Goal: Information Seeking & Learning: Find specific fact

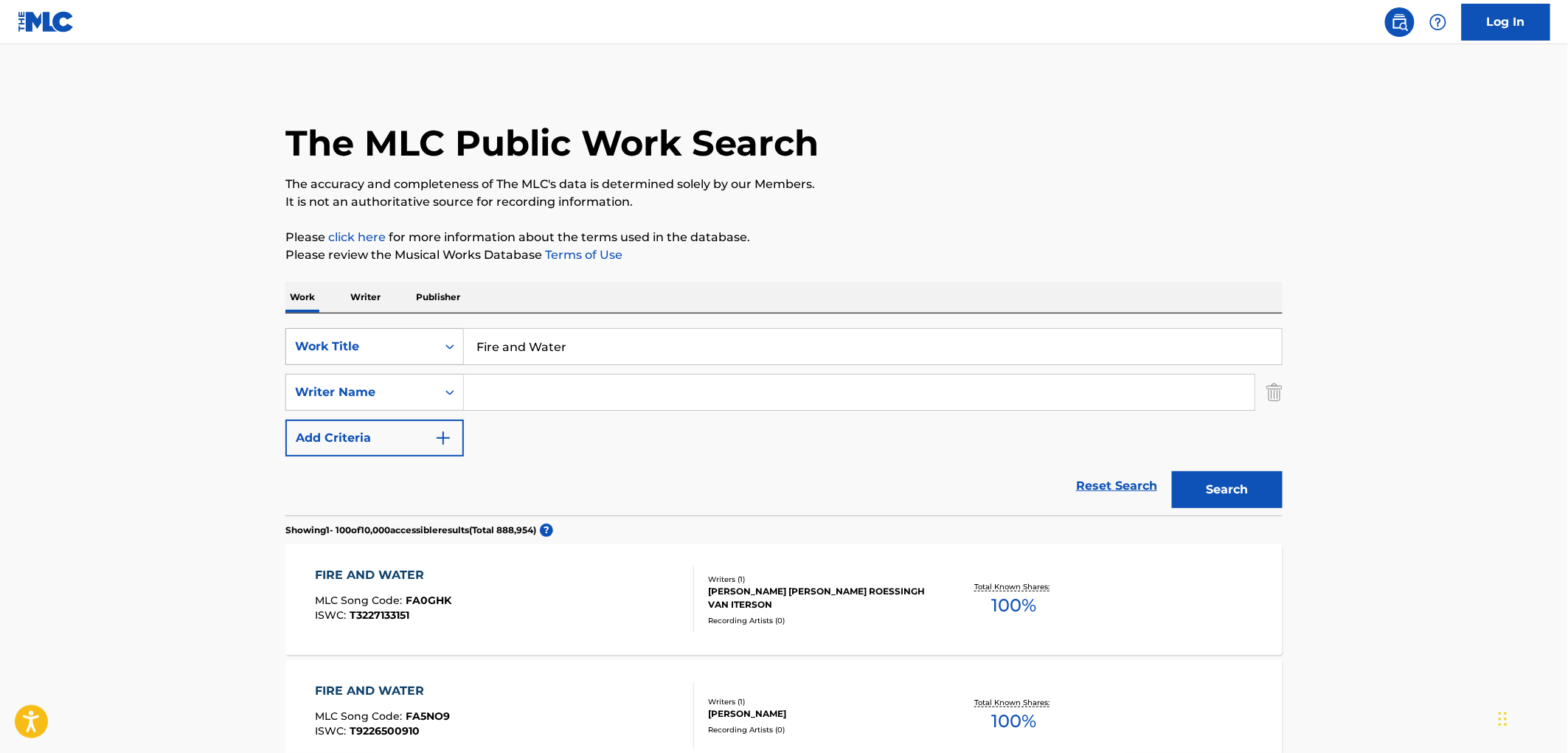
drag, startPoint x: 619, startPoint y: 341, endPoint x: 419, endPoint y: 354, distance: 200.4
click at [399, 350] on div "SearchWithCriteriaa844ed29-4917-4589-9e5a-640658df3c9b Work Title Fire and Water" at bounding box center [784, 345] width 998 height 36
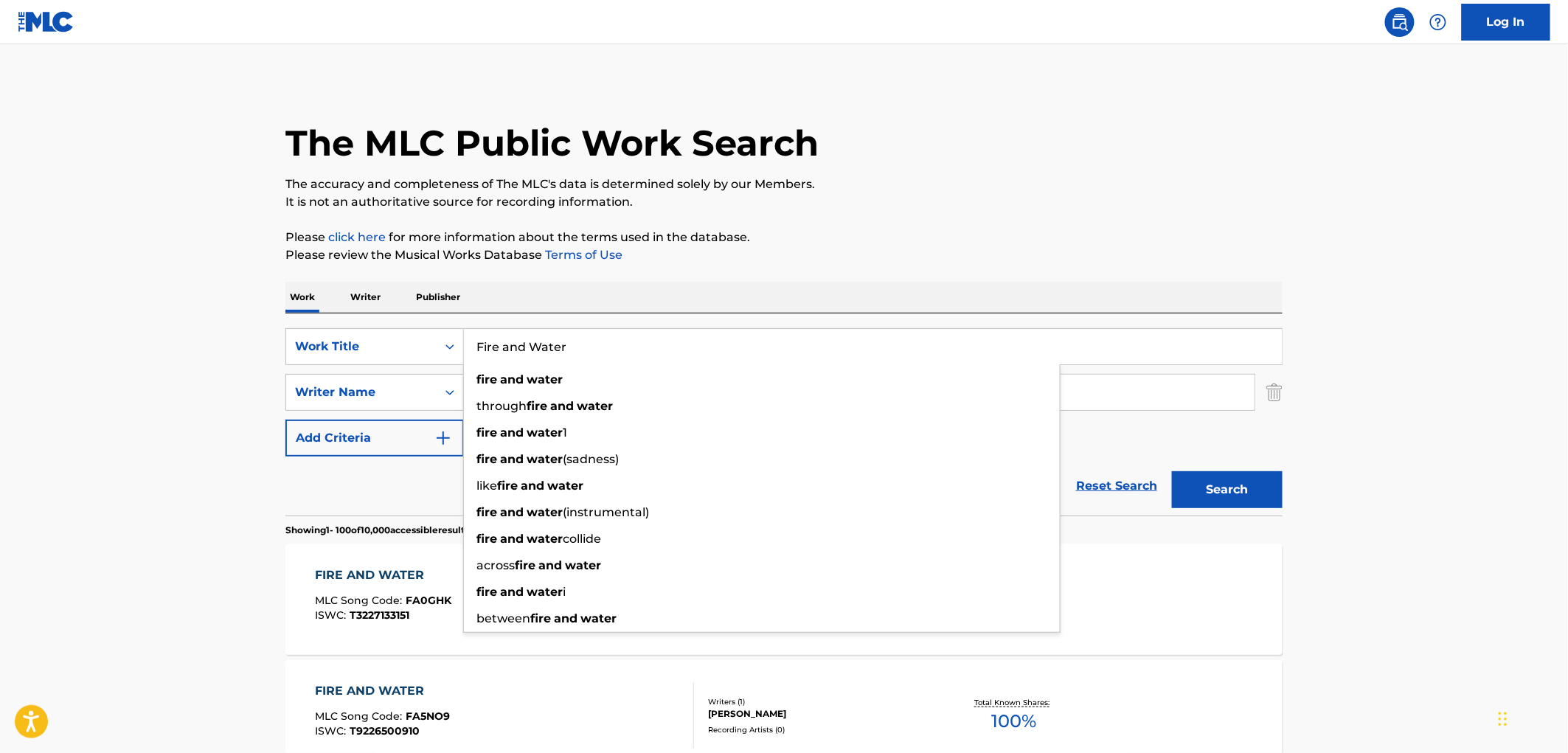
paste input "[PERSON_NAME] [PERSON_NAME]"
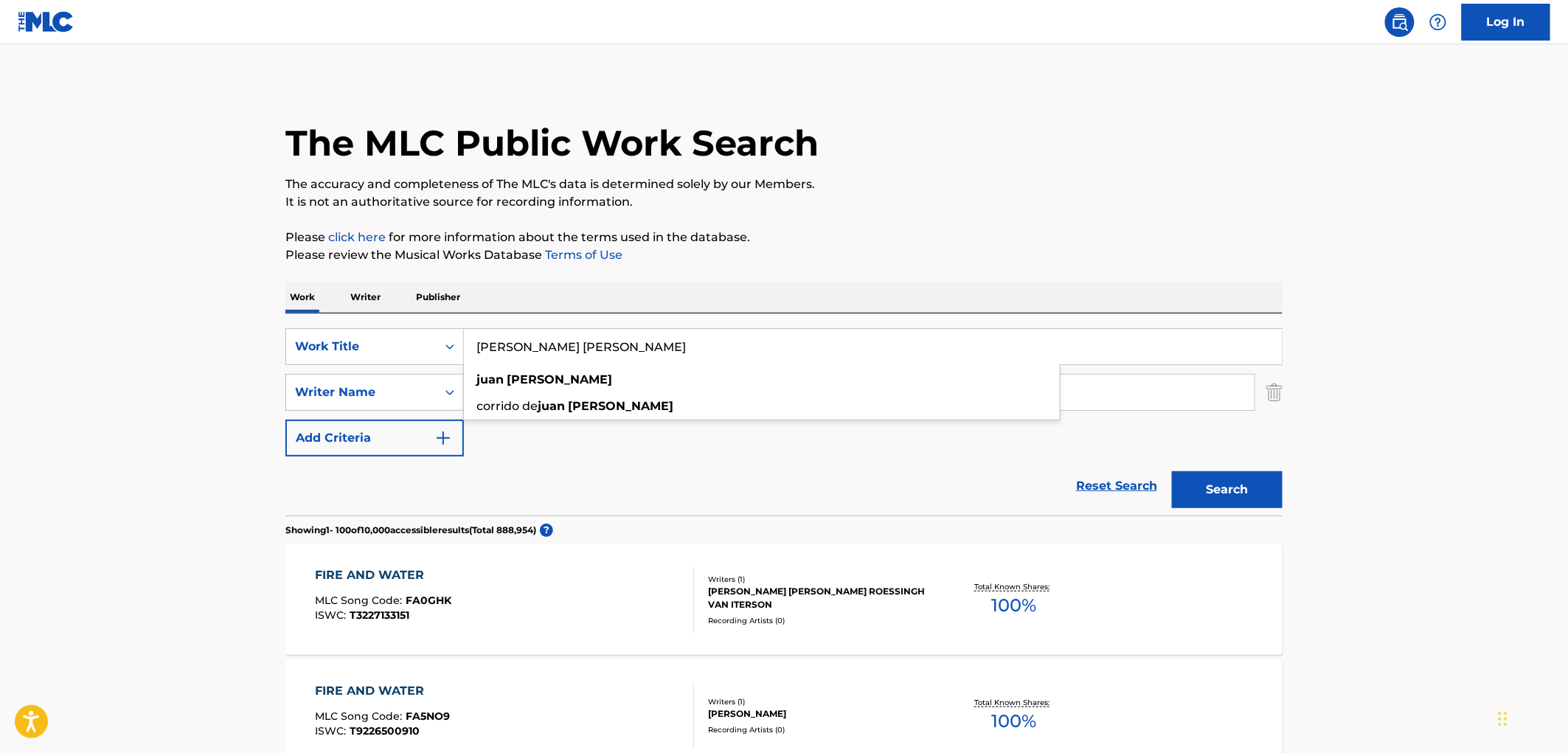
click at [1127, 193] on p "It is not an authoritative source for recording information." at bounding box center [784, 202] width 998 height 18
click at [1240, 488] on button "Search" at bounding box center [1227, 489] width 110 height 36
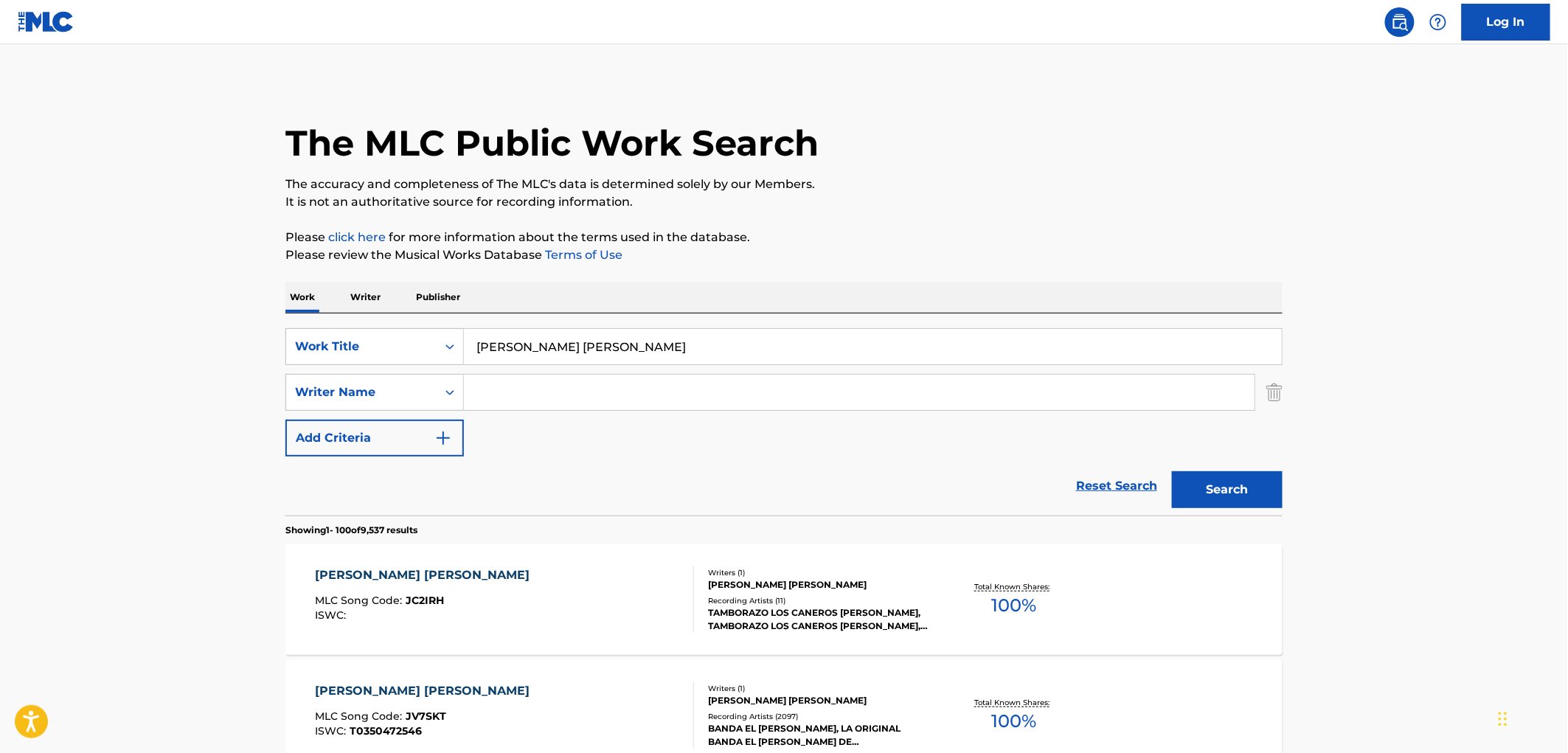
scroll to position [245, 0]
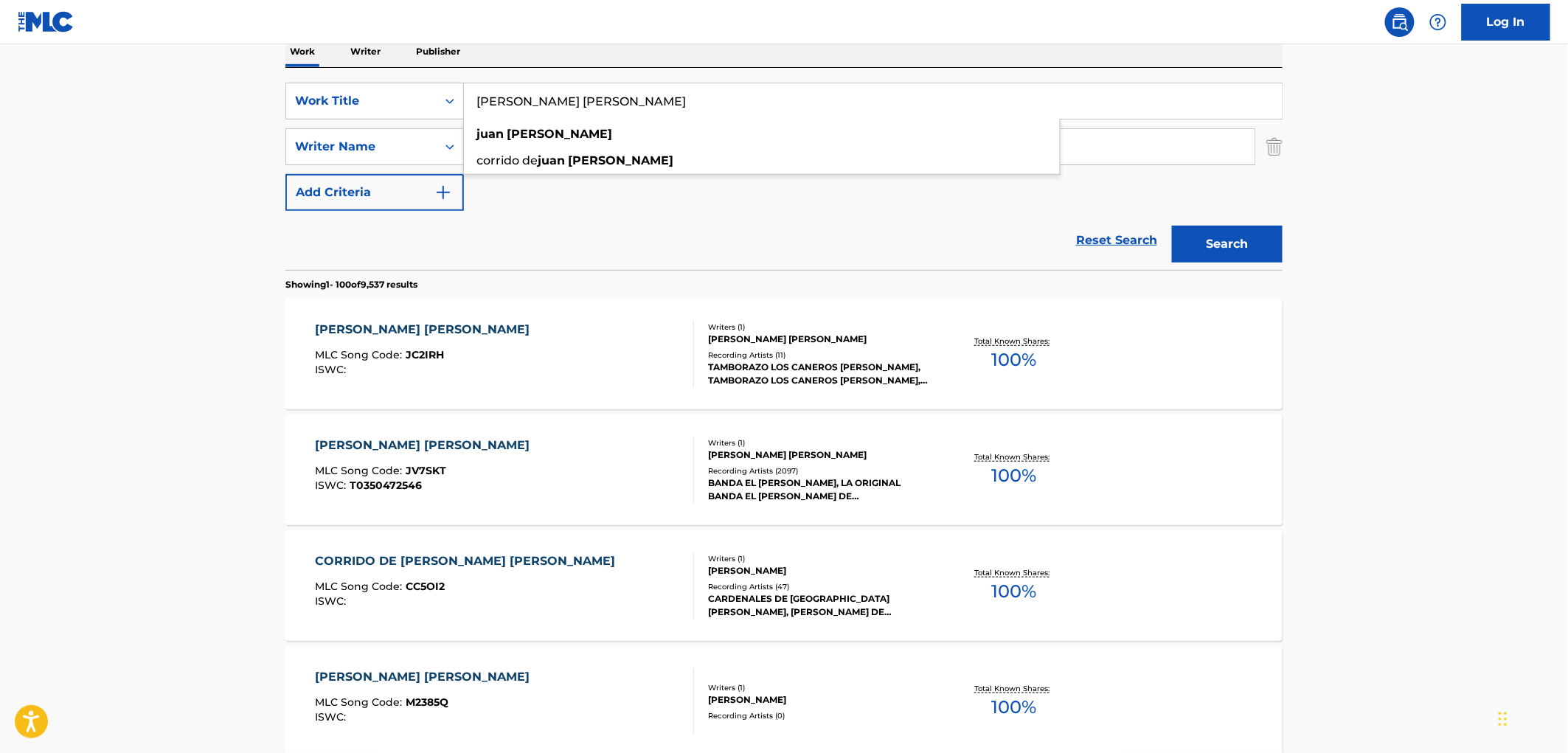
drag, startPoint x: 485, startPoint y: 101, endPoint x: 494, endPoint y: 103, distance: 9.2
click at [478, 101] on input "[PERSON_NAME] [PERSON_NAME]" at bounding box center [873, 101] width 818 height 35
paste input "Me Llora el Cielo"
type input "Me Llora el Cielo"
click at [1259, 237] on button "Search" at bounding box center [1227, 243] width 110 height 36
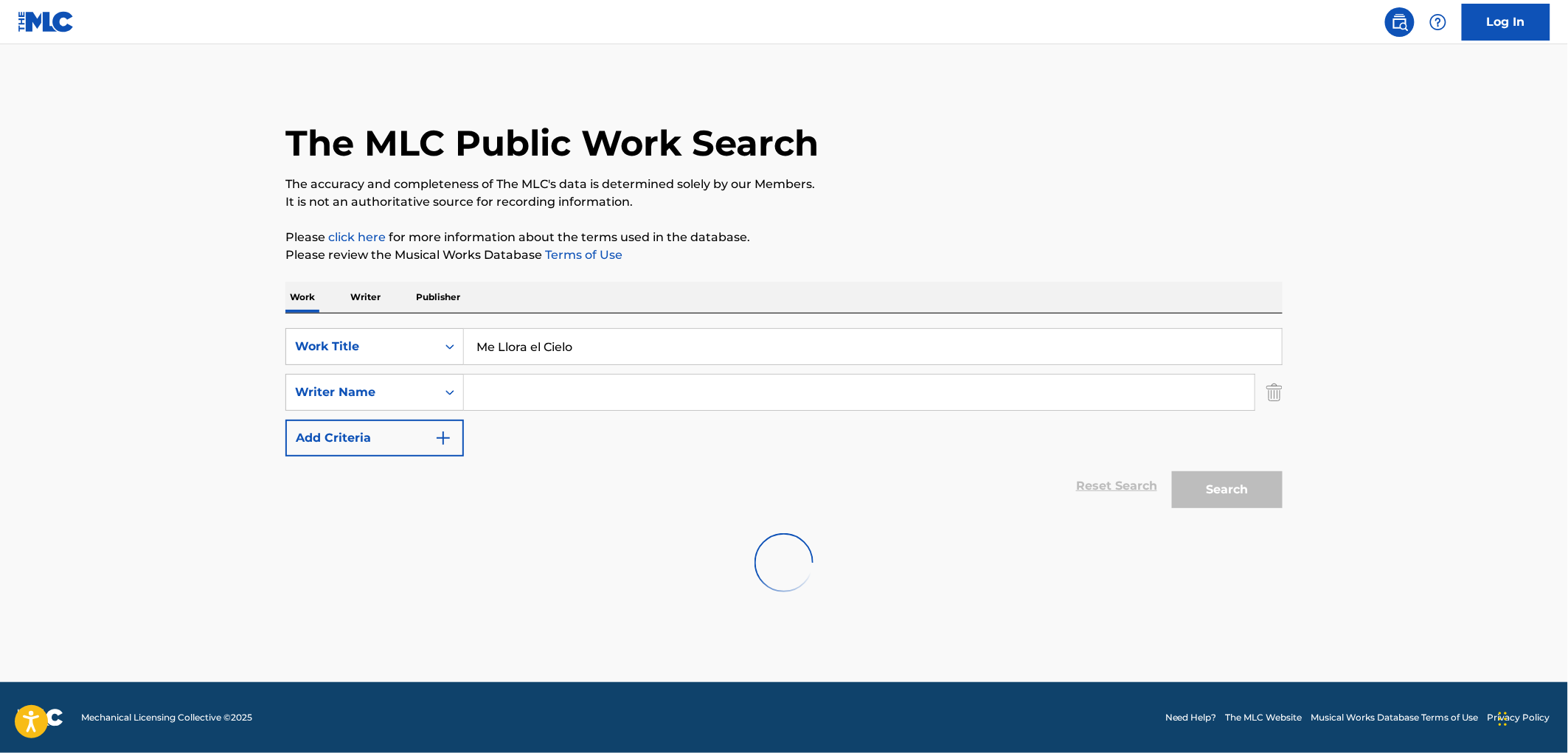
scroll to position [0, 0]
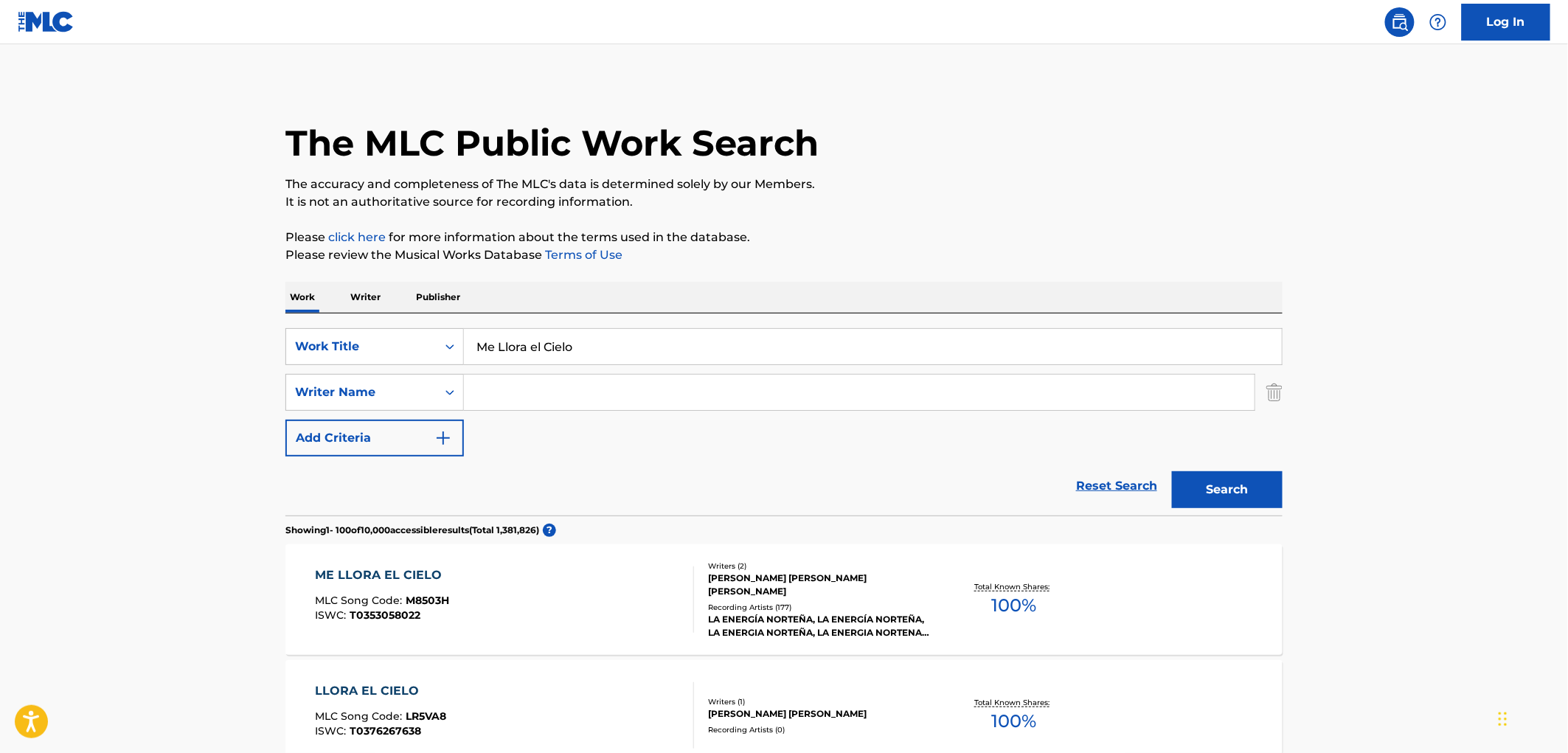
click at [784, 586] on div "[PERSON_NAME] [PERSON_NAME] [PERSON_NAME]" at bounding box center [819, 584] width 223 height 27
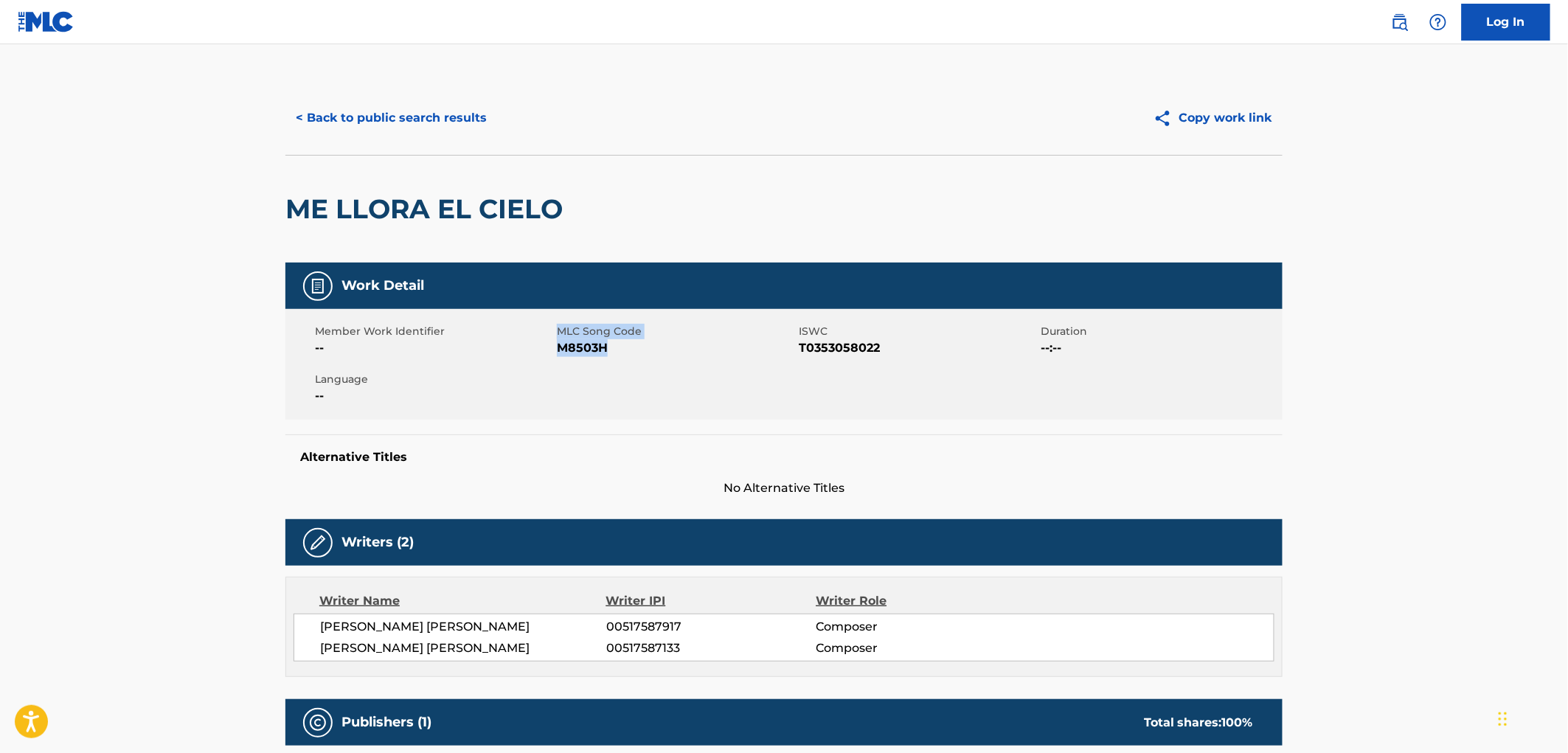
drag, startPoint x: 637, startPoint y: 348, endPoint x: 539, endPoint y: 348, distance: 98.0
click at [537, 348] on div "Member Work Identifier -- MLC Song Code M8503H ISWC T0353058022 Duration --:-- …" at bounding box center [784, 364] width 998 height 110
click at [587, 349] on span "M8503H" at bounding box center [676, 348] width 238 height 18
drag, startPoint x: 556, startPoint y: 347, endPoint x: 607, endPoint y: 349, distance: 51.0
click at [607, 349] on span "M8503H" at bounding box center [676, 348] width 238 height 18
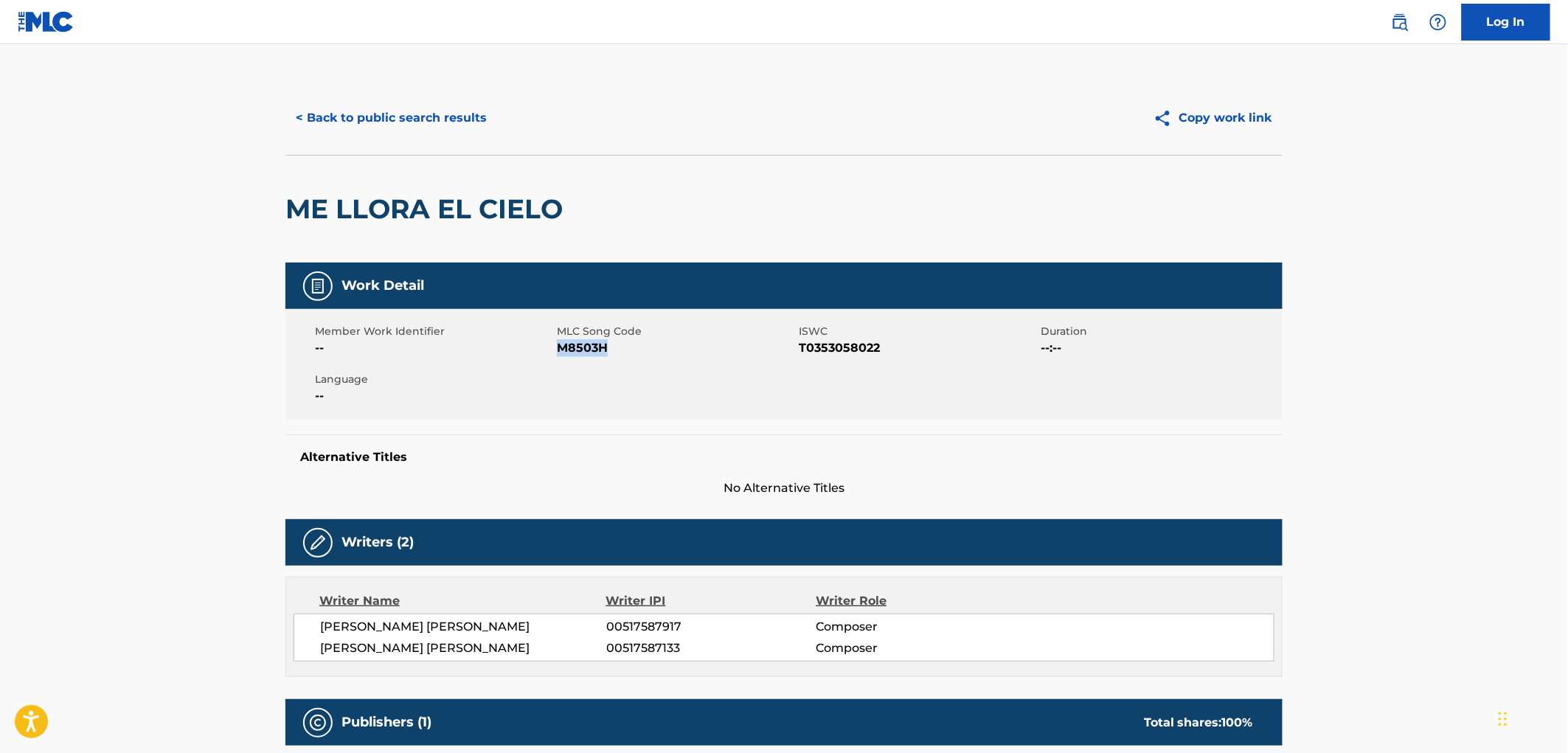
copy span "M8503H"
click at [396, 116] on button "< Back to public search results" at bounding box center [391, 117] width 212 height 36
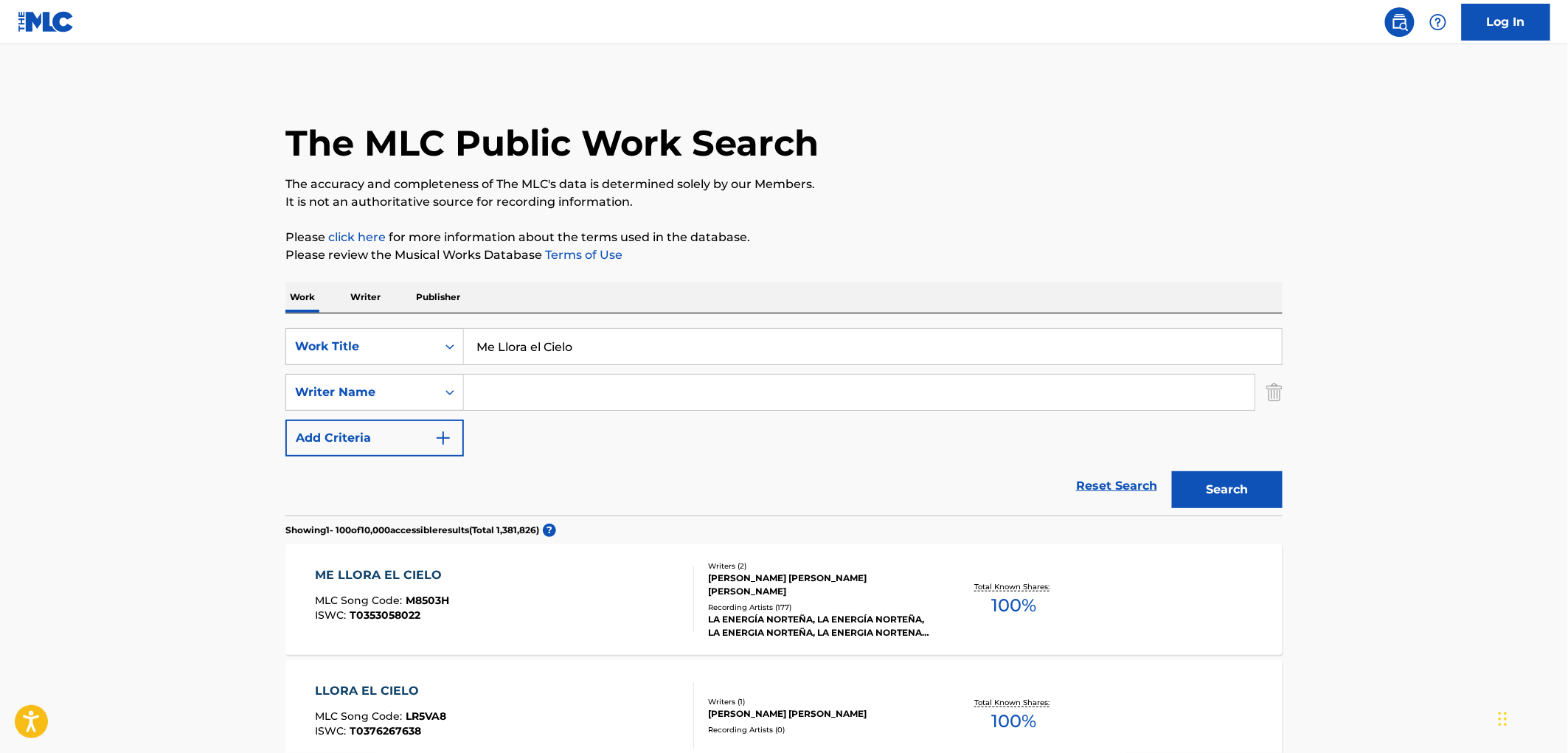
drag, startPoint x: 586, startPoint y: 348, endPoint x: 409, endPoint y: 322, distance: 178.9
click at [407, 322] on div "SearchWithCriteriaa844ed29-4917-4589-9e5a-640658df3c9b Work Title Me Llora el C…" at bounding box center [784, 413] width 998 height 202
paste input "[PERSON_NAME] [PERSON_NAME]"
click at [1230, 497] on button "Search" at bounding box center [1227, 489] width 110 height 36
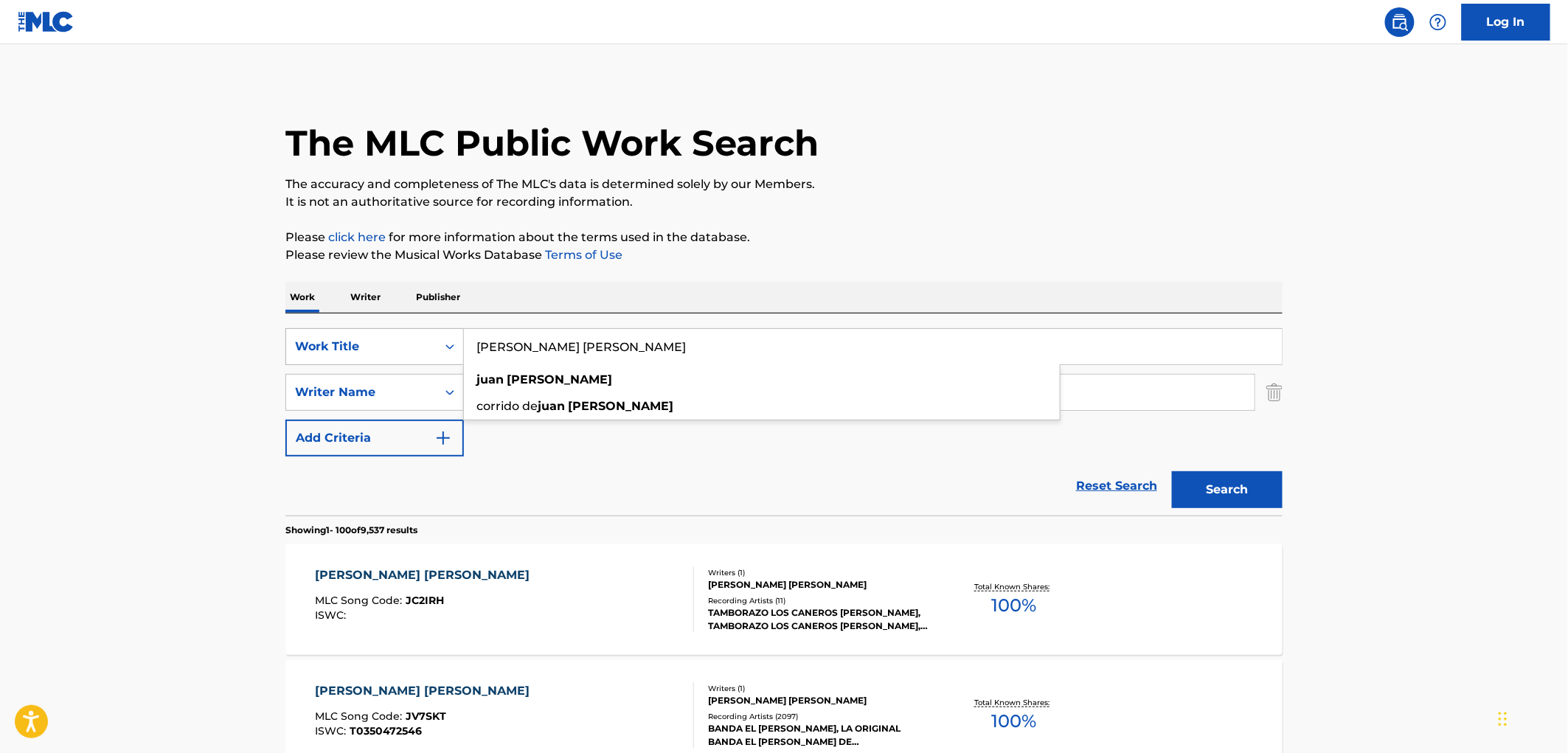
drag, startPoint x: 549, startPoint y: 348, endPoint x: 443, endPoint y: 345, distance: 106.0
click at [443, 345] on div "SearchWithCriteriaa844ed29-4917-4589-9e5a-640658df3c9b Work Title [PERSON_NAME]…" at bounding box center [784, 345] width 998 height 36
paste input "El Amor Que Perdimos"
click at [1236, 509] on div "Search" at bounding box center [1224, 486] width 118 height 59
click at [1232, 485] on button "Search" at bounding box center [1227, 489] width 110 height 36
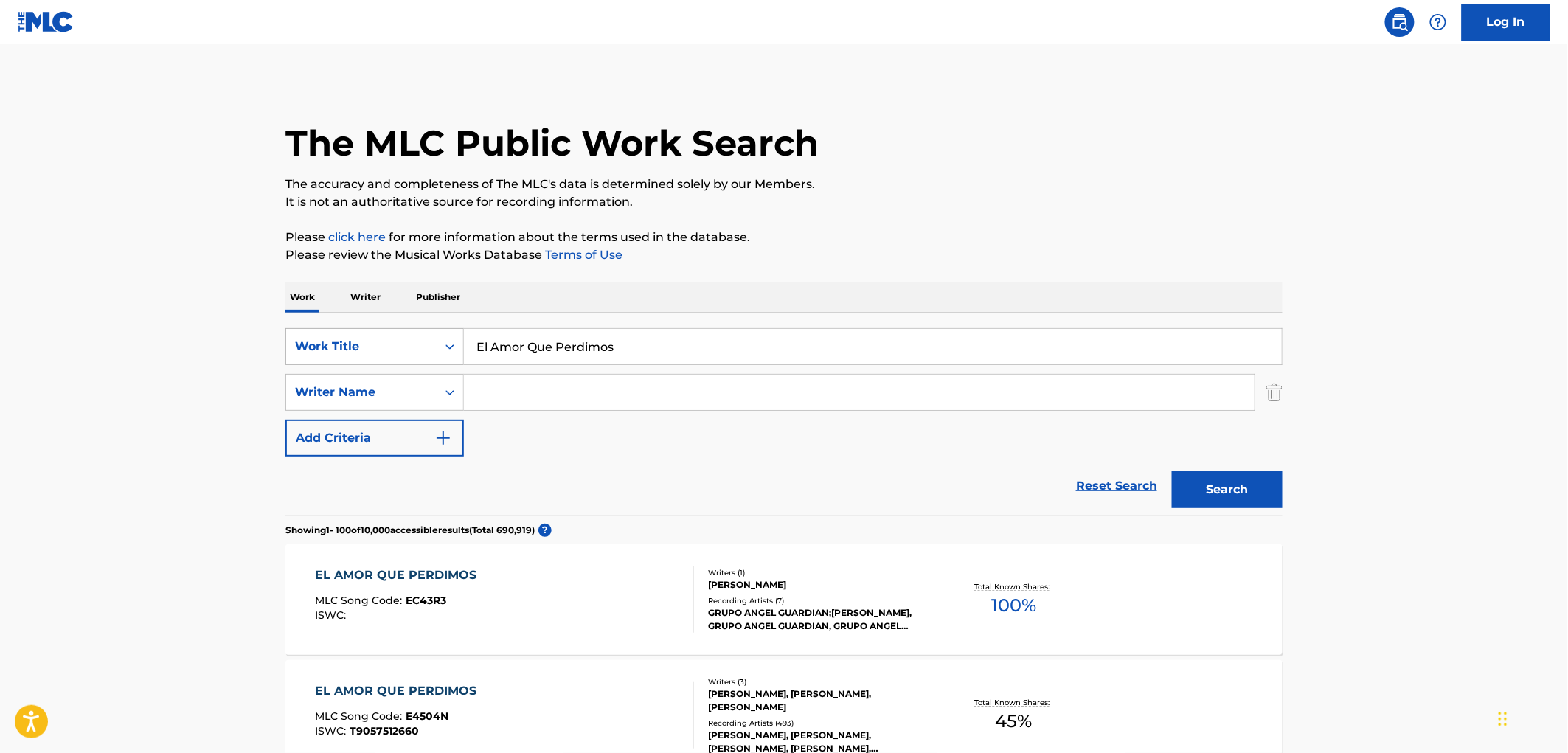
drag, startPoint x: 642, startPoint y: 342, endPoint x: 432, endPoint y: 347, distance: 210.1
click at [433, 346] on div "SearchWithCriteriaa844ed29-4917-4589-9e5a-640658df3c9b Work Title El Amor Que P…" at bounding box center [784, 345] width 998 height 36
paste input "Cruise Control"
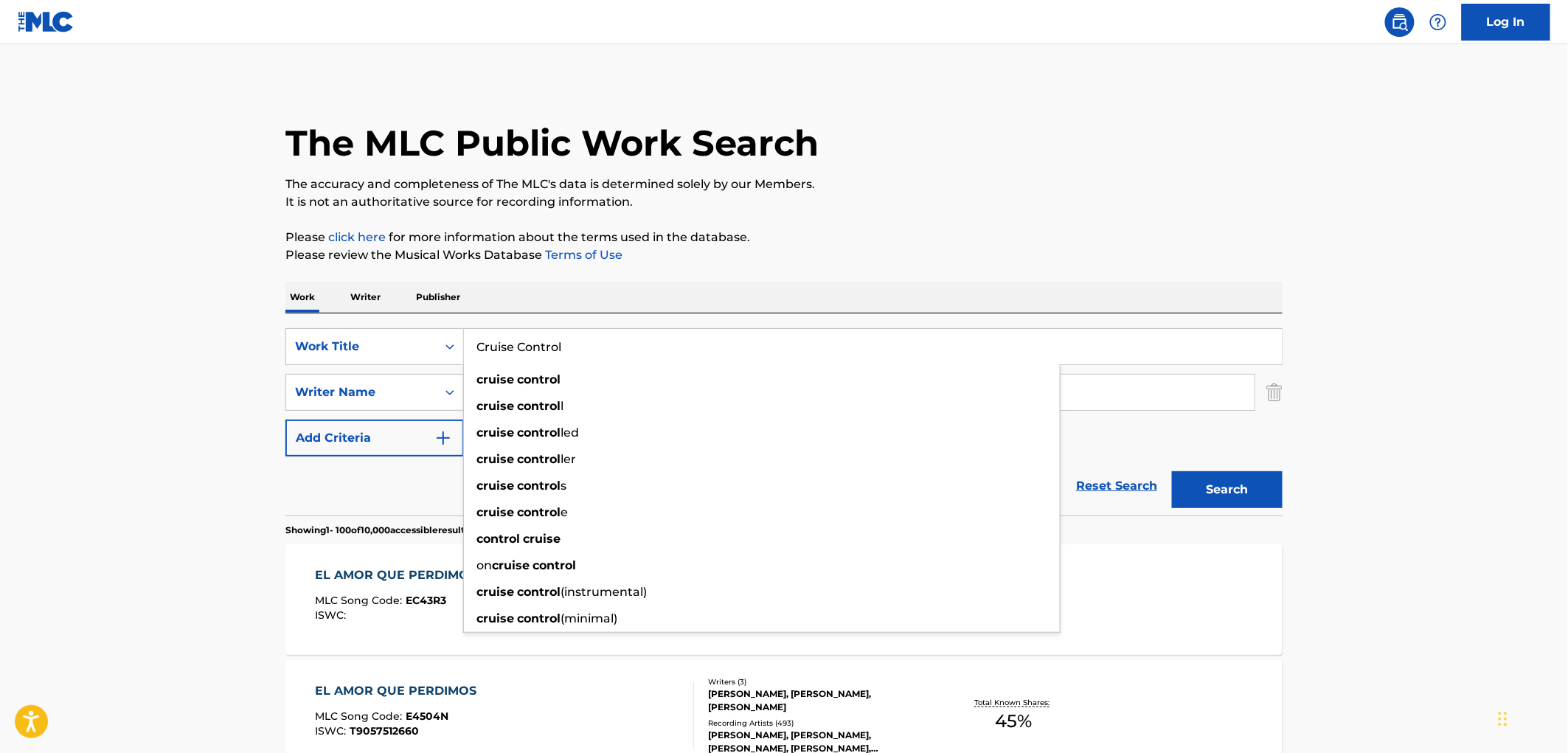
type input "Cruise Control"
click at [1220, 497] on button "Search" at bounding box center [1227, 489] width 110 height 36
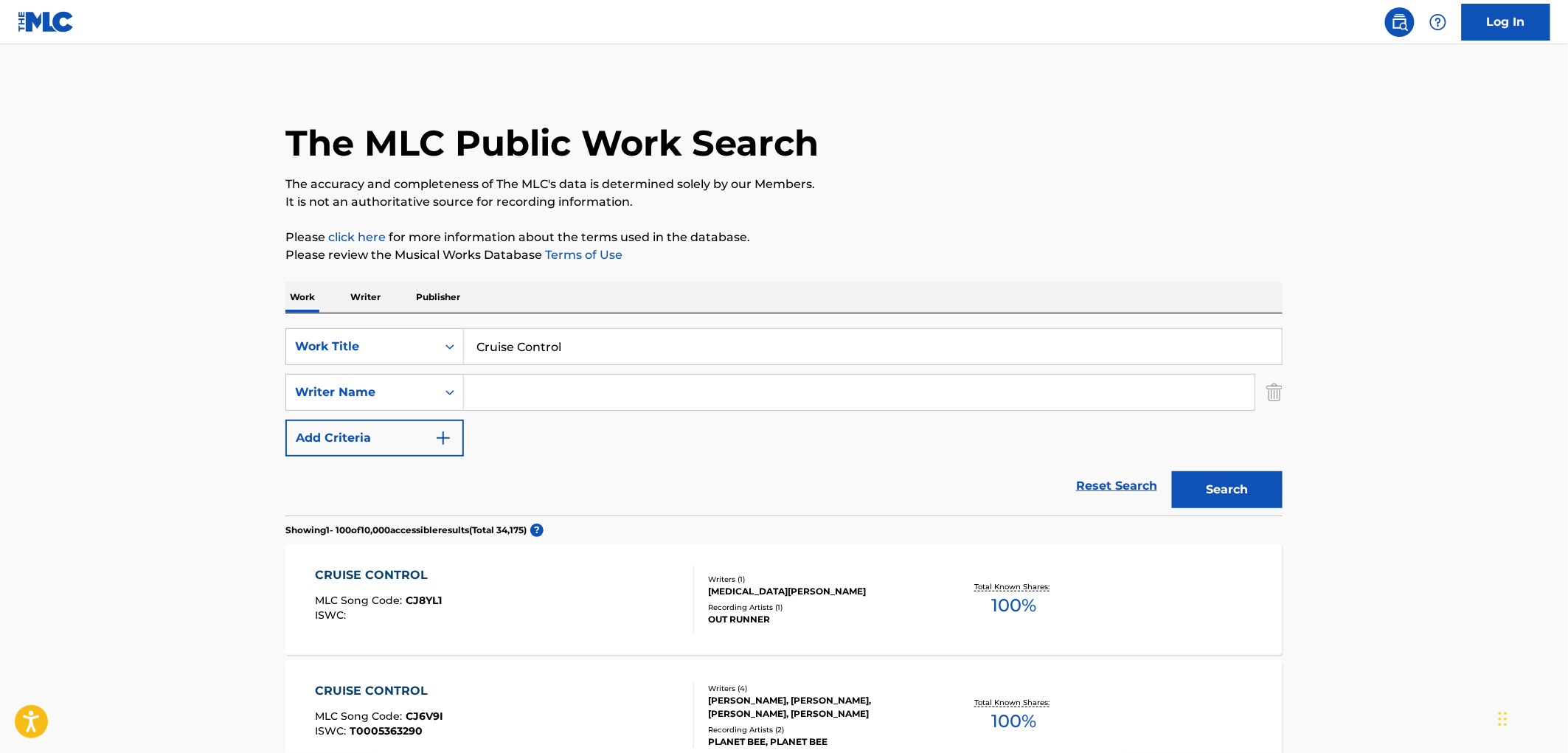
paste input "AFI"
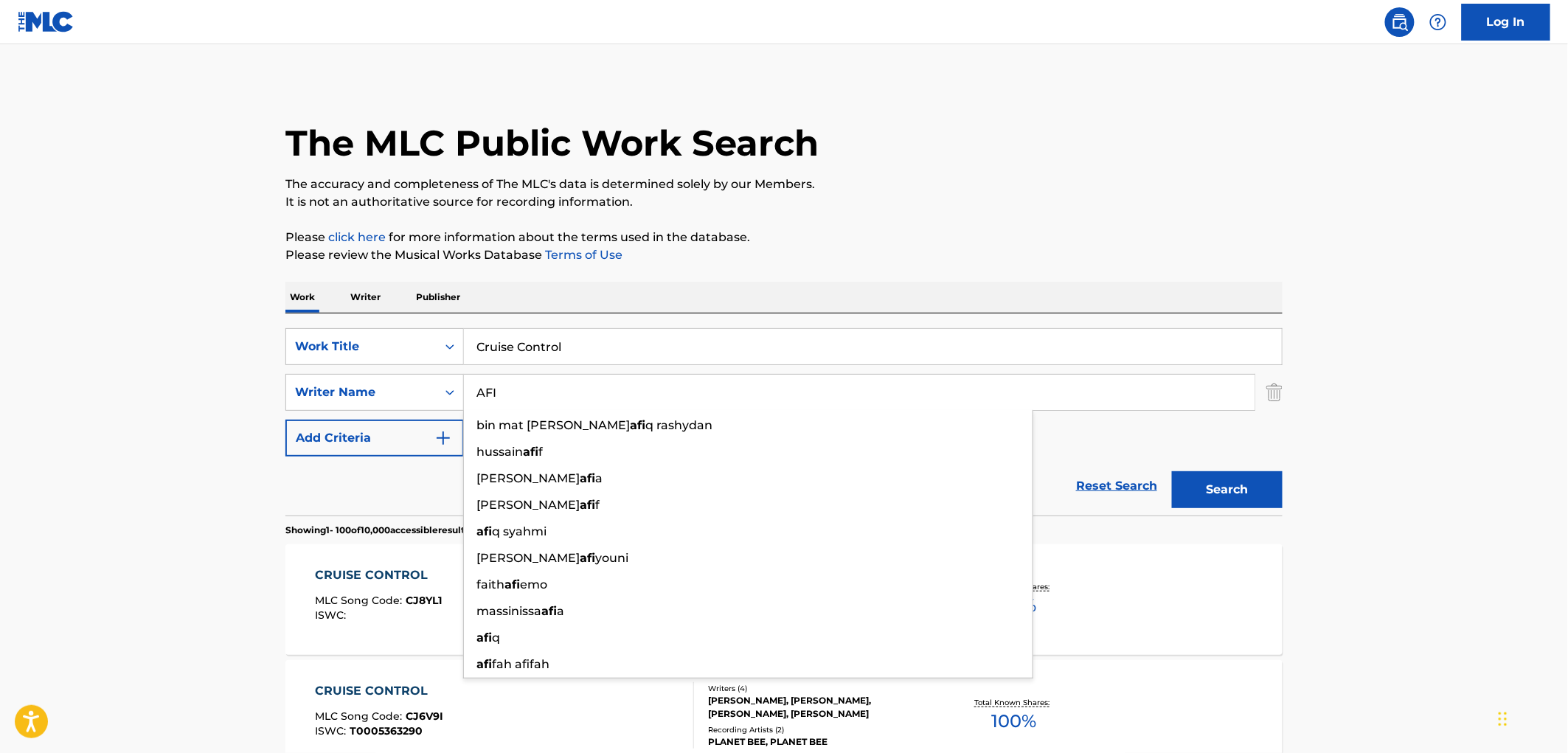
type input "AFI"
click at [1210, 495] on button "Search" at bounding box center [1227, 489] width 110 height 36
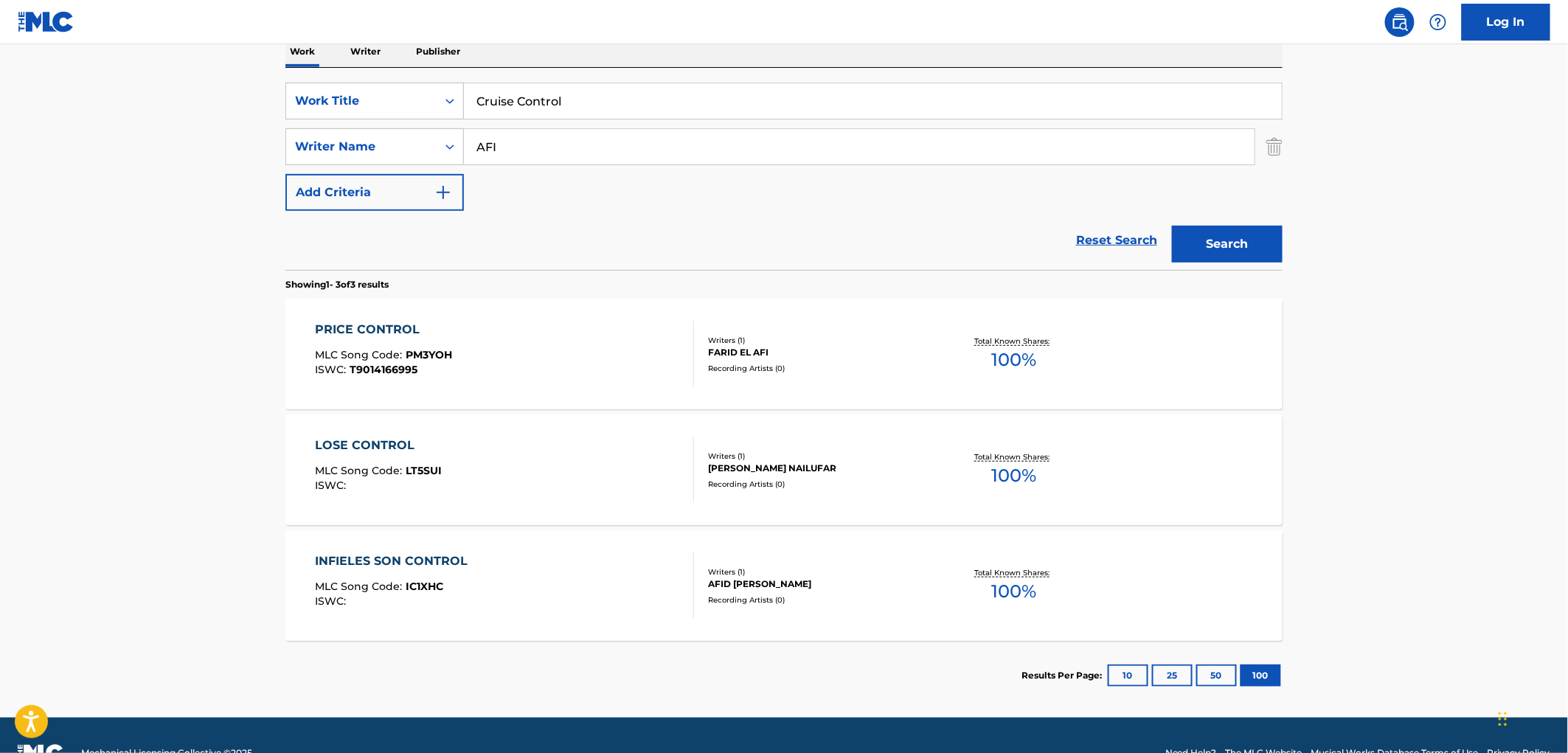
scroll to position [281, 0]
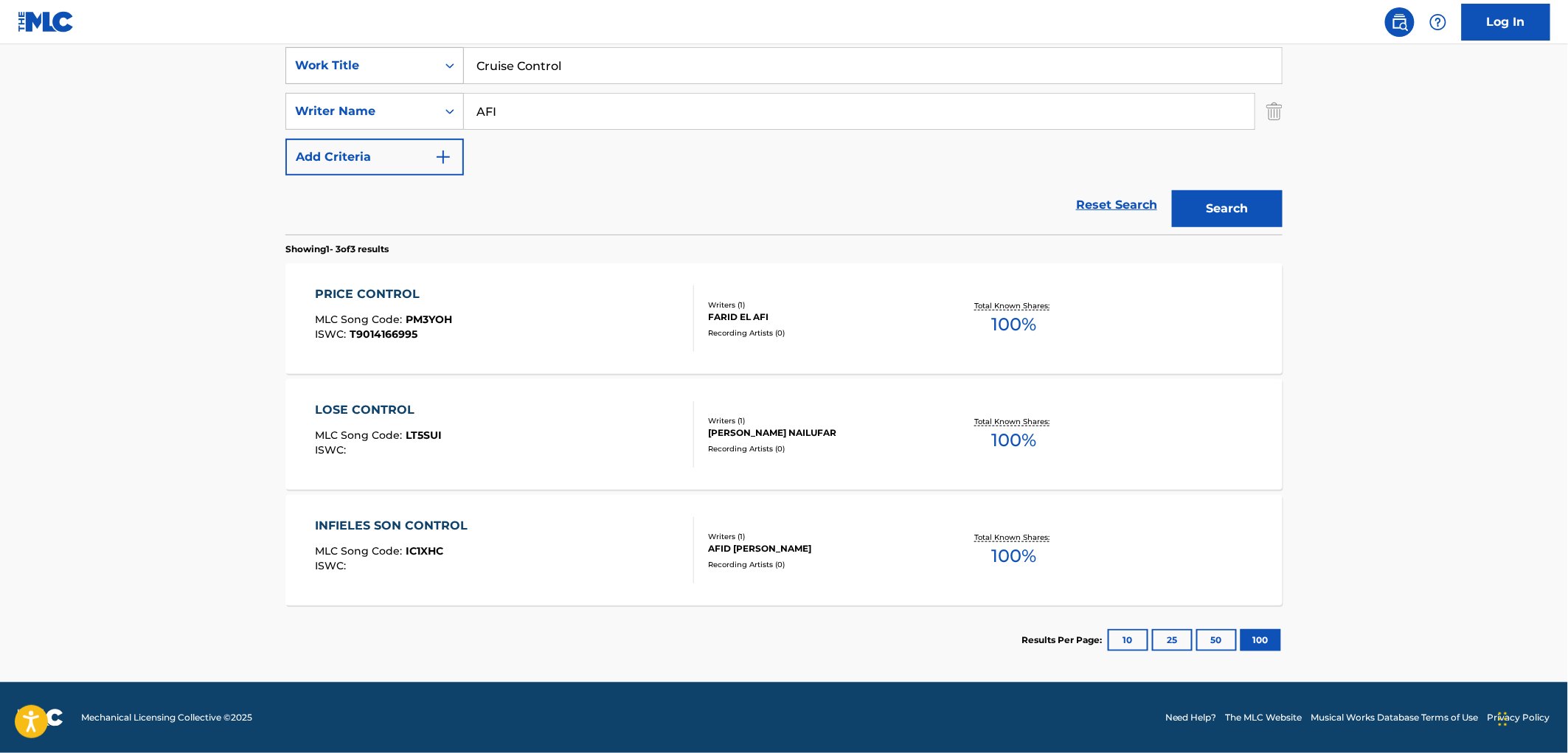
drag, startPoint x: 561, startPoint y: 69, endPoint x: 454, endPoint y: 63, distance: 107.2
click at [454, 63] on div "SearchWithCriteriaa844ed29-4917-4589-9e5a-640658df3c9b Work Title Cruise Control" at bounding box center [784, 65] width 998 height 36
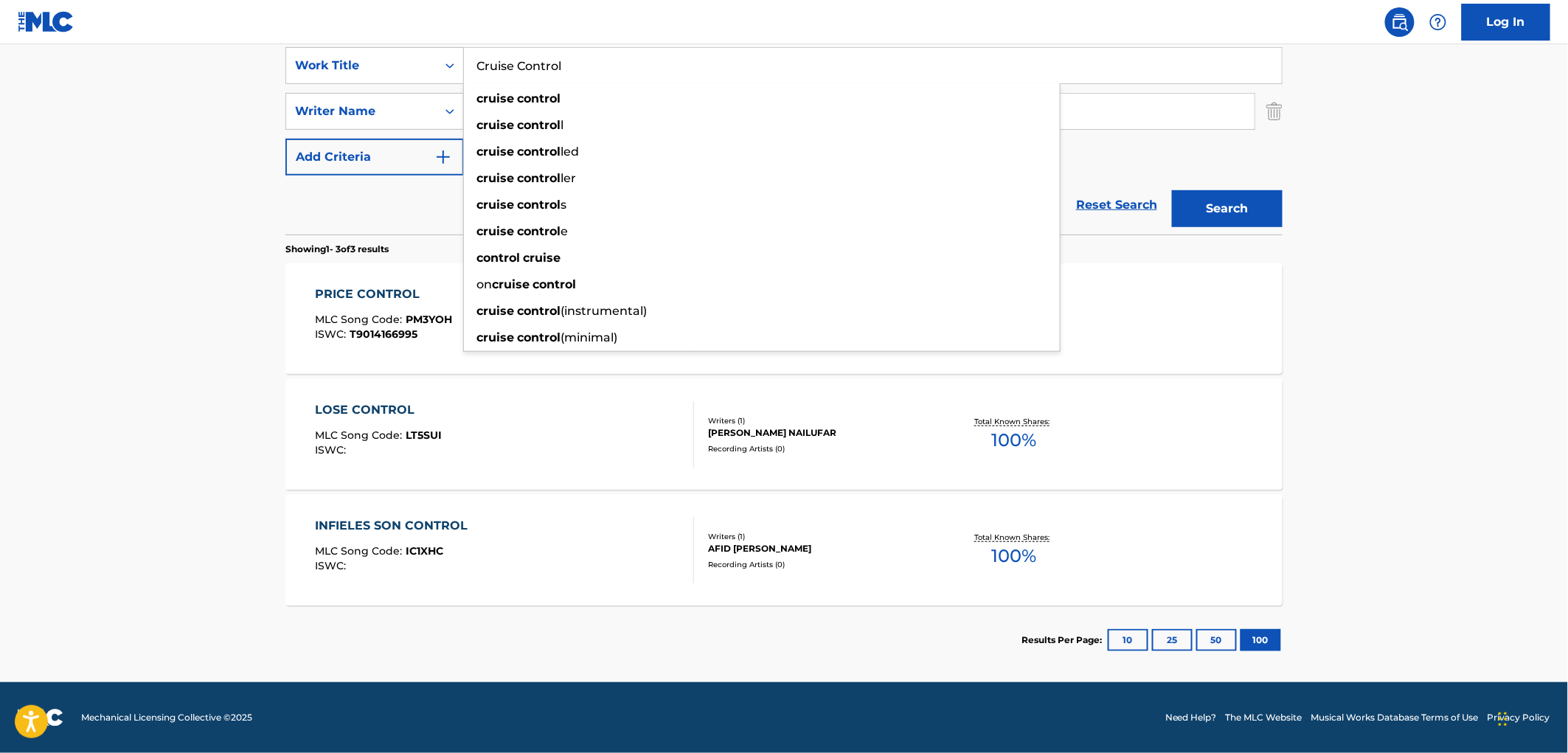
paste input "FAR TOO NEAR"
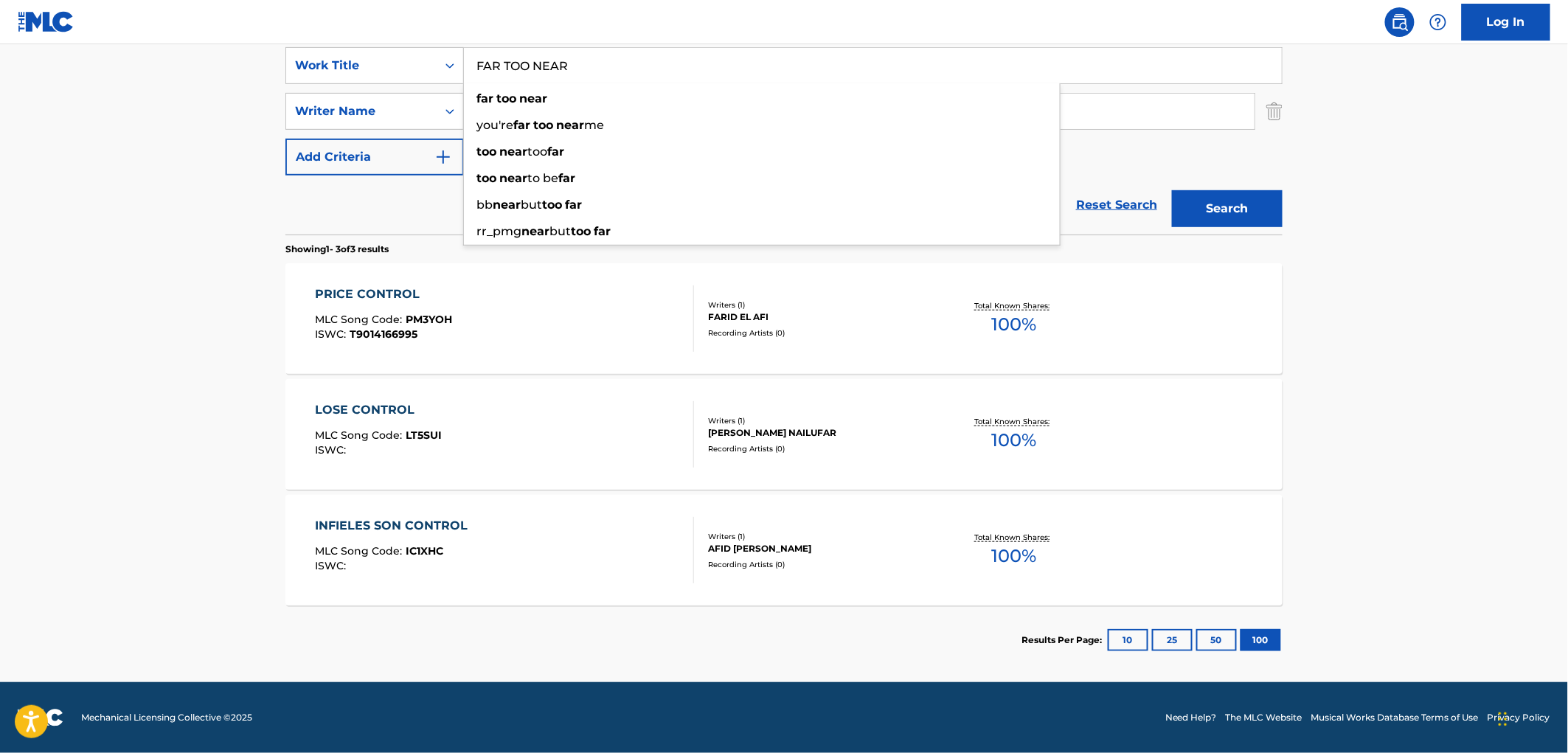
click at [1191, 219] on button "Search" at bounding box center [1227, 208] width 110 height 36
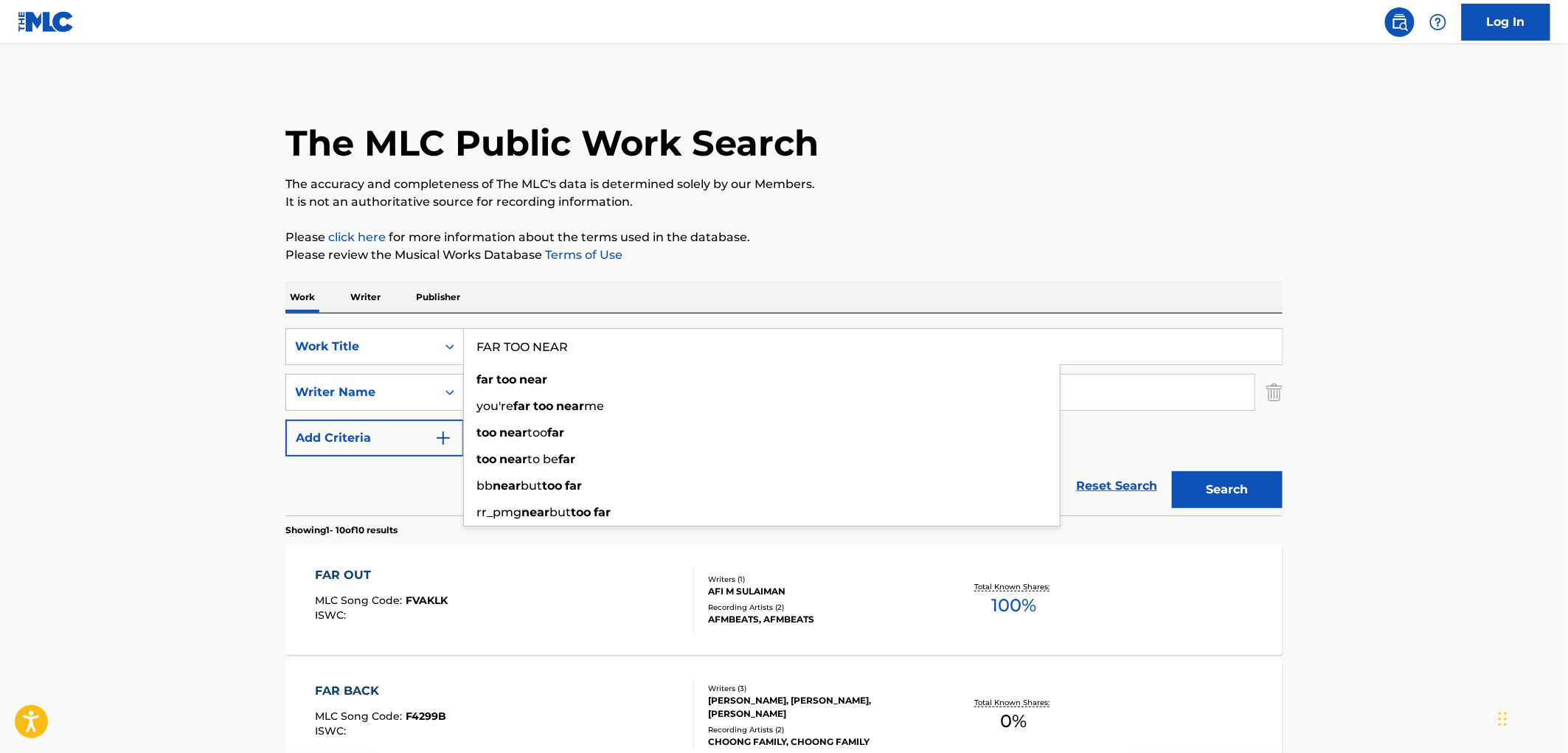
drag, startPoint x: 604, startPoint y: 357, endPoint x: 467, endPoint y: 344, distance: 137.6
click at [467, 344] on input "FAR TOO NEAR" at bounding box center [873, 346] width 818 height 35
paste input "SO BENEATH YOU"
click at [1230, 485] on button "Search" at bounding box center [1227, 489] width 110 height 36
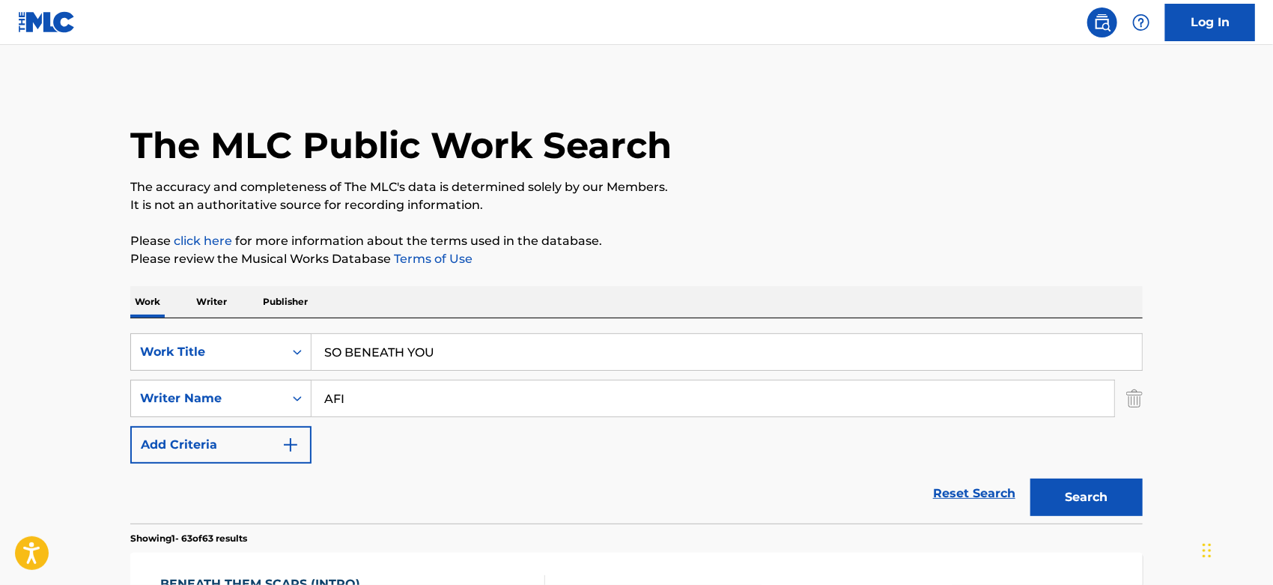
click at [309, 334] on div "SearchWithCriteriaa844ed29-4917-4589-9e5a-640658df3c9b Work Title SO BENEATH YOU" at bounding box center [636, 351] width 1013 height 37
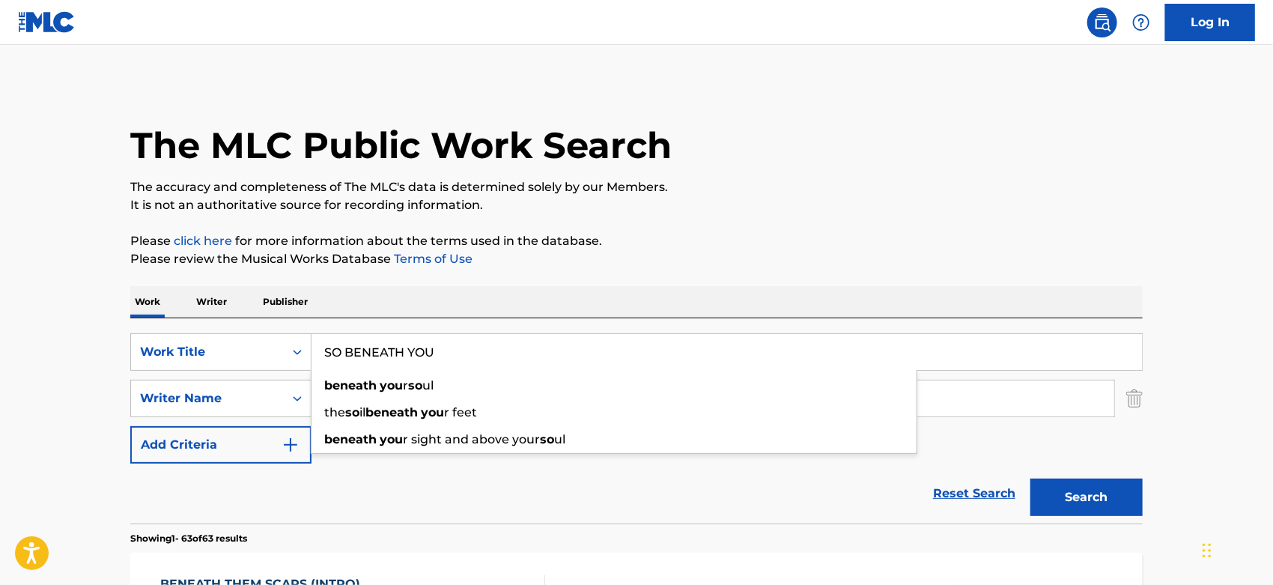
paste input "The Dollar Done Fell (ft. [PERSON_NAME])"
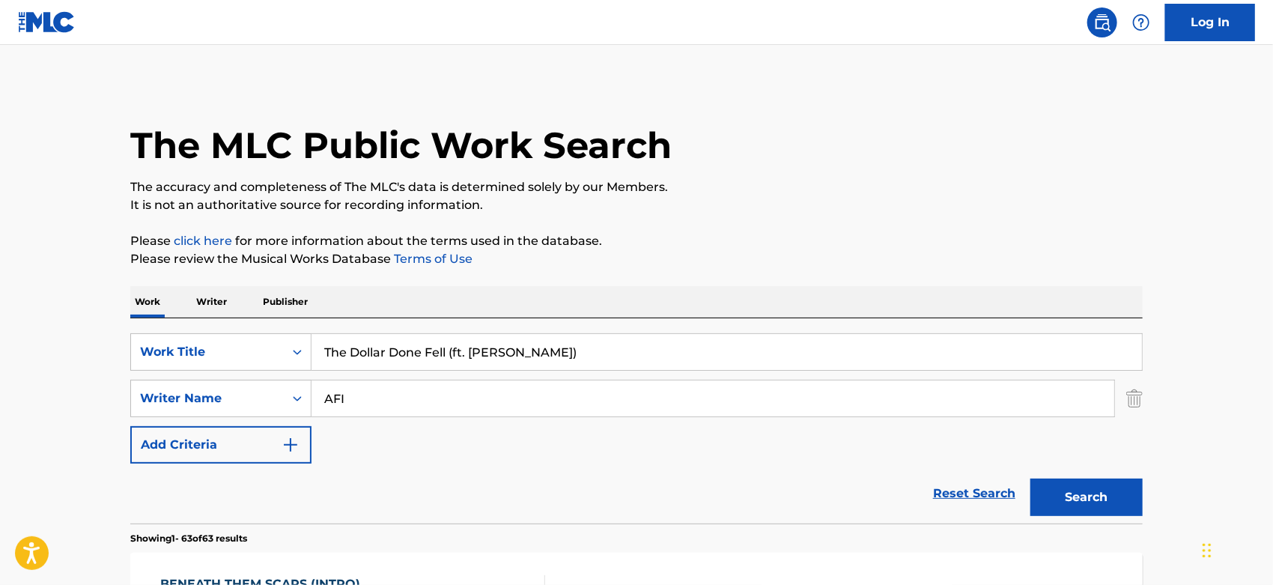
drag, startPoint x: 449, startPoint y: 349, endPoint x: 619, endPoint y: 353, distance: 169.3
click at [619, 353] on input "The Dollar Done Fell (ft. [PERSON_NAME])" at bounding box center [727, 352] width 831 height 36
type input "The Dollar Done Fell"
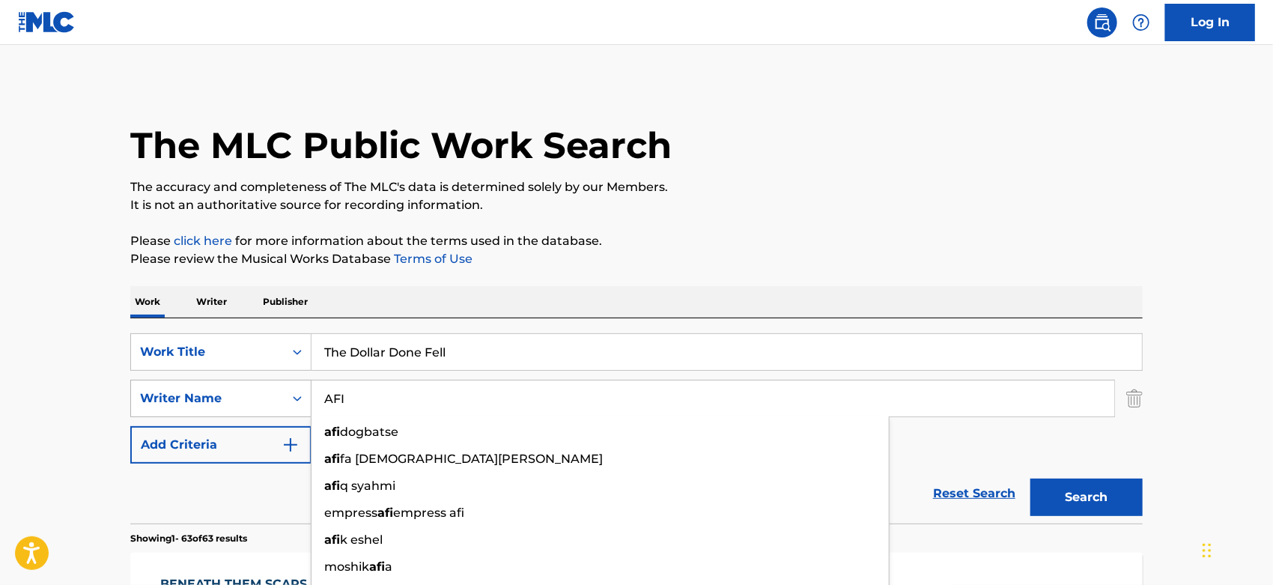
drag, startPoint x: 358, startPoint y: 394, endPoint x: 292, endPoint y: 395, distance: 65.9
click at [299, 394] on div "SearchWithCriteria183a6ced-df7b-48ea-a37a-e1b1859e4517 Writer Name AFI afi dogb…" at bounding box center [636, 398] width 1013 height 37
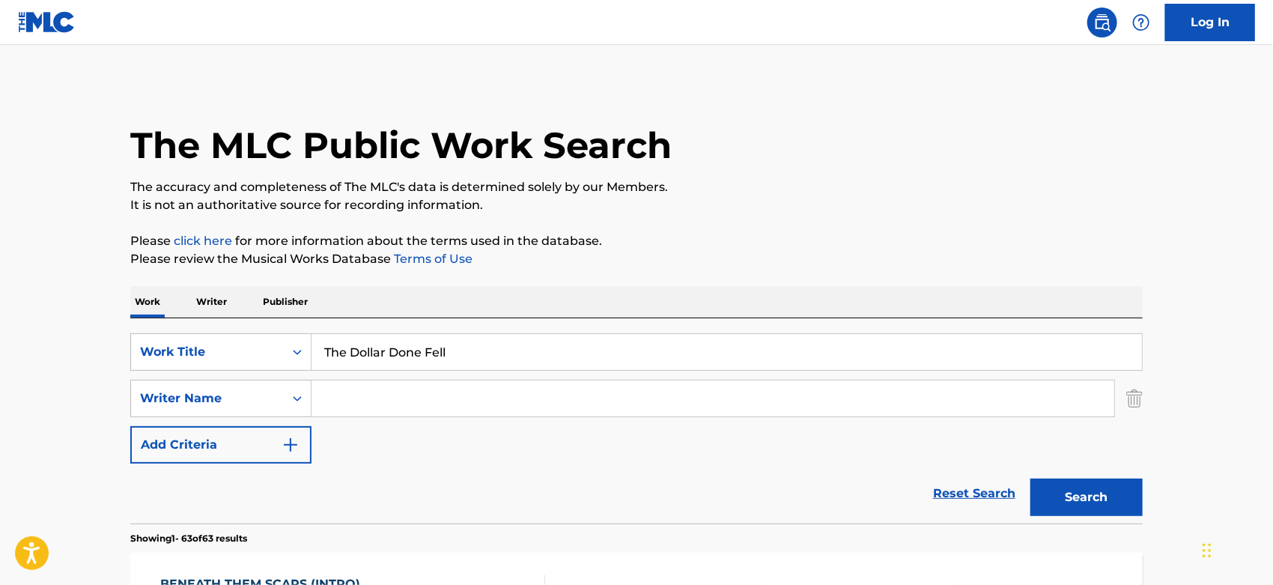
click at [1061, 492] on button "Search" at bounding box center [1087, 497] width 112 height 37
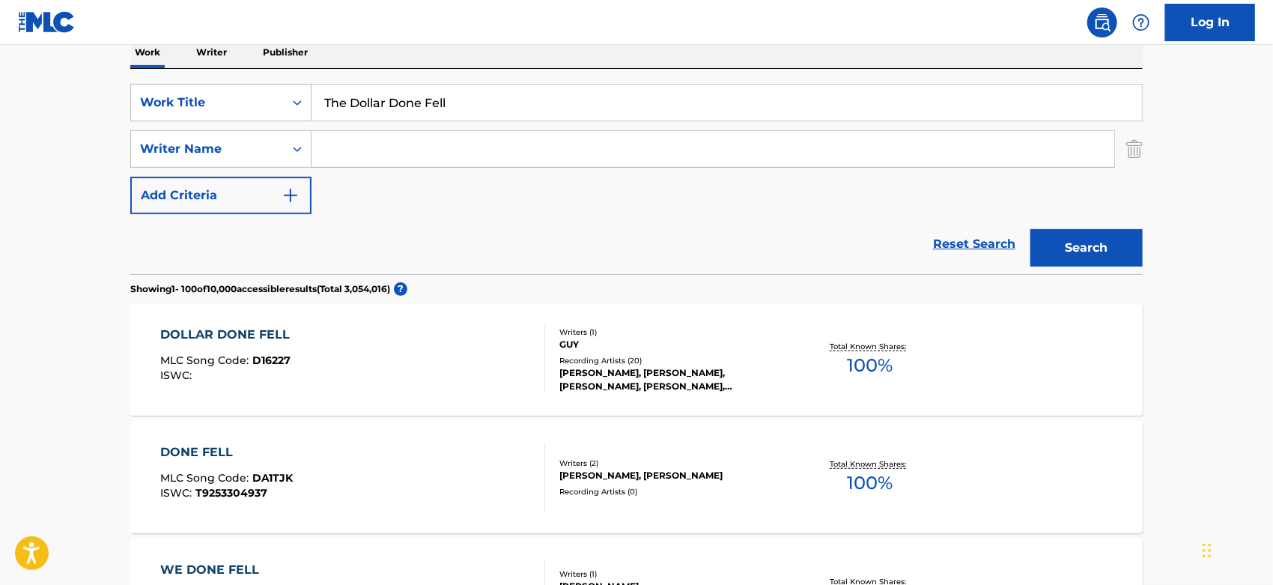
scroll to position [166, 0]
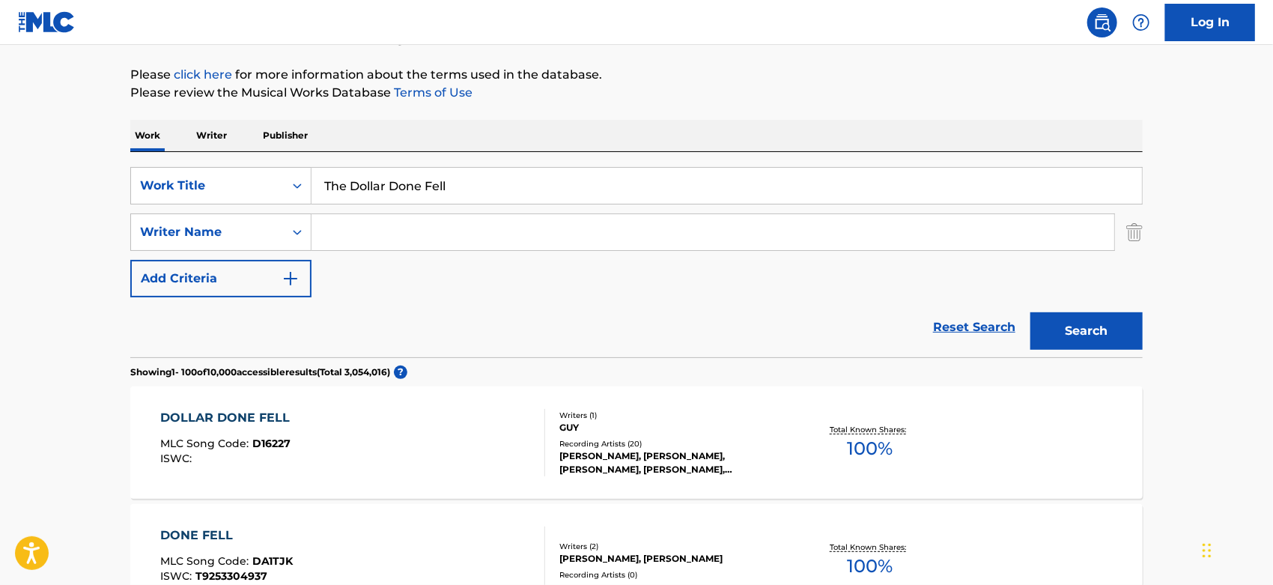
click at [577, 470] on div "[PERSON_NAME], [PERSON_NAME], [PERSON_NAME], [PERSON_NAME], [PERSON_NAME]" at bounding box center [672, 462] width 226 height 27
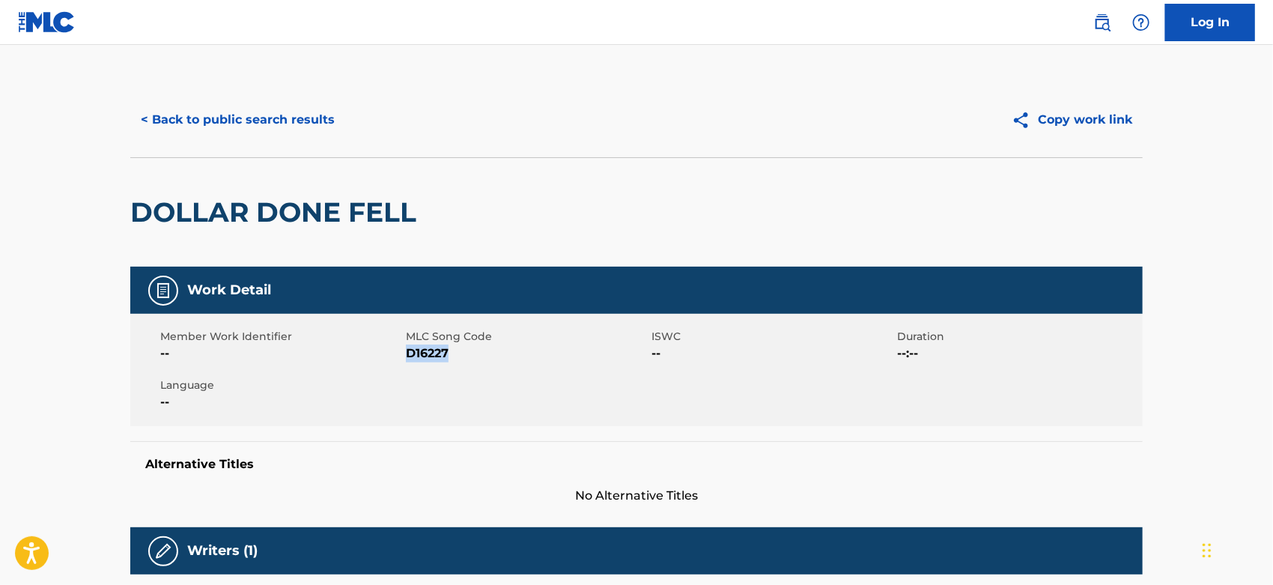
drag, startPoint x: 388, startPoint y: 354, endPoint x: 408, endPoint y: 354, distance: 20.2
click at [408, 354] on span "D16227" at bounding box center [527, 354] width 242 height 18
copy span "D16227"
click at [311, 118] on button "< Back to public search results" at bounding box center [237, 119] width 215 height 37
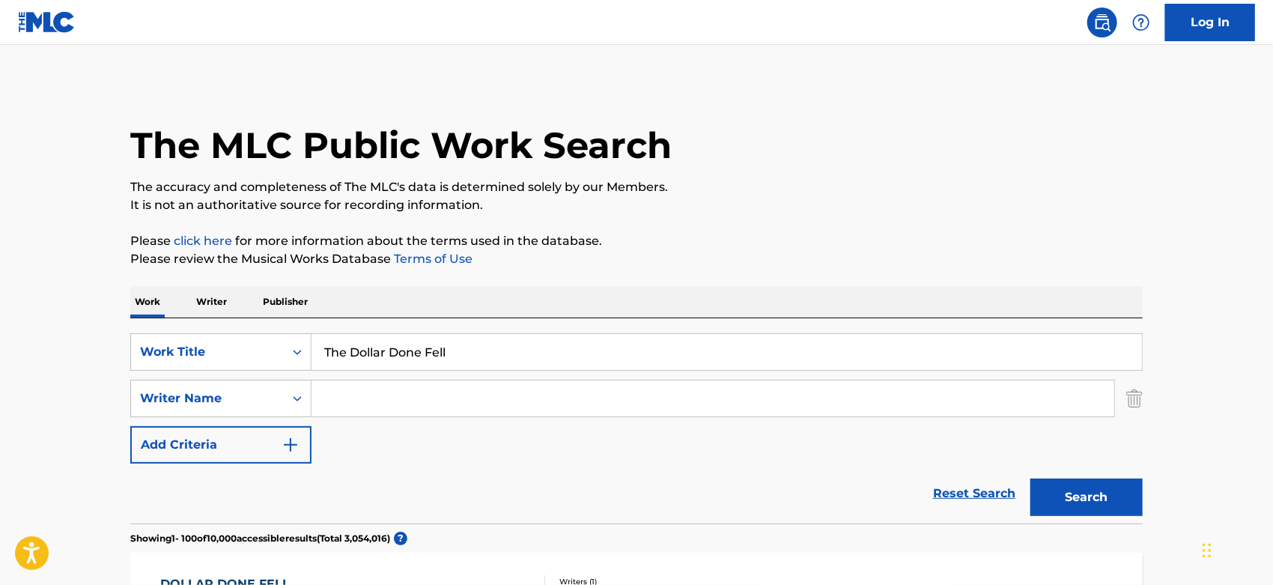
scroll to position [166, 0]
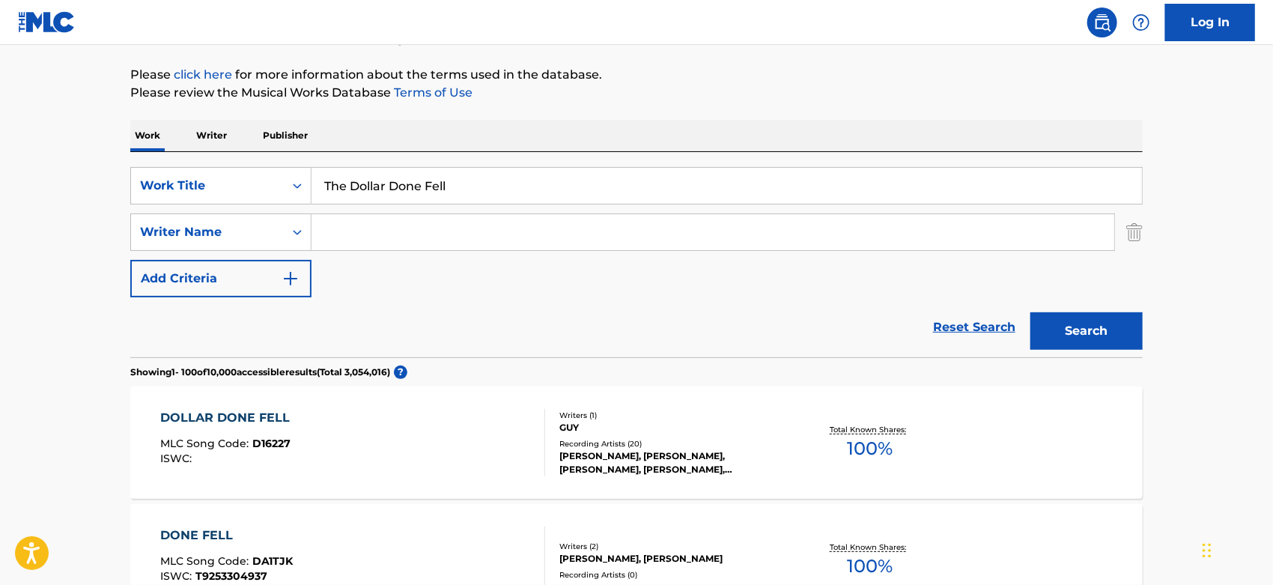
drag, startPoint x: 455, startPoint y: 192, endPoint x: 332, endPoint y: 184, distance: 123.9
click at [324, 186] on input "The Dollar Done Fell" at bounding box center [727, 186] width 831 height 36
paste input "ill They Take It Away"
click at [1102, 330] on button "Search" at bounding box center [1087, 330] width 112 height 37
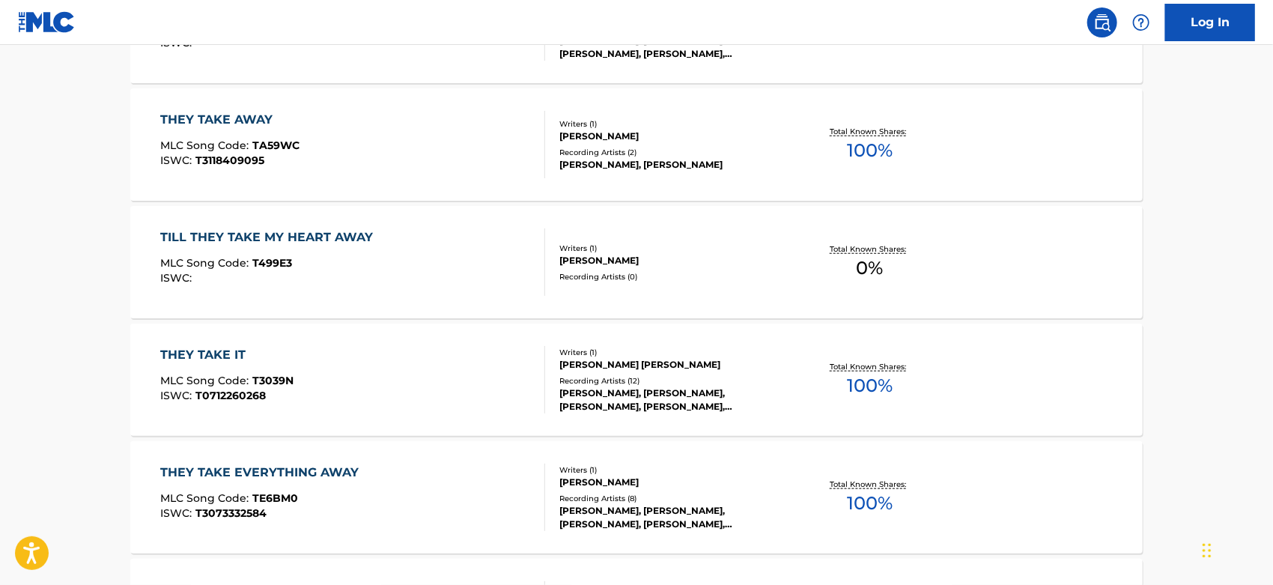
scroll to position [0, 0]
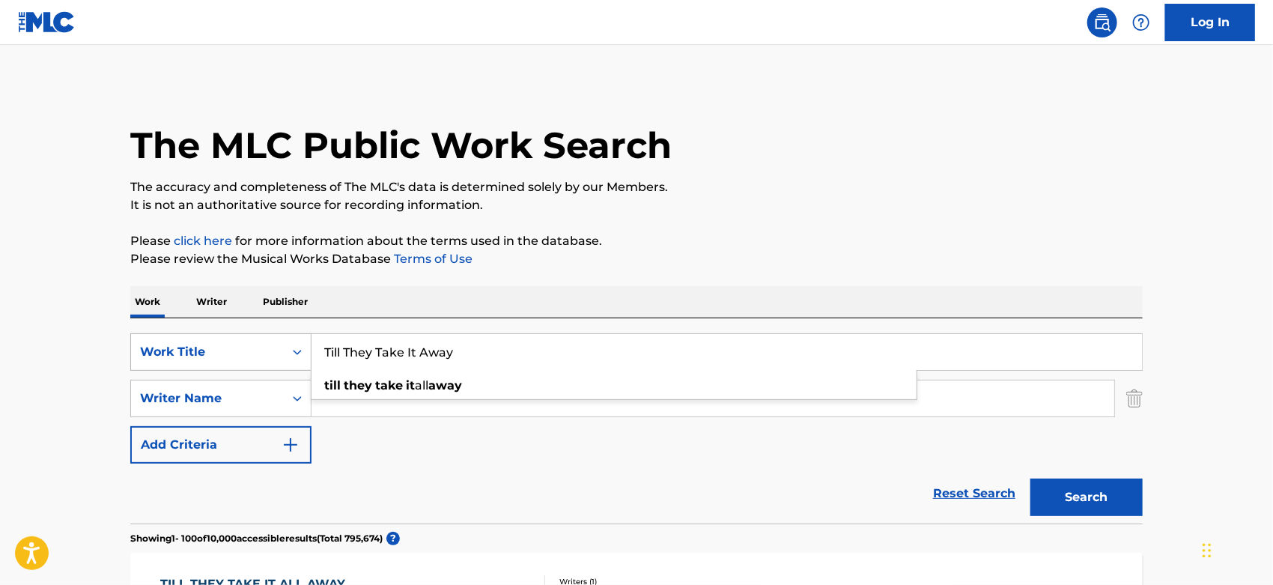
drag, startPoint x: 487, startPoint y: 351, endPoint x: 282, endPoint y: 357, distance: 205.3
click at [282, 357] on div "SearchWithCriteriaa844ed29-4917-4589-9e5a-640658df3c9b Work Title Till They Tak…" at bounding box center [636, 351] width 1013 height 37
paste input "Mama, I Love You"
type input "Mama, I Love You"
click at [1092, 485] on button "Search" at bounding box center [1087, 497] width 112 height 37
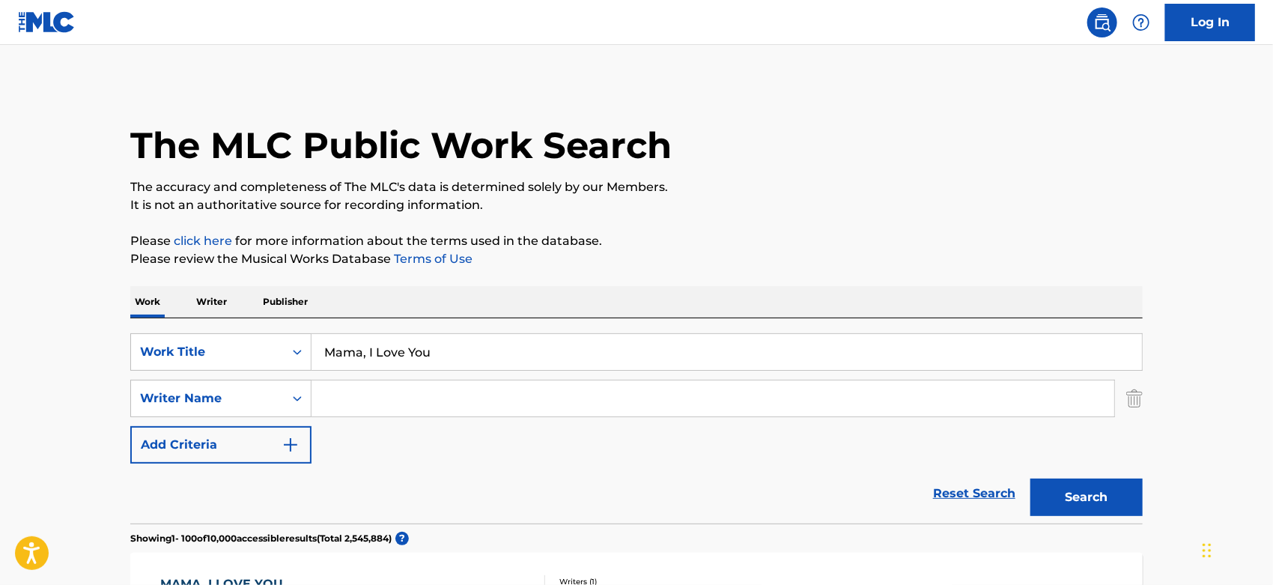
paste input "[PERSON_NAME]"
type input "[PERSON_NAME]"
click at [1096, 502] on button "Search" at bounding box center [1087, 497] width 112 height 37
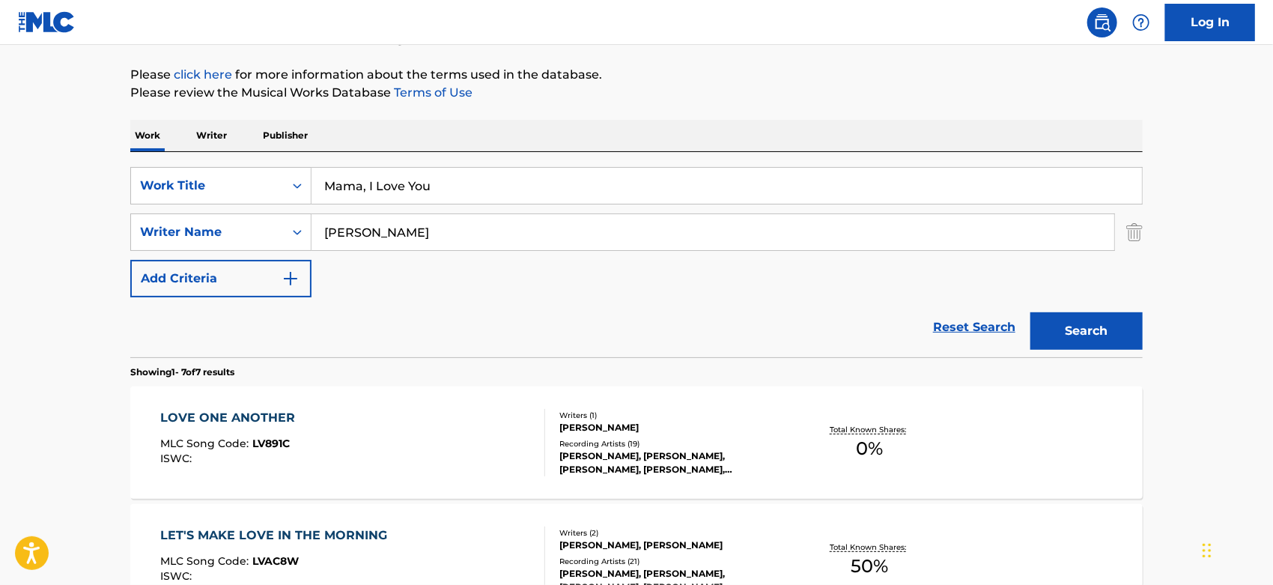
scroll to position [249, 0]
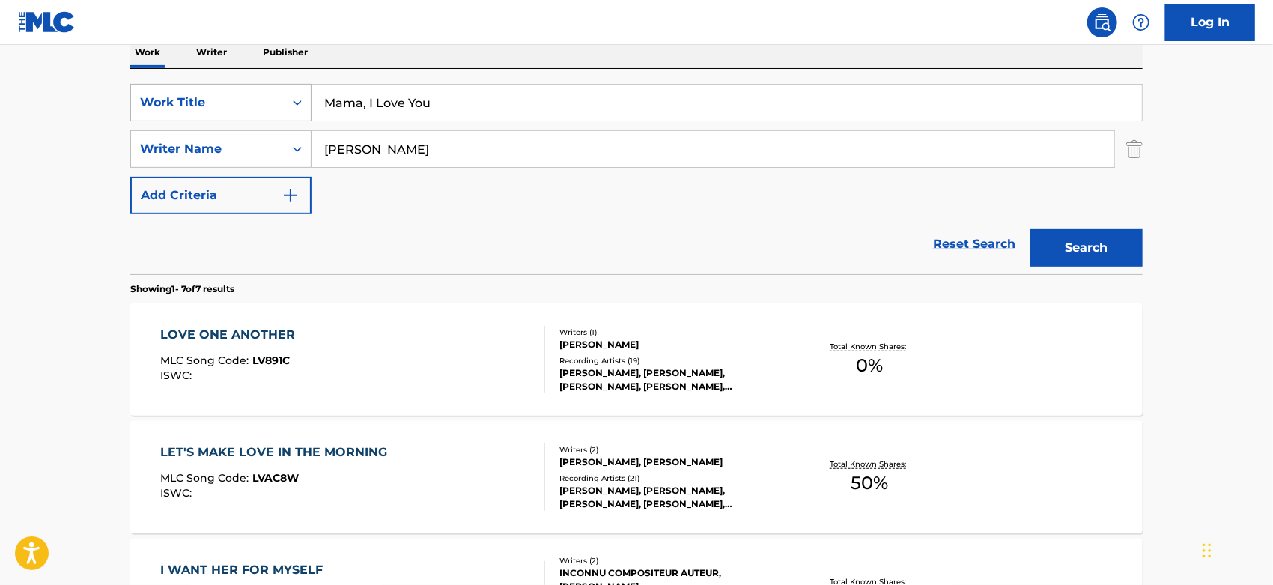
drag, startPoint x: 449, startPoint y: 103, endPoint x: 236, endPoint y: 112, distance: 213.7
click at [186, 108] on div "SearchWithCriteriaa844ed29-4917-4589-9e5a-640658df3c9b Work Title Mama, I Love …" at bounding box center [636, 102] width 1013 height 37
paste input "Get Down to the Nitty Gritty (ft. [US_STATE] [PERSON_NAME])"
drag, startPoint x: 497, startPoint y: 97, endPoint x: 774, endPoint y: 100, distance: 276.4
click at [774, 100] on input "Get Down to the Nitty Gritty (ft. [US_STATE] [PERSON_NAME])" at bounding box center [727, 103] width 831 height 36
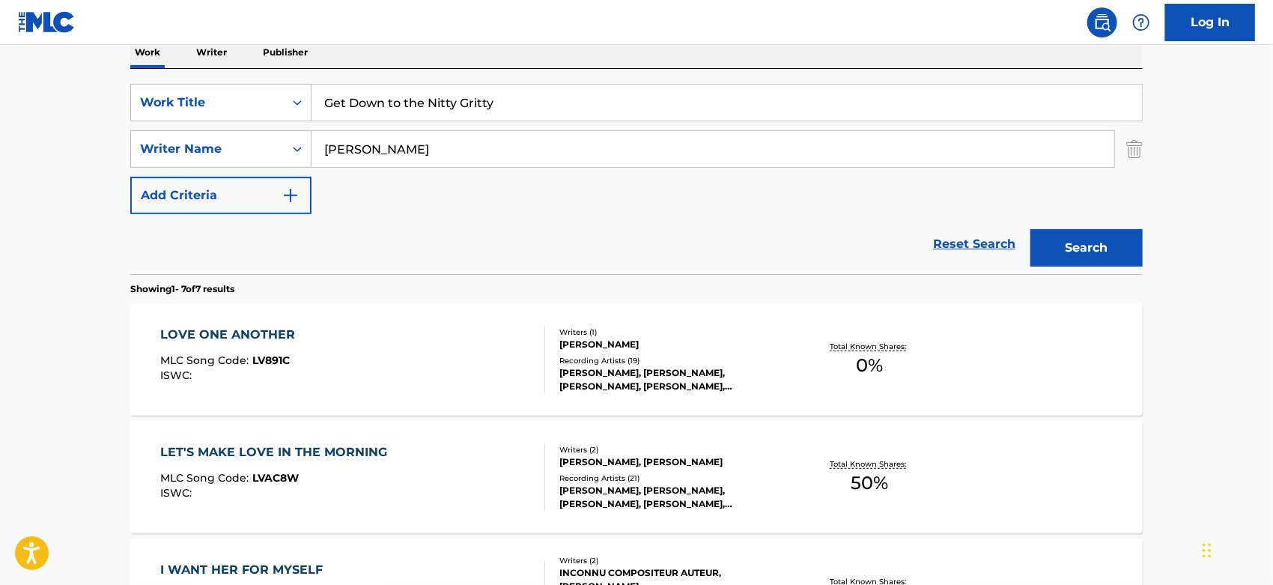
type input "Get Down to the Nitty Gritty"
click at [1031, 229] on button "Search" at bounding box center [1087, 247] width 112 height 37
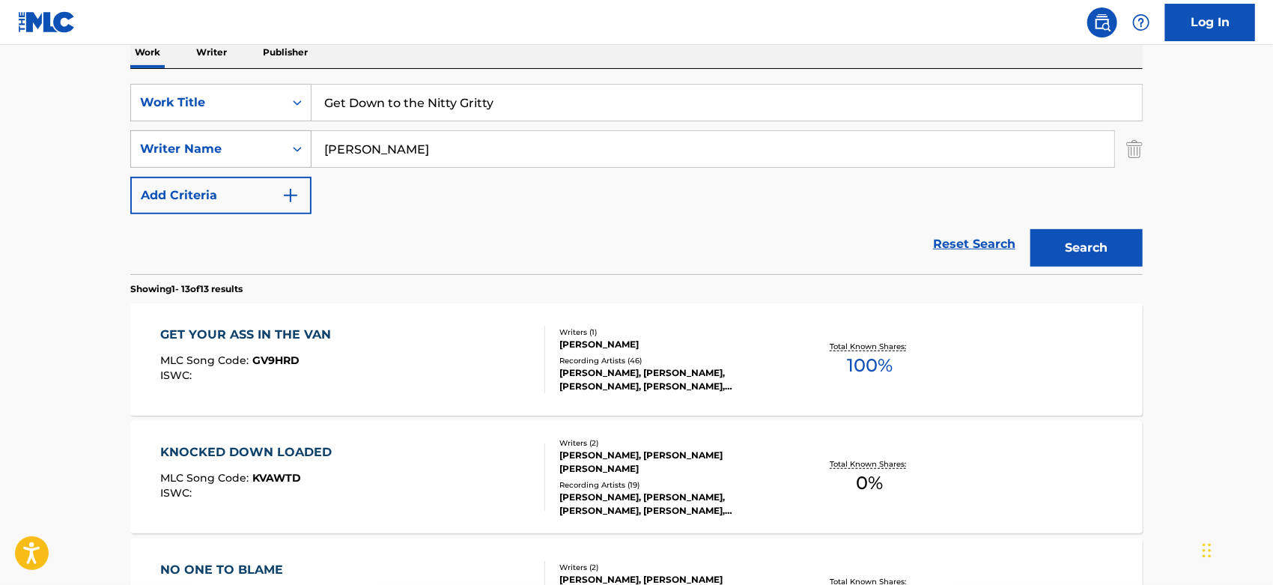
drag, startPoint x: 417, startPoint y: 145, endPoint x: 142, endPoint y: 162, distance: 276.1
click at [142, 162] on div "SearchWithCriteria183a6ced-df7b-48ea-a37a-e1b1859e4517 Writer Name [PERSON_NAME]" at bounding box center [636, 148] width 1013 height 37
click at [1031, 229] on button "Search" at bounding box center [1087, 247] width 112 height 37
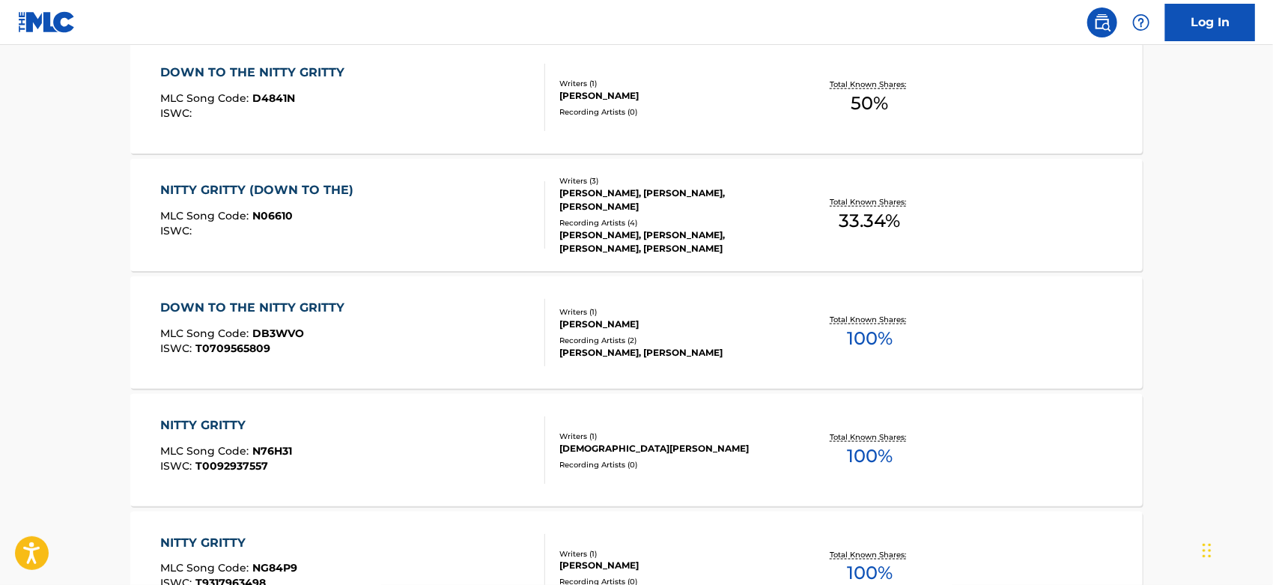
scroll to position [0, 0]
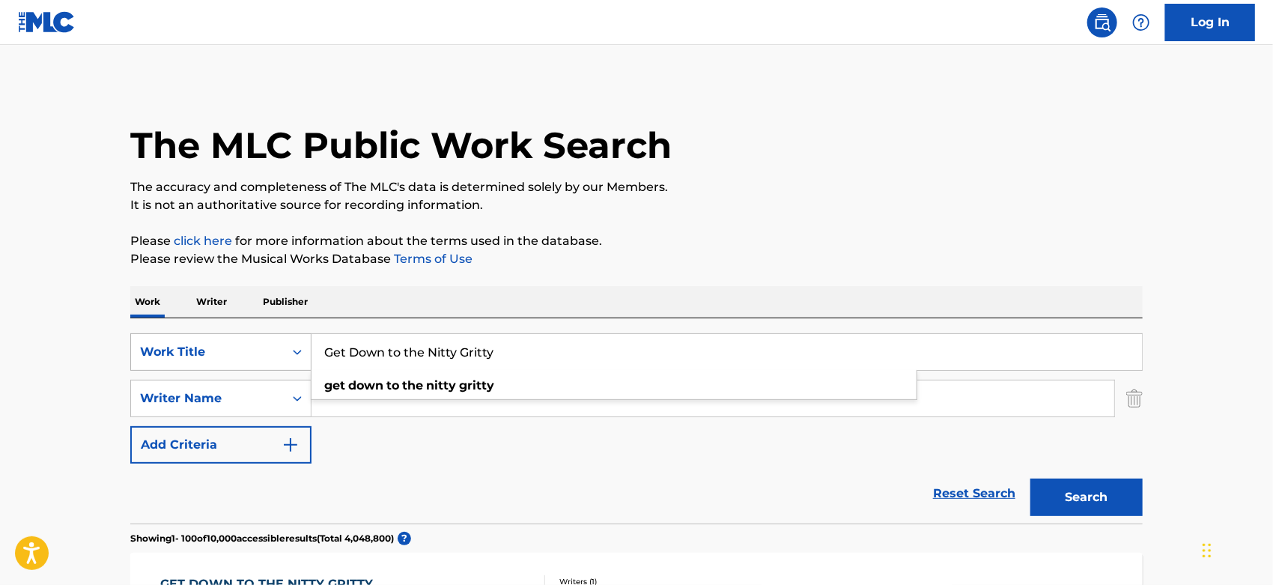
drag, startPoint x: 506, startPoint y: 355, endPoint x: 294, endPoint y: 352, distance: 212.7
click at [294, 352] on div "SearchWithCriteriaa844ed29-4917-4589-9e5a-640658df3c9b Work Title Get Down to t…" at bounding box center [636, 351] width 1013 height 37
paste input "Tooth and Nail"
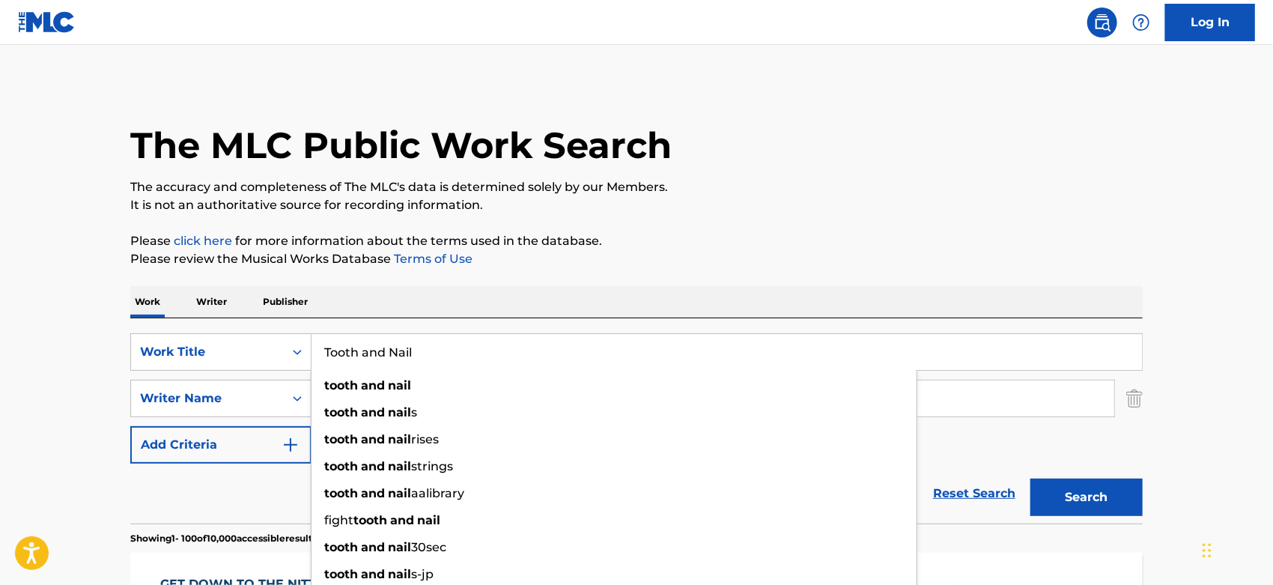
click at [648, 139] on h1 "The MLC Public Work Search" at bounding box center [401, 145] width 542 height 45
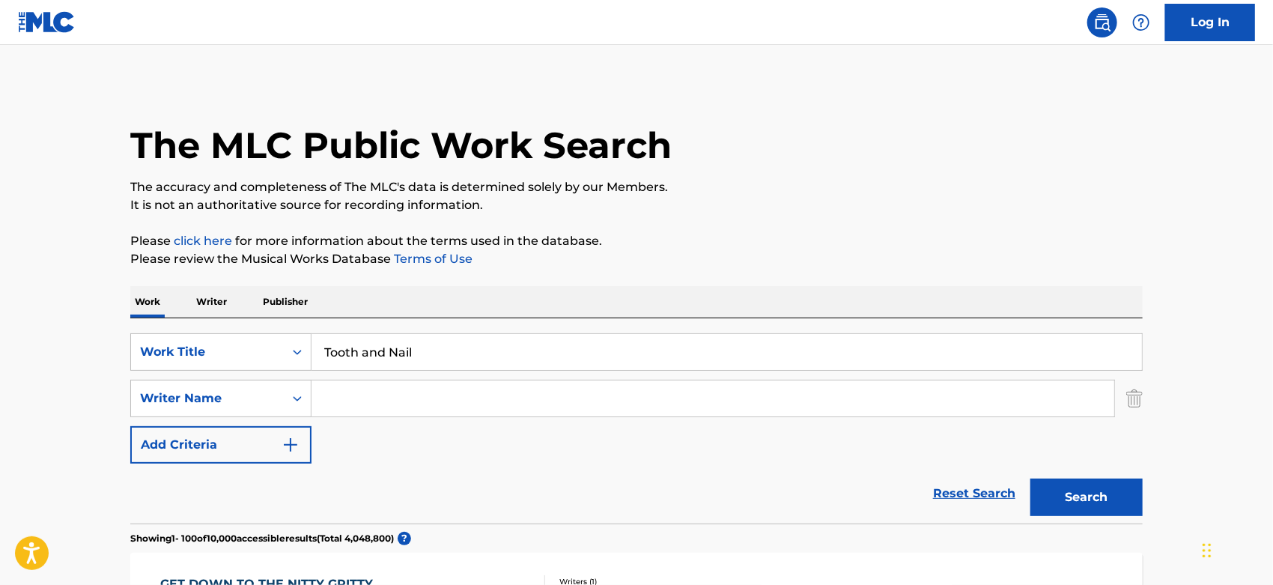
click at [1090, 480] on button "Search" at bounding box center [1087, 497] width 112 height 37
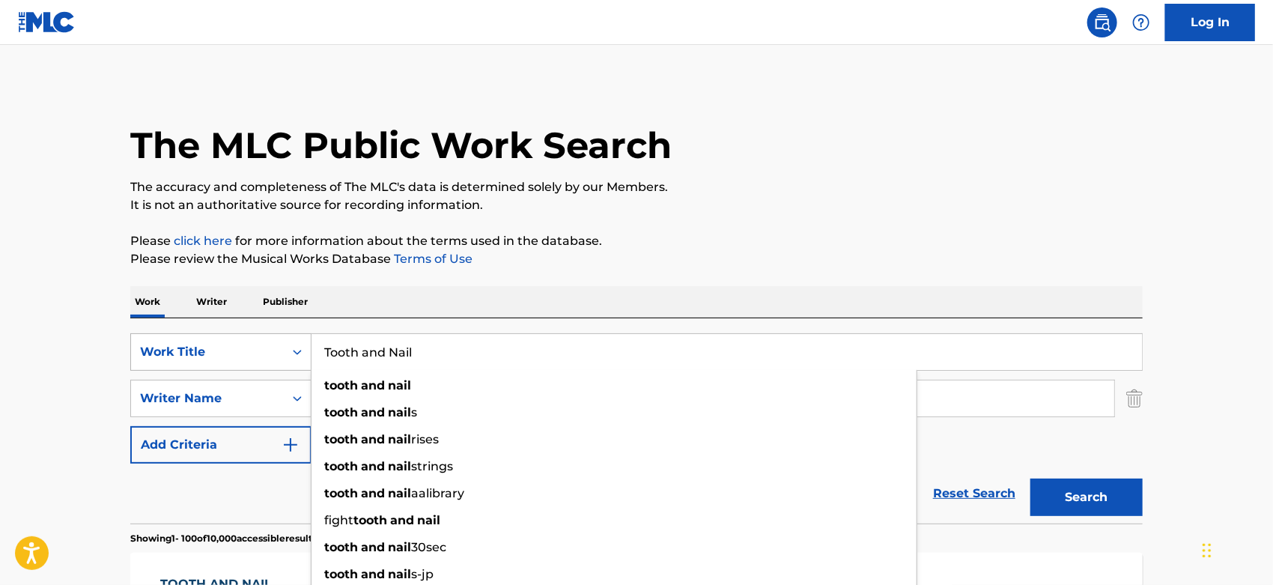
drag, startPoint x: 483, startPoint y: 340, endPoint x: 290, endPoint y: 345, distance: 193.3
click at [181, 337] on div "SearchWithCriteriaa844ed29-4917-4589-9e5a-640658df3c9b Work Title Tooth and Nai…" at bounding box center [636, 351] width 1013 height 37
paste input "Cinco Centavitos"
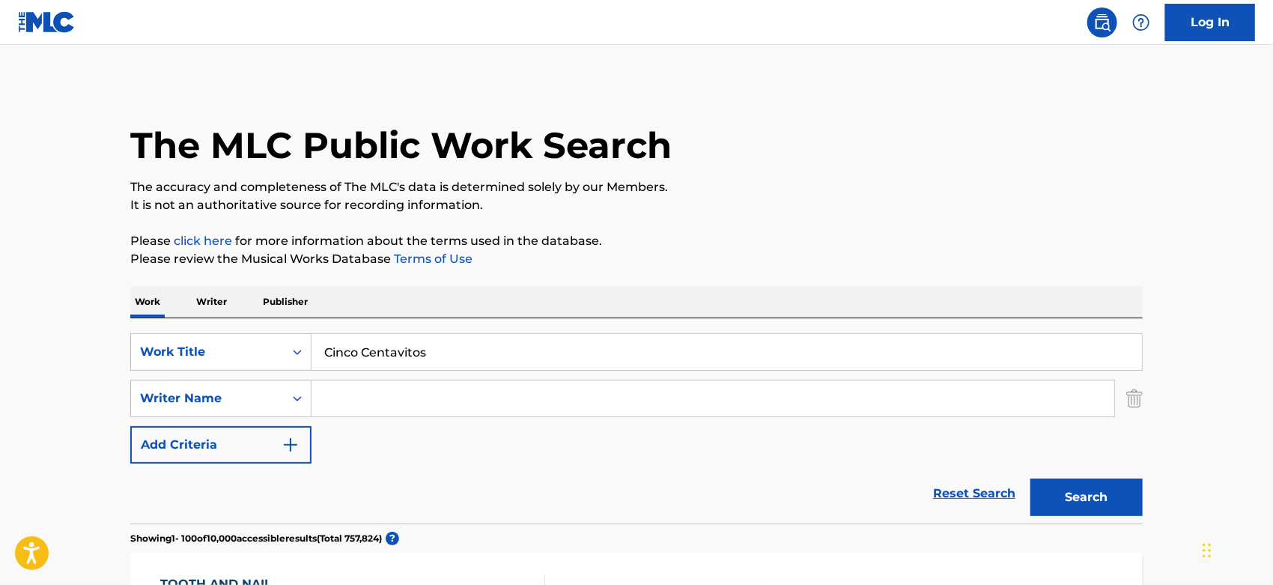
click at [897, 250] on p "Please review the Musical Works Database Terms of Use" at bounding box center [636, 259] width 1013 height 18
click at [1055, 488] on button "Search" at bounding box center [1087, 497] width 112 height 37
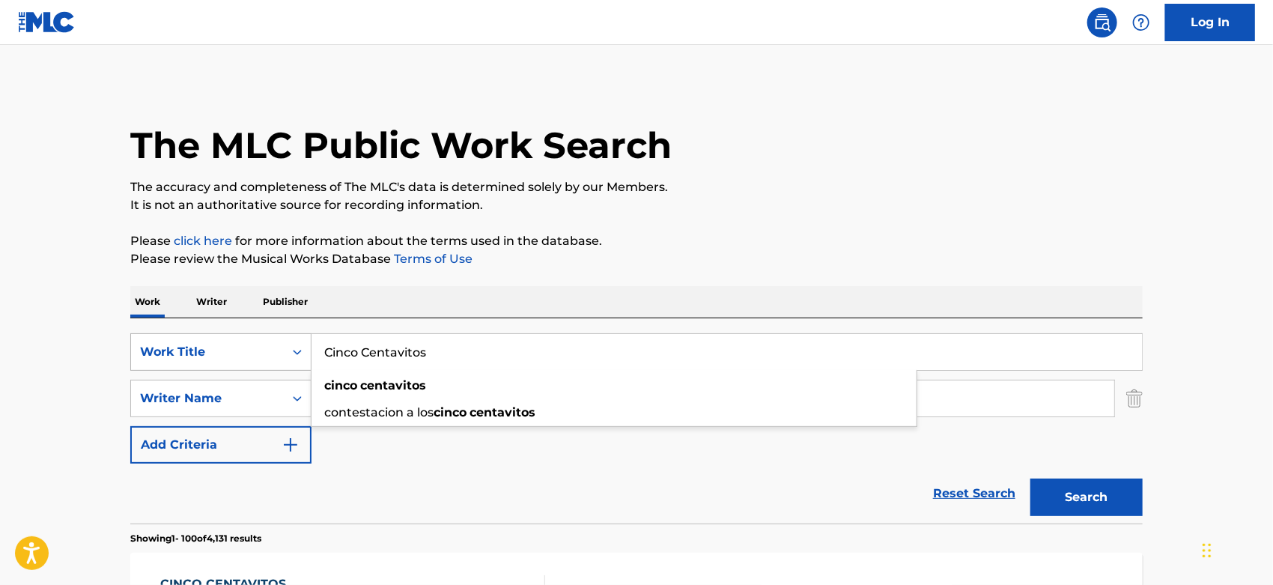
drag, startPoint x: 456, startPoint y: 343, endPoint x: 293, endPoint y: 350, distance: 163.4
click at [161, 344] on div "SearchWithCriteriaa844ed29-4917-4589-9e5a-640658df3c9b Work Title Cinco Centavi…" at bounding box center [636, 351] width 1013 height 37
paste input "El Contragolpe"
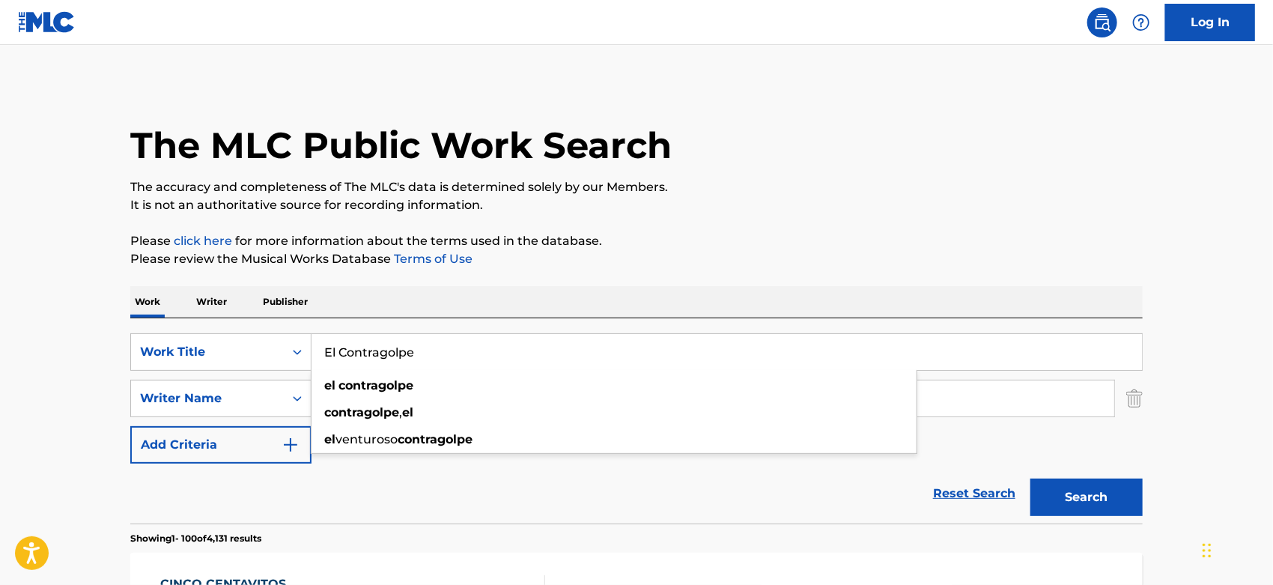
type input "El Contragolpe"
click at [1081, 518] on div "Search" at bounding box center [1083, 494] width 120 height 60
click at [1070, 500] on button "Search" at bounding box center [1087, 497] width 112 height 37
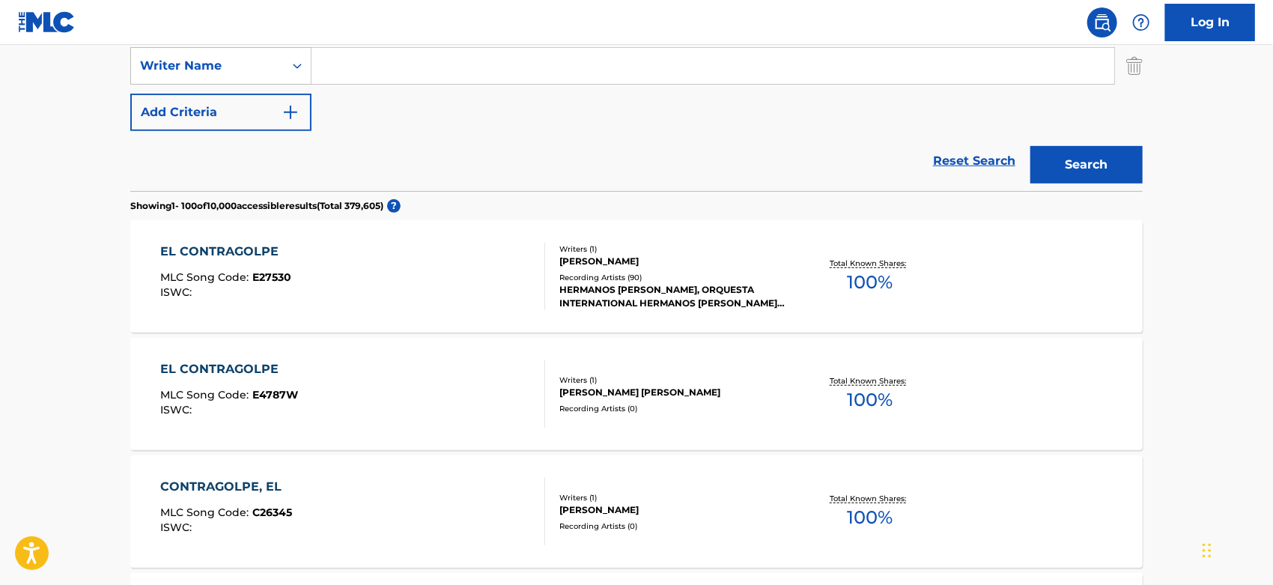
scroll to position [499, 0]
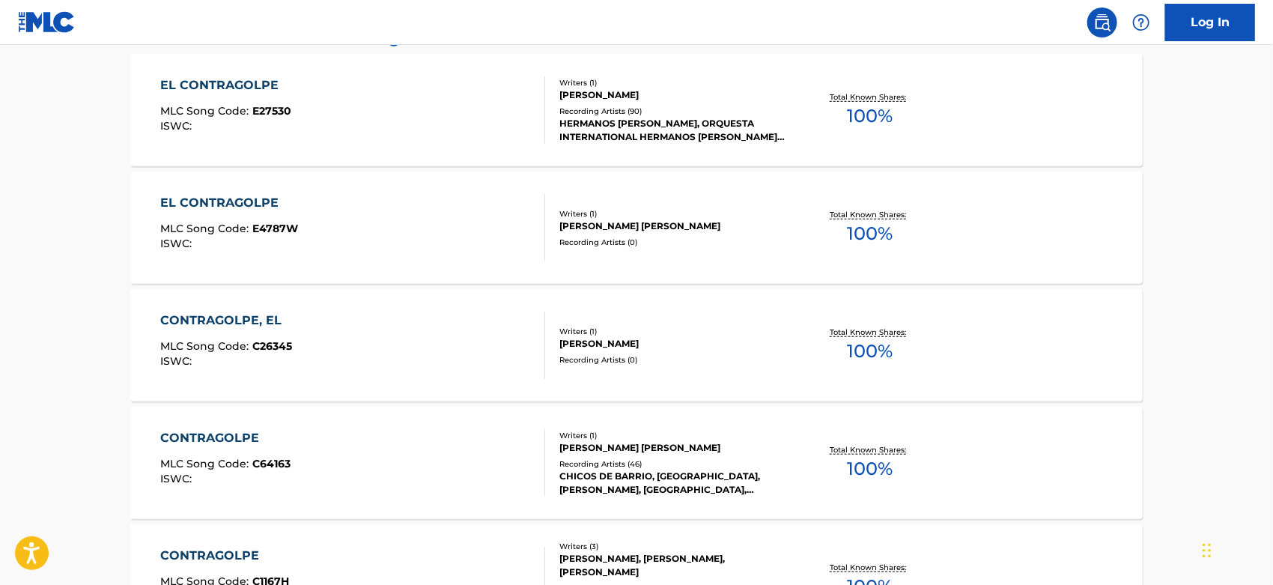
click at [639, 465] on div "Recording Artists ( 46 )" at bounding box center [672, 463] width 226 height 11
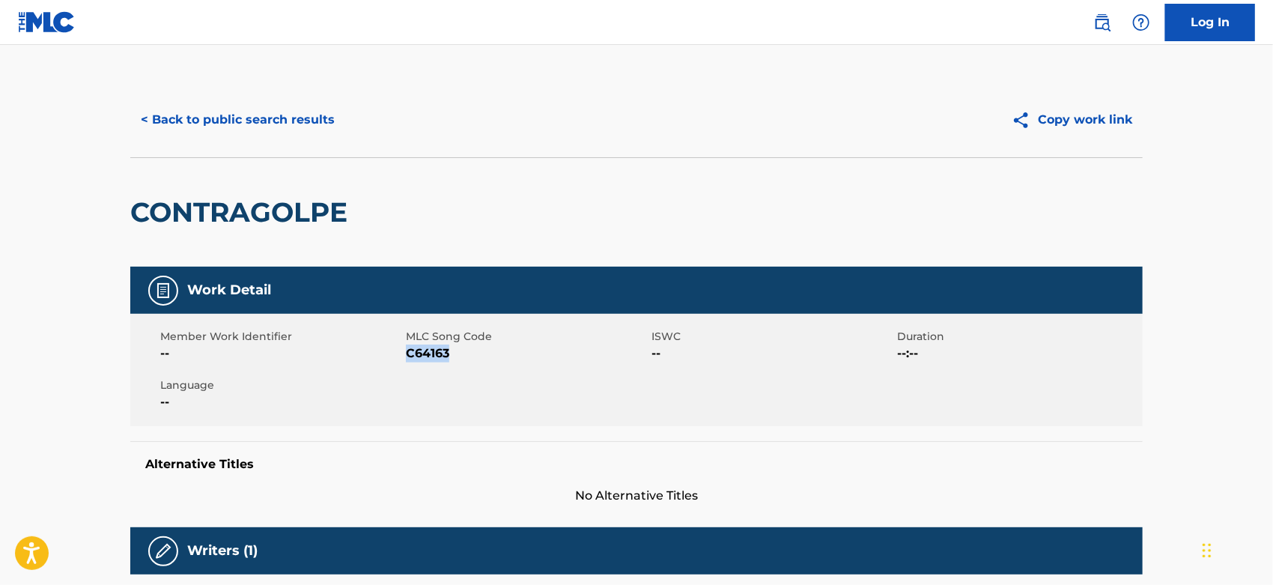
drag, startPoint x: 461, startPoint y: 357, endPoint x: 407, endPoint y: 352, distance: 54.1
click at [407, 352] on span "C64163" at bounding box center [527, 354] width 242 height 18
copy span "C64163"
click at [290, 118] on button "< Back to public search results" at bounding box center [237, 119] width 215 height 37
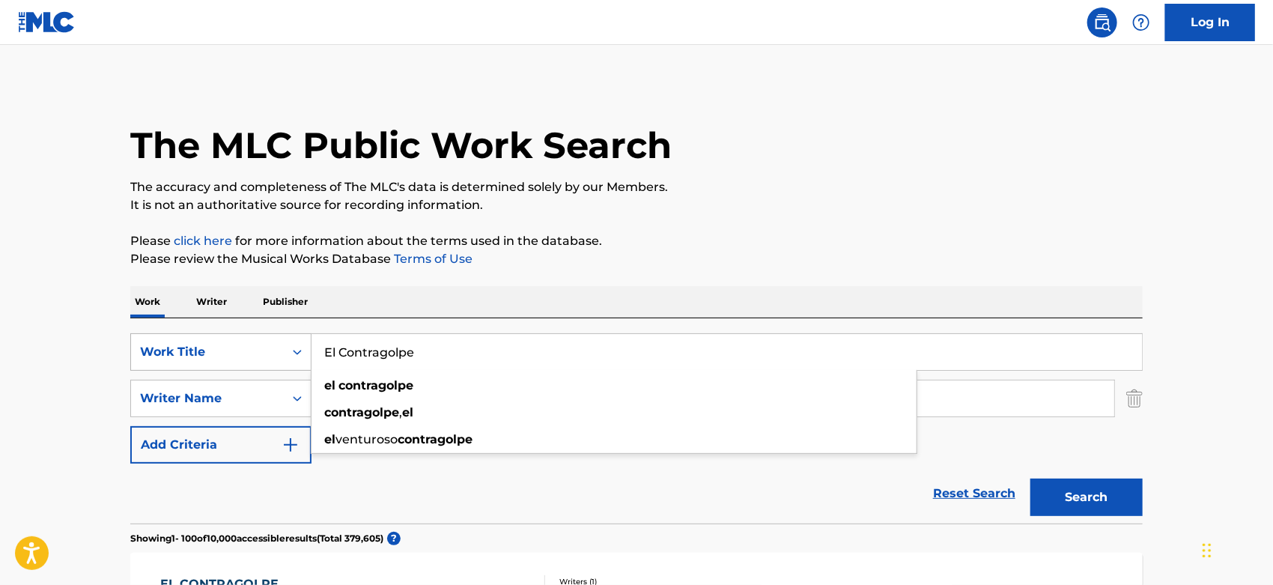
drag, startPoint x: 367, startPoint y: 352, endPoint x: 284, endPoint y: 353, distance: 83.1
click at [283, 352] on div "SearchWithCriteriaa844ed29-4917-4589-9e5a-640658df3c9b Work Title El Contragolp…" at bounding box center [636, 351] width 1013 height 37
paste input "CORAZON DE PIEDRA"
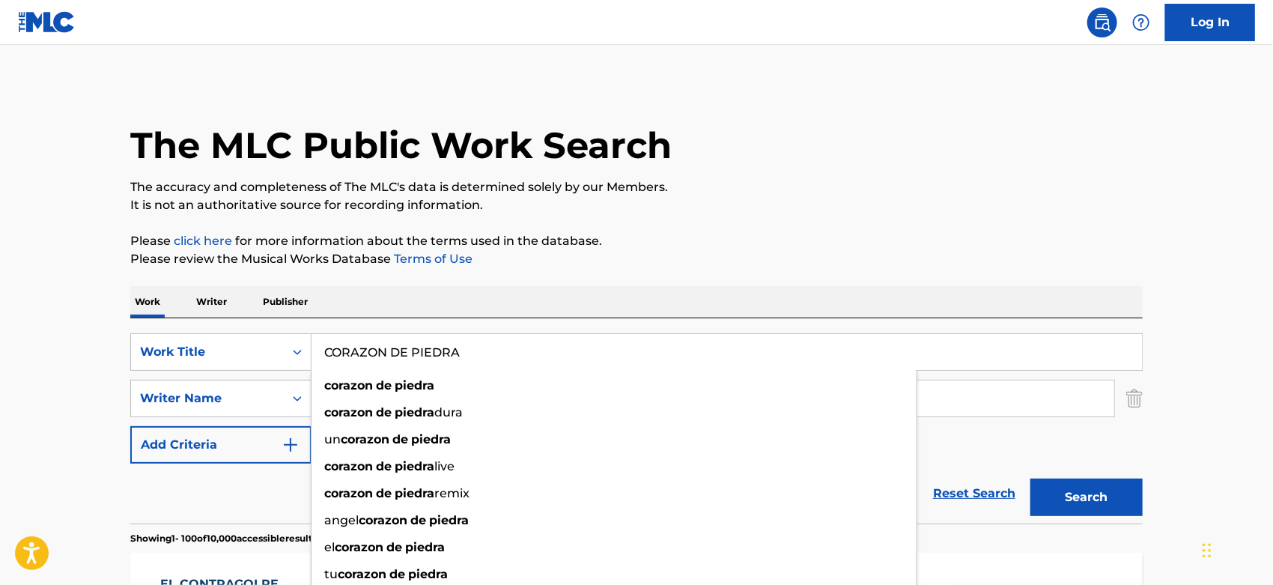
click at [1058, 497] on button "Search" at bounding box center [1087, 497] width 112 height 37
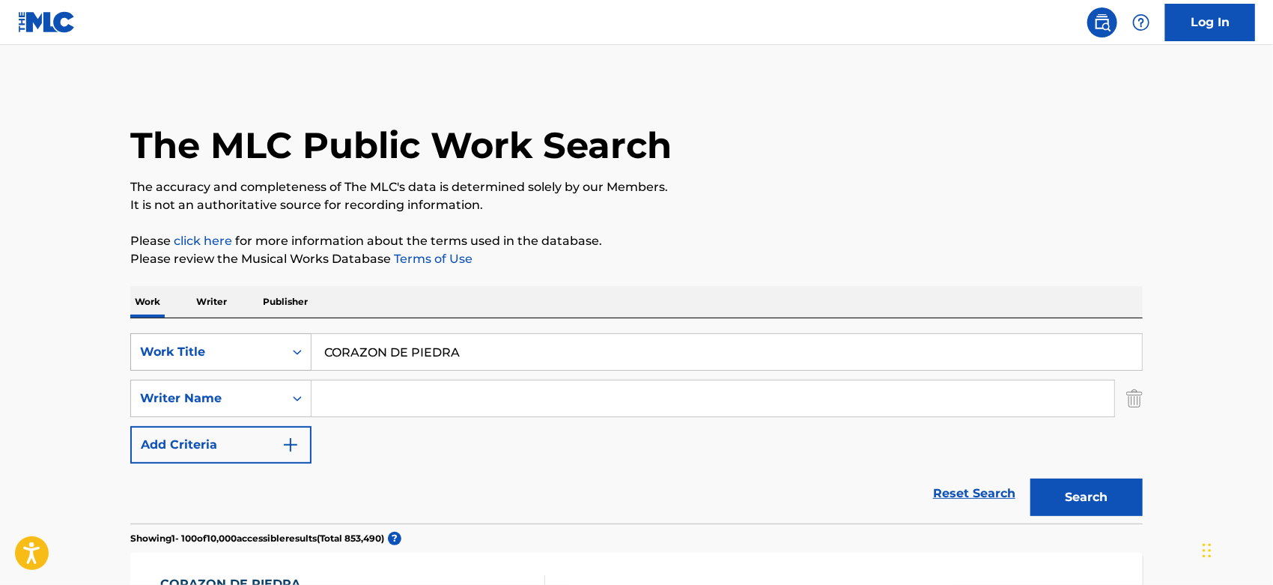
drag, startPoint x: 466, startPoint y: 351, endPoint x: 251, endPoint y: 351, distance: 215.0
click at [249, 351] on div "SearchWithCriteriaa844ed29-4917-4589-9e5a-640658df3c9b Work Title [PERSON_NAME]" at bounding box center [636, 351] width 1013 height 37
click at [1060, 504] on button "Search" at bounding box center [1087, 497] width 112 height 37
drag, startPoint x: 521, startPoint y: 360, endPoint x: 194, endPoint y: 349, distance: 327.5
click at [194, 349] on div "SearchWithCriteriaa844ed29-4917-4589-9e5a-640658df3c9b Work Title [PERSON_NAME]" at bounding box center [636, 351] width 1013 height 37
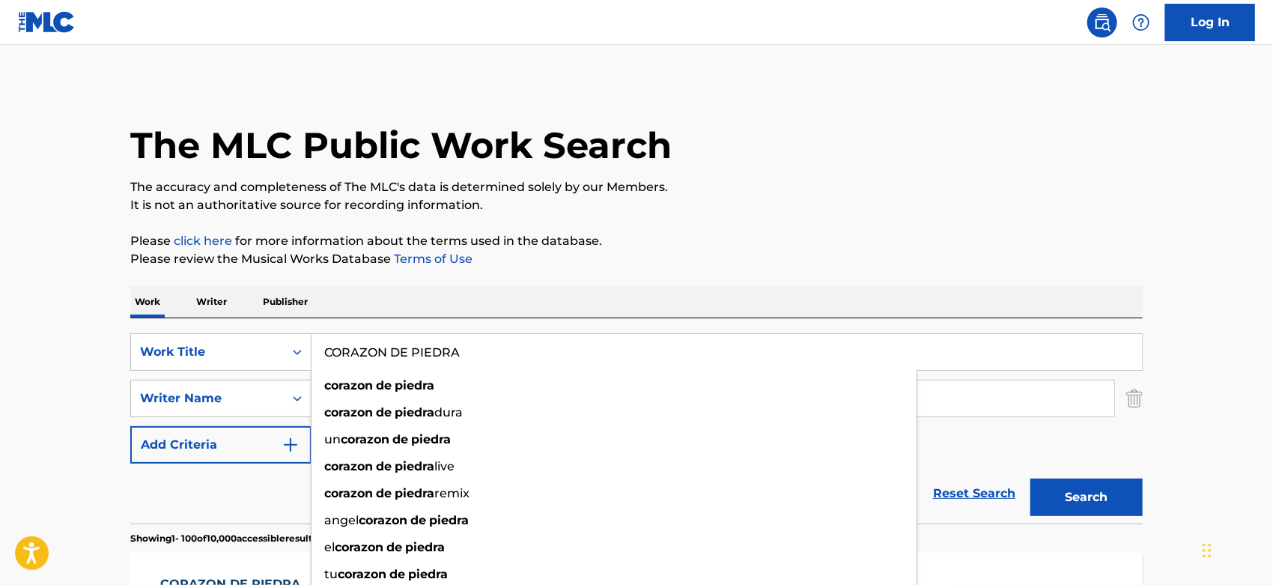
paste input "Pick Up the Bones"
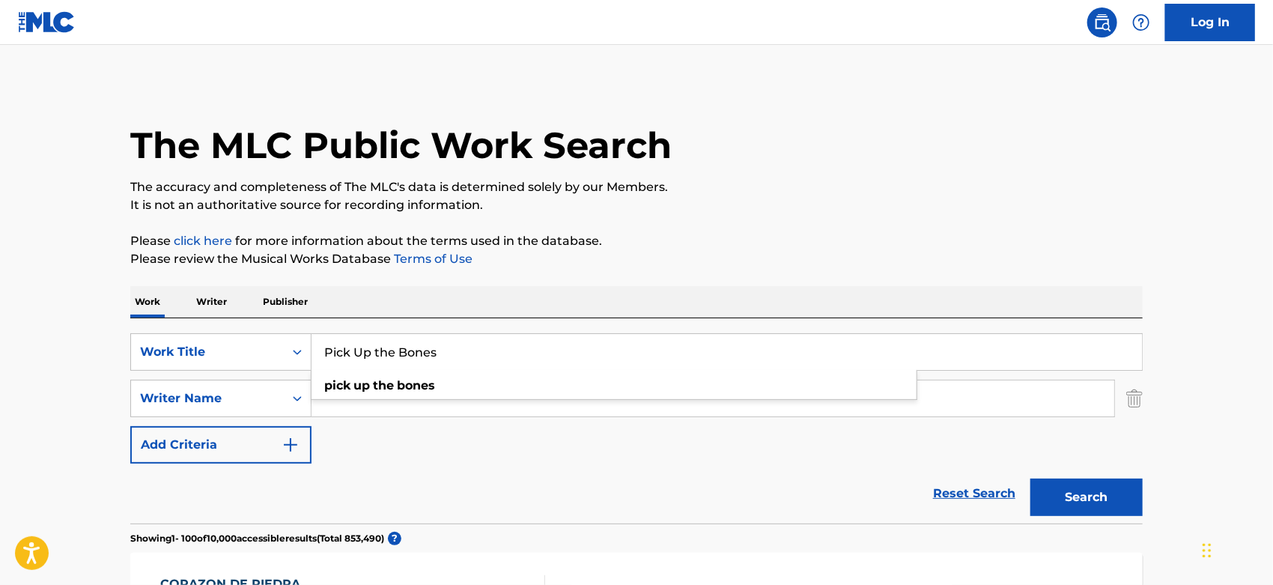
type input "Pick Up the Bones"
click at [1087, 512] on button "Search" at bounding box center [1087, 497] width 112 height 37
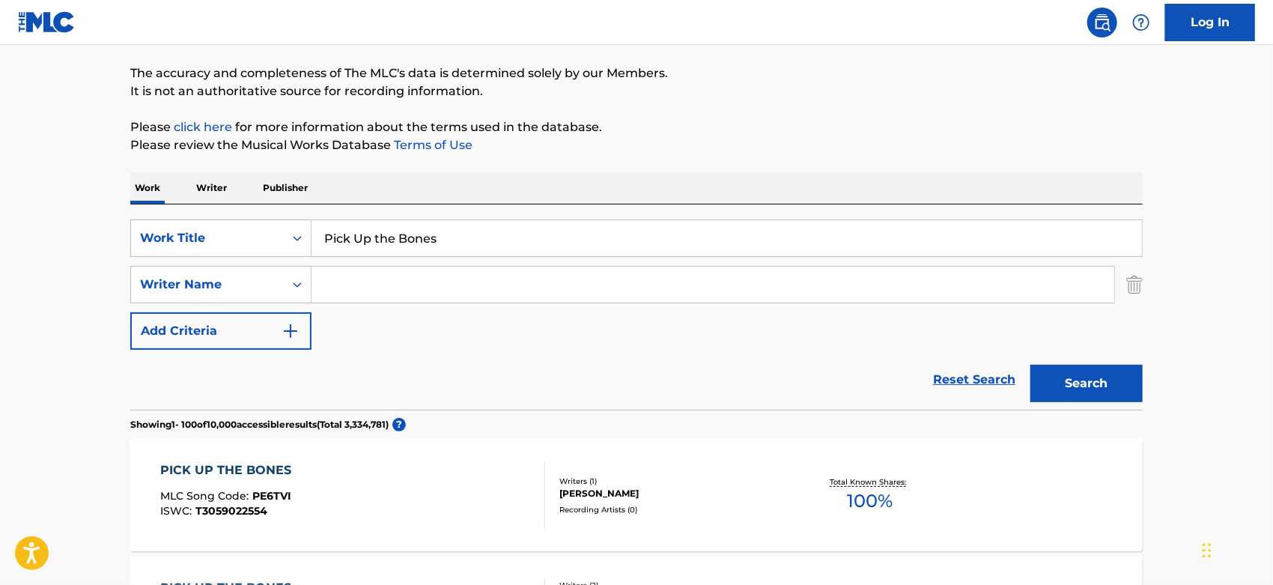
scroll to position [280, 0]
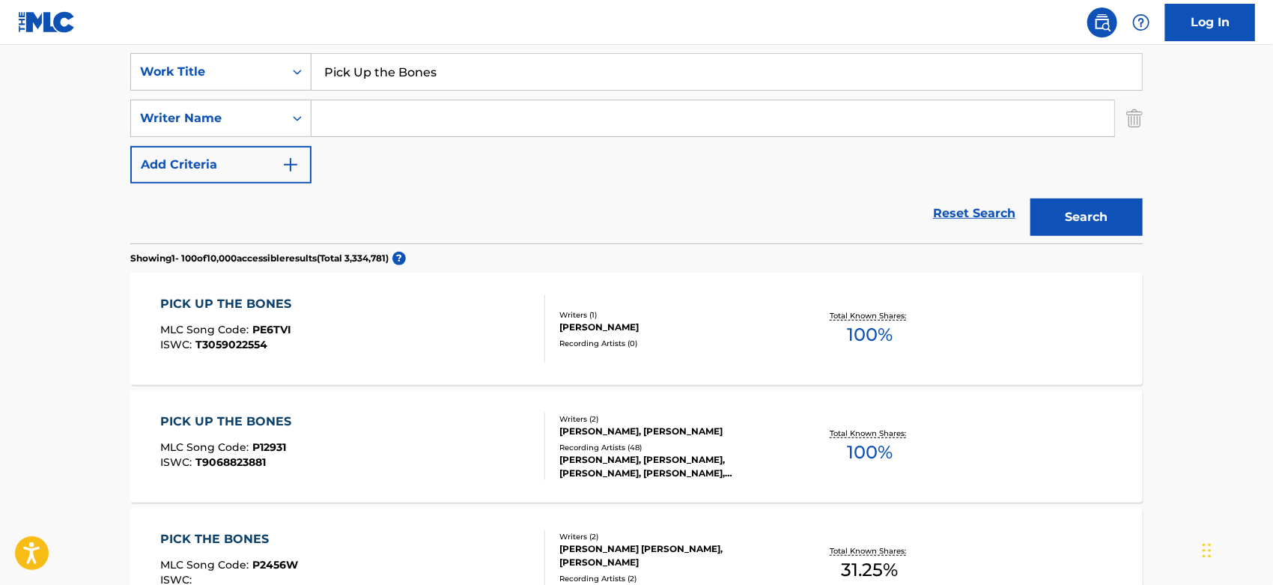
click at [644, 437] on div "Writers ( 2 ) [PERSON_NAME], [PERSON_NAME] Recording Artists ( 48 ) [PERSON_NAM…" at bounding box center [665, 446] width 240 height 67
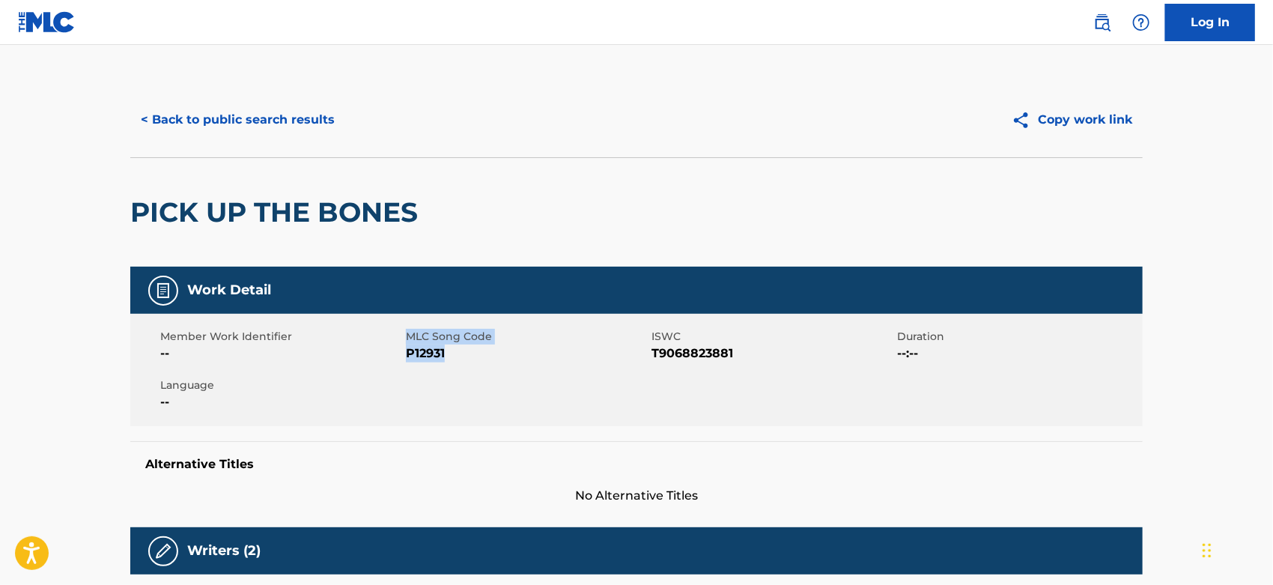
drag, startPoint x: 451, startPoint y: 354, endPoint x: 396, endPoint y: 357, distance: 54.7
click at [396, 357] on div "Member Work Identifier -- MLC Song Code P12931 ISWC T9068823881 Duration --:-- …" at bounding box center [636, 370] width 1013 height 112
click at [457, 362] on span "P12931" at bounding box center [527, 354] width 242 height 18
drag, startPoint x: 456, startPoint y: 356, endPoint x: 410, endPoint y: 354, distance: 46.5
click at [410, 354] on span "P12931" at bounding box center [527, 354] width 242 height 18
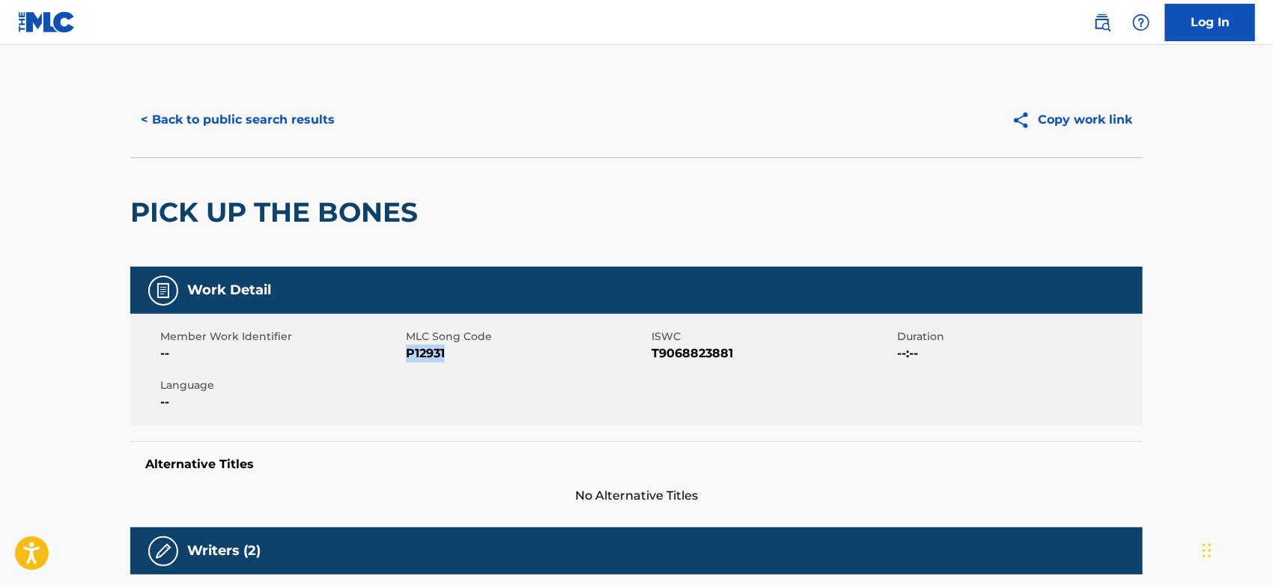
copy span "P12931"
click at [309, 116] on button "< Back to public search results" at bounding box center [237, 119] width 215 height 37
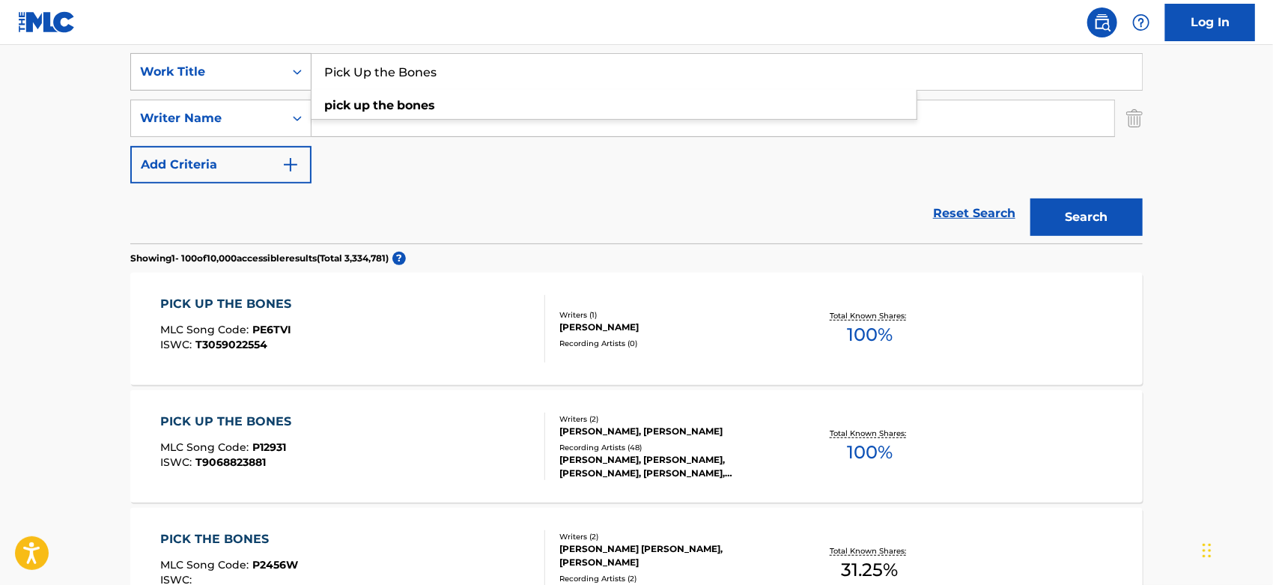
drag, startPoint x: 443, startPoint y: 76, endPoint x: 299, endPoint y: 72, distance: 143.9
click at [299, 72] on div "SearchWithCriteriaa844ed29-4917-4589-9e5a-640658df3c9b Work Title Pick Up the B…" at bounding box center [636, 71] width 1013 height 37
paste input "Under My Wheel"
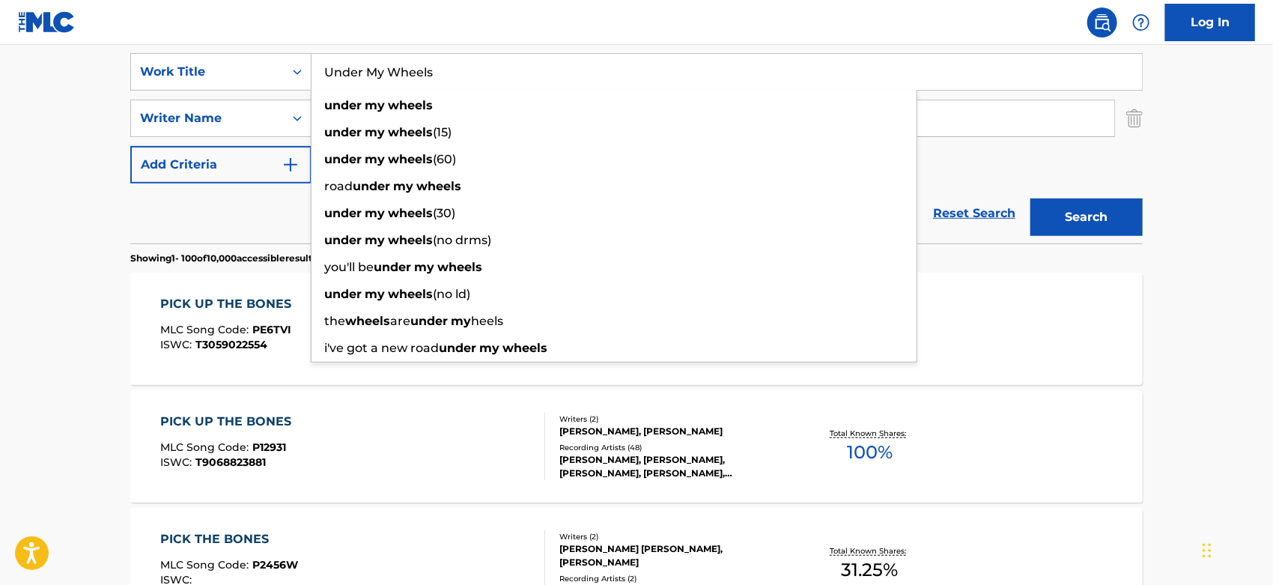
type input "Under My Wheels"
click at [1099, 213] on button "Search" at bounding box center [1087, 216] width 112 height 37
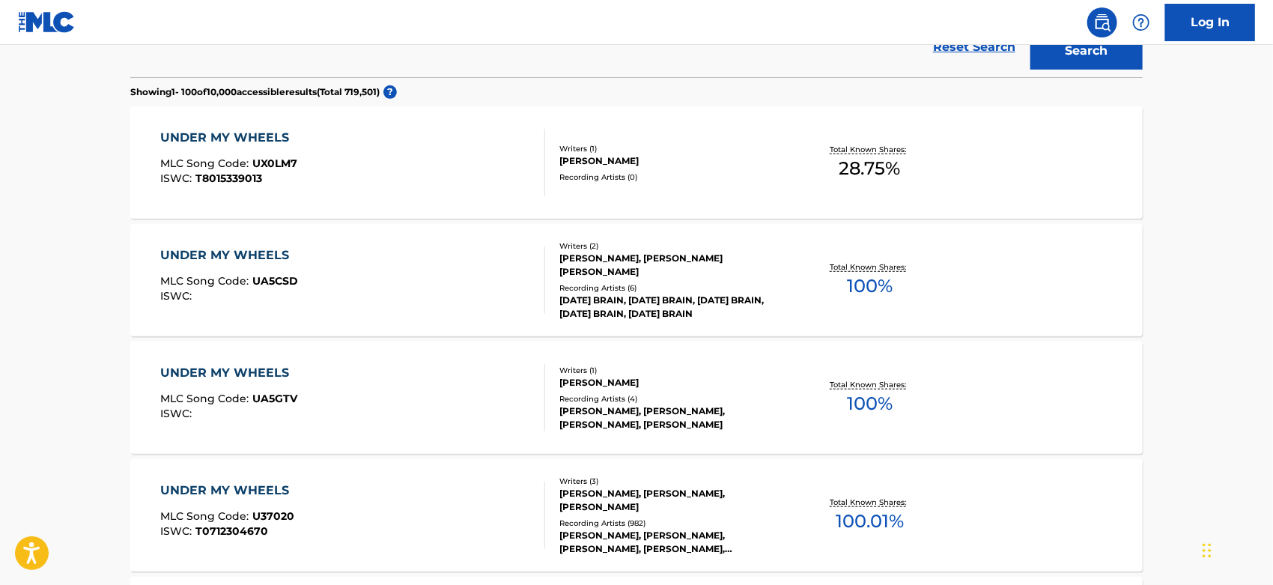
scroll to position [530, 0]
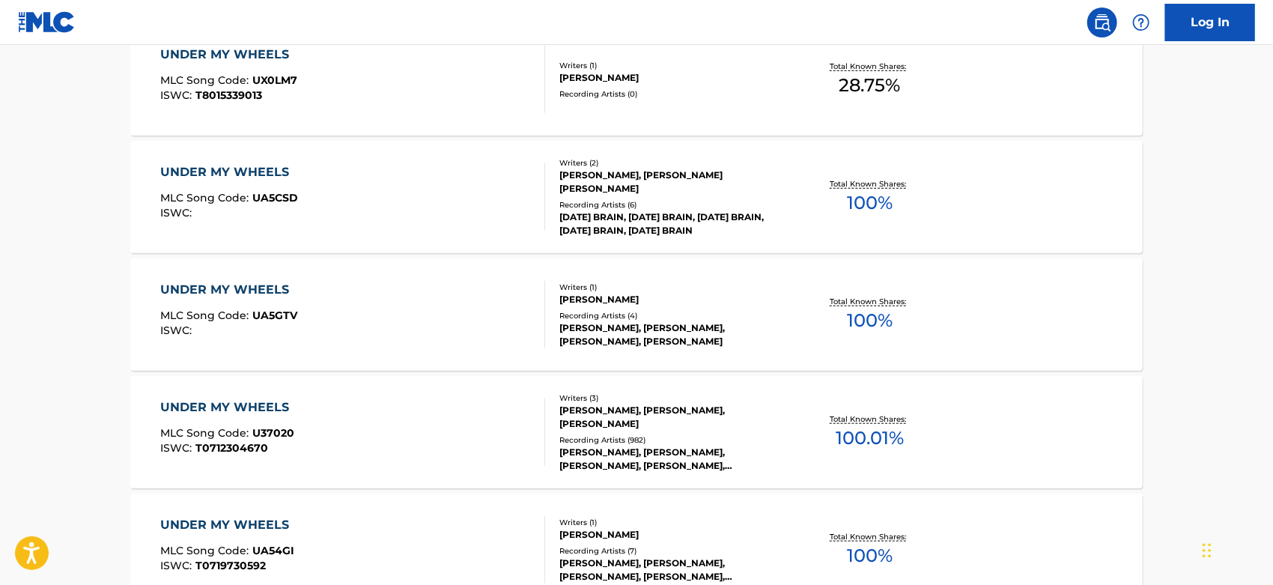
click at [599, 417] on div "[PERSON_NAME], [PERSON_NAME], [PERSON_NAME]" at bounding box center [672, 417] width 226 height 27
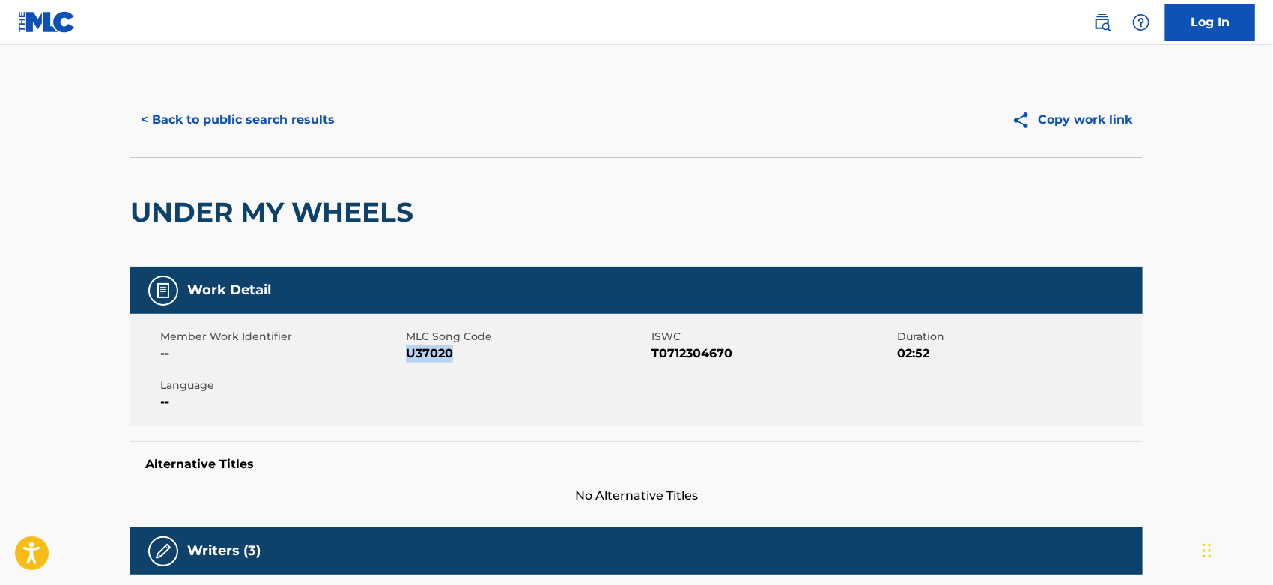
drag, startPoint x: 457, startPoint y: 357, endPoint x: 408, endPoint y: 351, distance: 49.1
click at [408, 351] on span "U37020" at bounding box center [527, 354] width 242 height 18
copy span "U37020"
click at [284, 123] on button "< Back to public search results" at bounding box center [237, 119] width 215 height 37
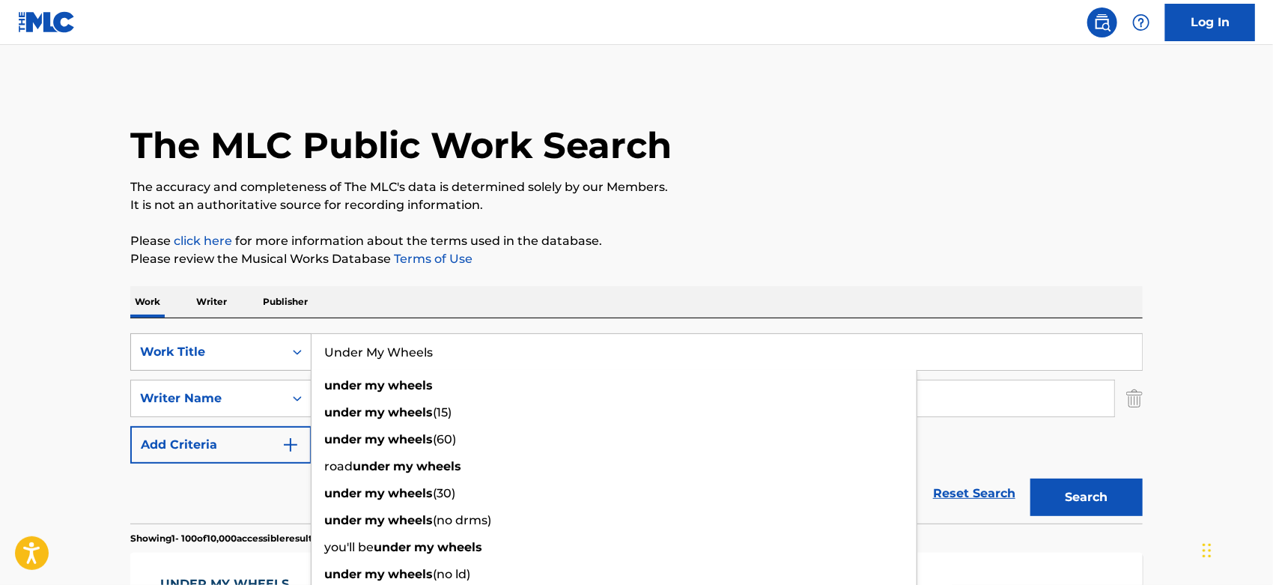
drag, startPoint x: 449, startPoint y: 352, endPoint x: 288, endPoint y: 347, distance: 161.9
click at [288, 347] on div "SearchWithCriteriaa844ed29-4917-4589-9e5a-640658df3c9b Work Title Under My Whee…" at bounding box center [636, 351] width 1013 height 37
paste input "Yeah, Yeah, Yeah"
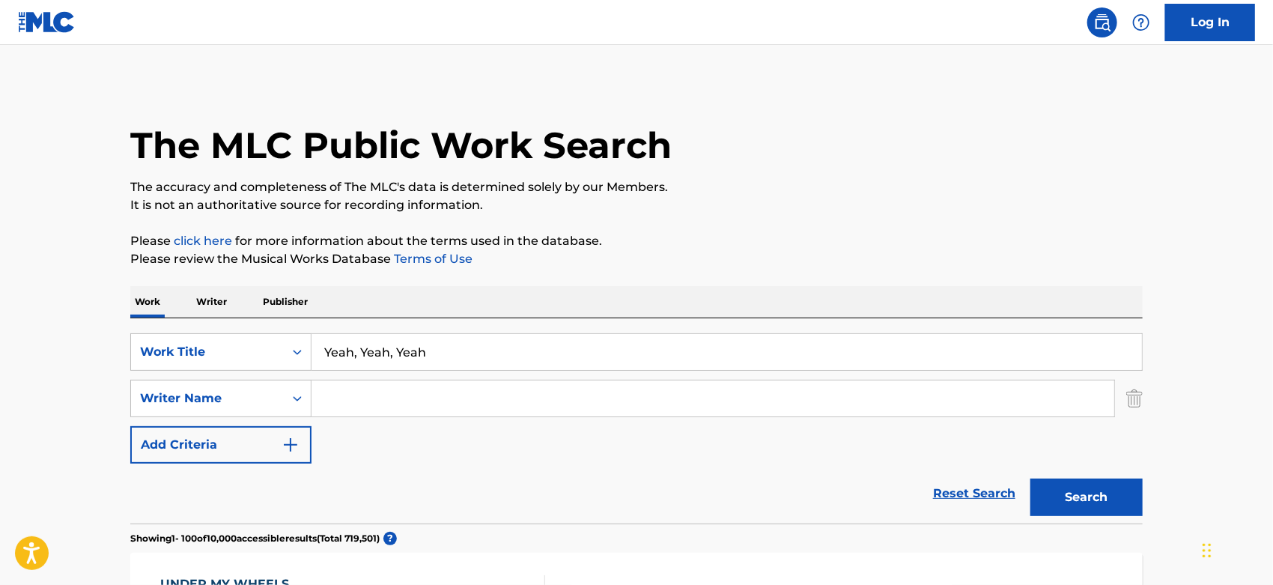
click at [1089, 513] on button "Search" at bounding box center [1087, 497] width 112 height 37
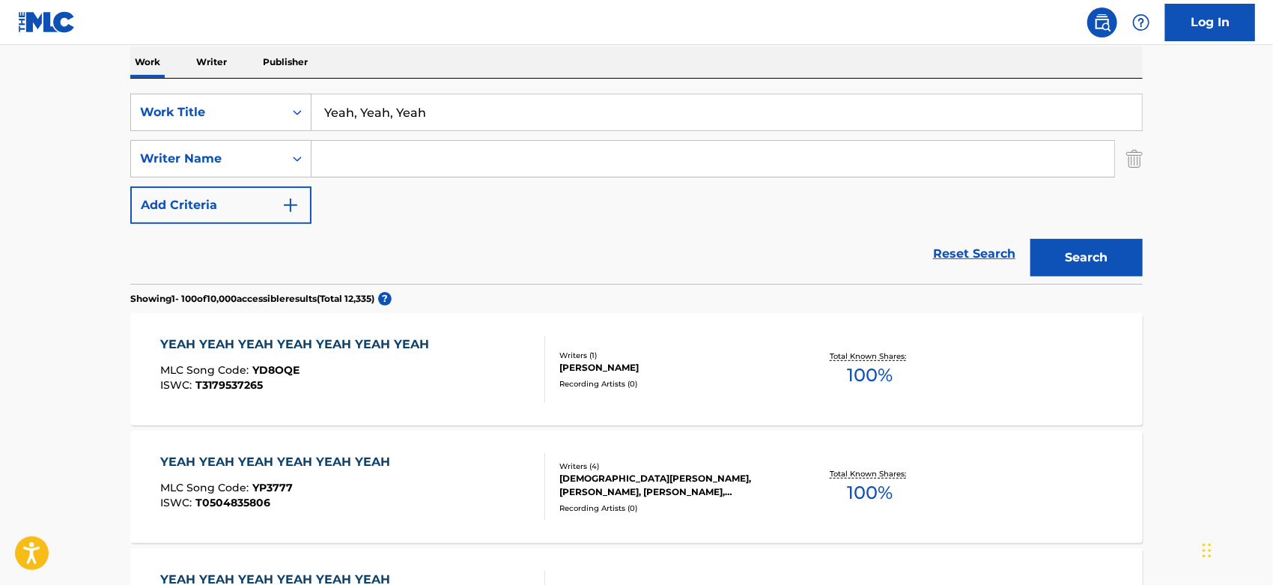
scroll to position [184, 0]
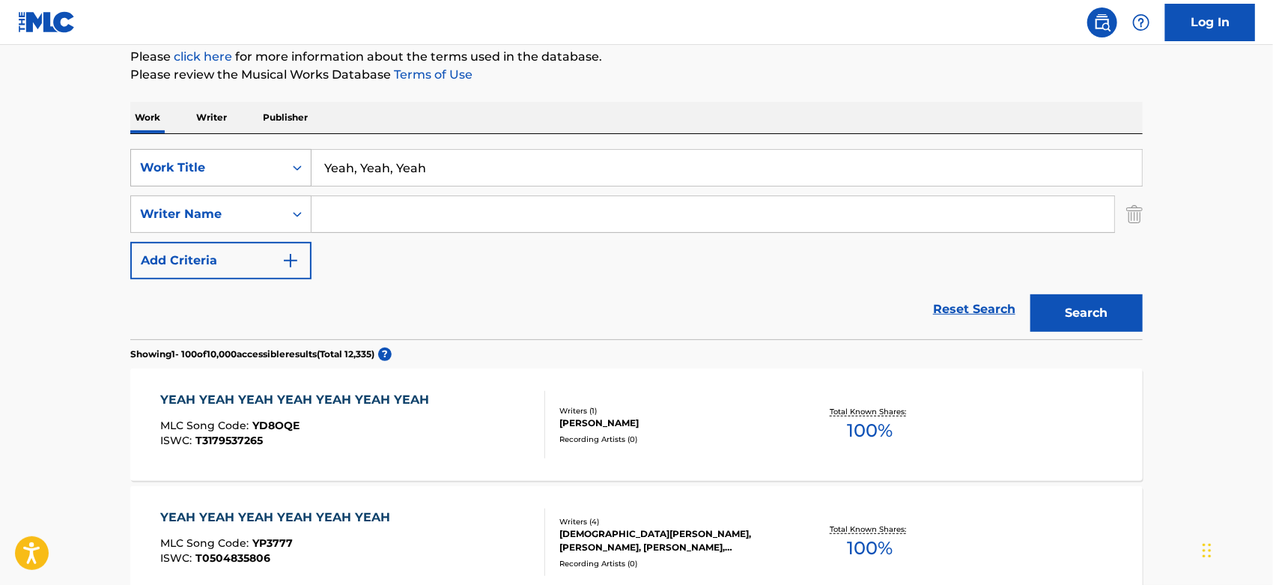
drag, startPoint x: 431, startPoint y: 169, endPoint x: 292, endPoint y: 163, distance: 138.7
click at [292, 163] on div "SearchWithCriteriaa844ed29-4917-4589-9e5a-640658df3c9b Work Title Yeah, [PERSON…" at bounding box center [636, 167] width 1013 height 37
paste input "Gutter Cat vs. The Jets"
type input "Gutter Cat vs. The Jets"
click at [1082, 311] on button "Search" at bounding box center [1087, 312] width 112 height 37
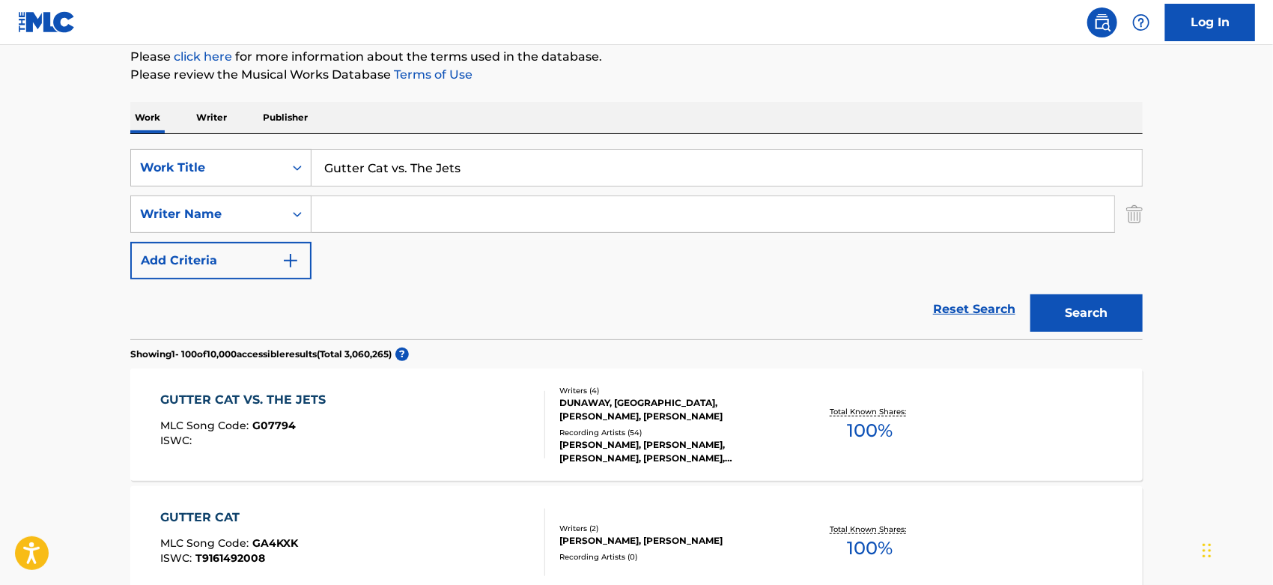
click at [570, 443] on div "[PERSON_NAME], [PERSON_NAME], [PERSON_NAME], [PERSON_NAME], [PERSON_NAME]" at bounding box center [672, 451] width 226 height 27
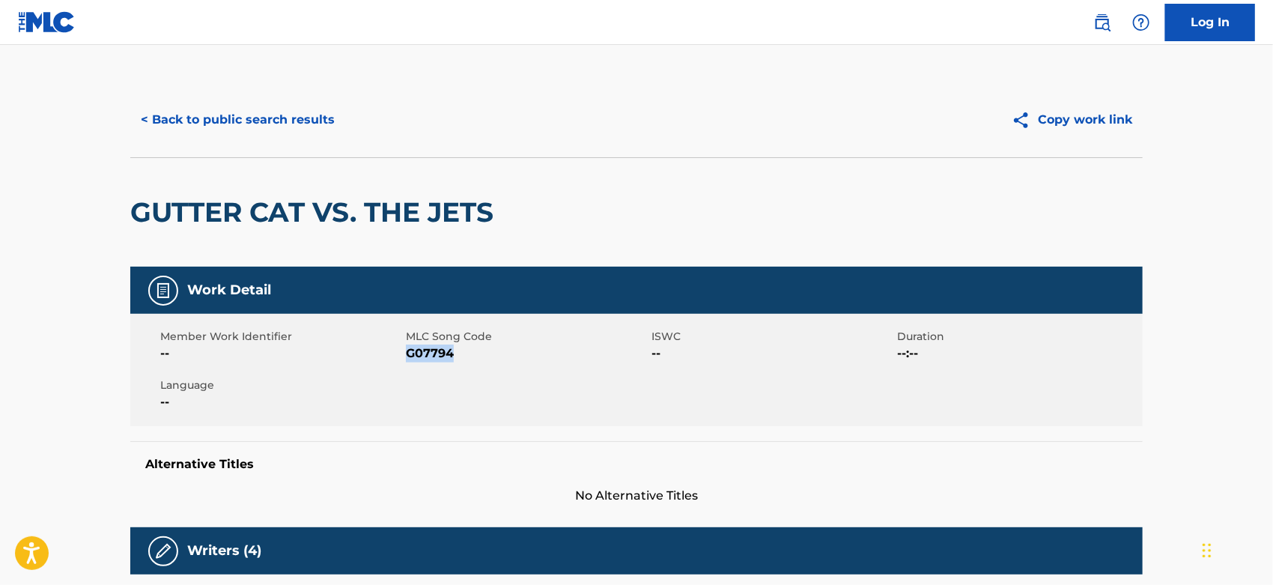
drag, startPoint x: 427, startPoint y: 350, endPoint x: 407, endPoint y: 358, distance: 21.1
click at [407, 358] on span "G07794" at bounding box center [527, 354] width 242 height 18
click at [282, 130] on button "< Back to public search results" at bounding box center [237, 119] width 215 height 37
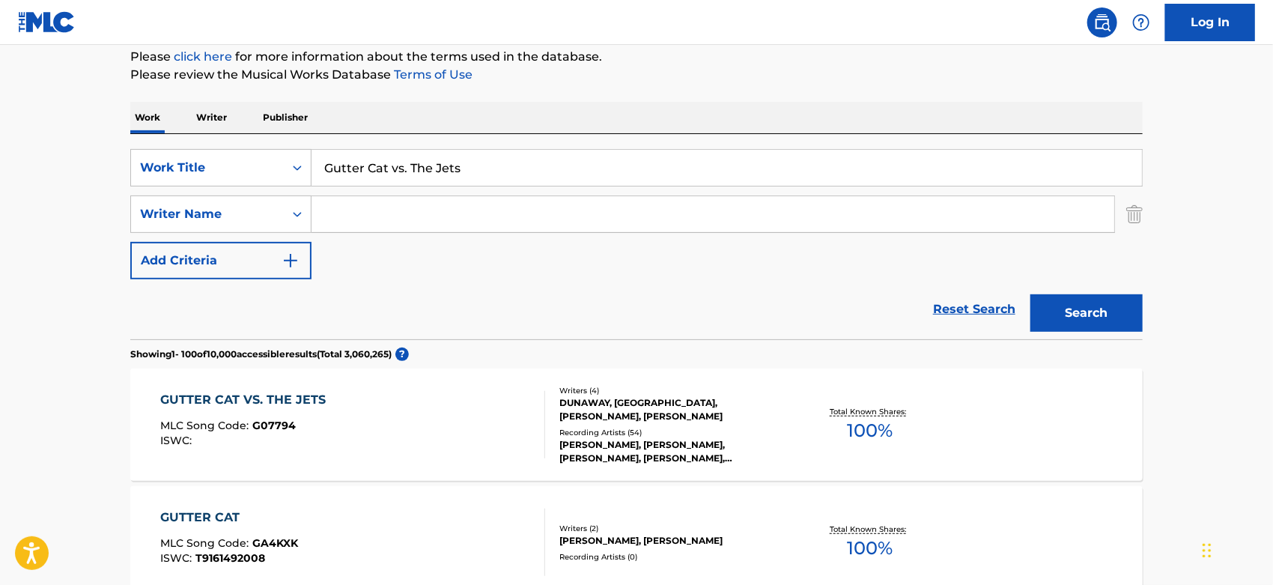
drag, startPoint x: 464, startPoint y: 166, endPoint x: 315, endPoint y: 166, distance: 149.0
click at [315, 166] on input "Gutter Cat vs. The Jets" at bounding box center [727, 168] width 831 height 36
paste input "School's Out"
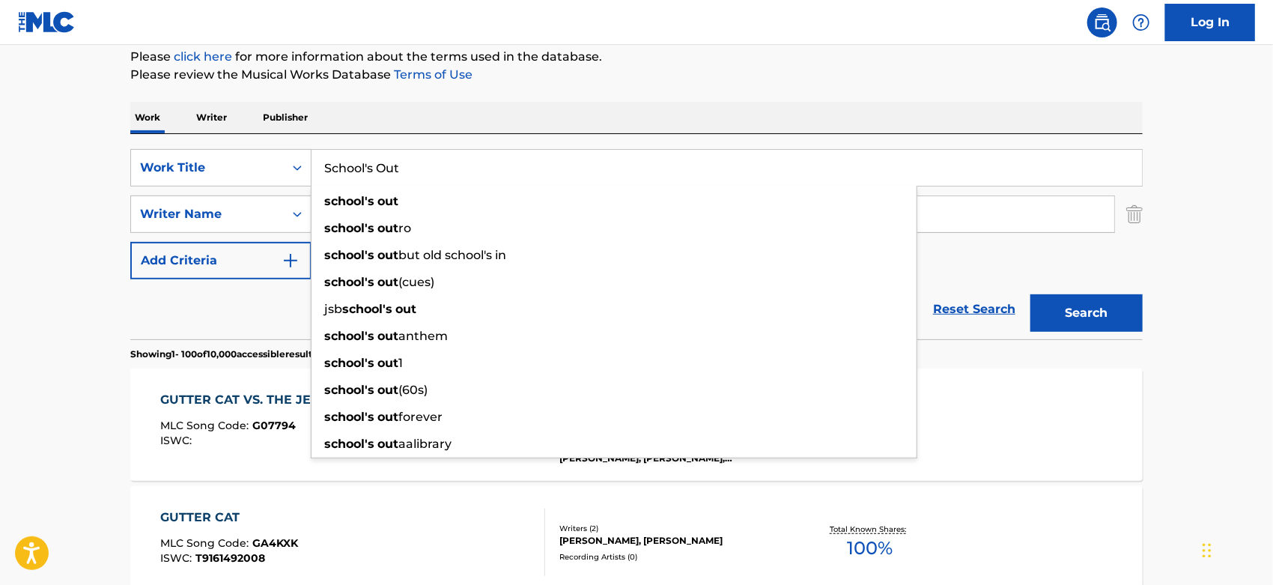
click at [1088, 324] on button "Search" at bounding box center [1087, 312] width 112 height 37
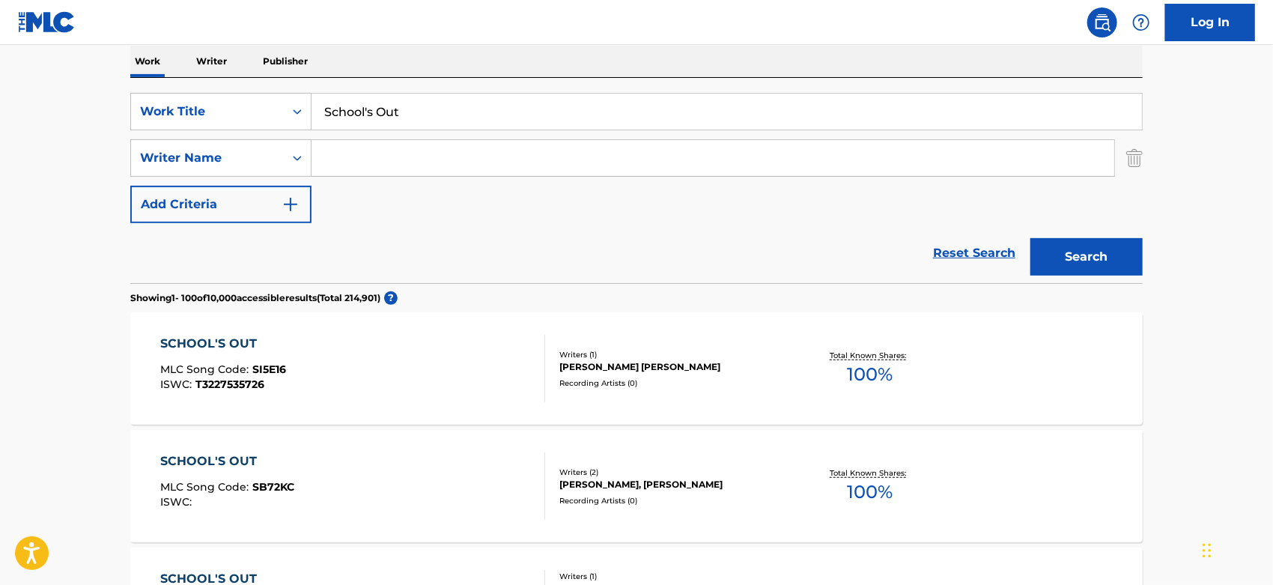
scroll to position [0, 0]
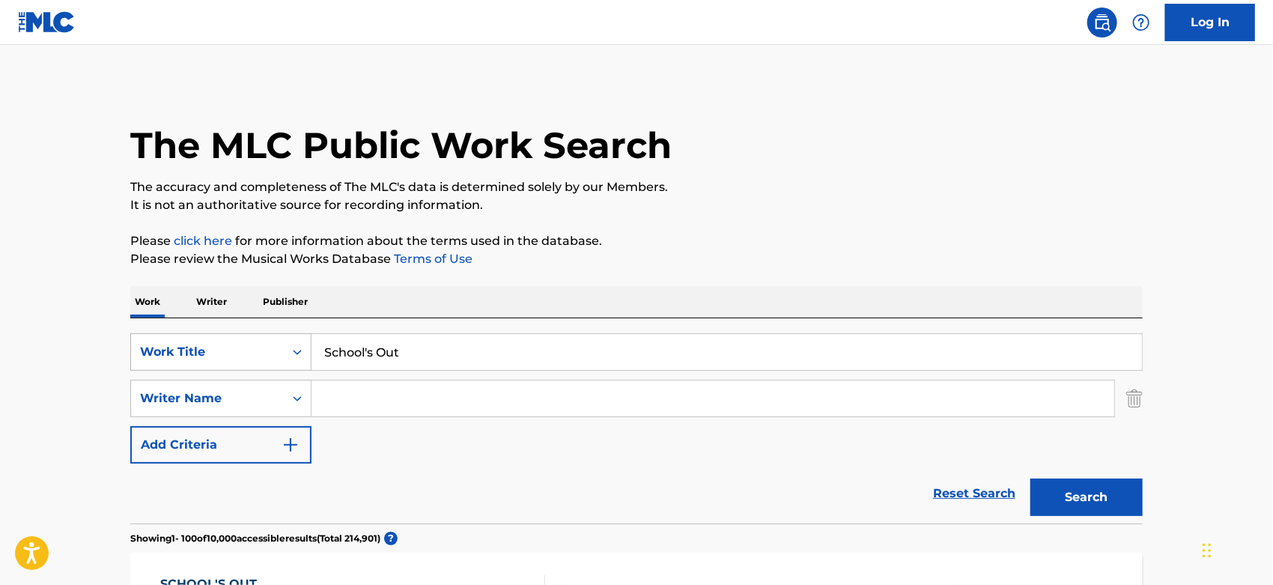
drag, startPoint x: 477, startPoint y: 349, endPoint x: 266, endPoint y: 352, distance: 211.2
click at [264, 348] on div "SearchWithCriteriaa844ed29-4917-4589-9e5a-640658df3c9b Work Title School's Out" at bounding box center [636, 351] width 1013 height 37
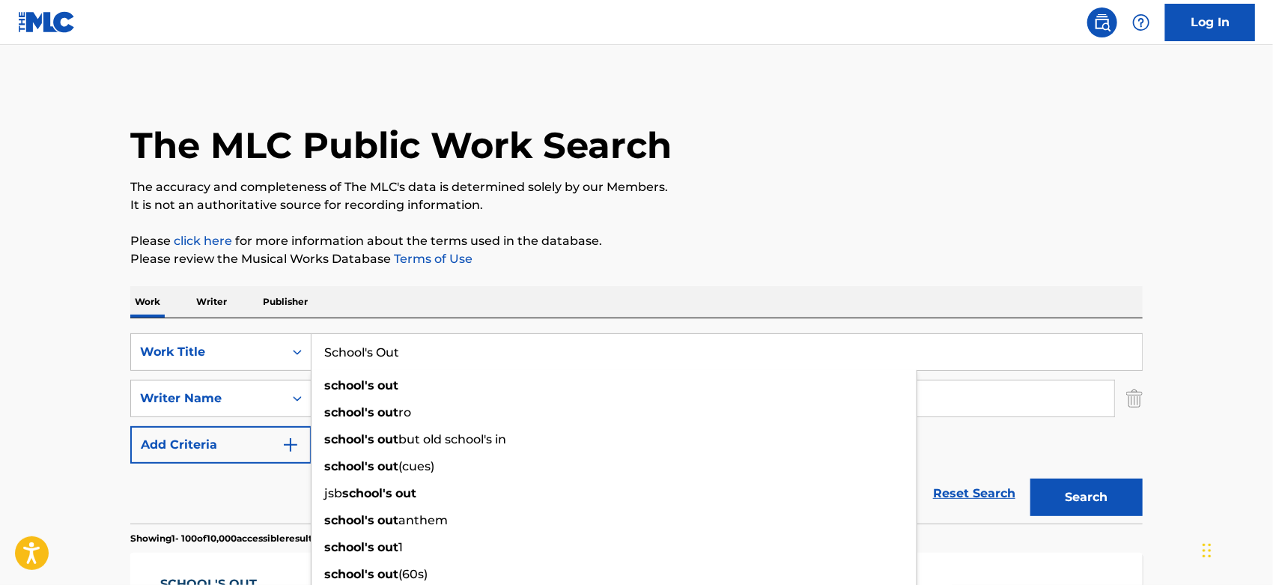
paste input "Typewriter"
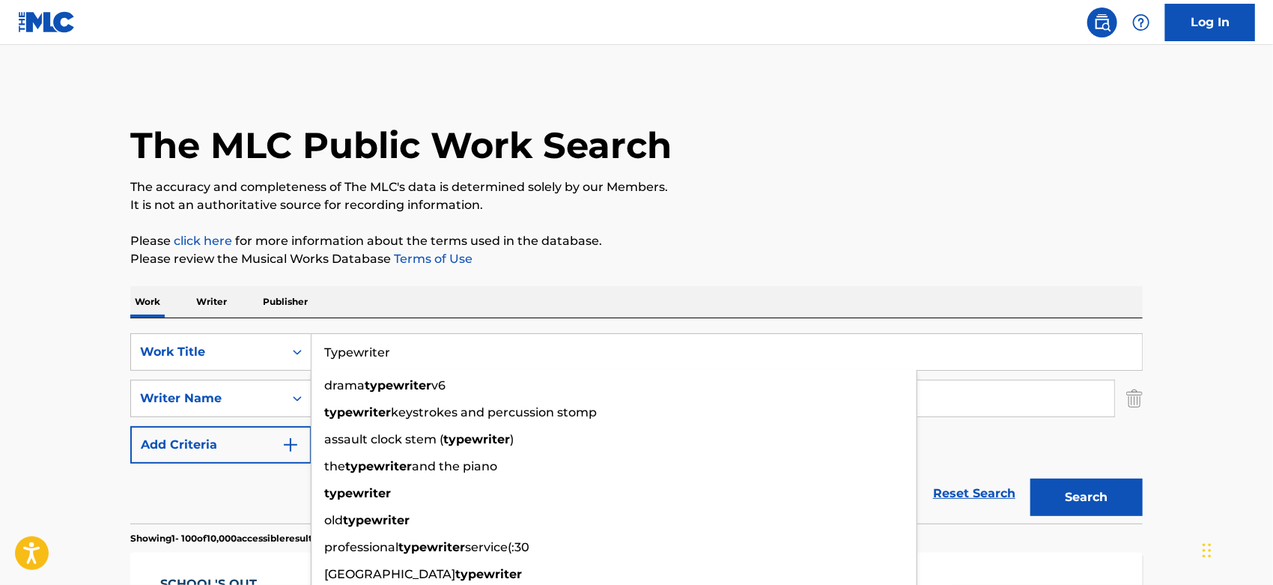
click at [934, 136] on div "The MLC Public Work Search" at bounding box center [636, 136] width 1013 height 109
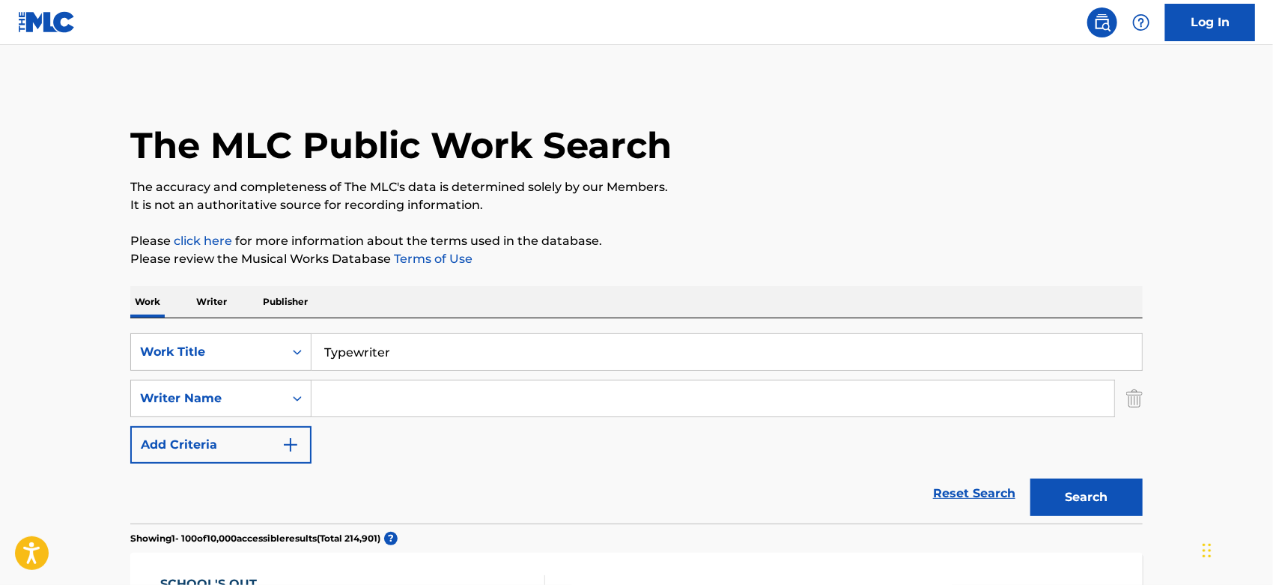
click at [1088, 507] on button "Search" at bounding box center [1087, 497] width 112 height 37
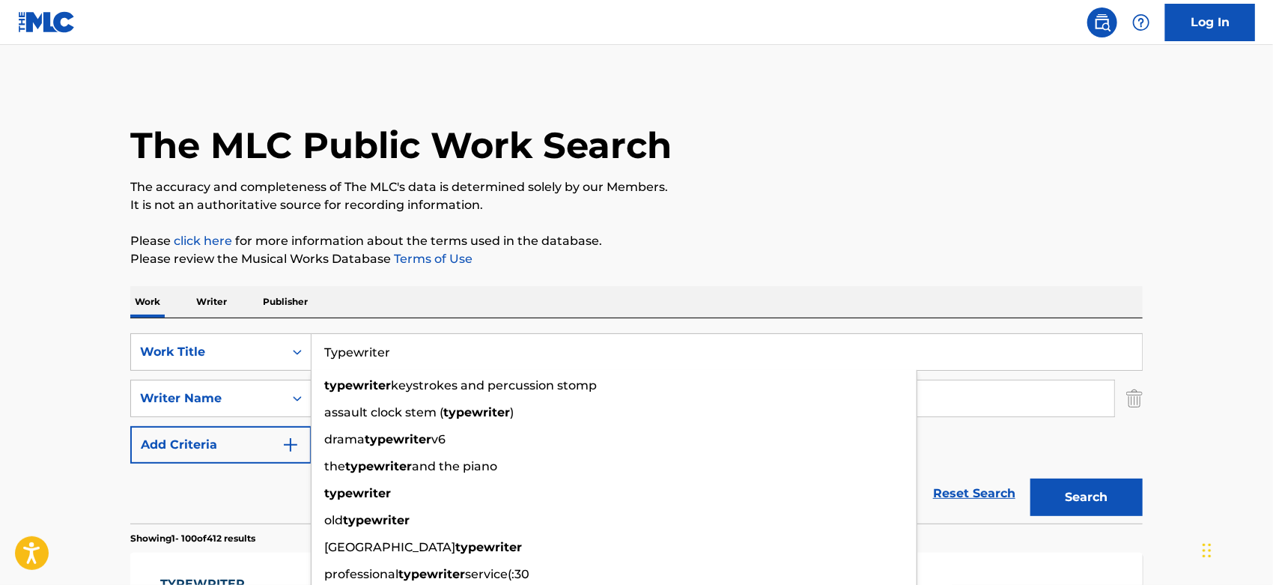
drag, startPoint x: 413, startPoint y: 354, endPoint x: 336, endPoint y: 346, distance: 77.5
click at [336, 346] on input "Typewriter" at bounding box center [727, 352] width 831 height 36
drag, startPoint x: 321, startPoint y: 349, endPoint x: 443, endPoint y: 358, distance: 122.4
click at [443, 358] on input "Typewriter" at bounding box center [727, 352] width 831 height 36
paste input "Light My Fire"
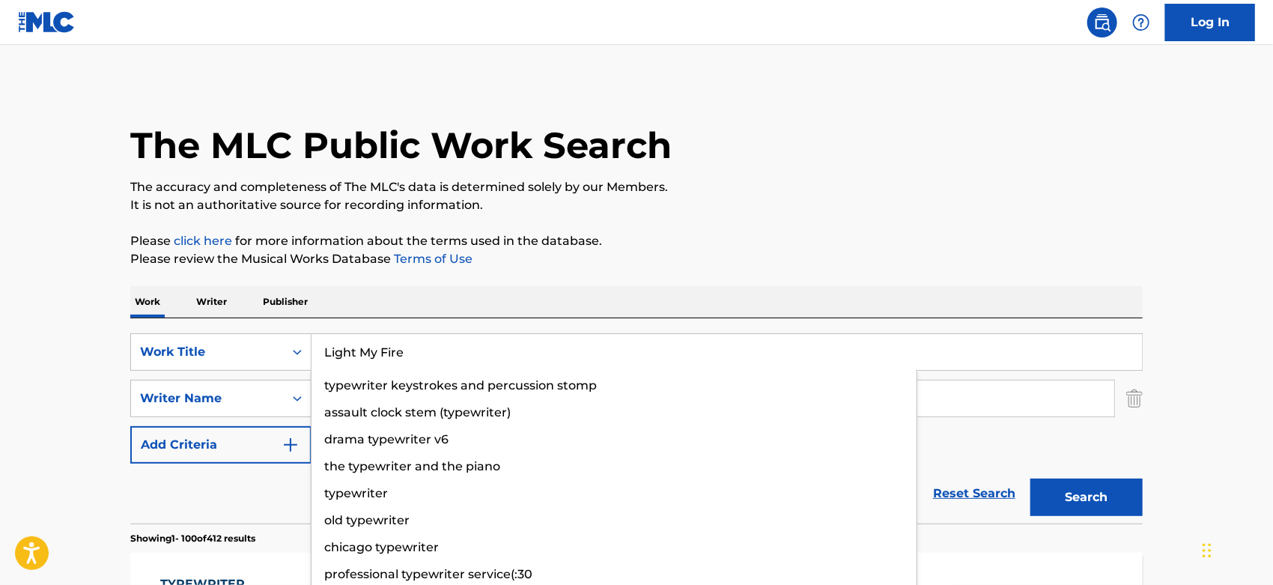
type input "Light My Fire"
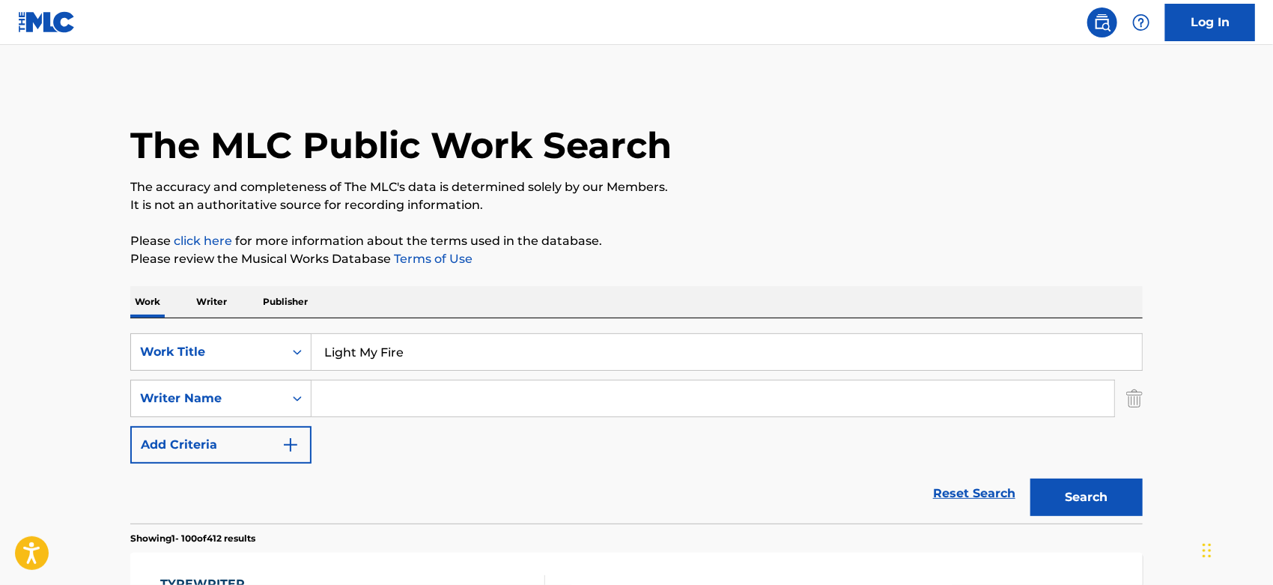
click at [743, 141] on div "The MLC Public Work Search" at bounding box center [636, 136] width 1013 height 109
click at [1071, 515] on button "Search" at bounding box center [1087, 497] width 112 height 37
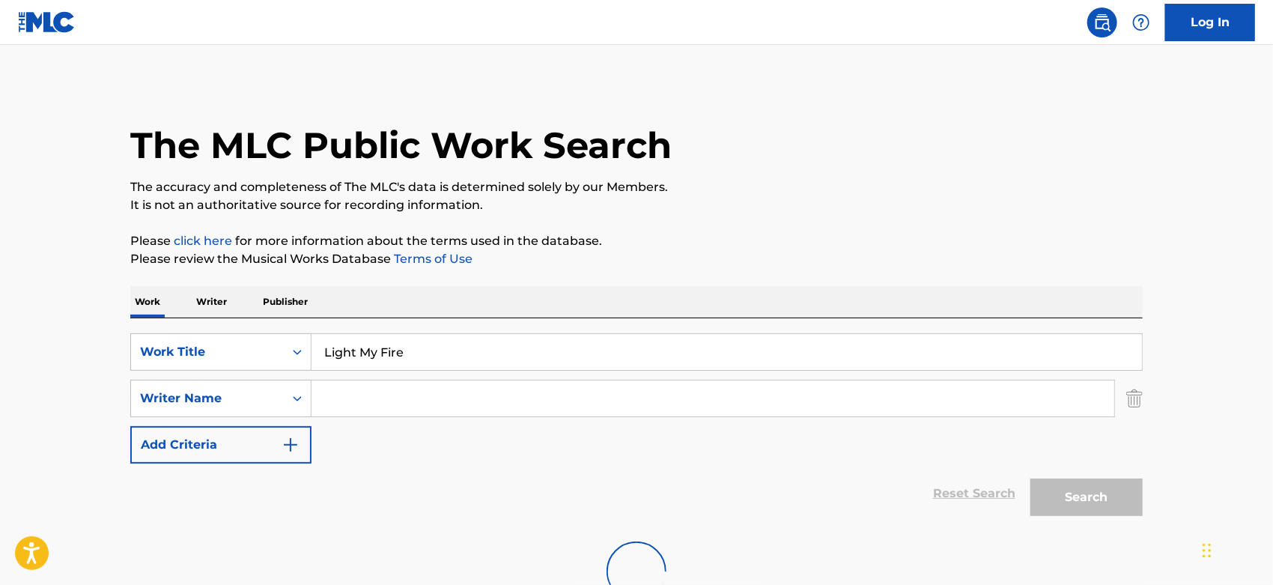
scroll to position [114, 0]
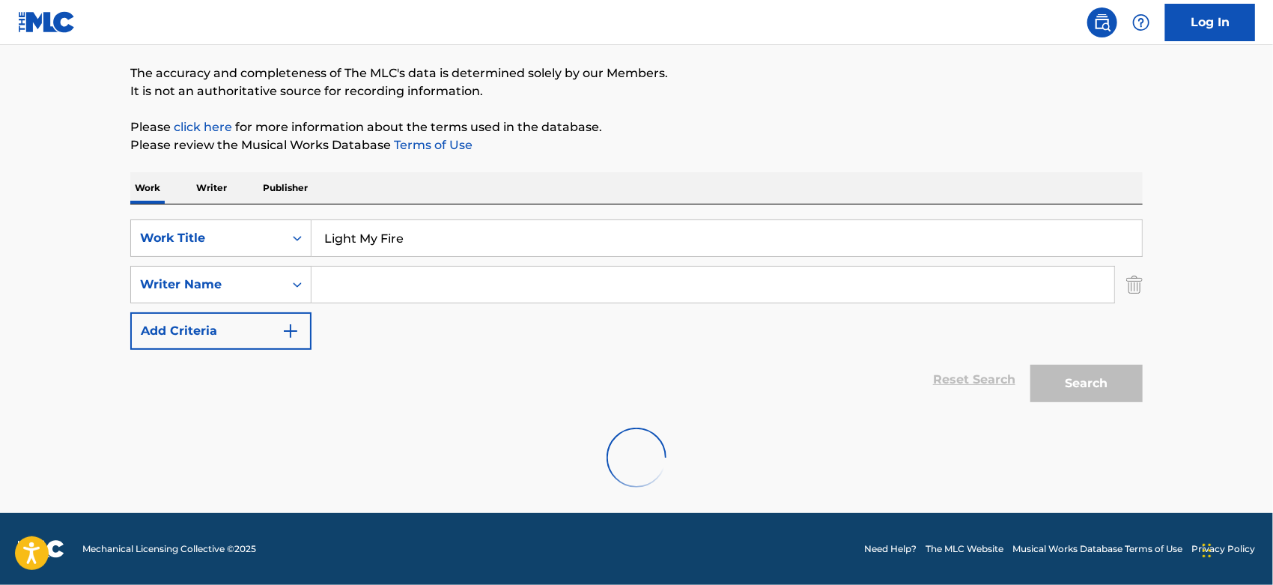
click at [396, 293] on input "Search Form" at bounding box center [713, 285] width 803 height 36
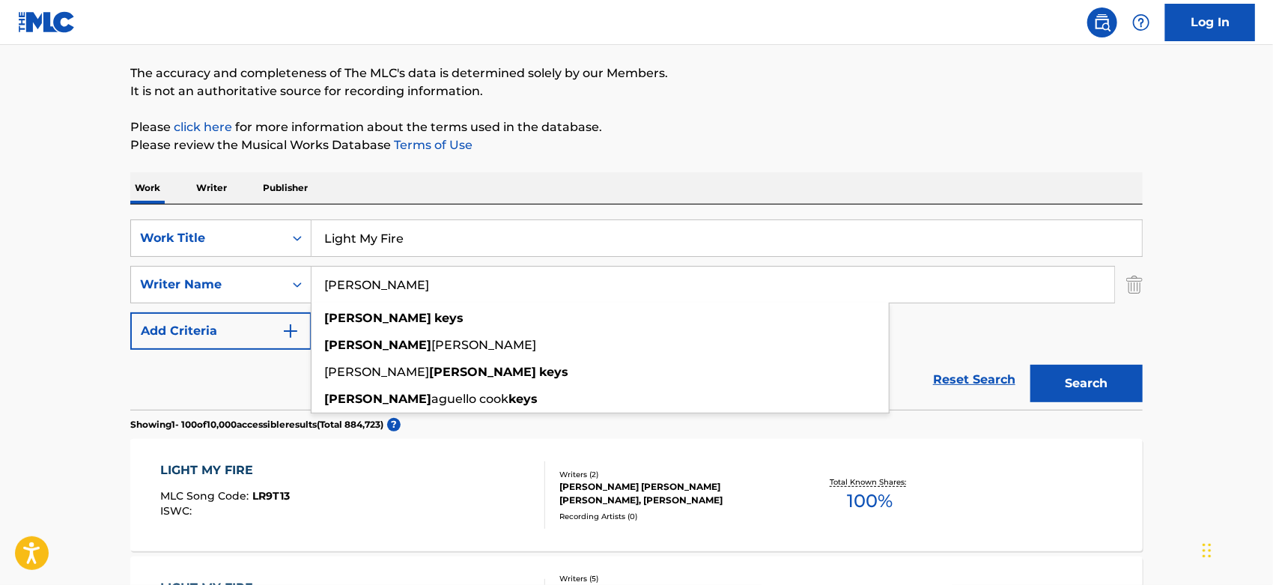
type input "[PERSON_NAME]"
click at [1031, 365] on button "Search" at bounding box center [1087, 383] width 112 height 37
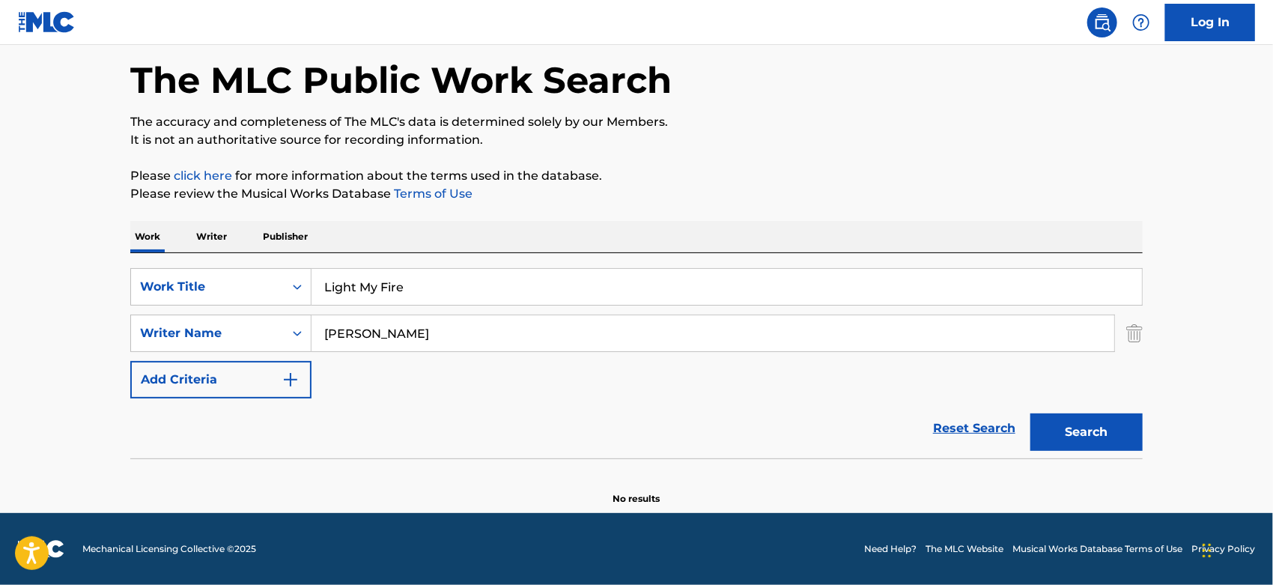
scroll to position [64, 0]
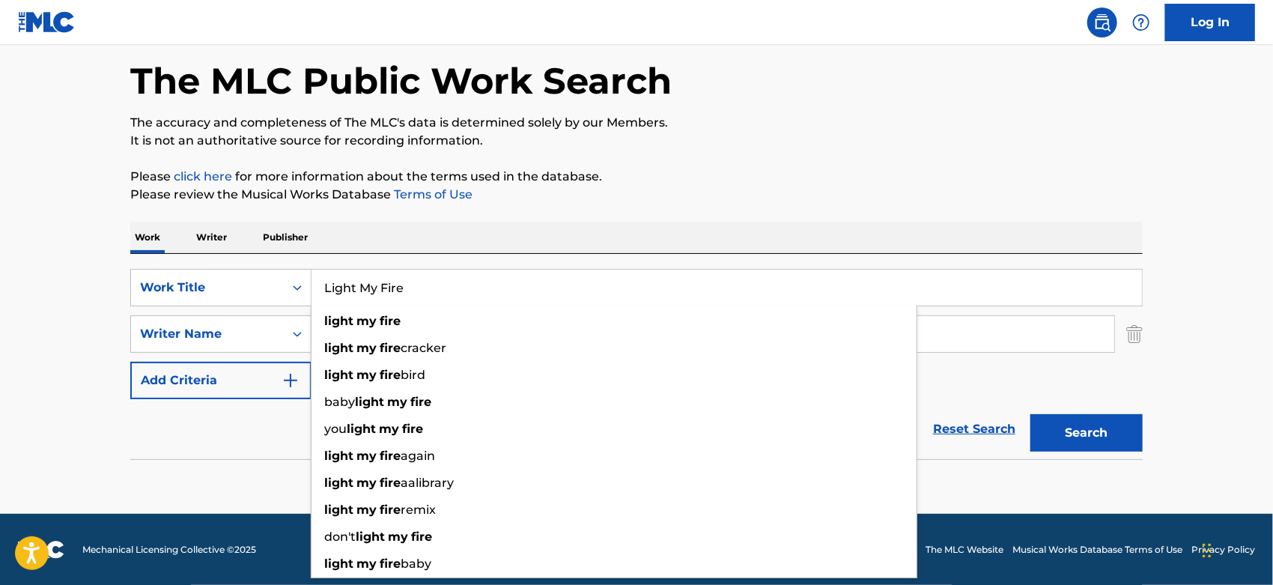
drag, startPoint x: 420, startPoint y: 295, endPoint x: 354, endPoint y: 293, distance: 66.7
click at [253, 295] on div "SearchWithCriteriaa844ed29-4917-4589-9e5a-640658df3c9b Work Title Light My Fire…" at bounding box center [636, 287] width 1013 height 37
paste input "Stuck On My Baby"
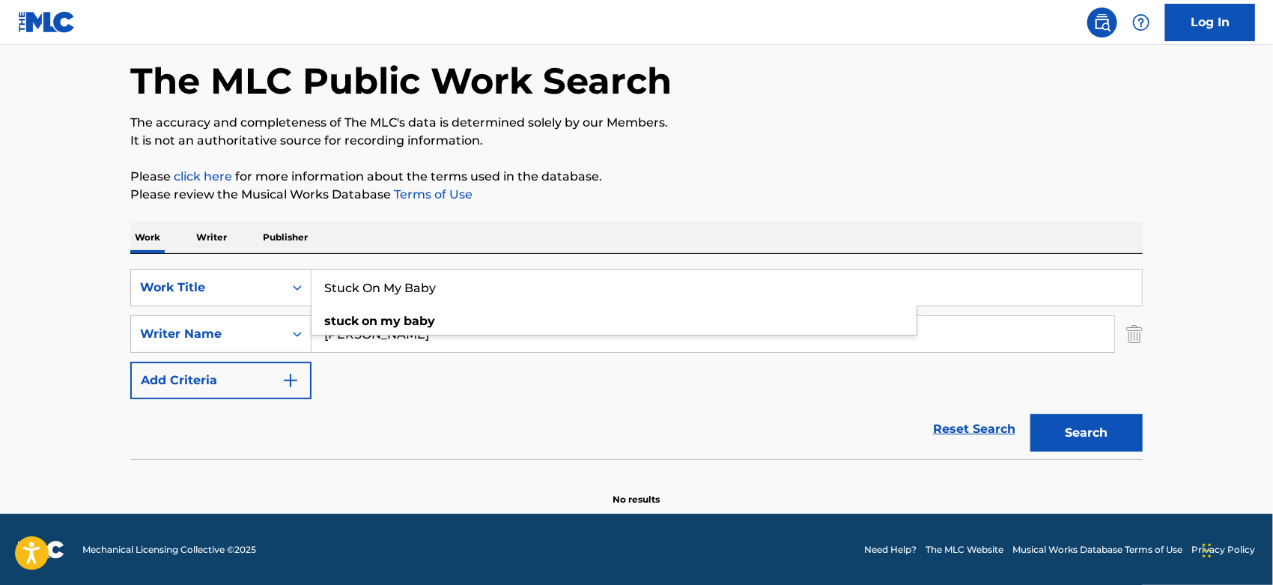
type input "Stuck On My Baby"
click at [759, 213] on div "The MLC Public Work Search The accuracy and completeness of The MLC's data is d…" at bounding box center [636, 262] width 1049 height 488
click at [374, 330] on input "[PERSON_NAME]" at bounding box center [713, 334] width 803 height 36
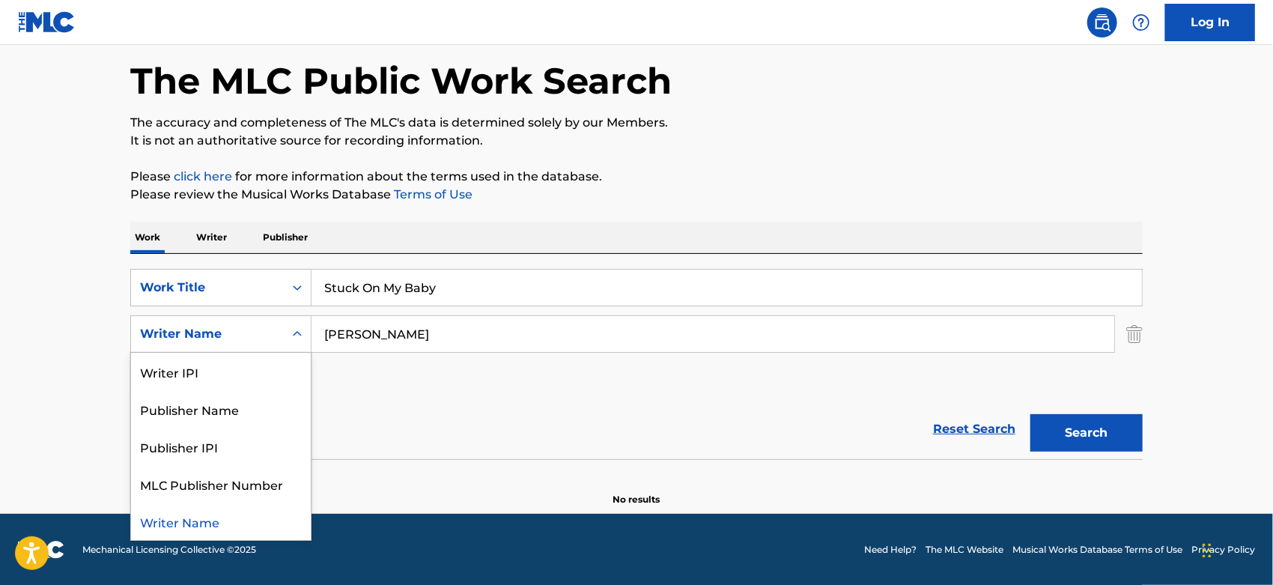
drag, startPoint x: 244, startPoint y: 345, endPoint x: 319, endPoint y: 334, distance: 75.7
click at [243, 345] on div "Writer Name" at bounding box center [207, 334] width 153 height 28
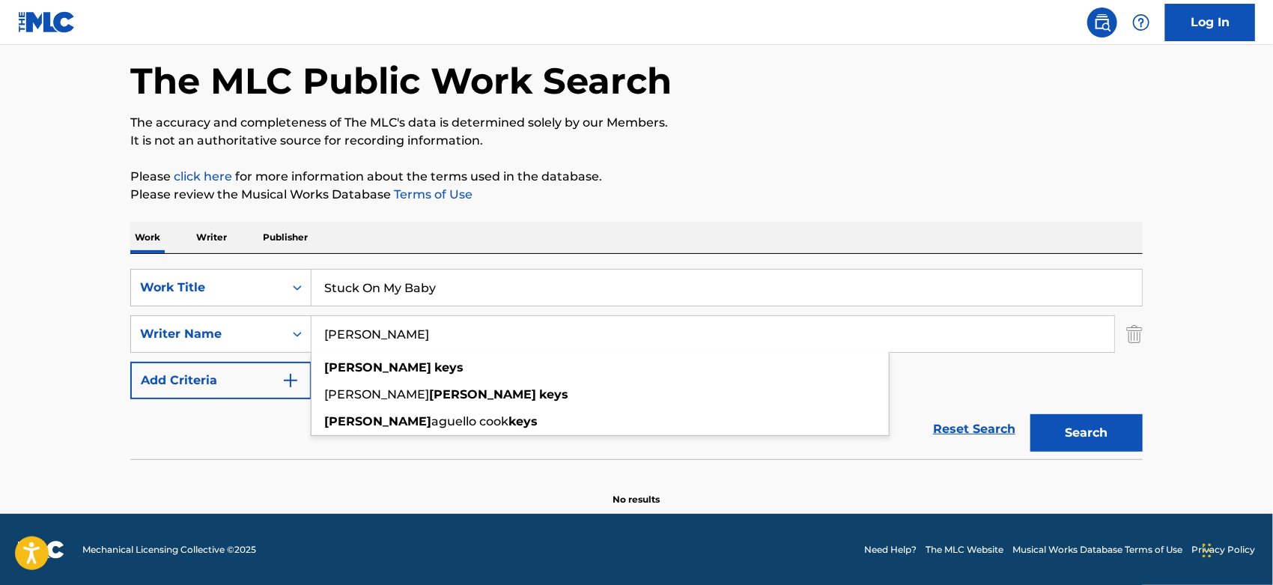
drag, startPoint x: 402, startPoint y: 334, endPoint x: 336, endPoint y: 334, distance: 66.7
click at [336, 334] on input "[PERSON_NAME]" at bounding box center [713, 334] width 803 height 36
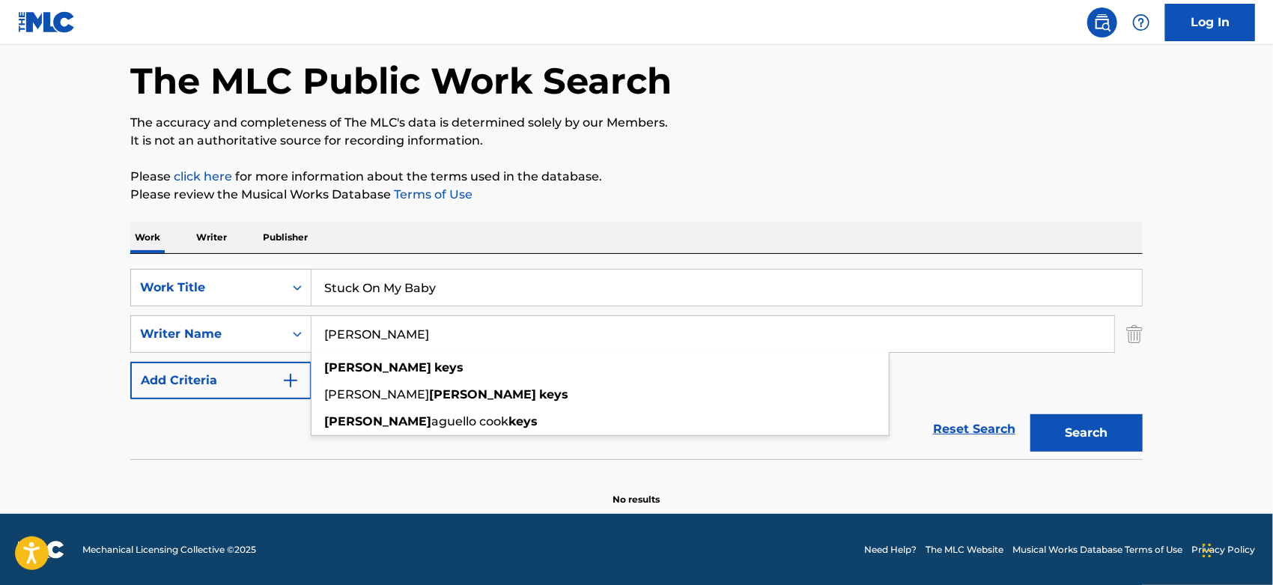
click at [336, 334] on input "[PERSON_NAME]" at bounding box center [713, 334] width 803 height 36
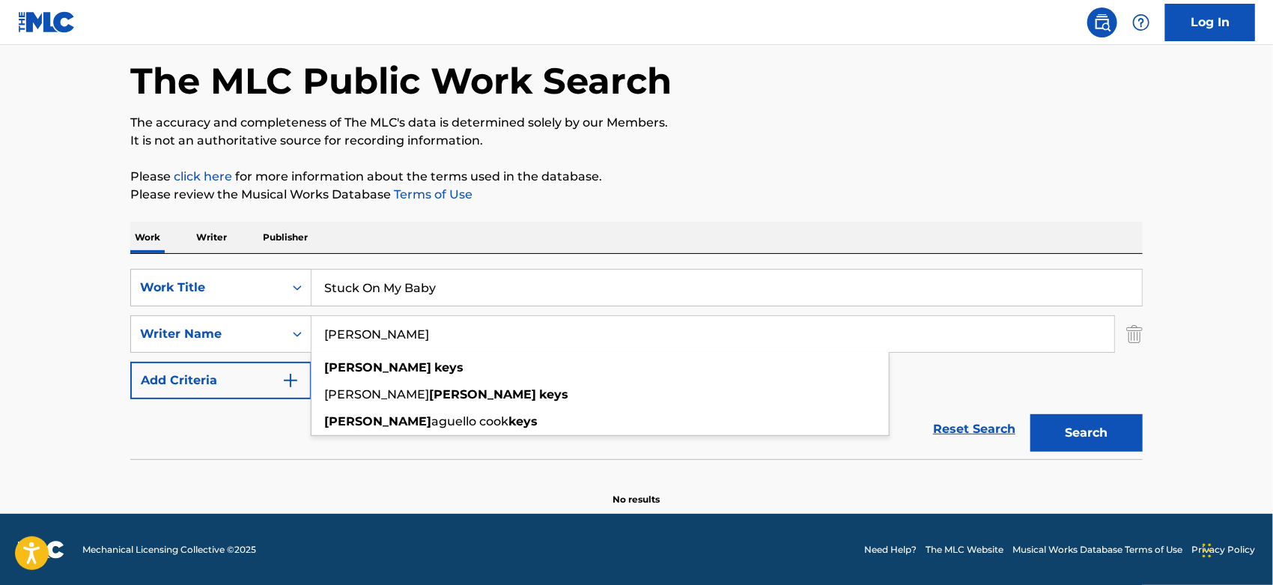
click at [336, 334] on input "[PERSON_NAME]" at bounding box center [713, 334] width 803 height 36
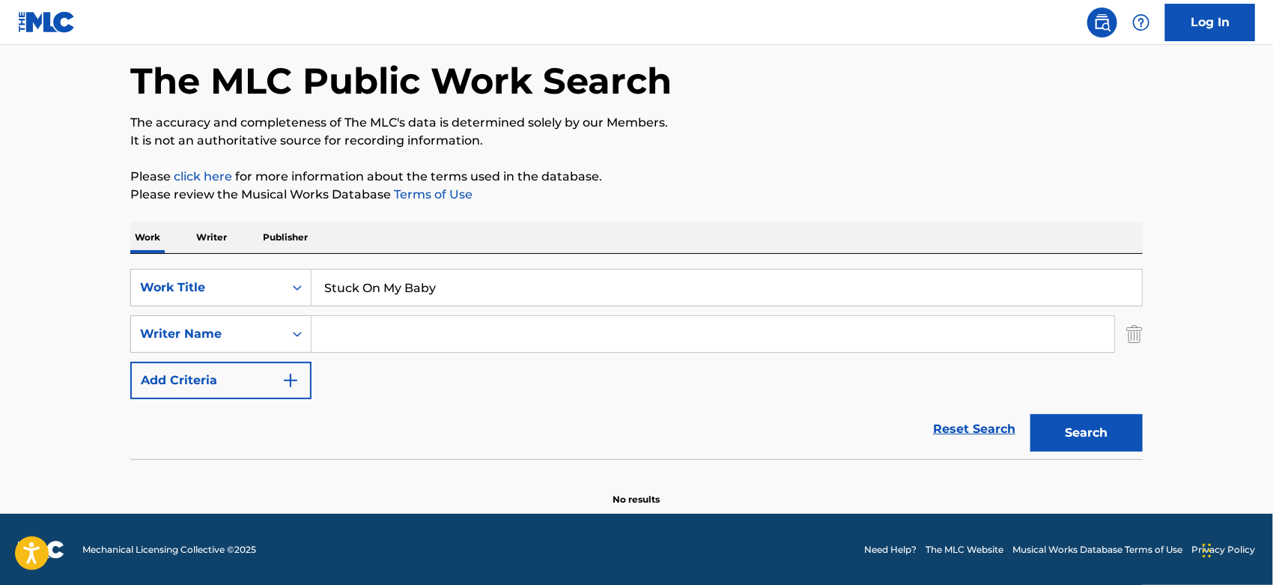
click at [1031, 414] on button "Search" at bounding box center [1087, 432] width 112 height 37
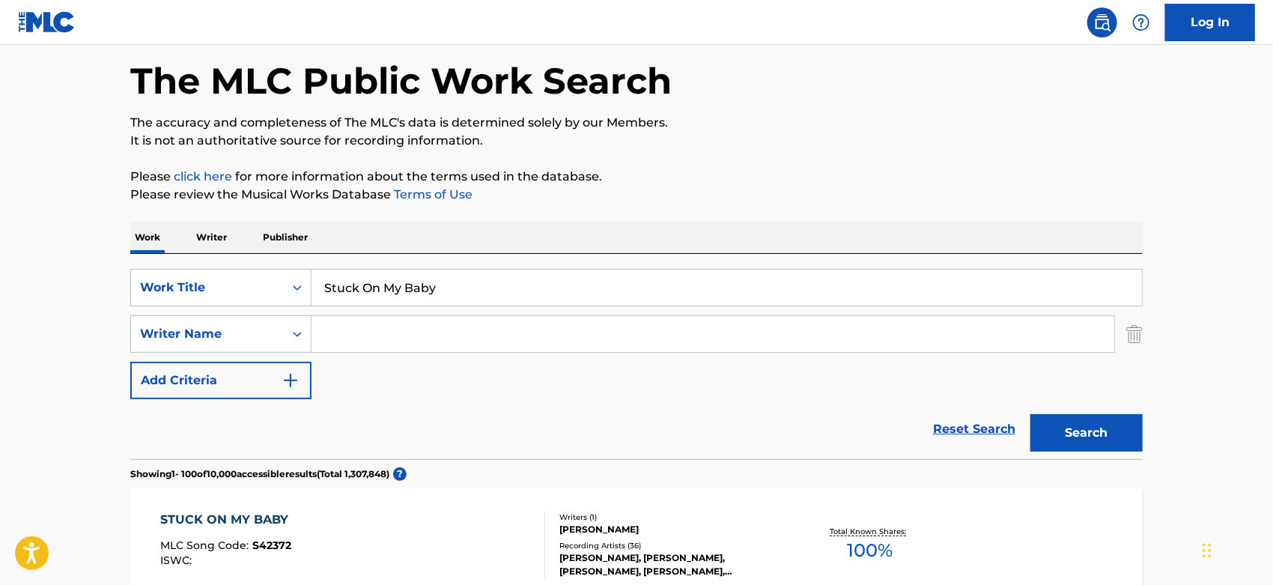
click at [589, 540] on div "Recording Artists ( 36 )" at bounding box center [672, 545] width 226 height 11
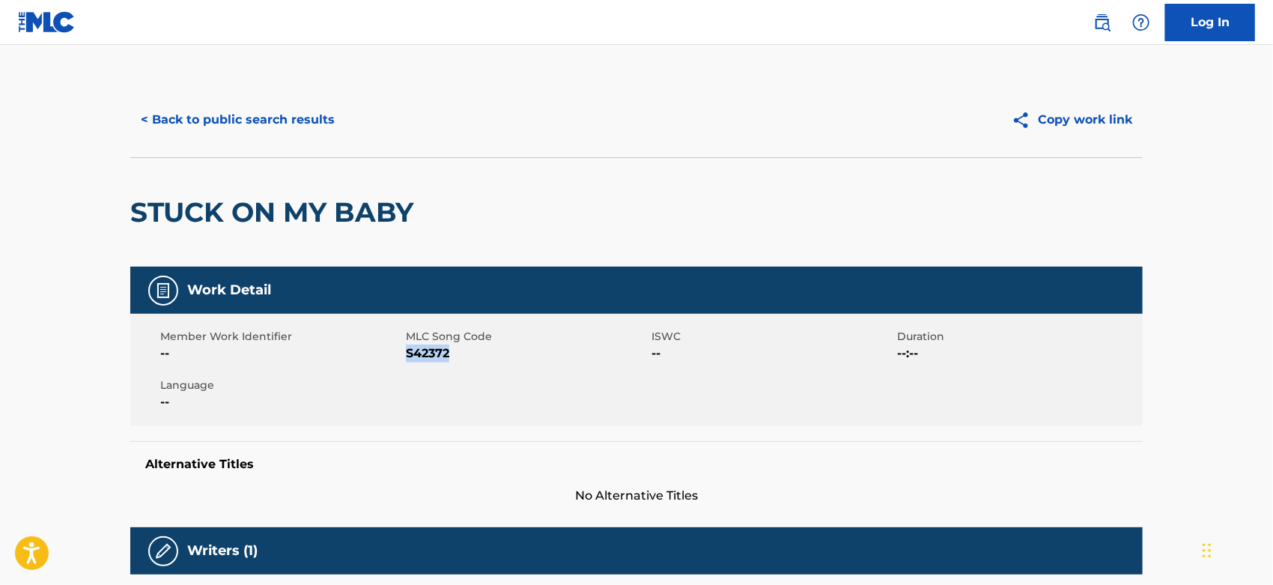
drag, startPoint x: 463, startPoint y: 358, endPoint x: 407, endPoint y: 355, distance: 55.5
click at [407, 355] on span "S42372" at bounding box center [527, 354] width 242 height 18
copy span "S42372"
click at [312, 130] on button "< Back to public search results" at bounding box center [237, 119] width 215 height 37
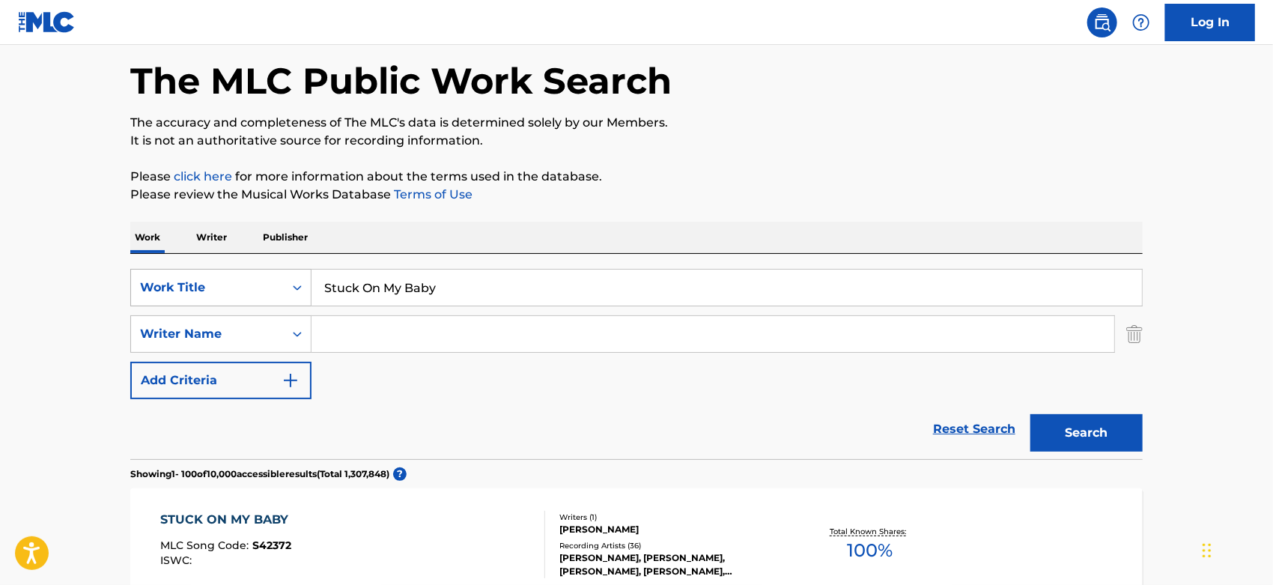
drag, startPoint x: 479, startPoint y: 284, endPoint x: 295, endPoint y: 276, distance: 184.4
click at [295, 276] on div "SearchWithCriteriaa844ed29-4917-4589-9e5a-640658df3c9b Work Title Stuck On My B…" at bounding box center [636, 287] width 1013 height 37
paste input "[PERSON_NAME]-Di-Ya-La-Ma-La"
type input "[PERSON_NAME]-Di-Ya-La-Ma-La"
click at [1065, 431] on button "Search" at bounding box center [1087, 432] width 112 height 37
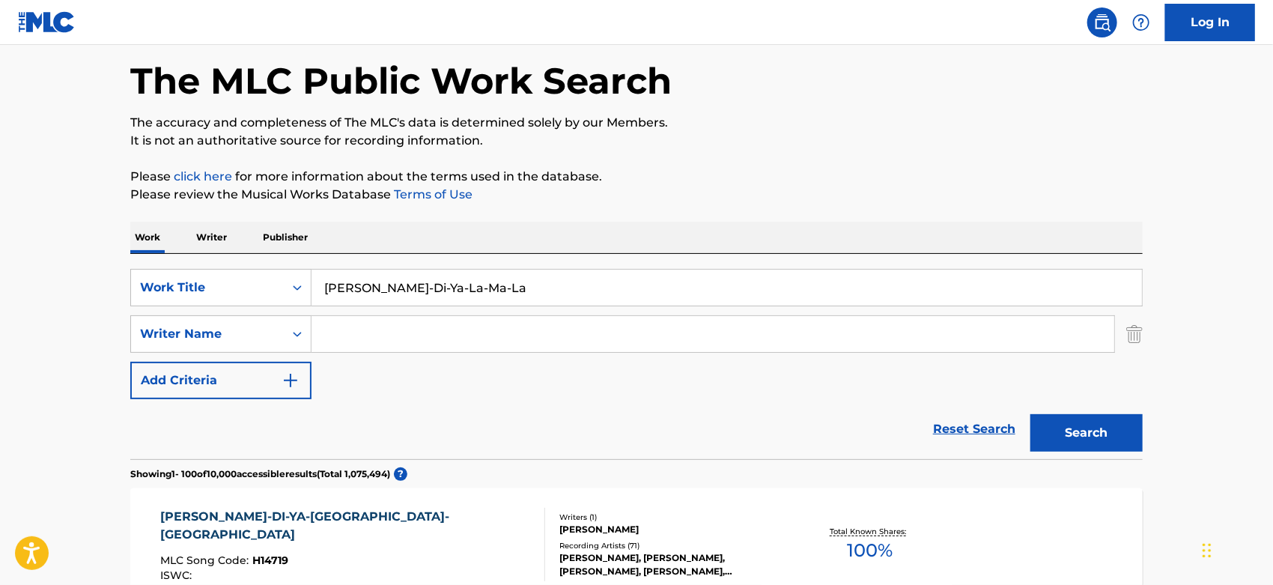
click at [640, 547] on div "Recording Artists ( 71 )" at bounding box center [672, 545] width 226 height 11
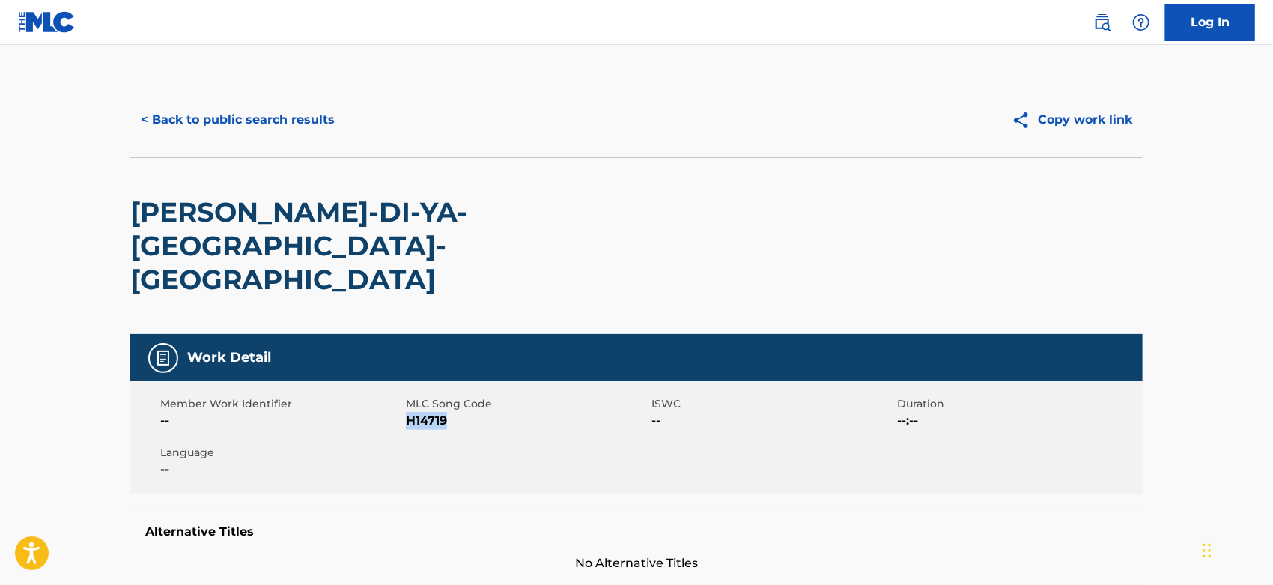
drag, startPoint x: 473, startPoint y: 355, endPoint x: 406, endPoint y: 360, distance: 67.6
click at [406, 412] on span "H14719" at bounding box center [527, 421] width 242 height 18
copy span "H14719"
click at [278, 114] on button "< Back to public search results" at bounding box center [237, 119] width 215 height 37
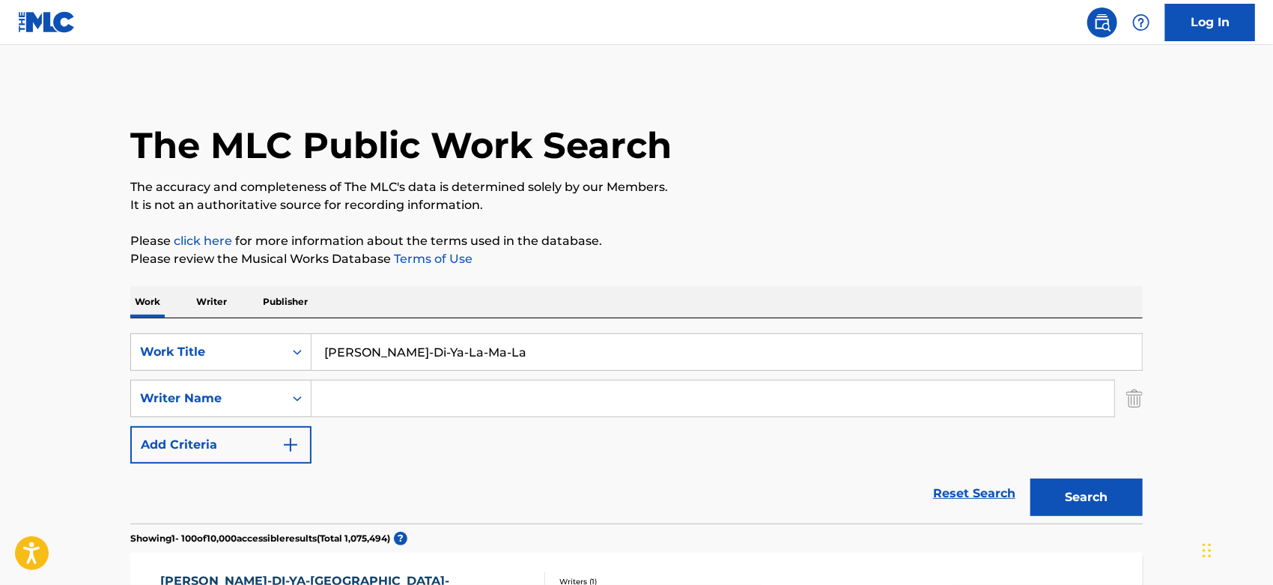
scroll to position [64, 0]
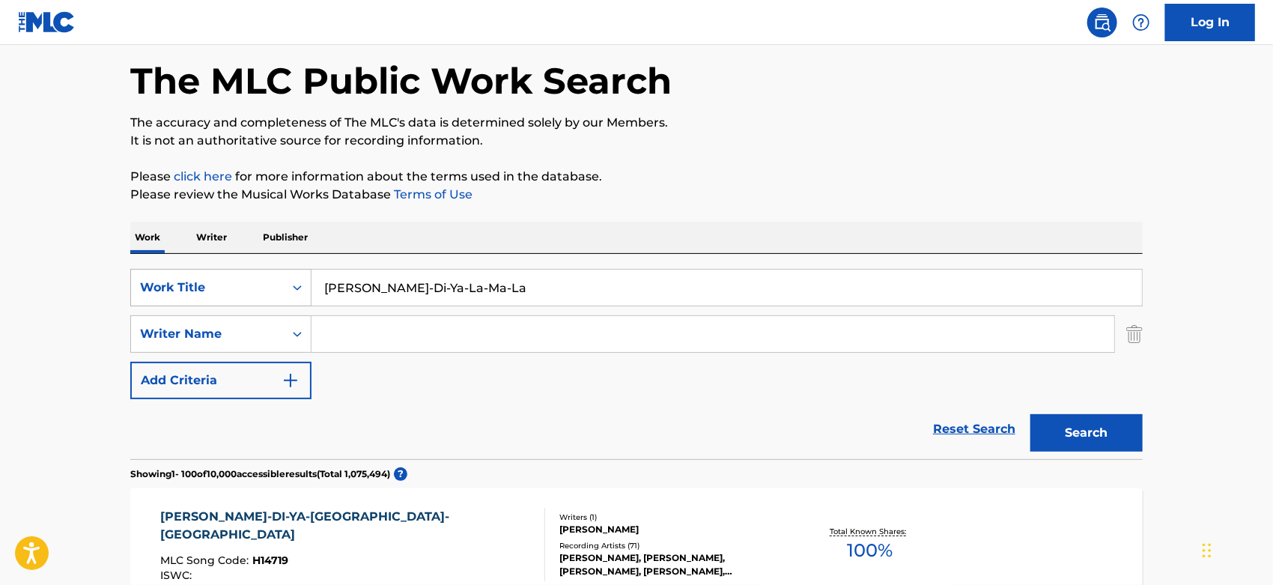
drag, startPoint x: 481, startPoint y: 285, endPoint x: 264, endPoint y: 281, distance: 217.2
click at [264, 281] on div "SearchWithCriteriaa844ed29-4917-4589-9e5a-640658df3c9b Work Title [PERSON_NAME]…" at bounding box center [636, 287] width 1013 height 37
paste input "OLD COUNTRY"
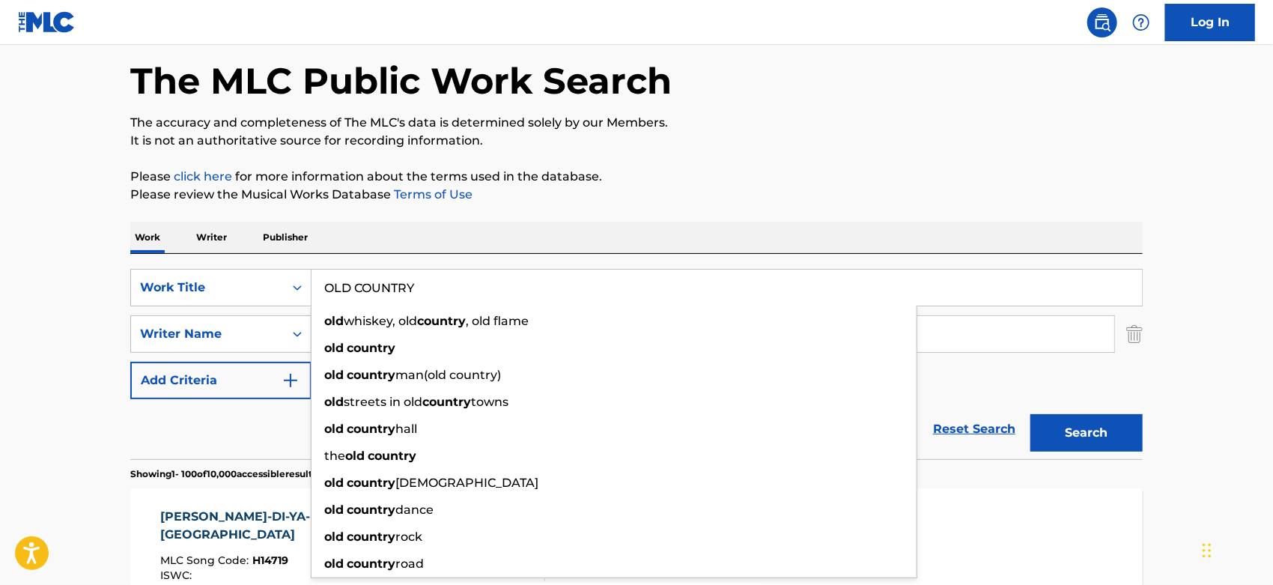
click at [1061, 433] on button "Search" at bounding box center [1087, 432] width 112 height 37
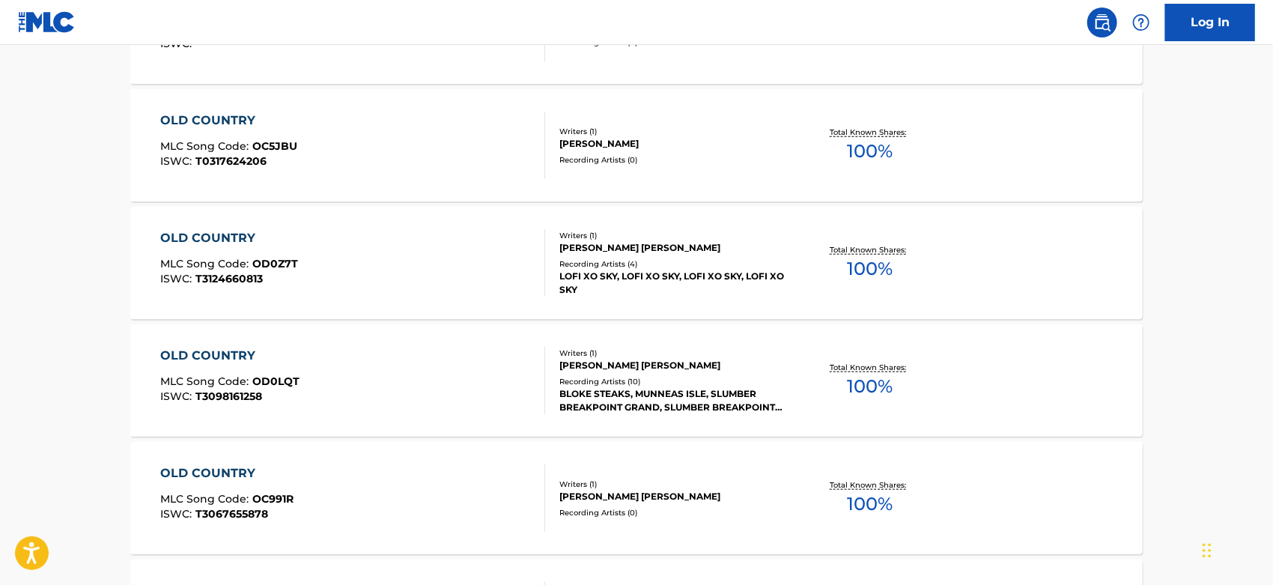
scroll to position [0, 0]
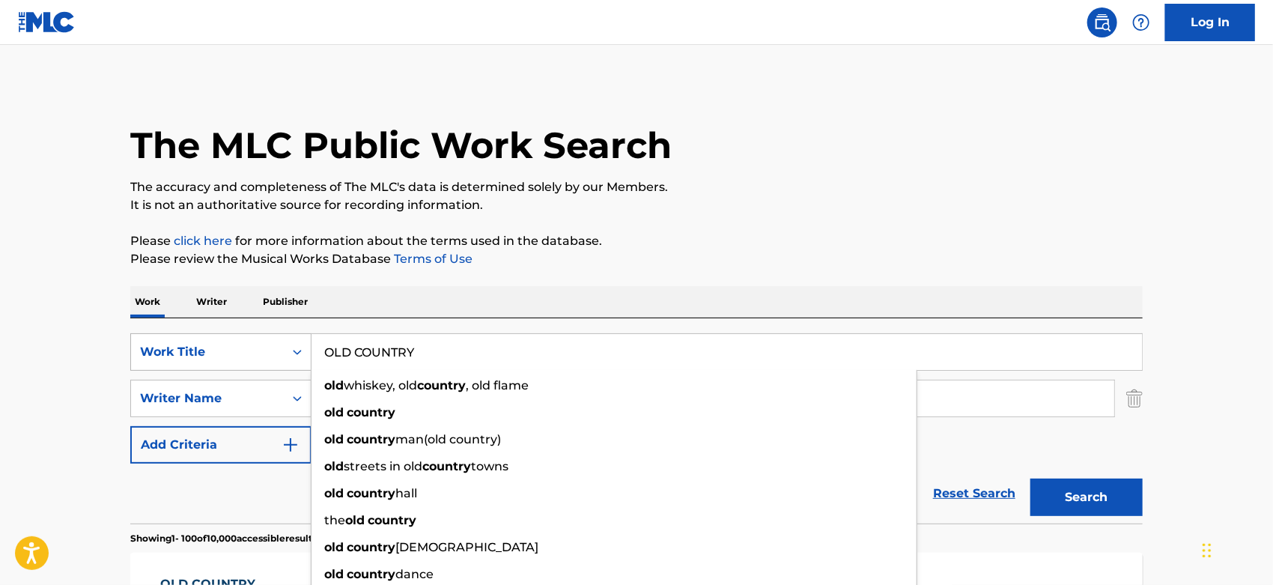
drag, startPoint x: 468, startPoint y: 354, endPoint x: 279, endPoint y: 352, distance: 189.5
click at [279, 352] on div "SearchWithCriteriaa844ed29-4917-4589-9e5a-640658df3c9b Work Title OLD COUNTRY o…" at bounding box center [636, 351] width 1013 height 37
paste input "DIFFERENT DRUM"
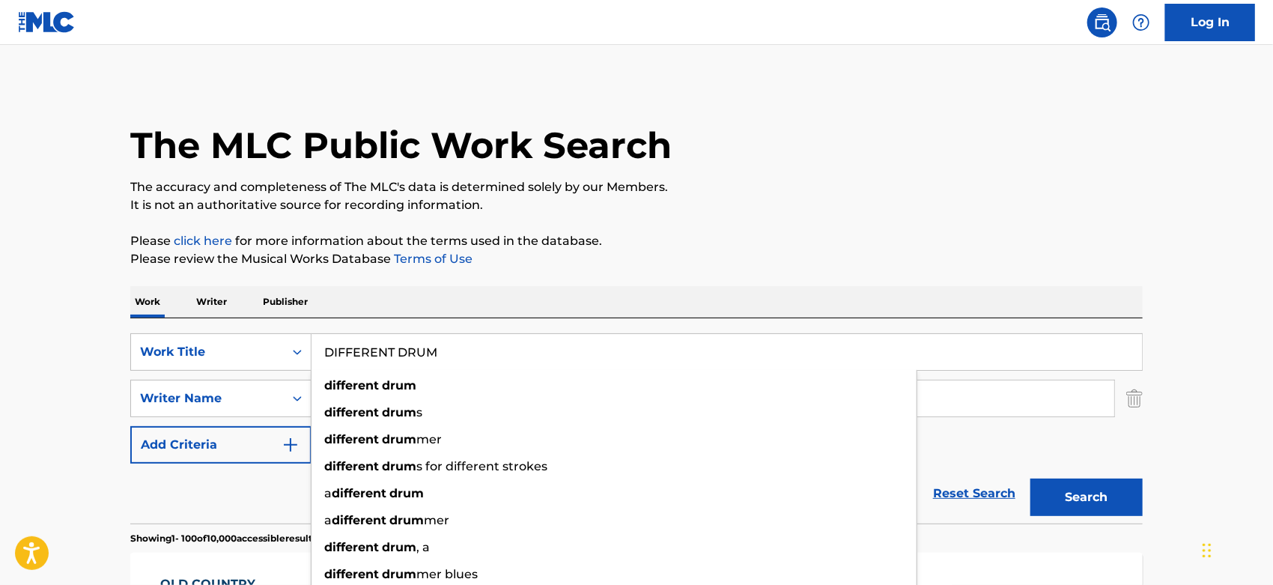
click at [1057, 498] on button "Search" at bounding box center [1087, 497] width 112 height 37
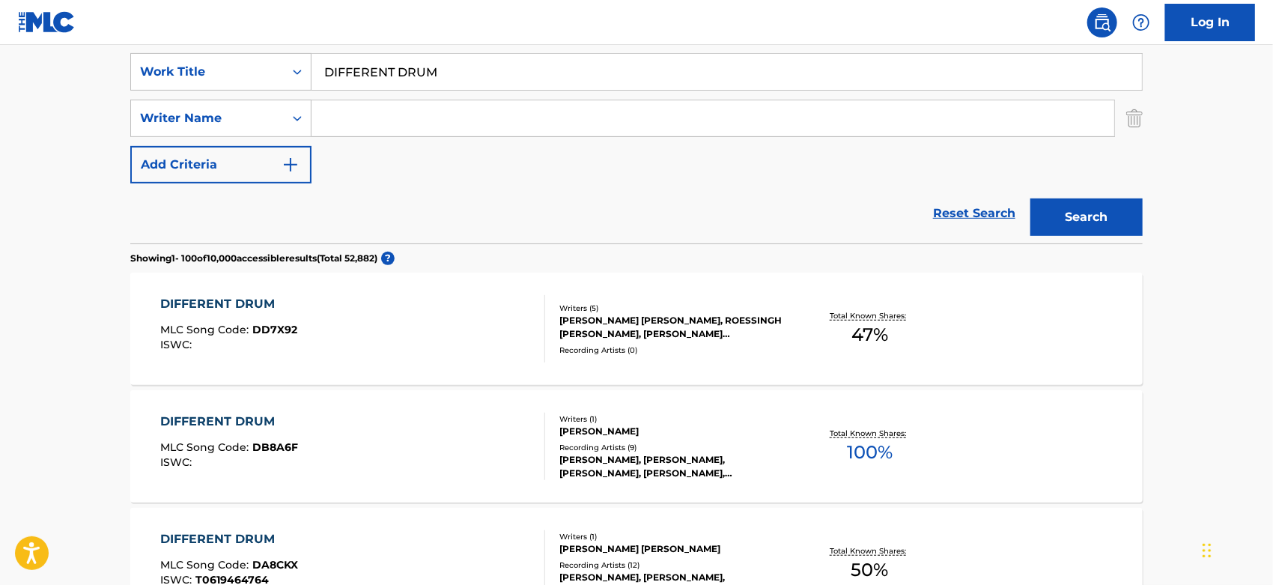
scroll to position [30, 0]
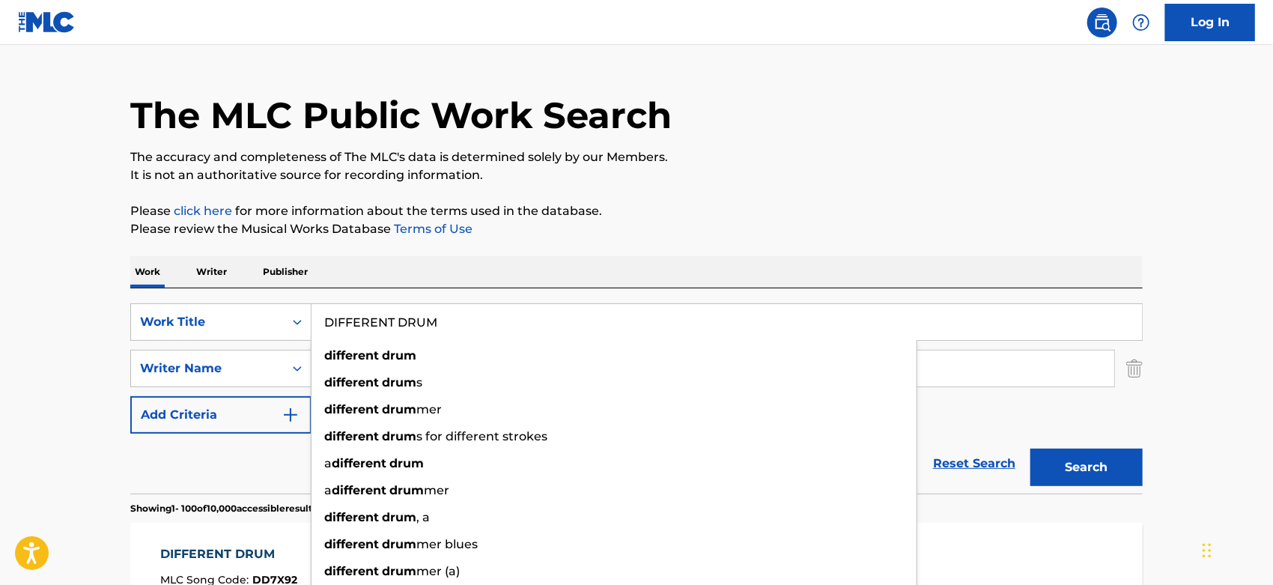
drag, startPoint x: 456, startPoint y: 325, endPoint x: 326, endPoint y: 324, distance: 130.3
click at [326, 324] on input "DIFFERENT DRUM" at bounding box center [727, 322] width 831 height 36
paste input "Real Good Dirt"
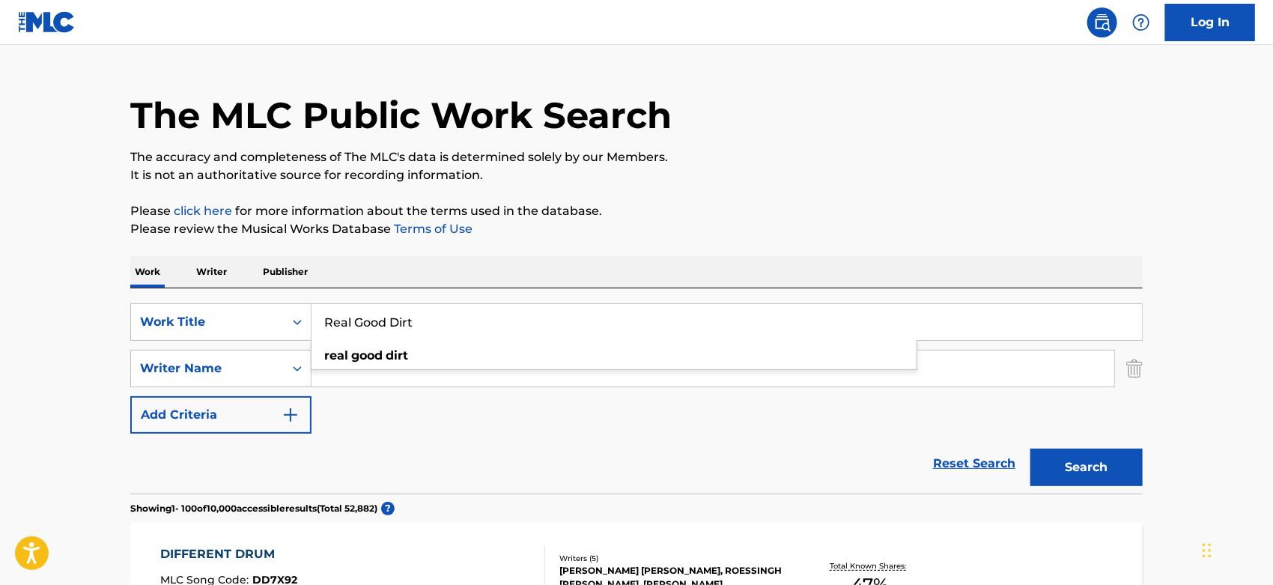
type input "Real Good Dirt"
click at [1049, 468] on button "Search" at bounding box center [1087, 467] width 112 height 37
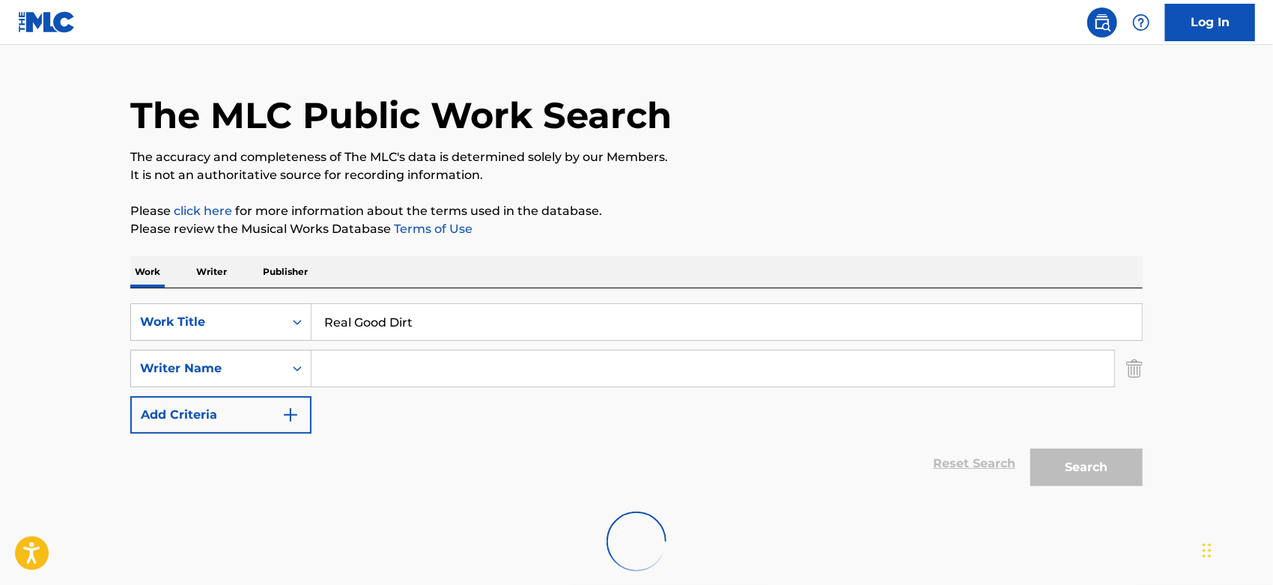
scroll to position [114, 0]
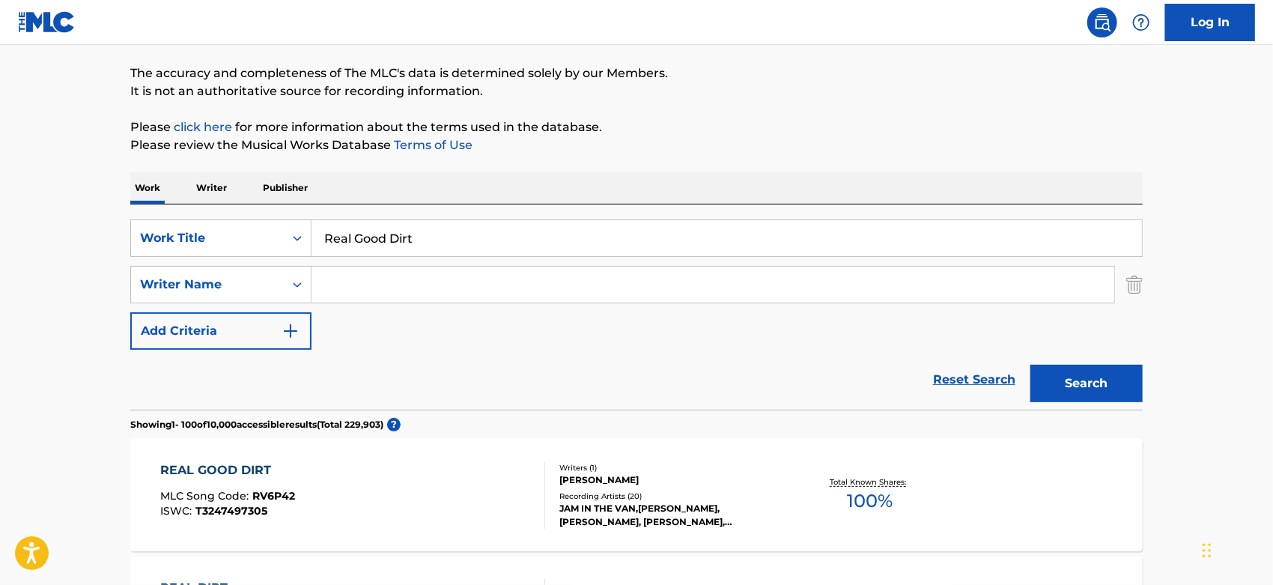
click at [681, 500] on div "Recording Artists ( 20 )" at bounding box center [672, 496] width 226 height 11
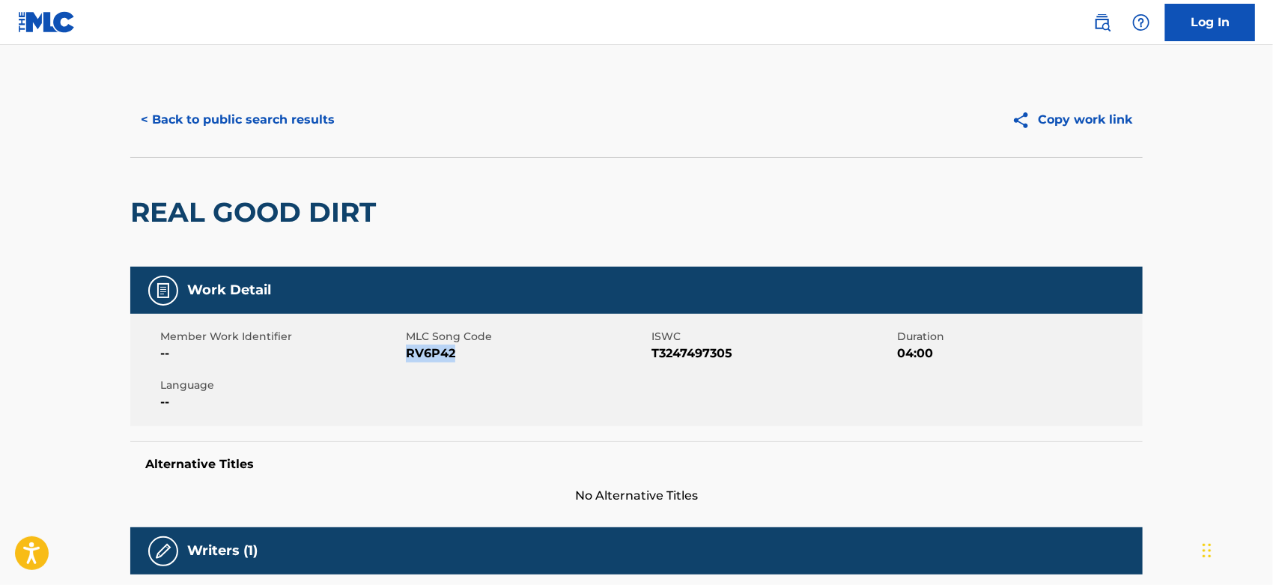
drag, startPoint x: 455, startPoint y: 354, endPoint x: 408, endPoint y: 357, distance: 47.3
click at [408, 357] on span "RV6P42" at bounding box center [527, 354] width 242 height 18
copy span "RV6P42"
click at [299, 124] on button "< Back to public search results" at bounding box center [237, 119] width 215 height 37
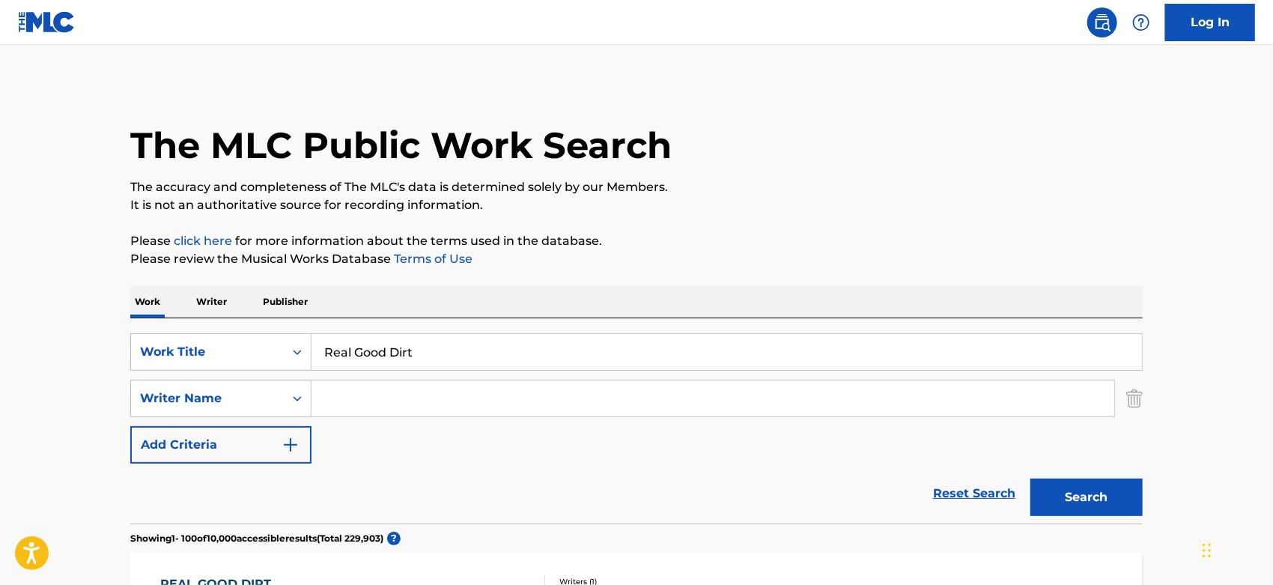
scroll to position [114, 0]
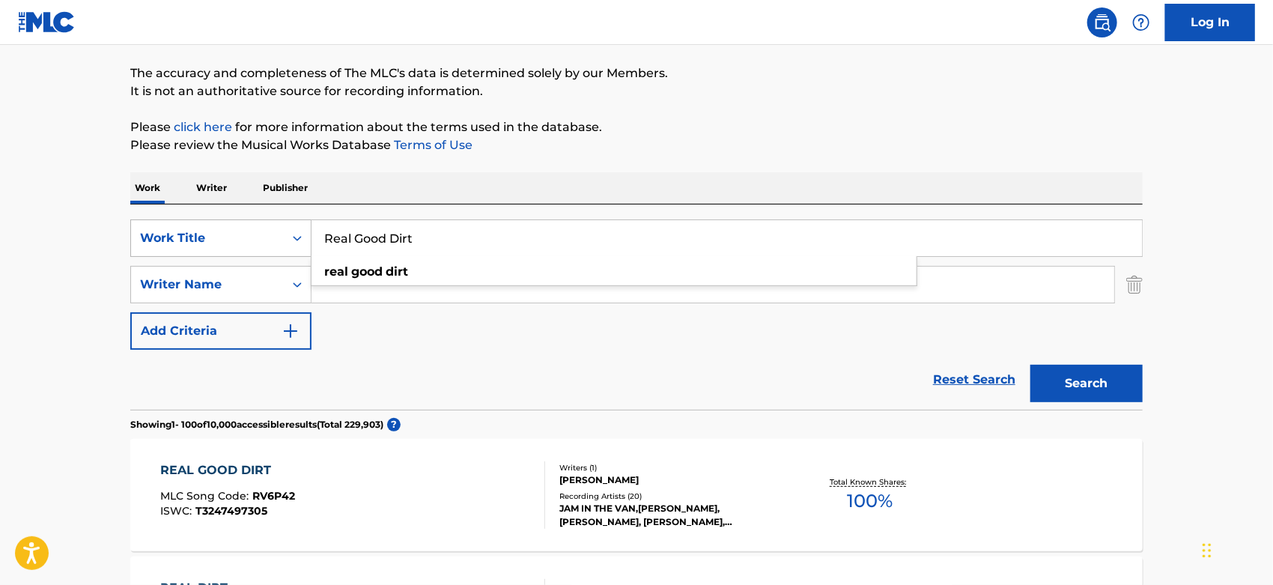
drag, startPoint x: 424, startPoint y: 234, endPoint x: 310, endPoint y: 231, distance: 113.9
click at [309, 231] on div "SearchWithCriteriaa844ed29-4917-4589-9e5a-640658df3c9b Work Title Real Good Dir…" at bounding box center [636, 237] width 1013 height 37
paste input "Those Lonely, Lonely Nights"
type input "Those Lonely, Lonely Nights"
click at [1065, 370] on button "Search" at bounding box center [1087, 383] width 112 height 37
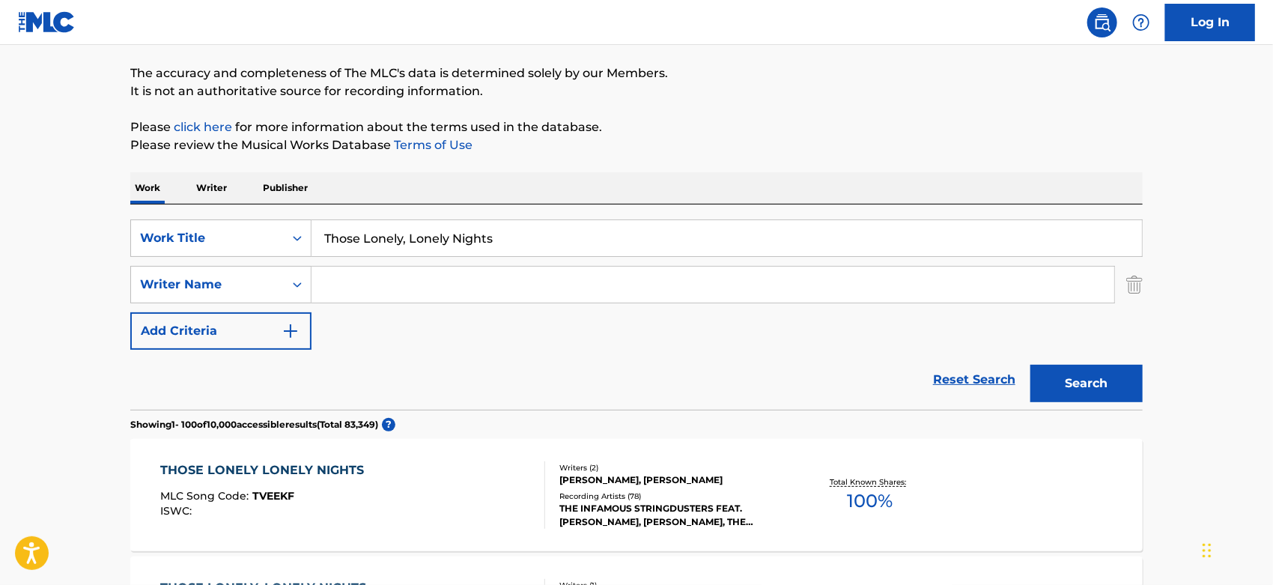
click at [707, 491] on div "Recording Artists ( 78 )" at bounding box center [672, 496] width 226 height 11
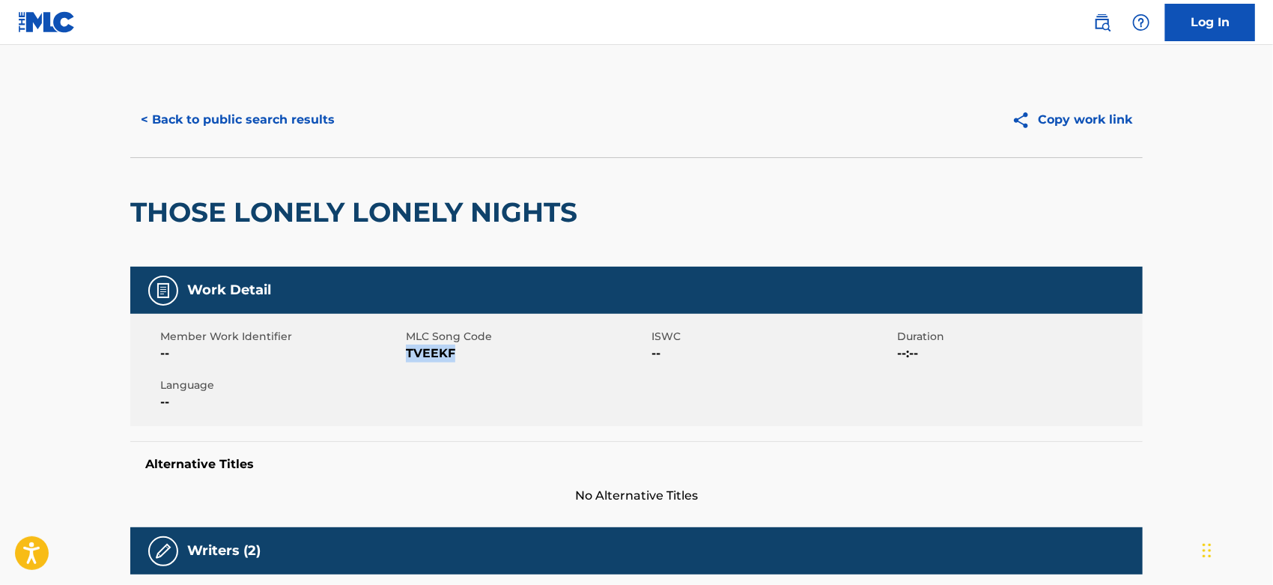
drag, startPoint x: 473, startPoint y: 354, endPoint x: 407, endPoint y: 356, distance: 66.7
click at [407, 356] on span "TVEEKF" at bounding box center [527, 354] width 242 height 18
copy span "TVEEKF"
click at [324, 126] on button "< Back to public search results" at bounding box center [237, 119] width 215 height 37
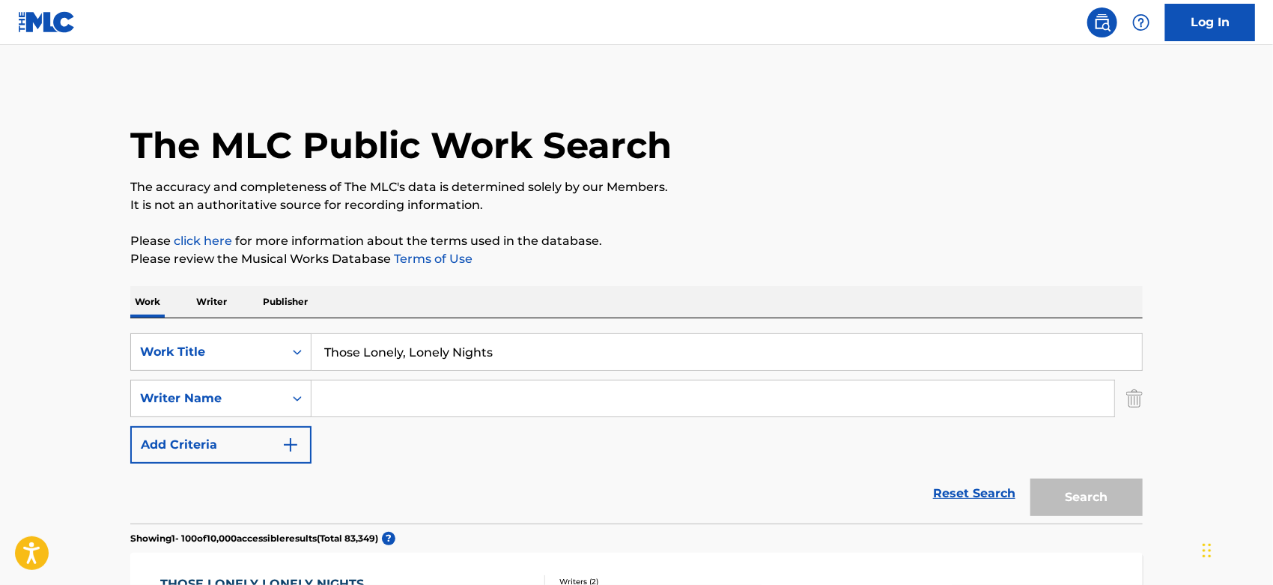
scroll to position [114, 0]
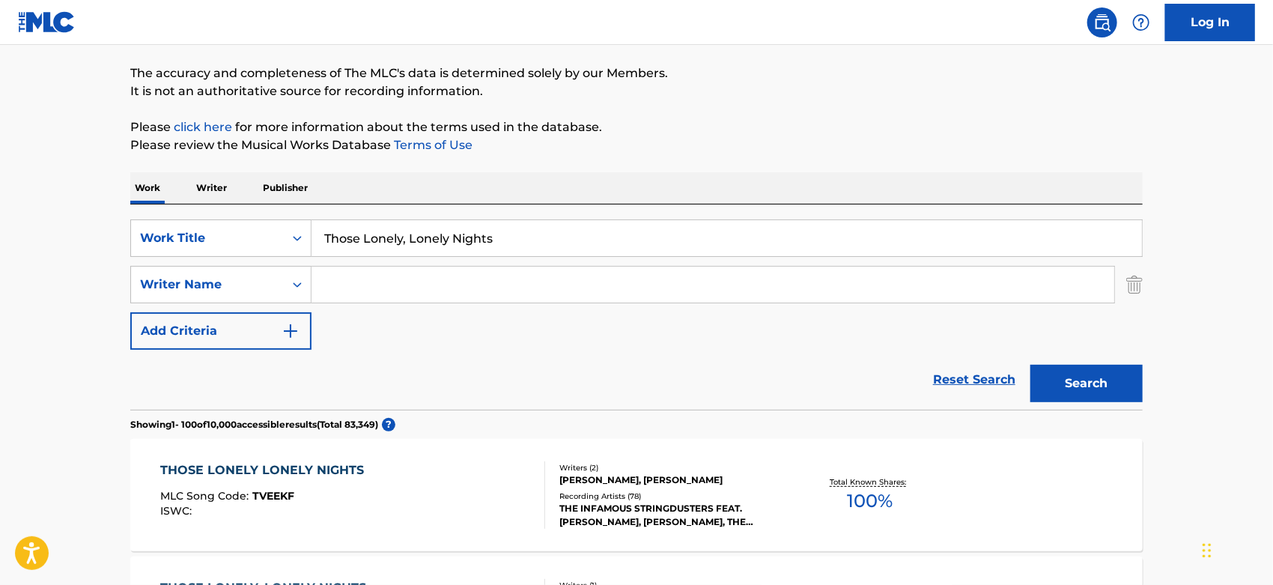
drag, startPoint x: 533, startPoint y: 250, endPoint x: 333, endPoint y: 244, distance: 199.3
click at [324, 250] on input "Those Lonely, Lonely Nights" at bounding box center [727, 238] width 831 height 36
paste input "Play Pretend"
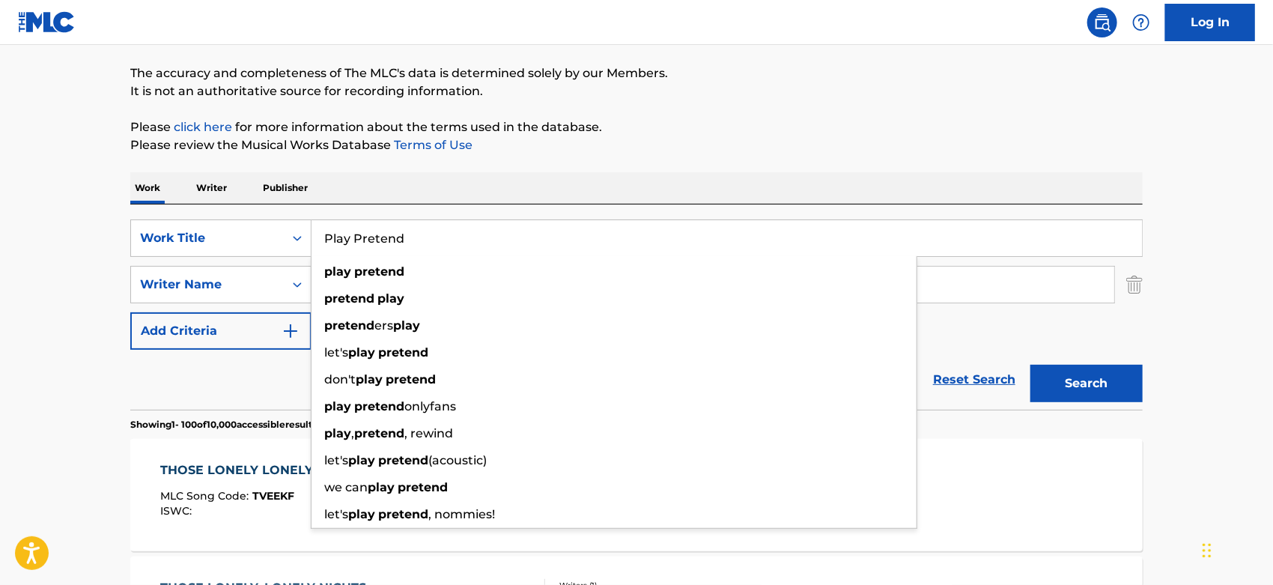
click at [1107, 383] on button "Search" at bounding box center [1087, 383] width 112 height 37
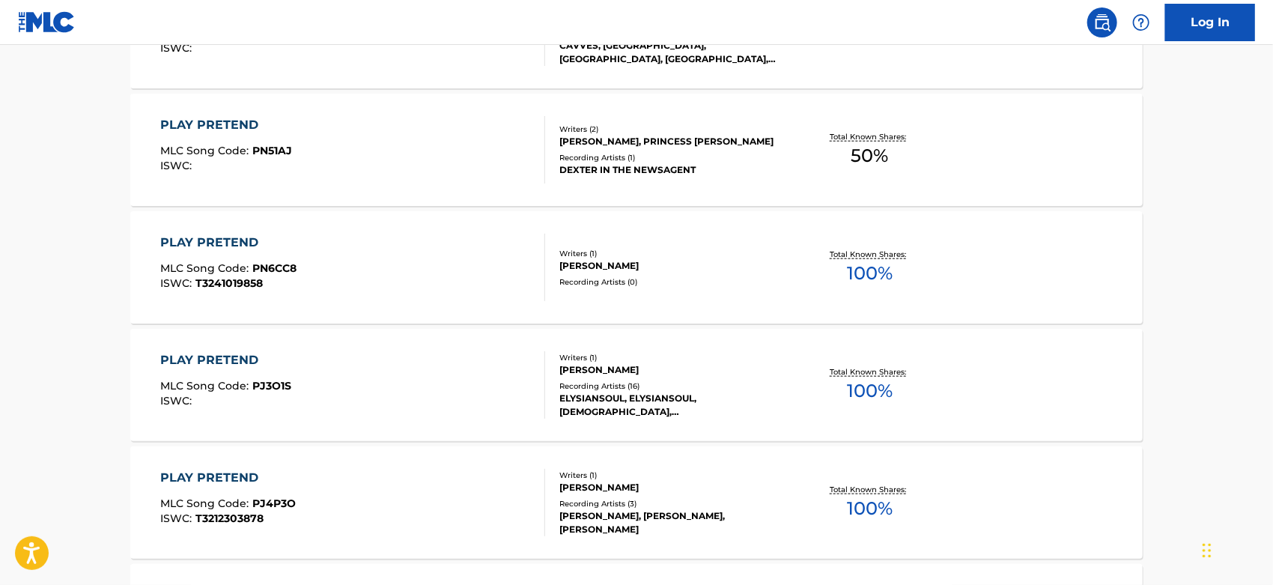
scroll to position [0, 0]
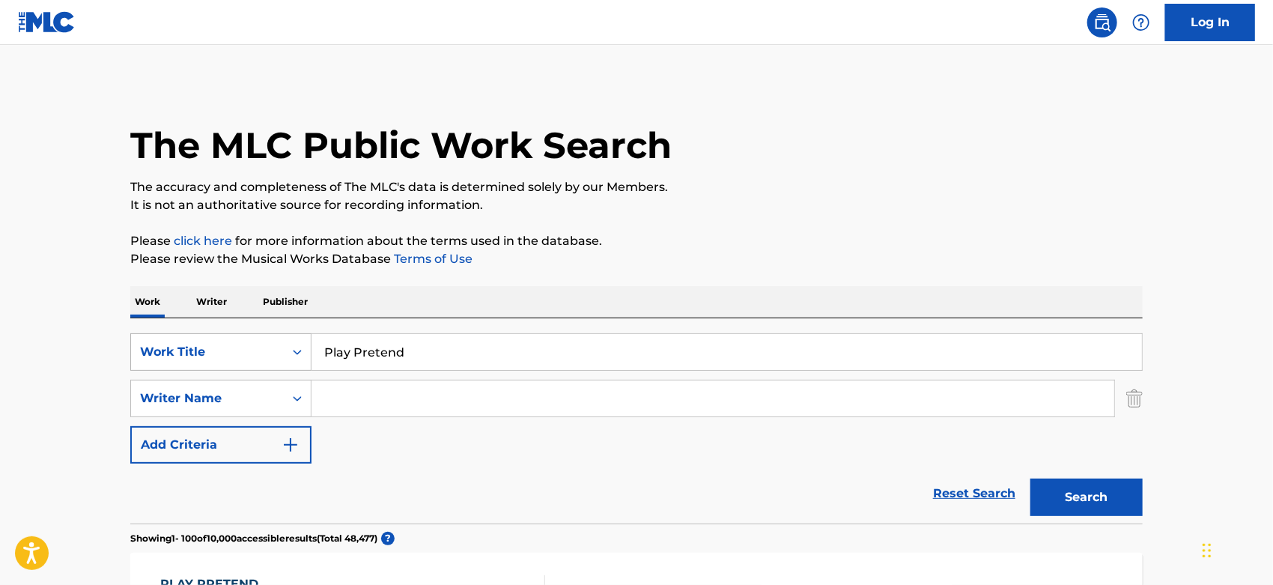
drag, startPoint x: 446, startPoint y: 344, endPoint x: 204, endPoint y: 345, distance: 241.9
click at [204, 345] on div "SearchWithCriteriaa844ed29-4917-4589-9e5a-640658df3c9b Work Title Play Pretend" at bounding box center [636, 351] width 1013 height 37
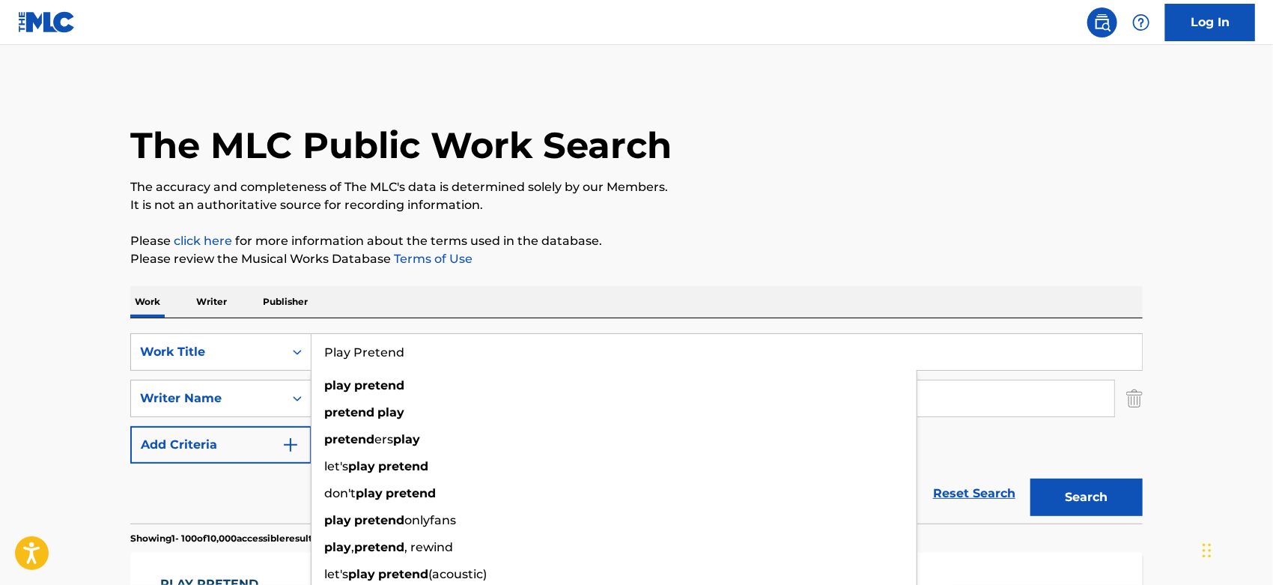
paste input "Counterfeit"
click at [691, 189] on p "The accuracy and completeness of The MLC's data is determined solely by our Mem…" at bounding box center [636, 187] width 1013 height 18
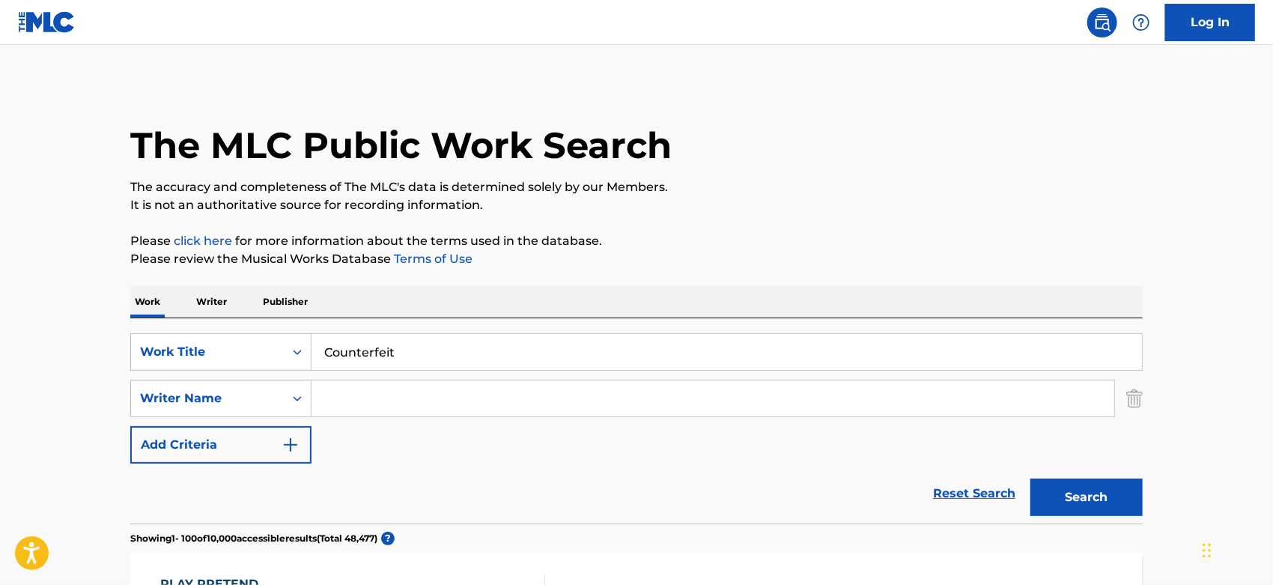
click at [1047, 502] on button "Search" at bounding box center [1087, 497] width 112 height 37
drag, startPoint x: 419, startPoint y: 352, endPoint x: 309, endPoint y: 345, distance: 109.6
click at [309, 345] on div "SearchWithCriteriaa844ed29-4917-4589-9e5a-640658df3c9b Work Title Counterfeit" at bounding box center [636, 351] width 1013 height 37
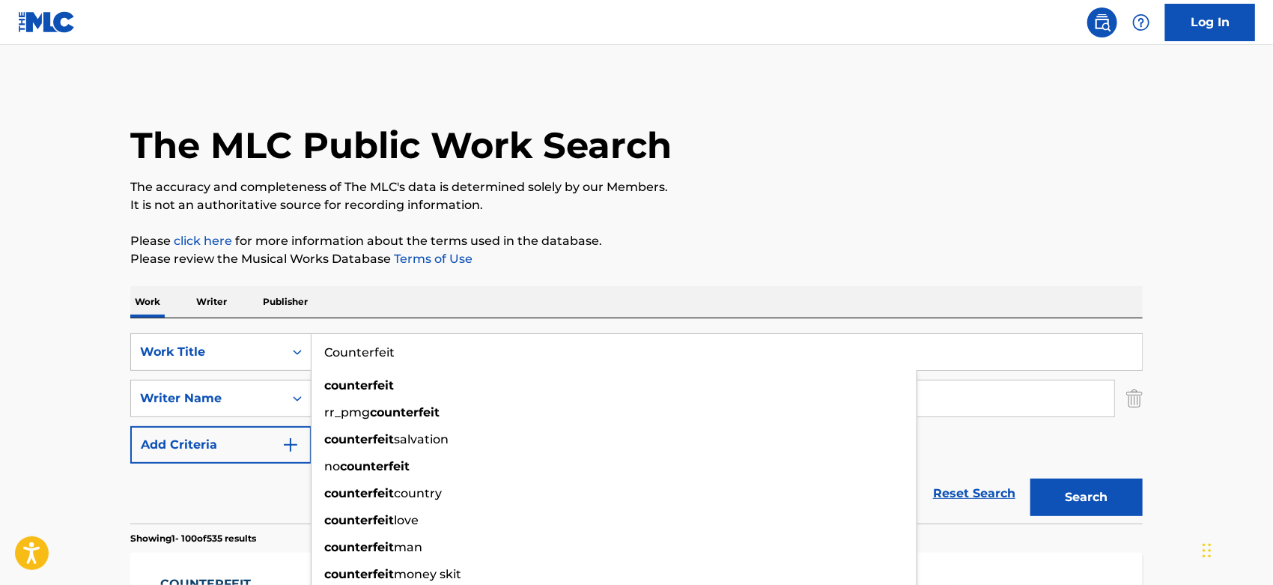
paste input "Sacudete"
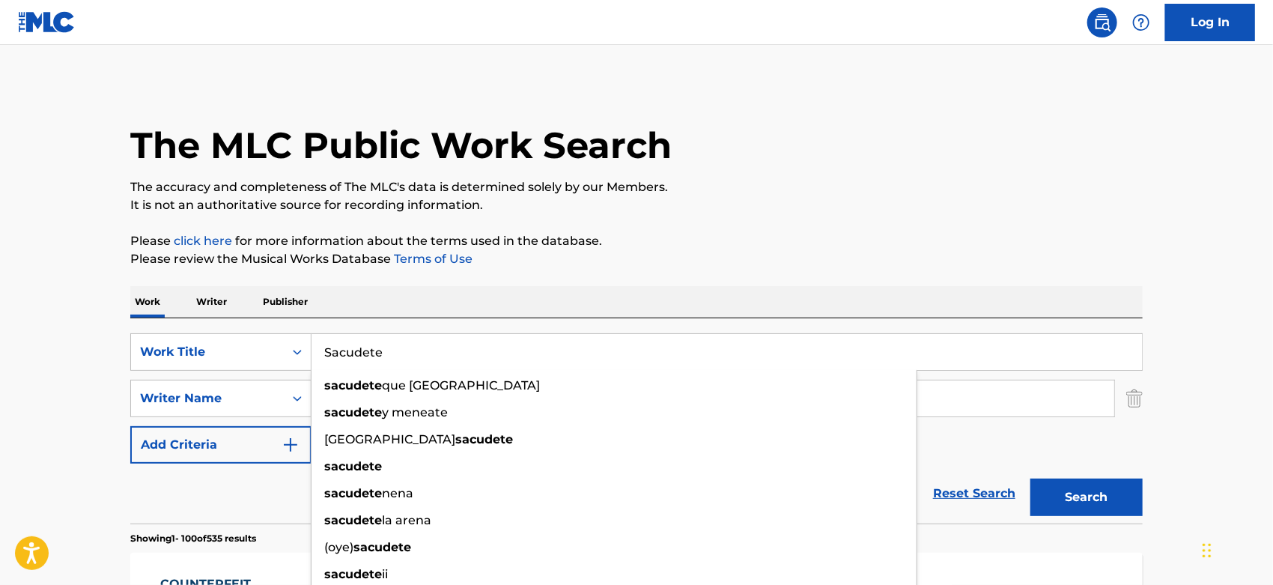
click at [862, 298] on div "Work Writer Publisher" at bounding box center [636, 301] width 1013 height 31
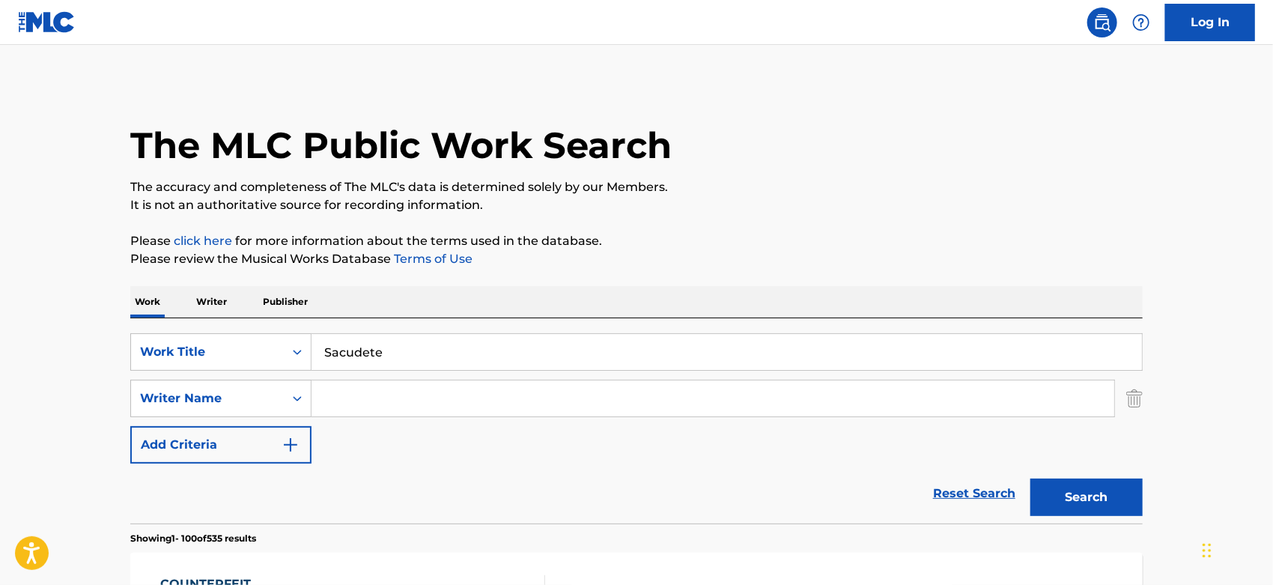
click at [1070, 487] on button "Search" at bounding box center [1087, 497] width 112 height 37
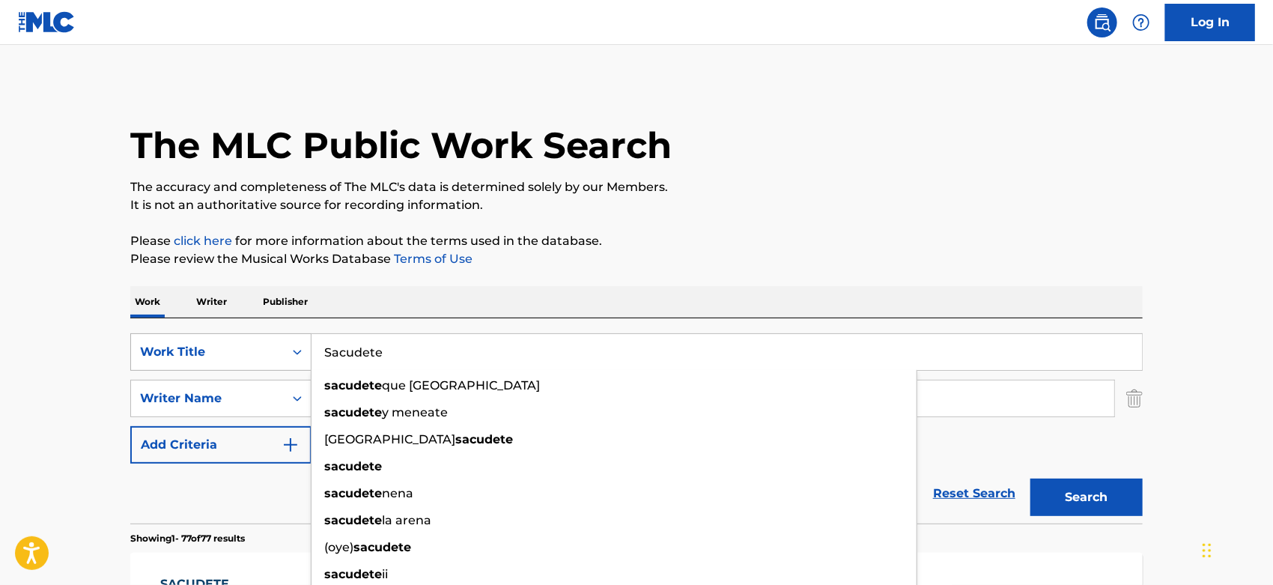
drag, startPoint x: 377, startPoint y: 352, endPoint x: 306, endPoint y: 352, distance: 71.9
click at [306, 352] on div "SearchWithCriteriaa844ed29-4917-4589-9e5a-640658df3c9b Work Title Sacudete sacu…" at bounding box center [636, 351] width 1013 height 37
paste input "Coquito De Agua"
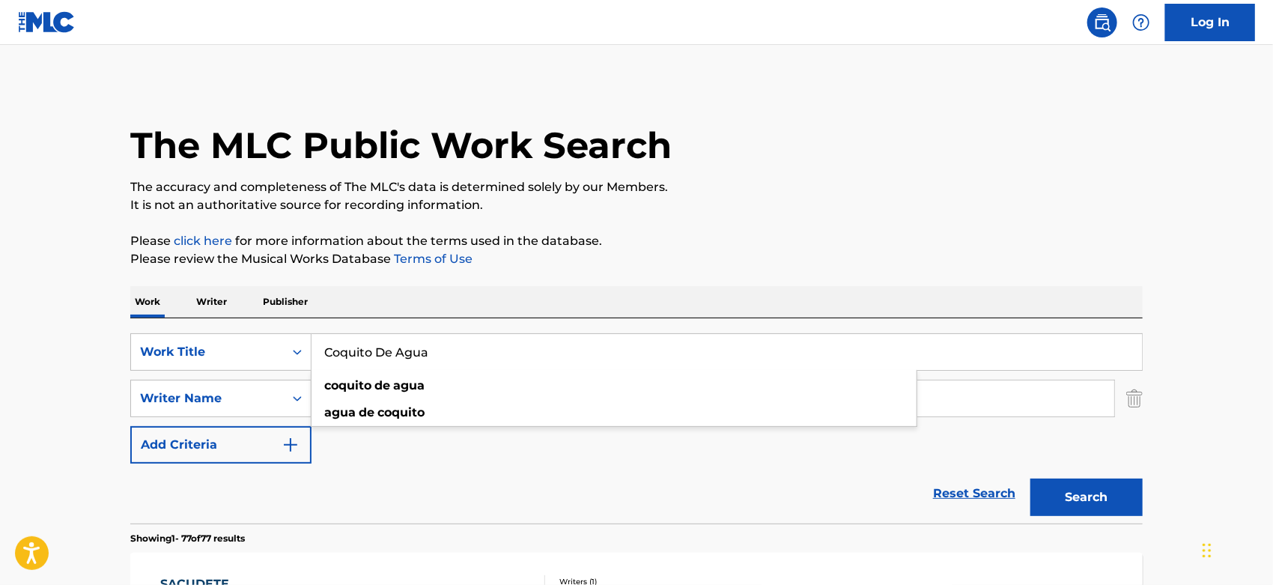
type input "Coquito De Agua"
click at [1080, 496] on button "Search" at bounding box center [1087, 497] width 112 height 37
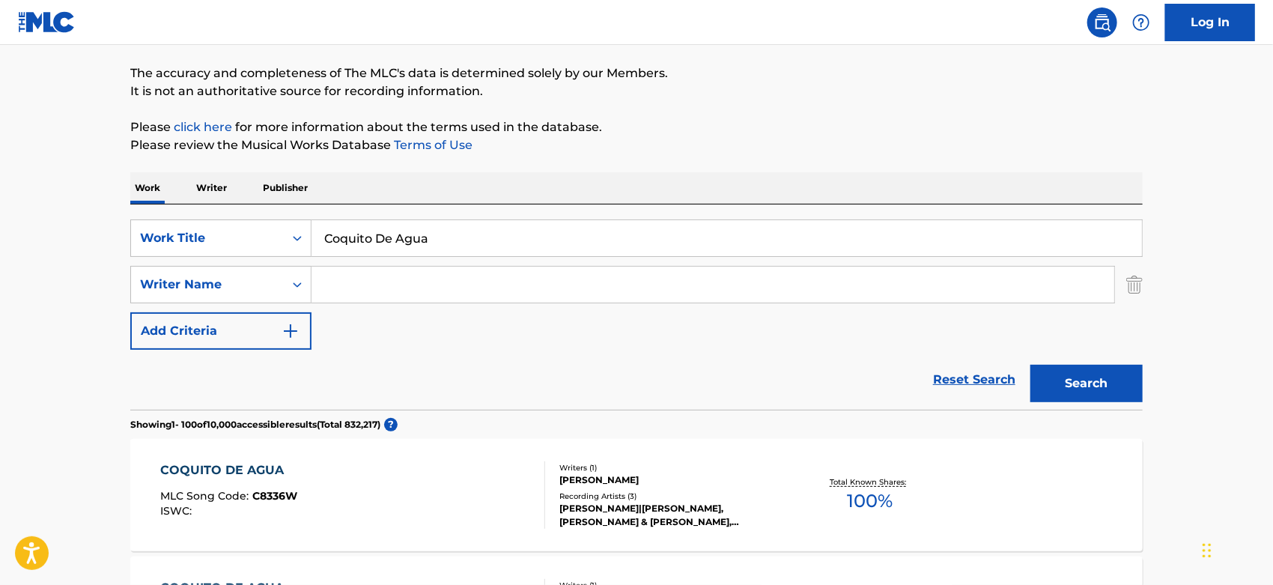
scroll to position [280, 0]
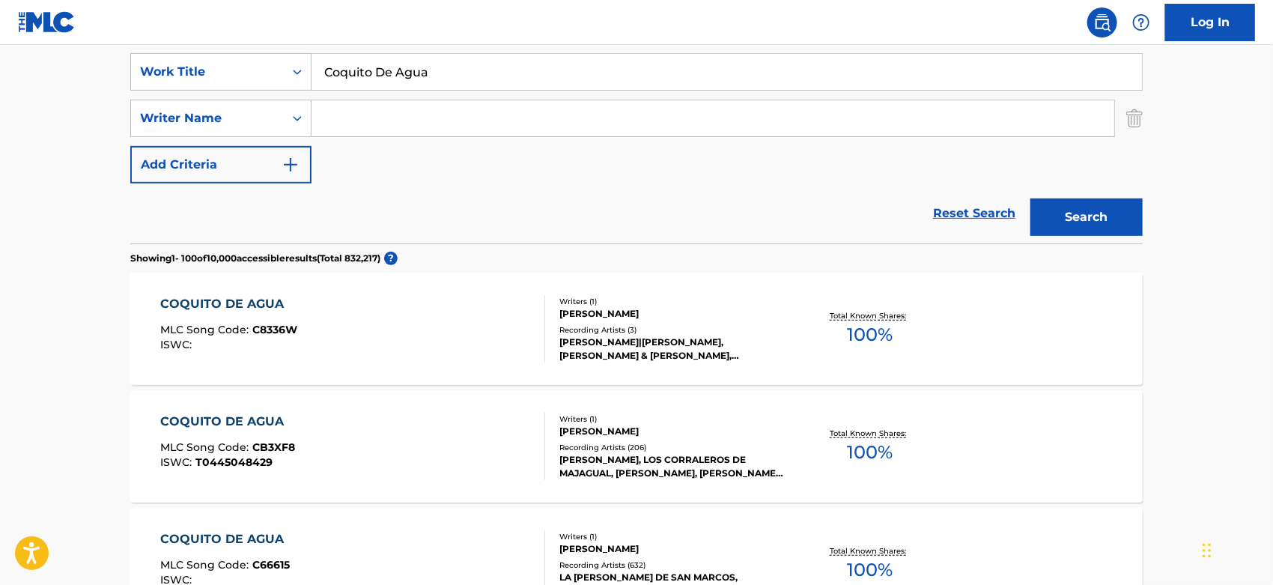
click at [659, 460] on div "[PERSON_NAME], LOS CORRALEROS DE MAJAGUAL, [PERSON_NAME], [PERSON_NAME] & LOS C…" at bounding box center [672, 466] width 226 height 27
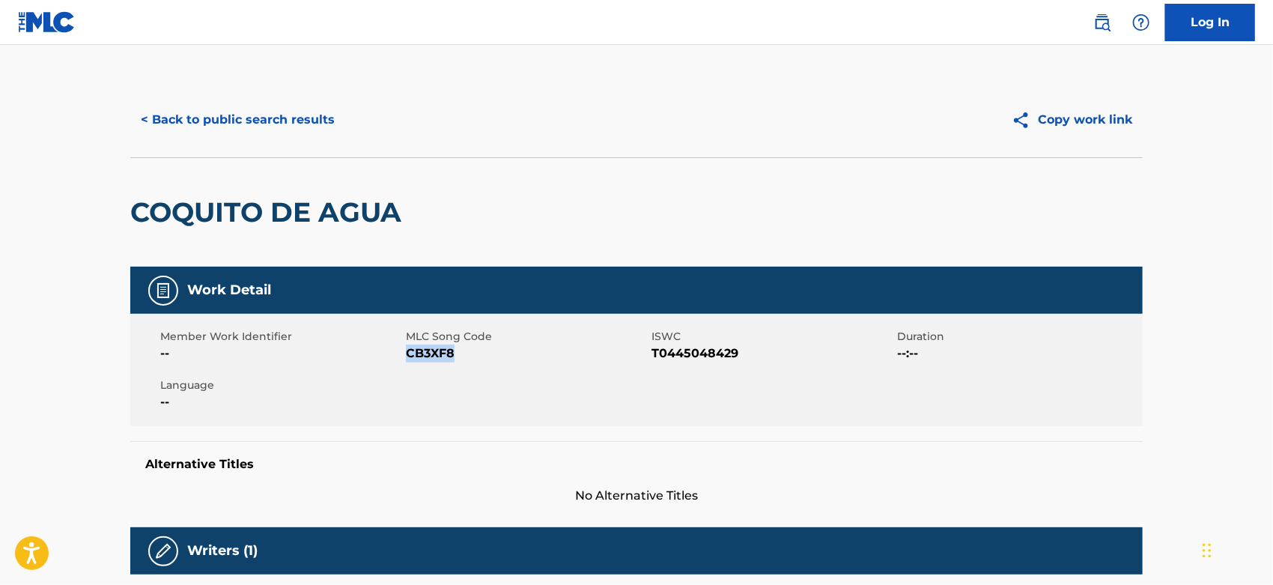
drag, startPoint x: 473, startPoint y: 352, endPoint x: 407, endPoint y: 357, distance: 66.1
click at [407, 357] on span "CB3XF8" at bounding box center [527, 354] width 242 height 18
copy span "CB3XF8"
click at [315, 124] on button "< Back to public search results" at bounding box center [237, 119] width 215 height 37
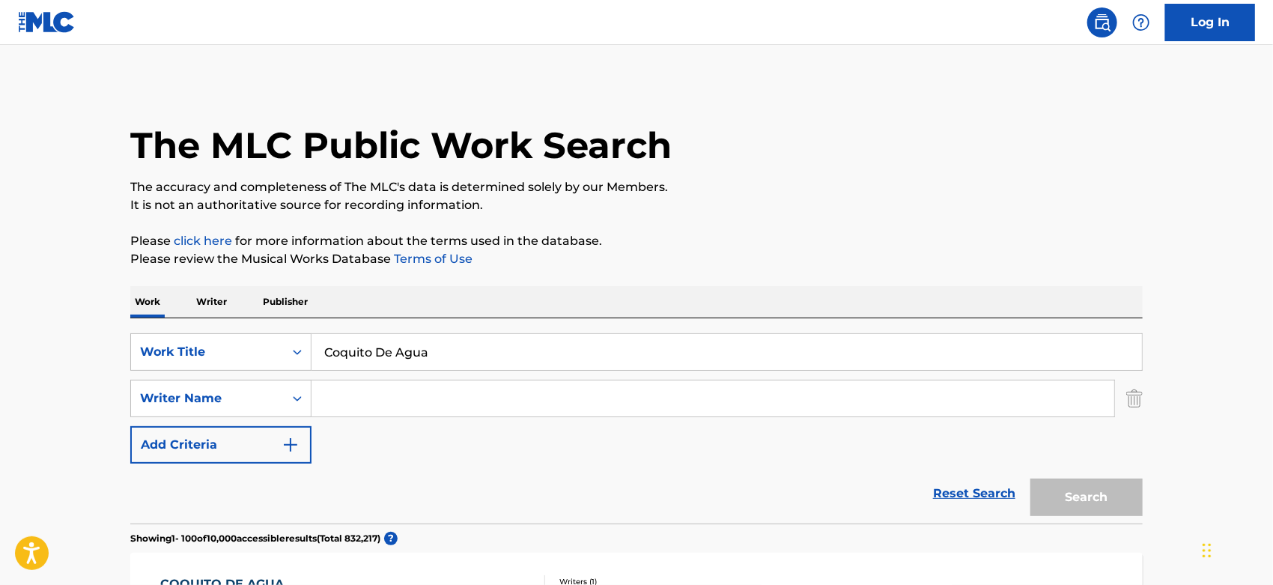
scroll to position [280, 0]
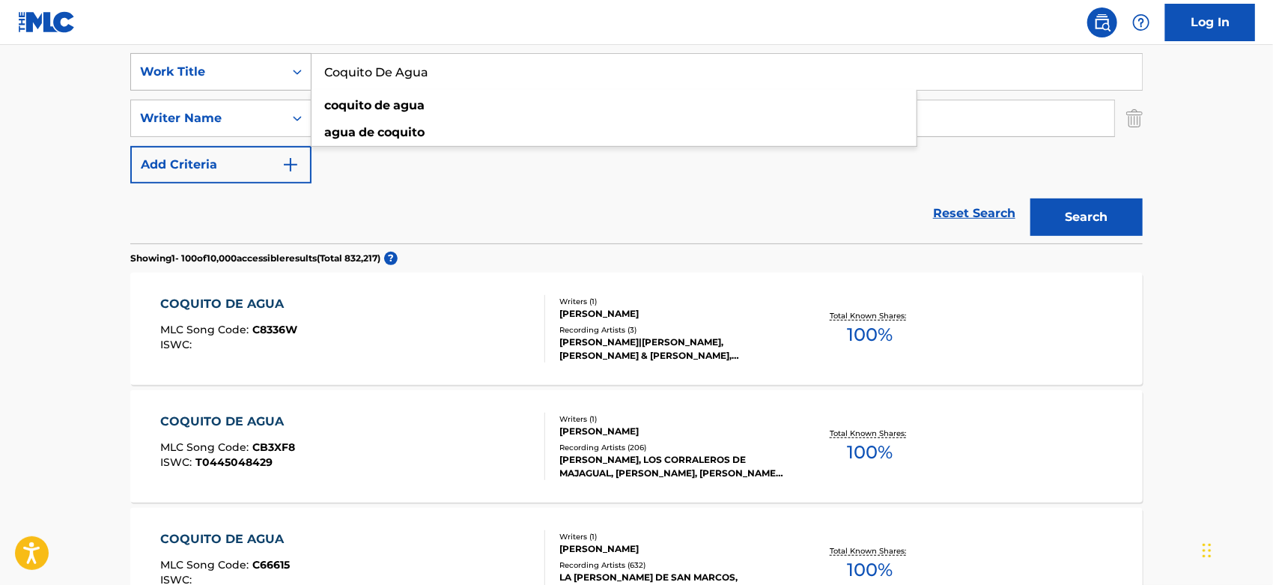
drag, startPoint x: 442, startPoint y: 79, endPoint x: 309, endPoint y: 67, distance: 133.9
click at [309, 67] on div "SearchWithCriteriaa844ed29-4917-4589-9e5a-640658df3c9b Work Title Coquito De Ag…" at bounding box center [636, 71] width 1013 height 37
paste input "El Ombliguito"
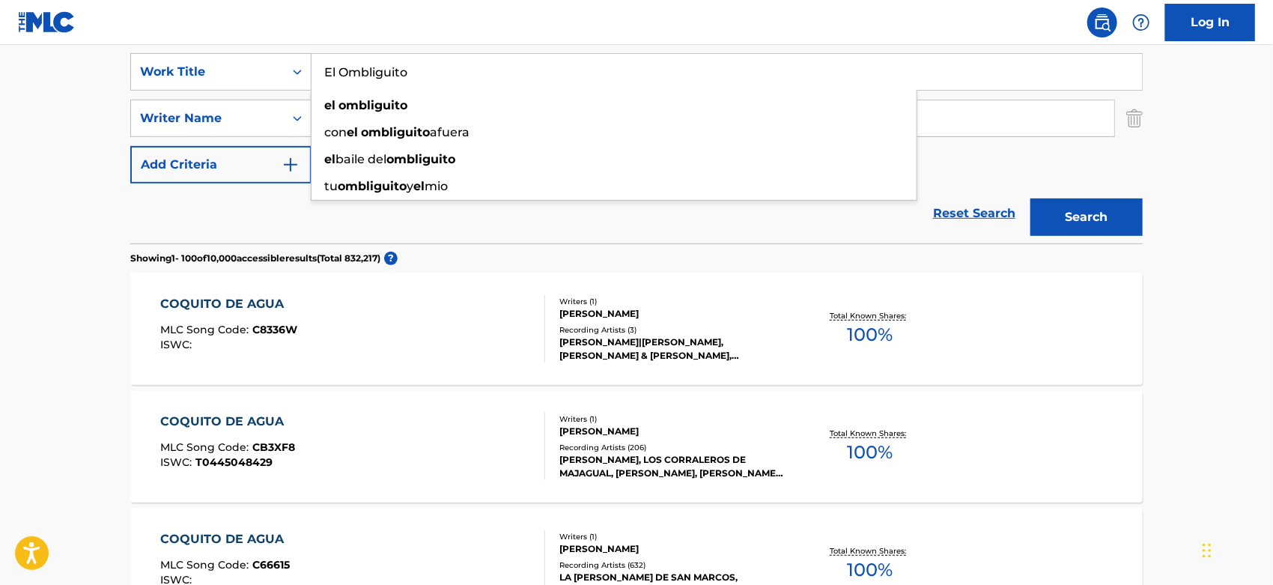
click at [1070, 214] on button "Search" at bounding box center [1087, 216] width 112 height 37
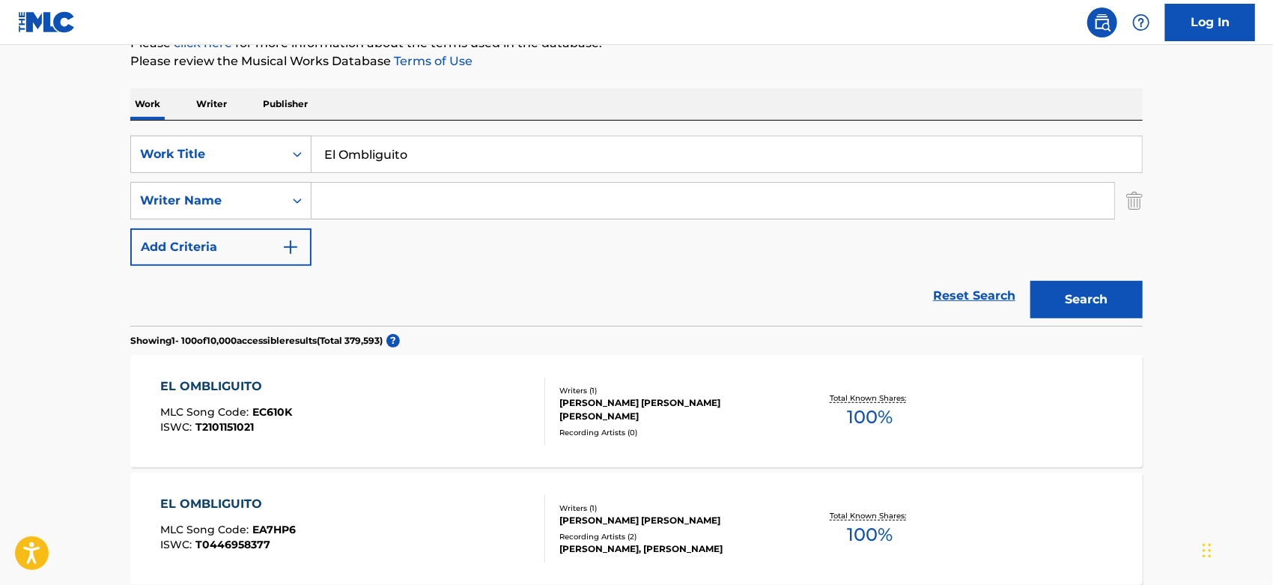
scroll to position [0, 0]
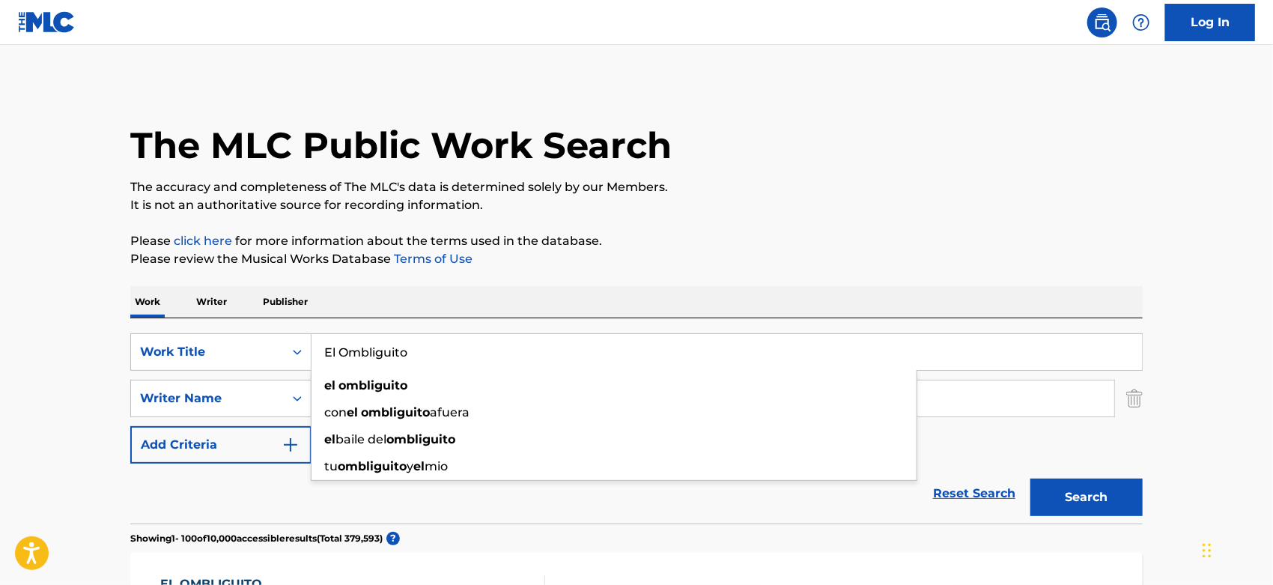
drag, startPoint x: 403, startPoint y: 353, endPoint x: 314, endPoint y: 348, distance: 89.3
click at [300, 346] on div "SearchWithCriteriaa844ed29-4917-4589-9e5a-640658df3c9b Work Title El Ombliguito…" at bounding box center [636, 351] width 1013 height 37
paste input "Y Yo Sin Ti"
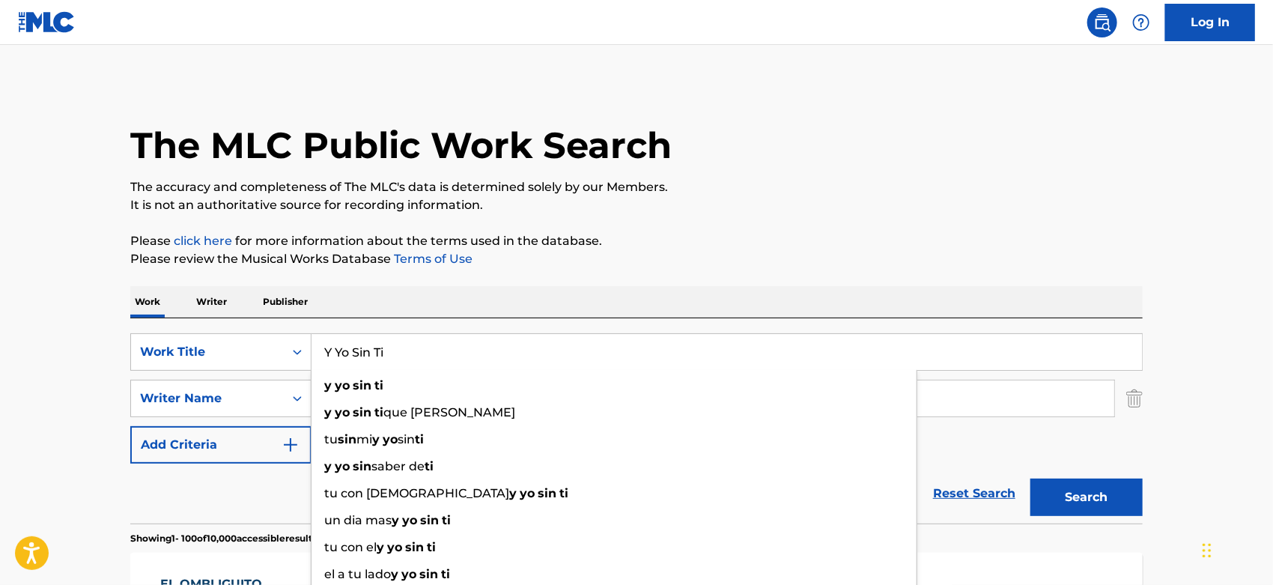
click at [1118, 503] on button "Search" at bounding box center [1087, 497] width 112 height 37
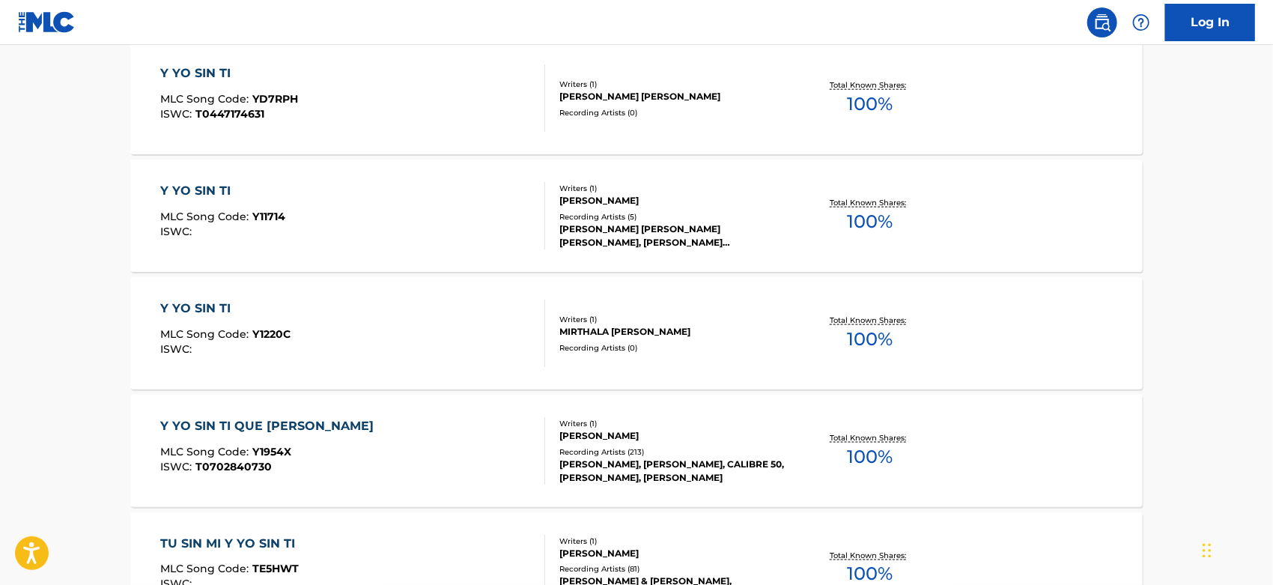
scroll to position [354, 0]
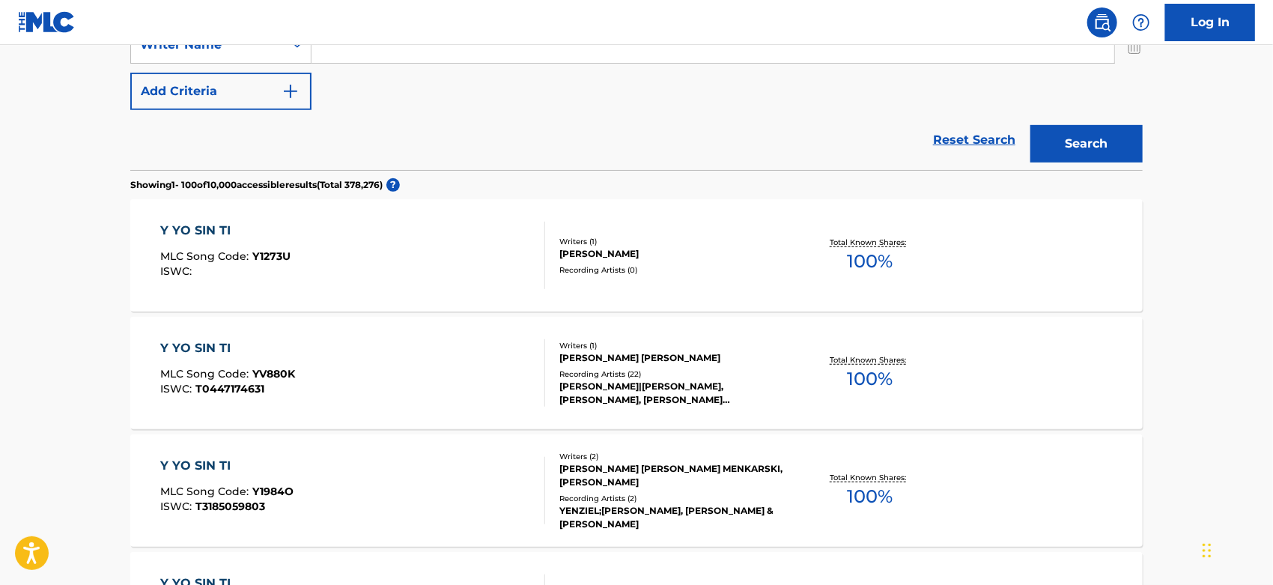
drag, startPoint x: 1272, startPoint y: 34, endPoint x: 1272, endPoint y: 6, distance: 27.7
click at [1272, 6] on nav "Log In" at bounding box center [636, 22] width 1273 height 45
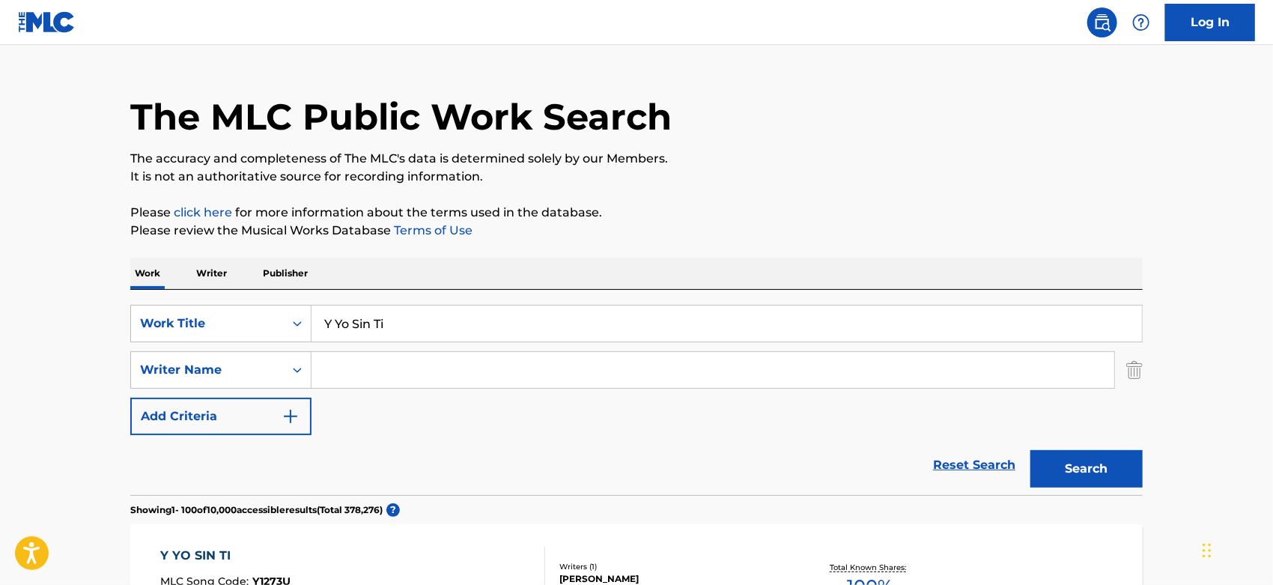
scroll to position [0, 0]
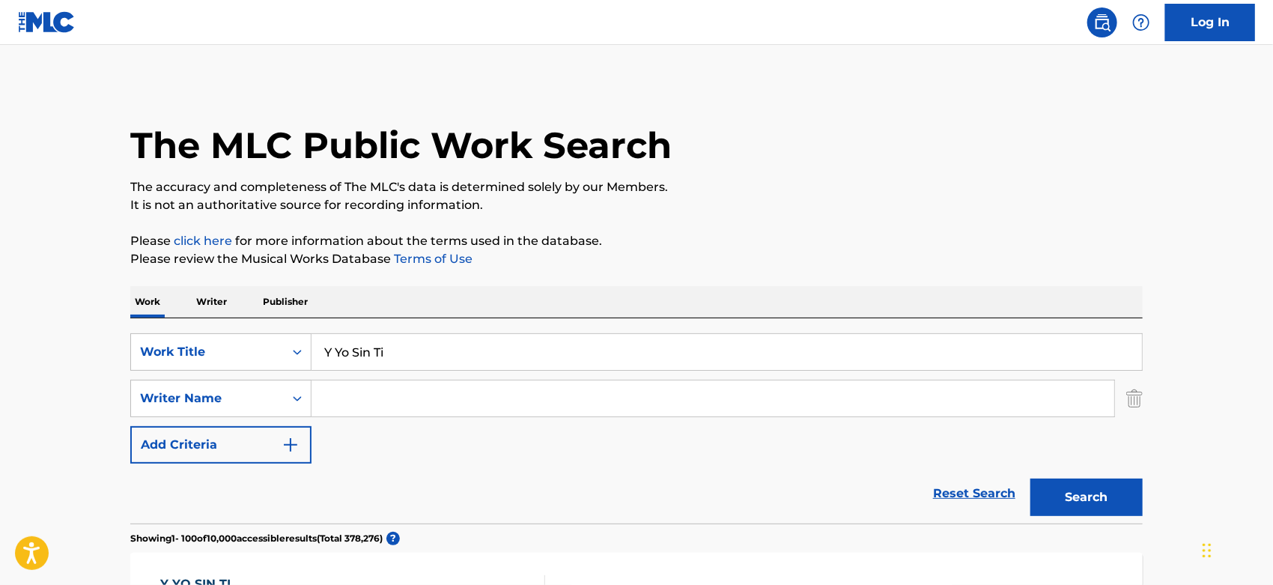
drag, startPoint x: 393, startPoint y: 352, endPoint x: 329, endPoint y: 348, distance: 64.6
click at [324, 348] on input "Y Yo Sin Ti" at bounding box center [727, 352] width 831 height 36
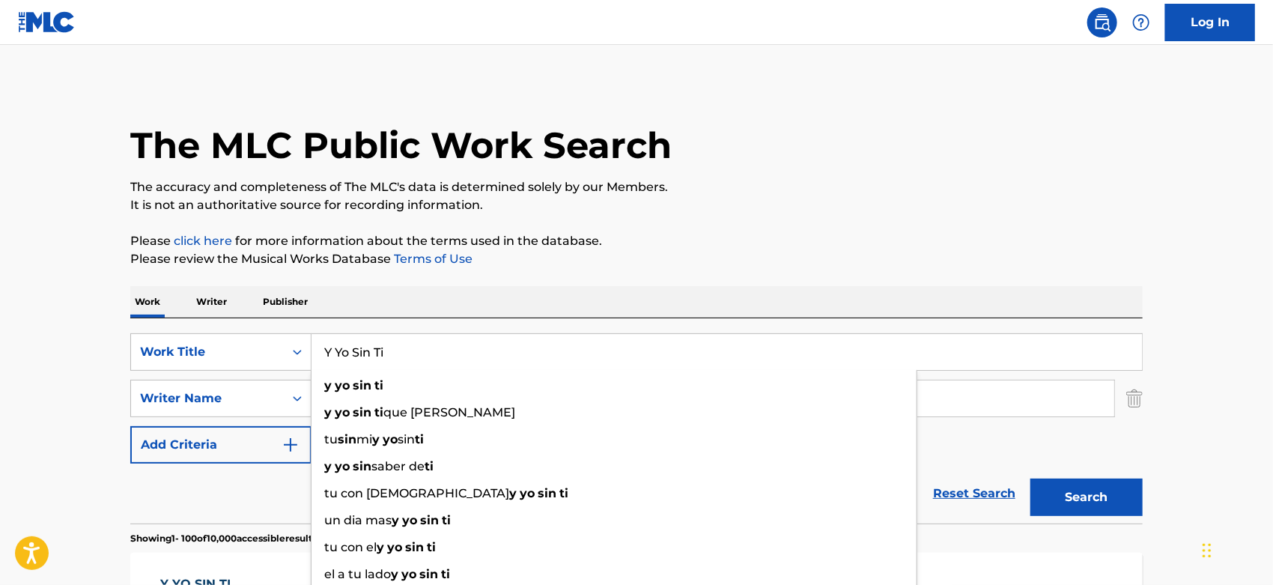
paste input "CONSEJO DE UNA NINA (FEATURING [PERSON_NAME])"
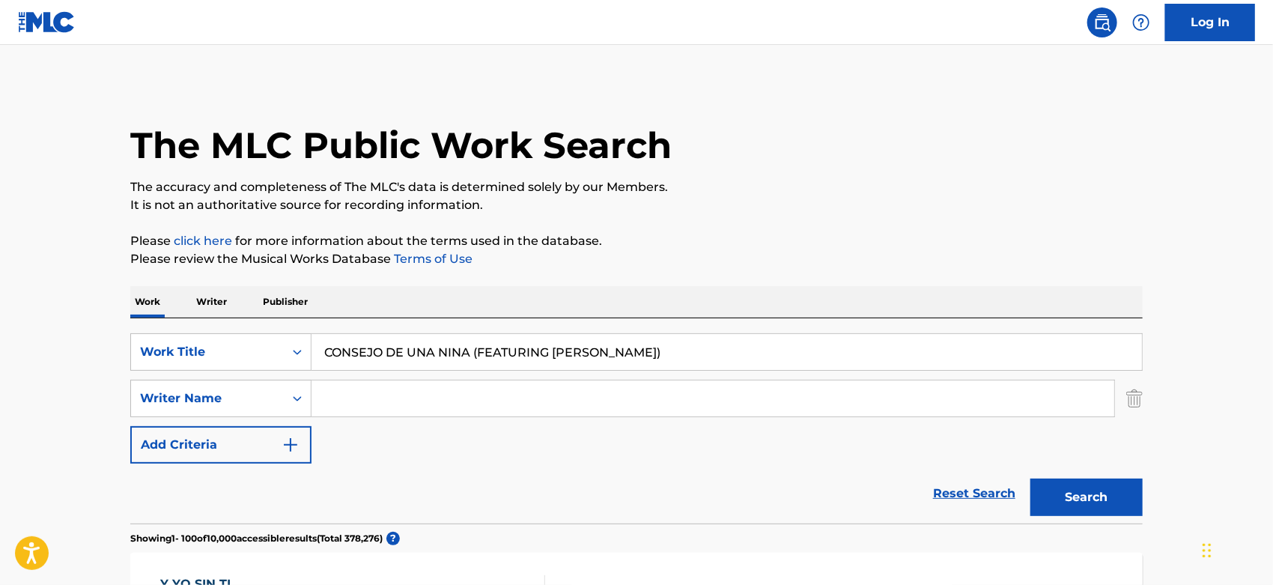
drag, startPoint x: 469, startPoint y: 352, endPoint x: 828, endPoint y: 385, distance: 361.0
click at [828, 385] on div "SearchWithCriteriaa844ed29-4917-4589-9e5a-640658df3c9b Work Title CONSEJO DE UN…" at bounding box center [636, 398] width 1013 height 130
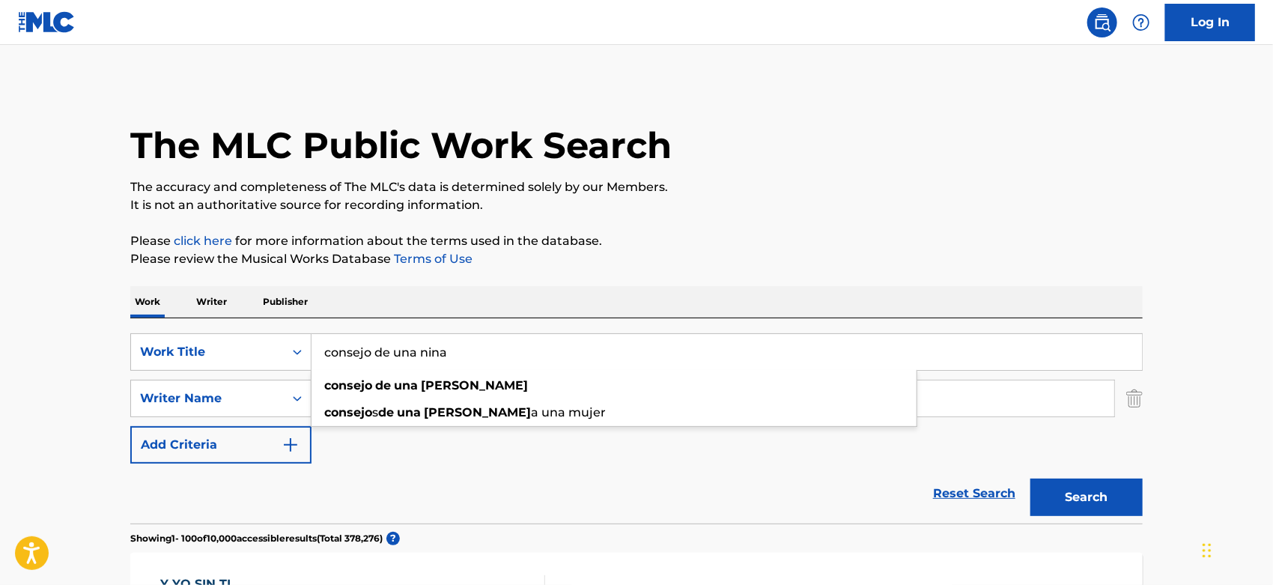
click at [1064, 496] on button "Search" at bounding box center [1087, 497] width 112 height 37
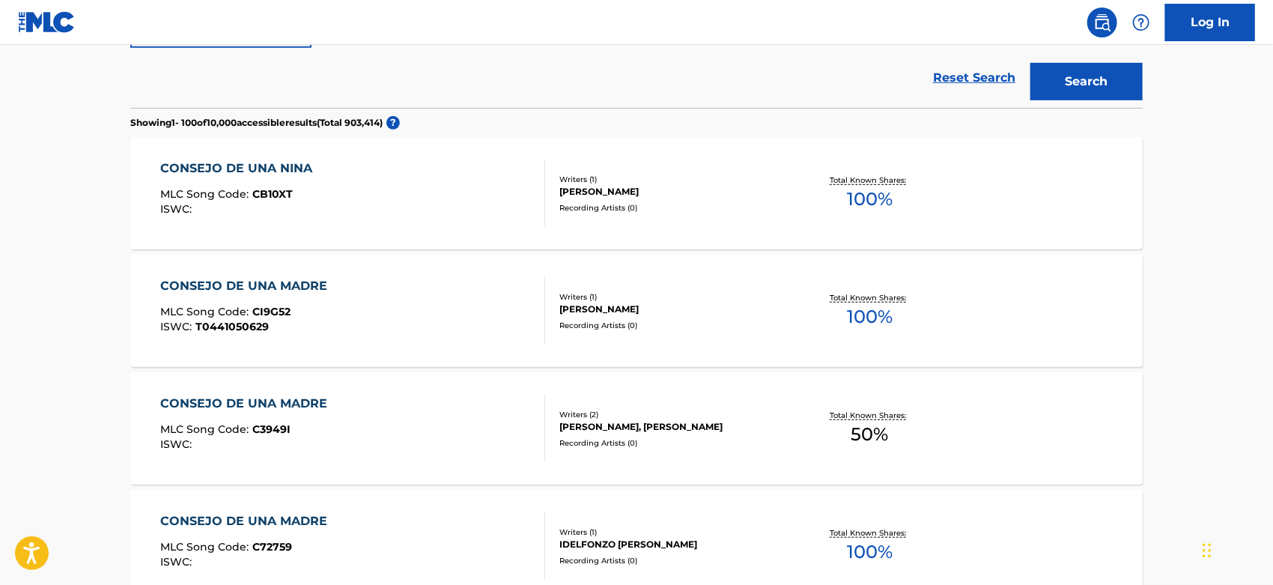
scroll to position [166, 0]
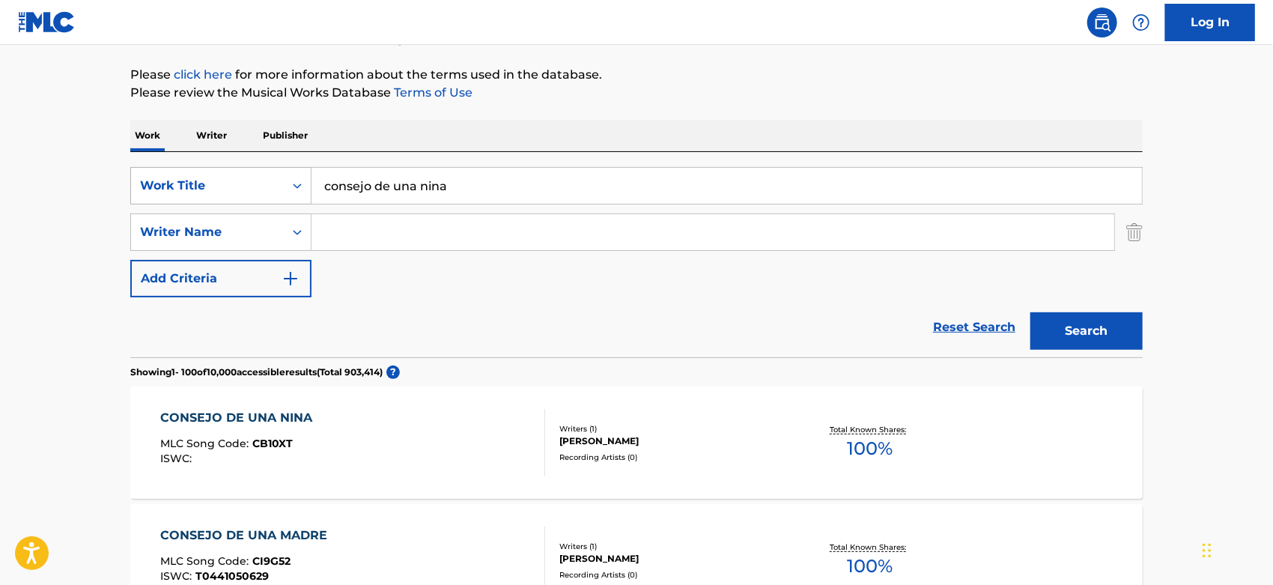
drag, startPoint x: 461, startPoint y: 189, endPoint x: 198, endPoint y: 198, distance: 263.8
click at [186, 195] on div "SearchWithCriteriaa844ed29-4917-4589-9e5a-640658df3c9b Work Title consejo de un…" at bounding box center [636, 185] width 1013 height 37
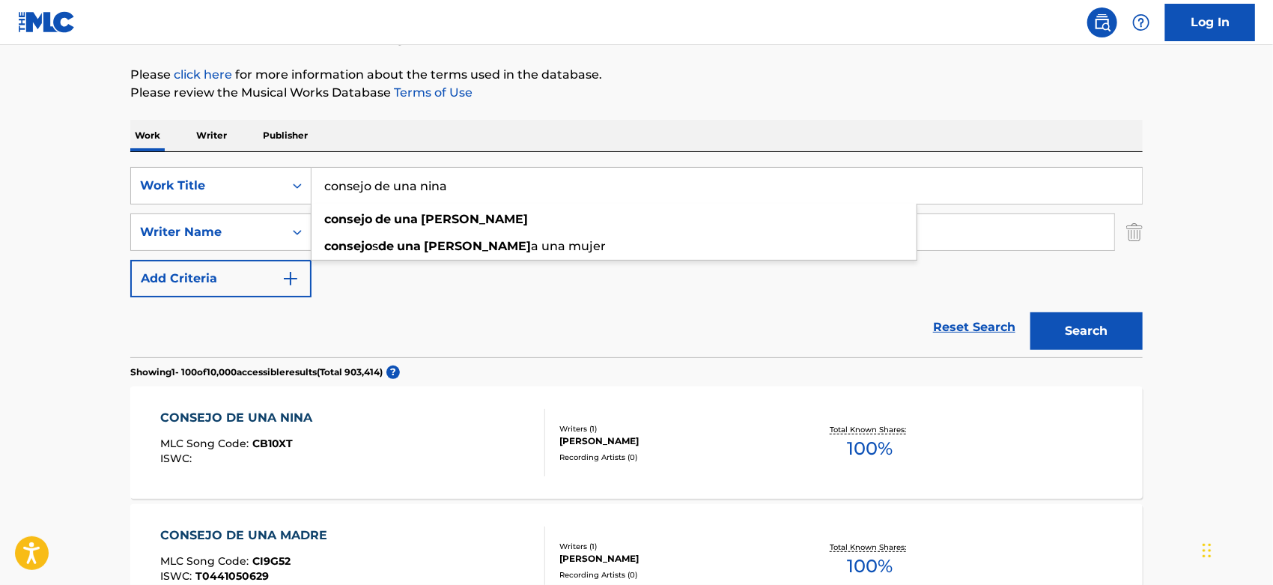
paste input "O mare e tu"
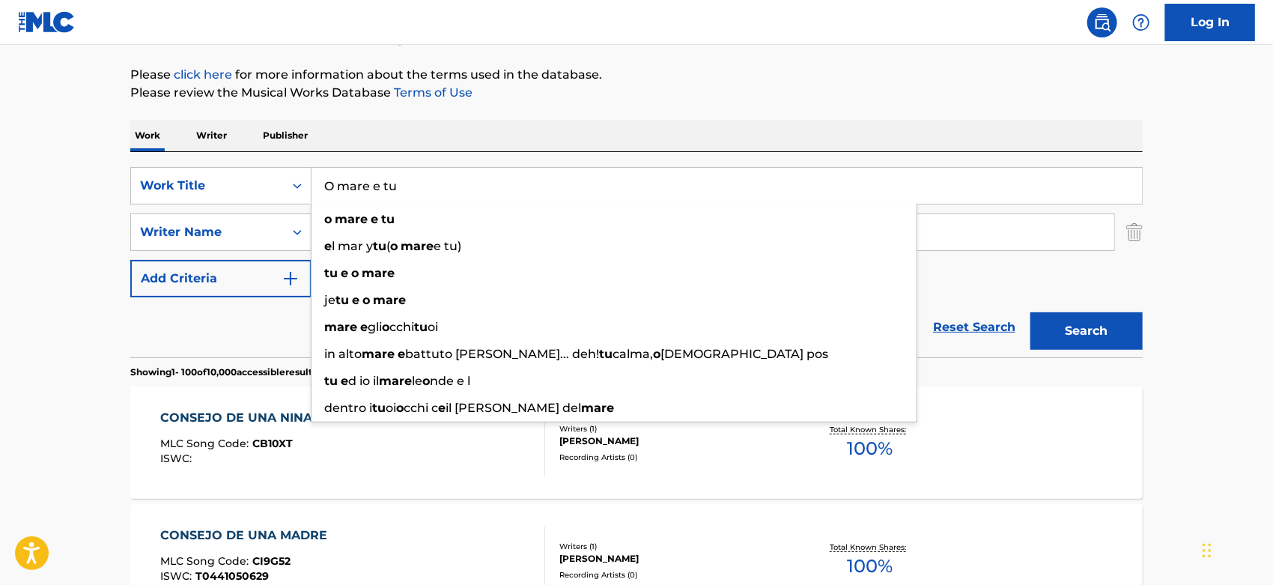
type input "O mare e tu"
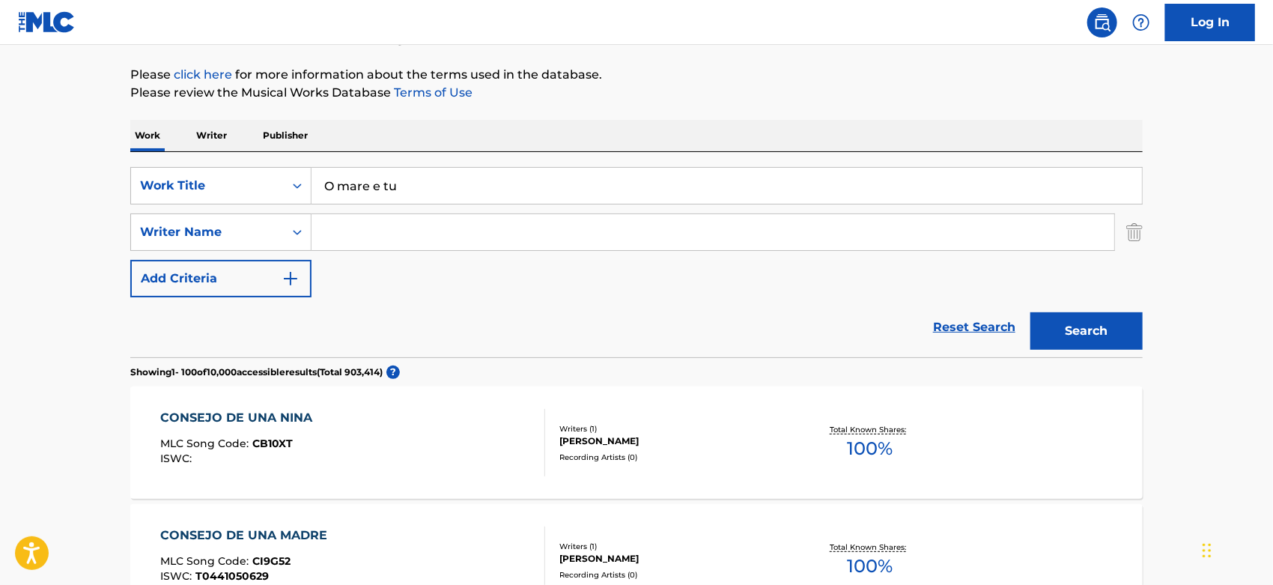
click at [1083, 330] on button "Search" at bounding box center [1087, 330] width 112 height 37
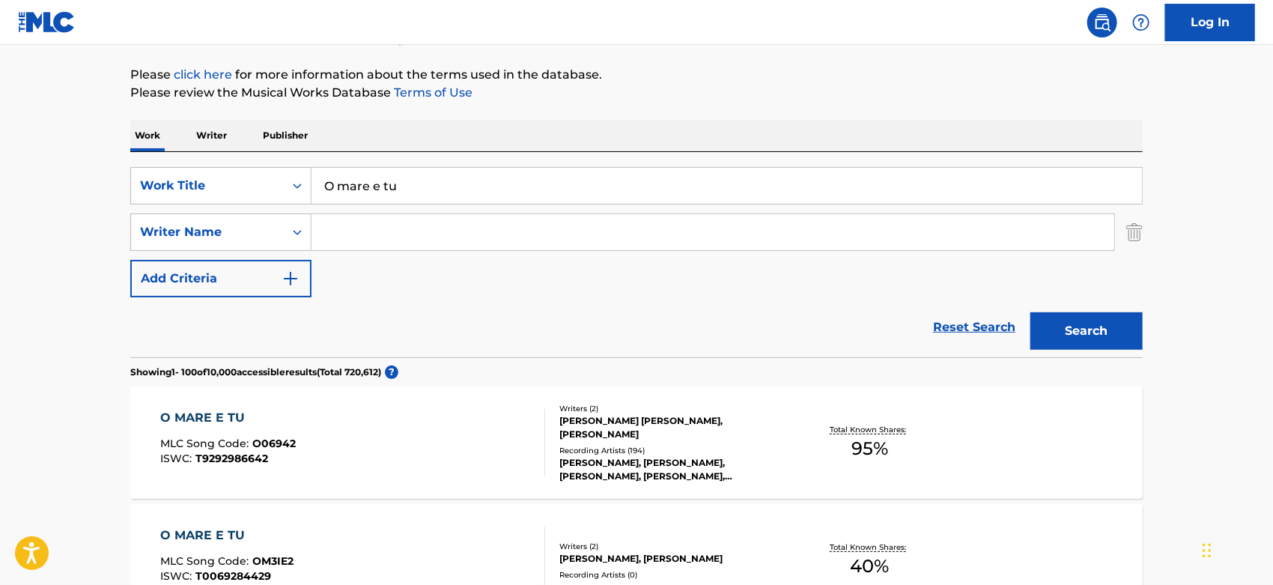
click at [590, 414] on div "[PERSON_NAME] [PERSON_NAME], [PERSON_NAME]" at bounding box center [672, 427] width 226 height 27
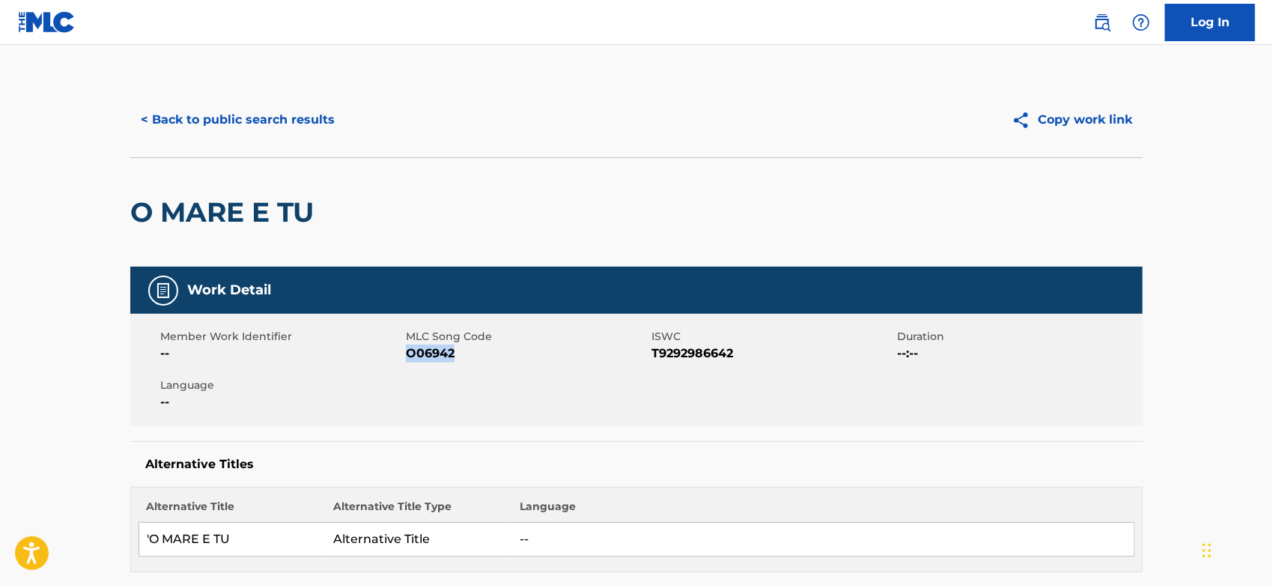
drag, startPoint x: 491, startPoint y: 352, endPoint x: 407, endPoint y: 352, distance: 83.9
click at [407, 352] on span "O06942" at bounding box center [527, 354] width 242 height 18
click at [280, 113] on button "< Back to public search results" at bounding box center [237, 119] width 215 height 37
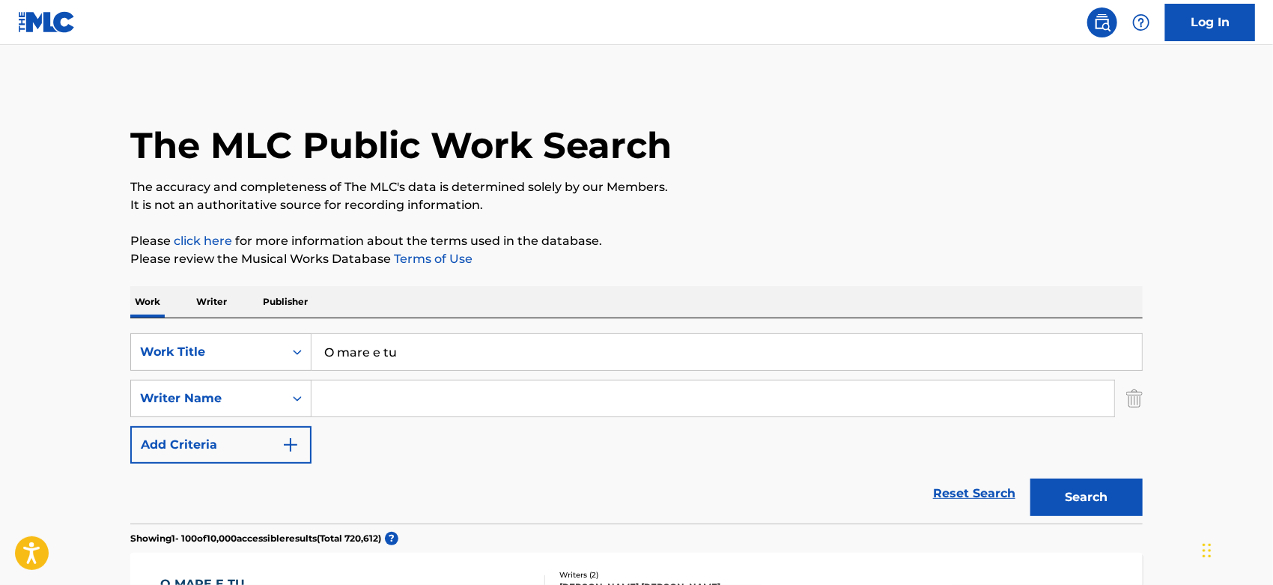
scroll to position [166, 0]
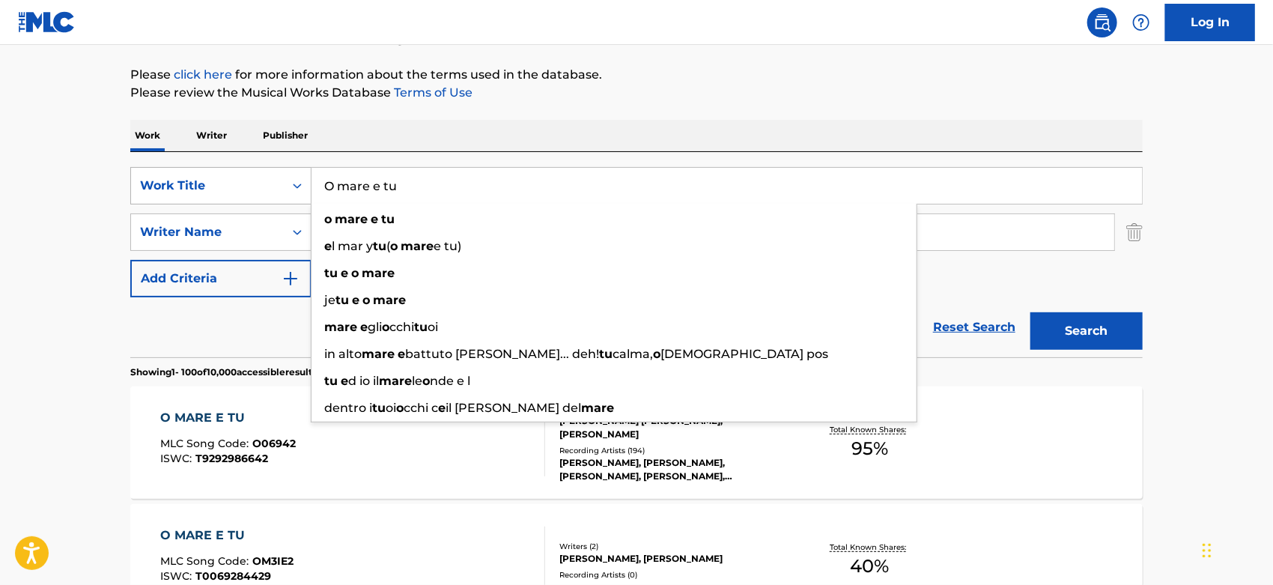
drag, startPoint x: 426, startPoint y: 202, endPoint x: 258, endPoint y: 190, distance: 168.9
click at [258, 190] on div "SearchWithCriteriaa844ed29-4917-4589-9e5a-640658df3c9b Work Title O mare e tu o…" at bounding box center [636, 185] width 1013 height 37
paste input "The Prayer"
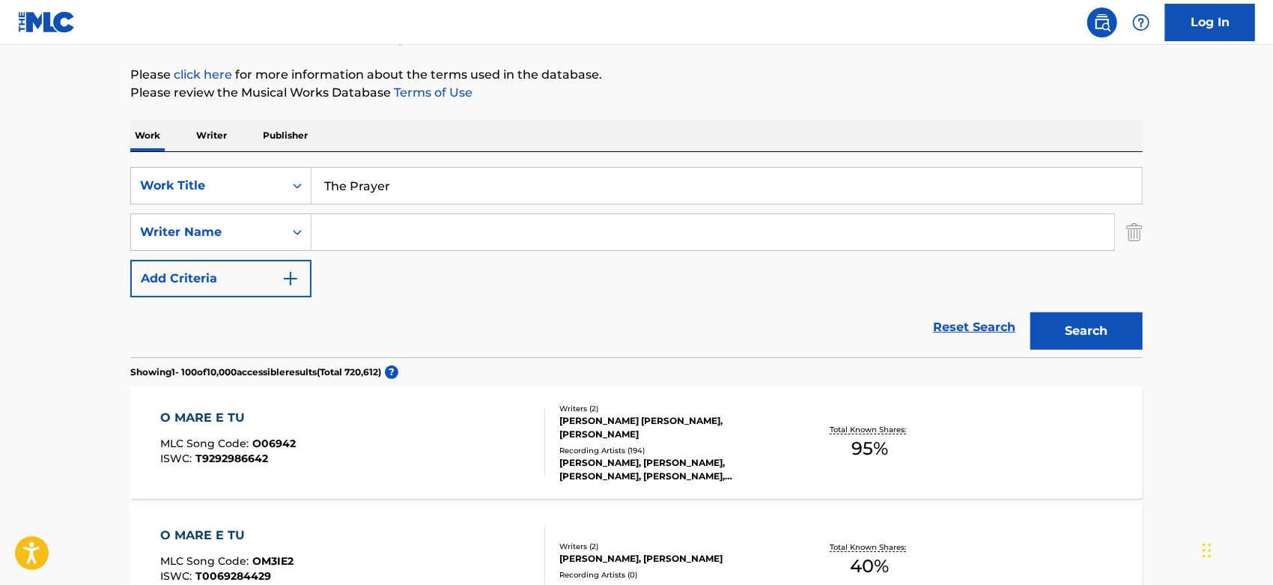
click at [1105, 334] on button "Search" at bounding box center [1087, 330] width 112 height 37
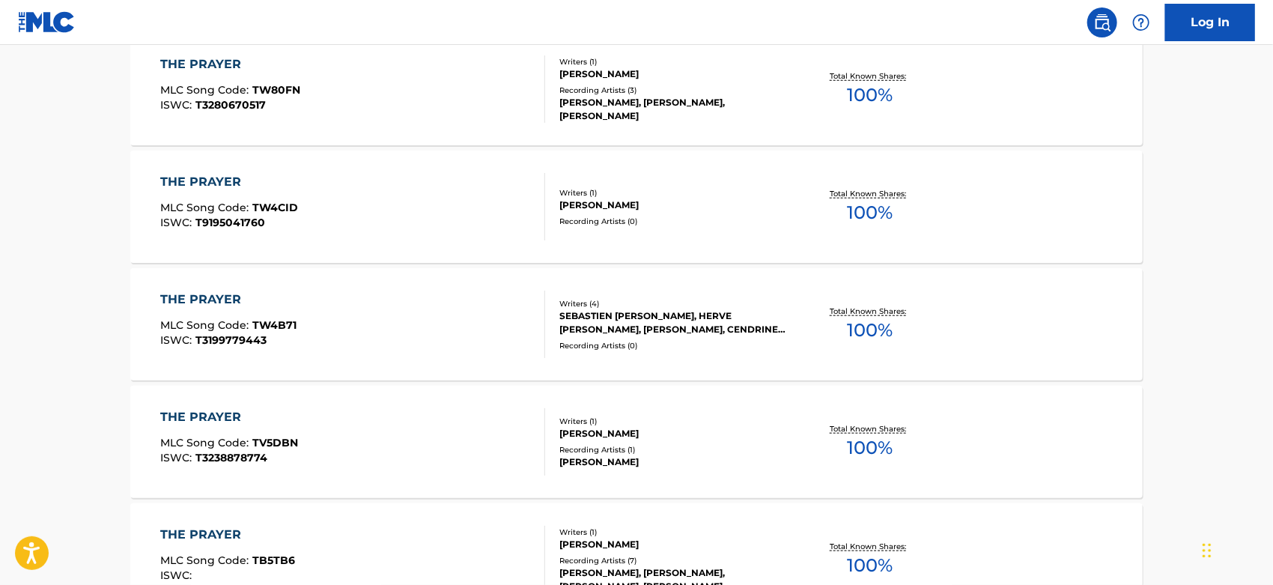
scroll to position [0, 0]
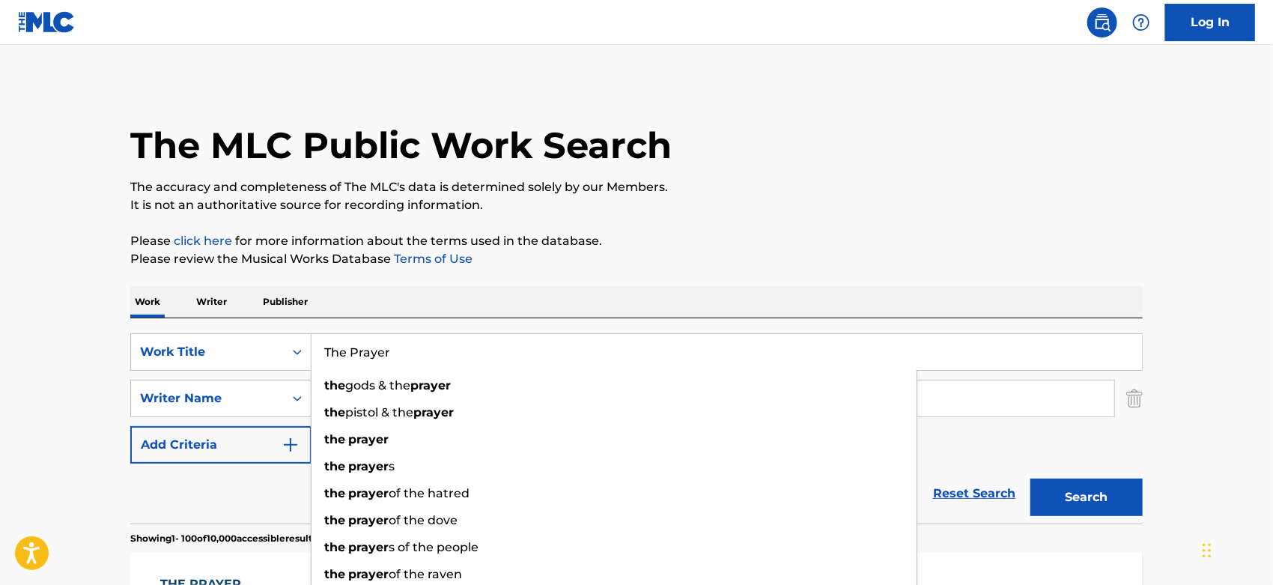
drag, startPoint x: 437, startPoint y: 364, endPoint x: 324, endPoint y: 358, distance: 114.0
click at [324, 358] on input "The Prayer" at bounding box center [727, 352] width 831 height 36
paste input "La vie en rose"
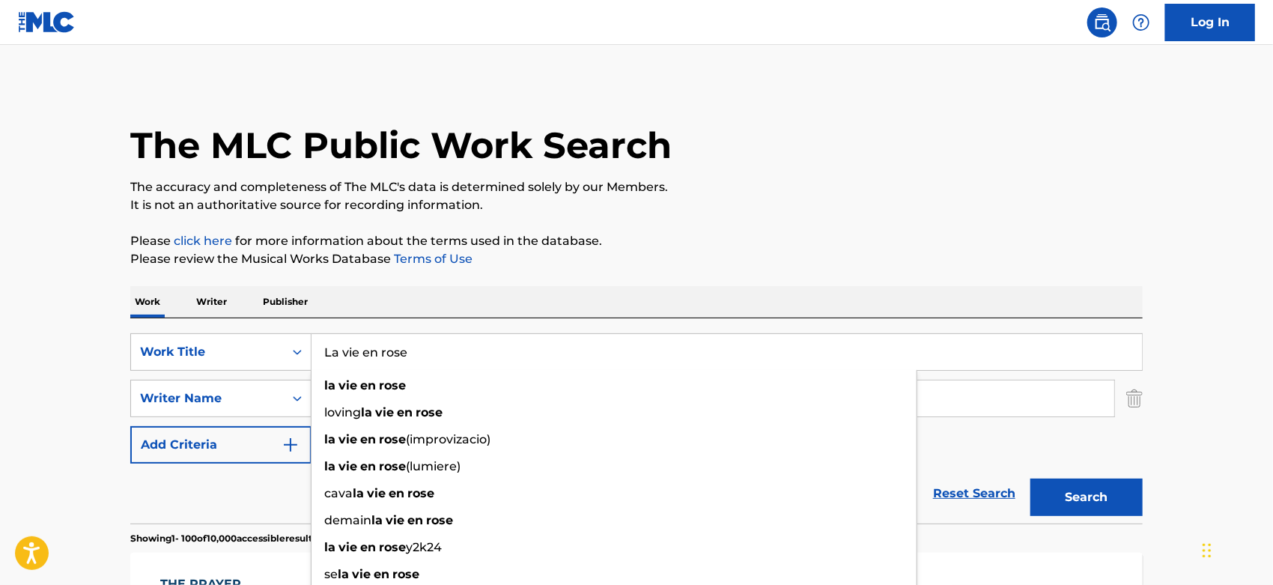
click at [1052, 489] on button "Search" at bounding box center [1087, 497] width 112 height 37
drag, startPoint x: 406, startPoint y: 354, endPoint x: 320, endPoint y: 348, distance: 86.3
click at [320, 348] on input "La vie en rose" at bounding box center [727, 352] width 831 height 36
paste input "[PERSON_NAME]"
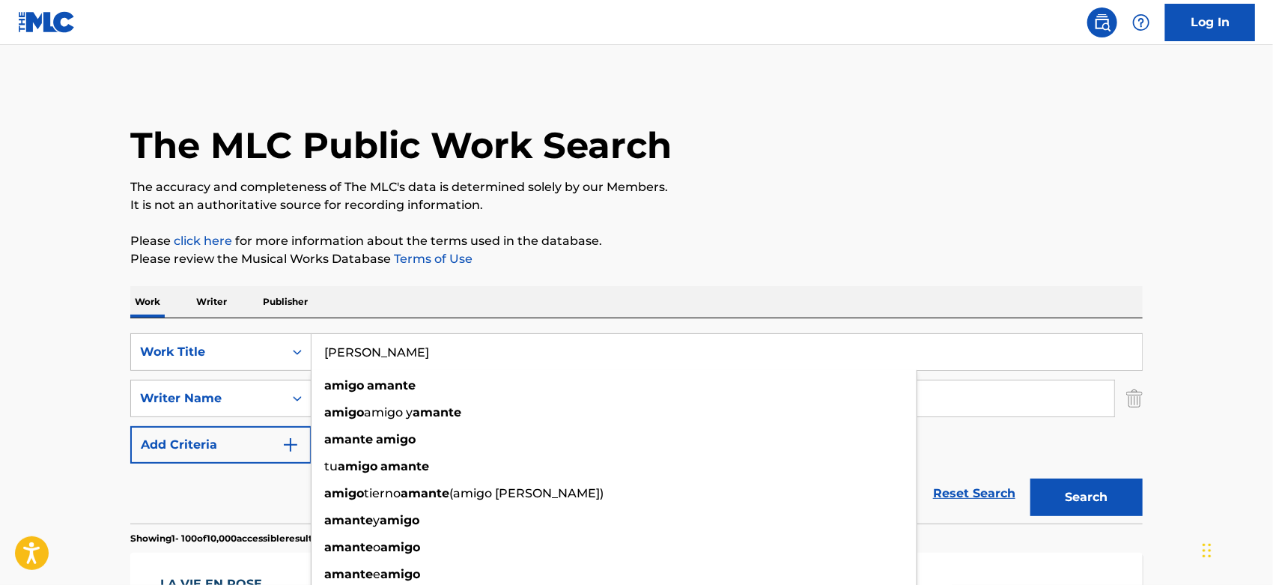
type input "[PERSON_NAME]"
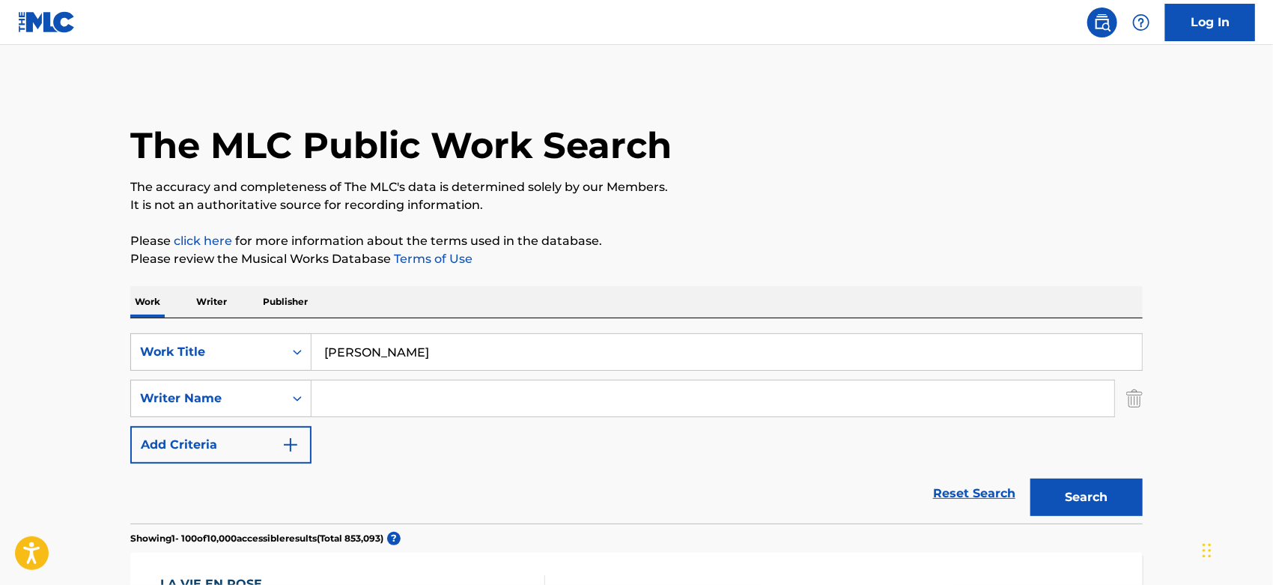
click at [1057, 482] on button "Search" at bounding box center [1087, 497] width 112 height 37
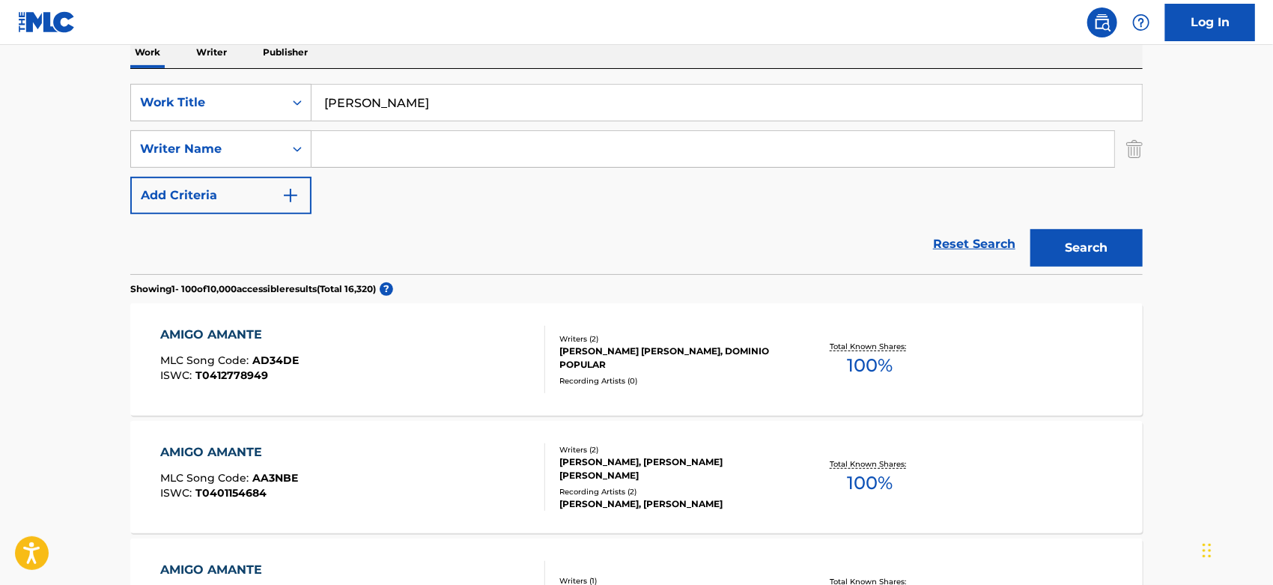
scroll to position [416, 0]
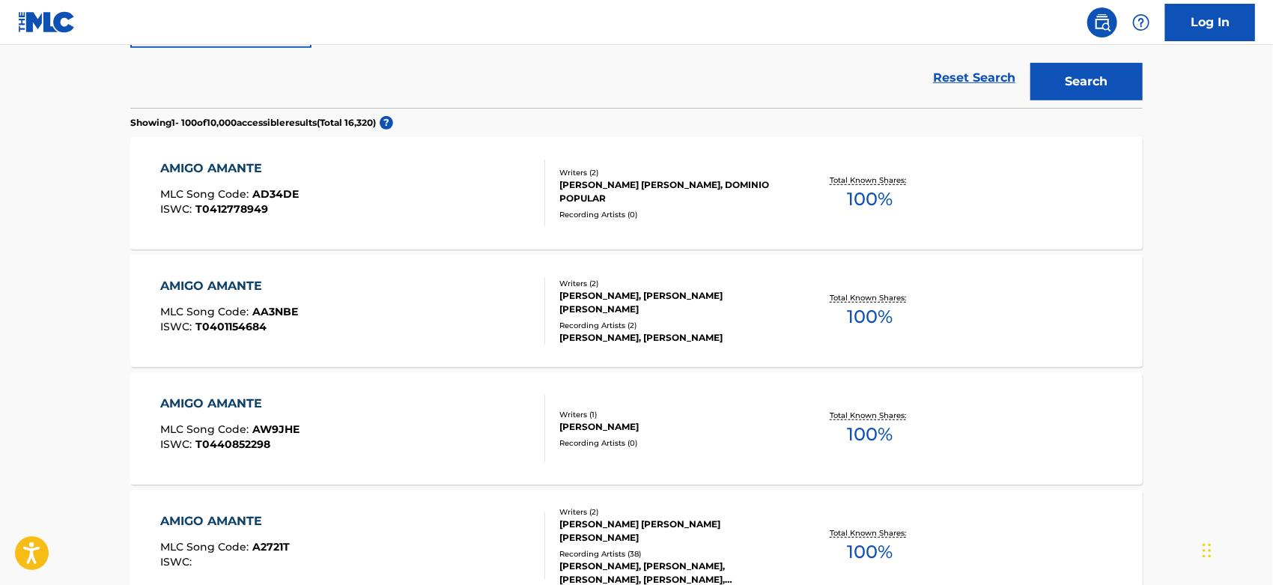
click at [600, 537] on div "[PERSON_NAME] [PERSON_NAME] [PERSON_NAME]" at bounding box center [672, 531] width 226 height 27
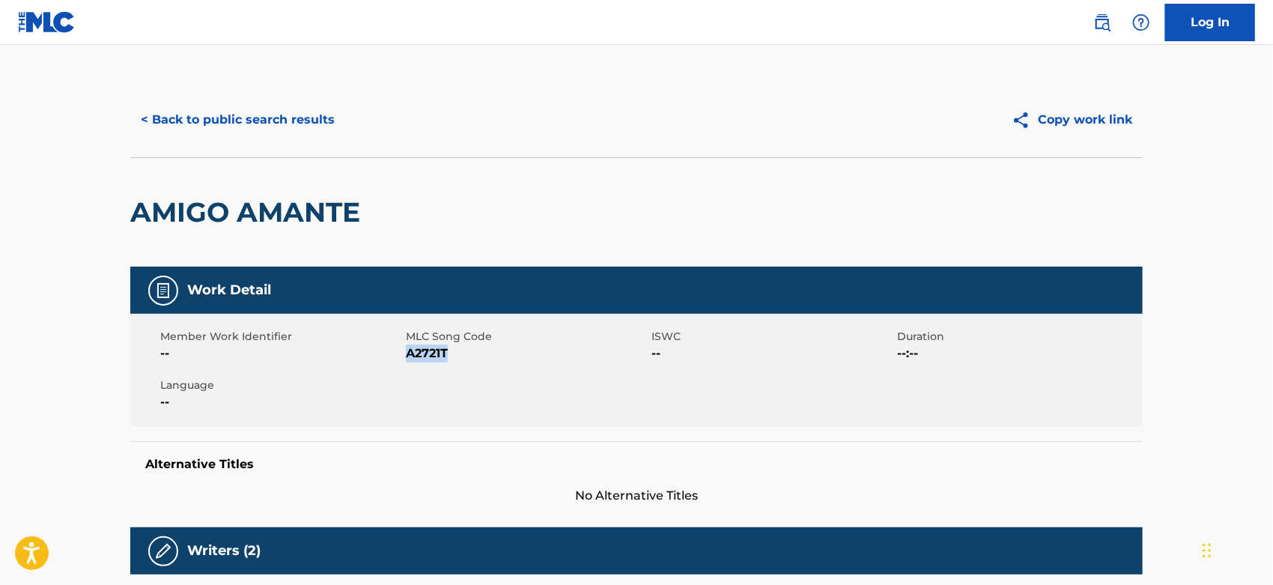
drag, startPoint x: 449, startPoint y: 352, endPoint x: 408, endPoint y: 352, distance: 41.2
click at [408, 352] on span "A2721T" at bounding box center [527, 354] width 242 height 18
click at [301, 117] on button "< Back to public search results" at bounding box center [237, 119] width 215 height 37
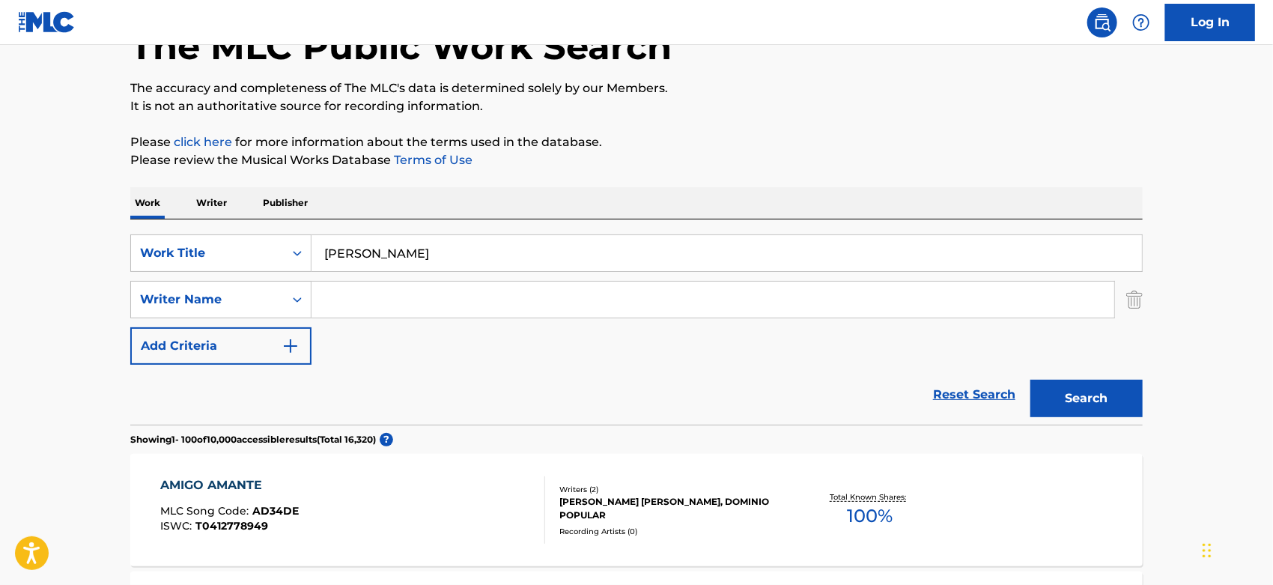
scroll to position [56, 0]
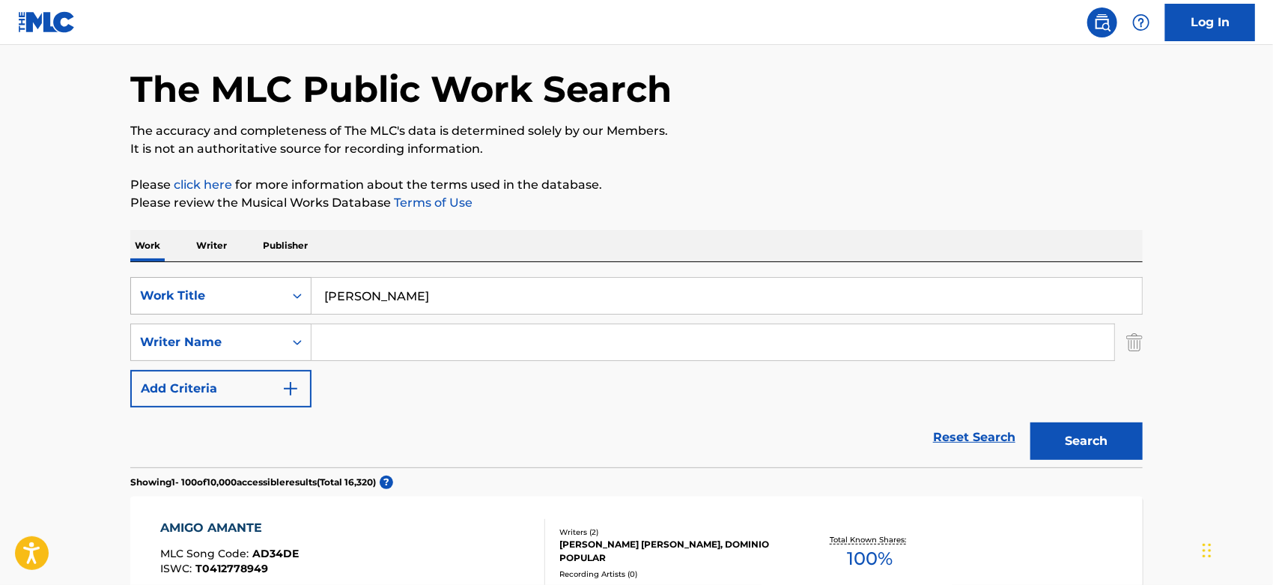
drag, startPoint x: 492, startPoint y: 290, endPoint x: 246, endPoint y: 291, distance: 245.7
click at [247, 291] on div "SearchWithCriteriaa844ed29-4917-4589-9e5a-640658df3c9b Work Title [PERSON_NAME]" at bounding box center [636, 295] width 1013 height 37
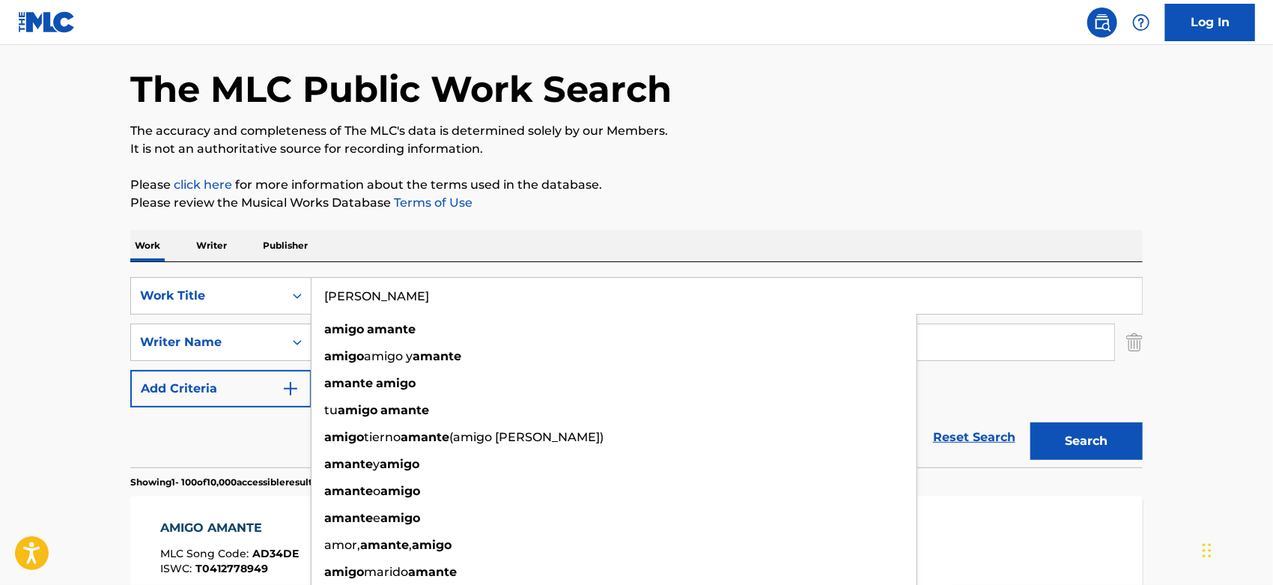
paste input "Donde Vayas"
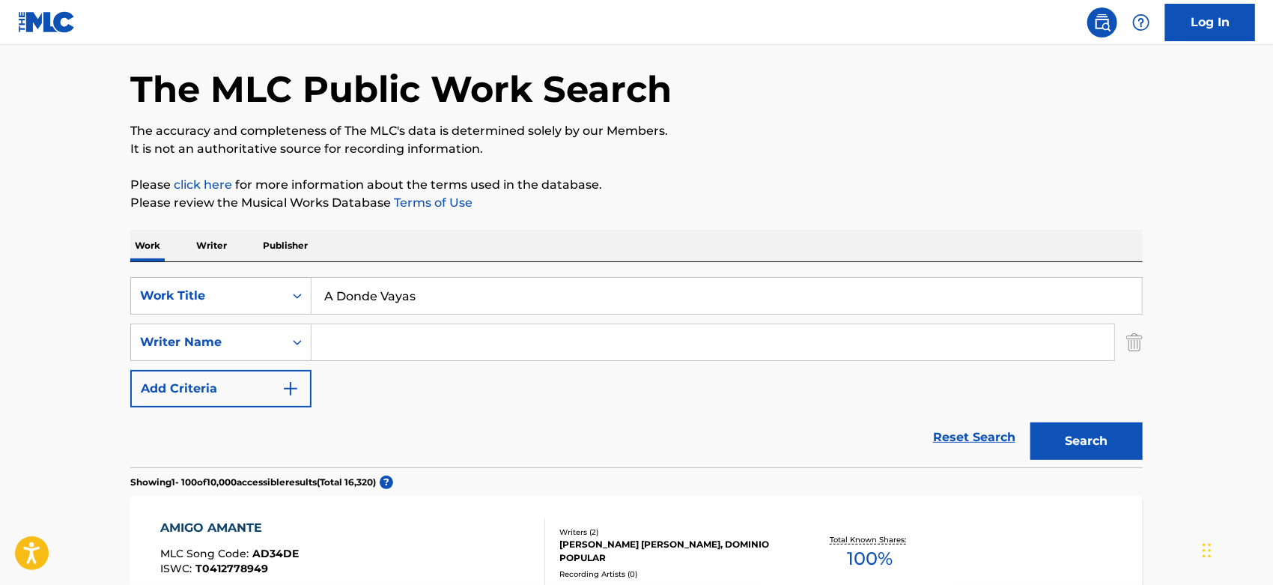
click at [1085, 448] on button "Search" at bounding box center [1087, 440] width 112 height 37
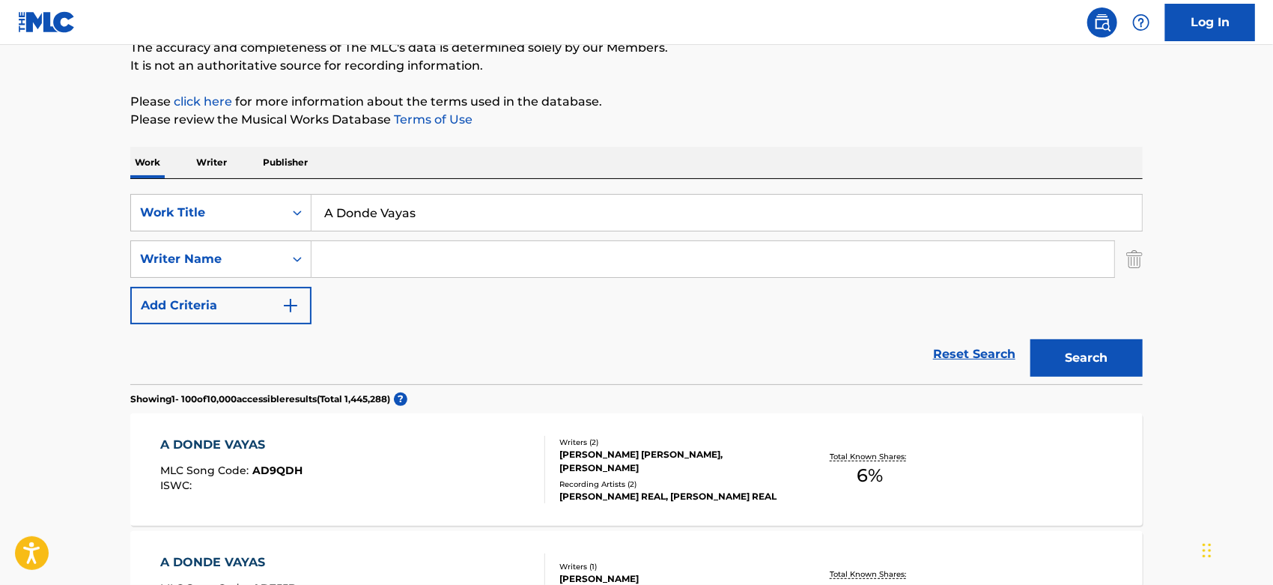
scroll to position [0, 0]
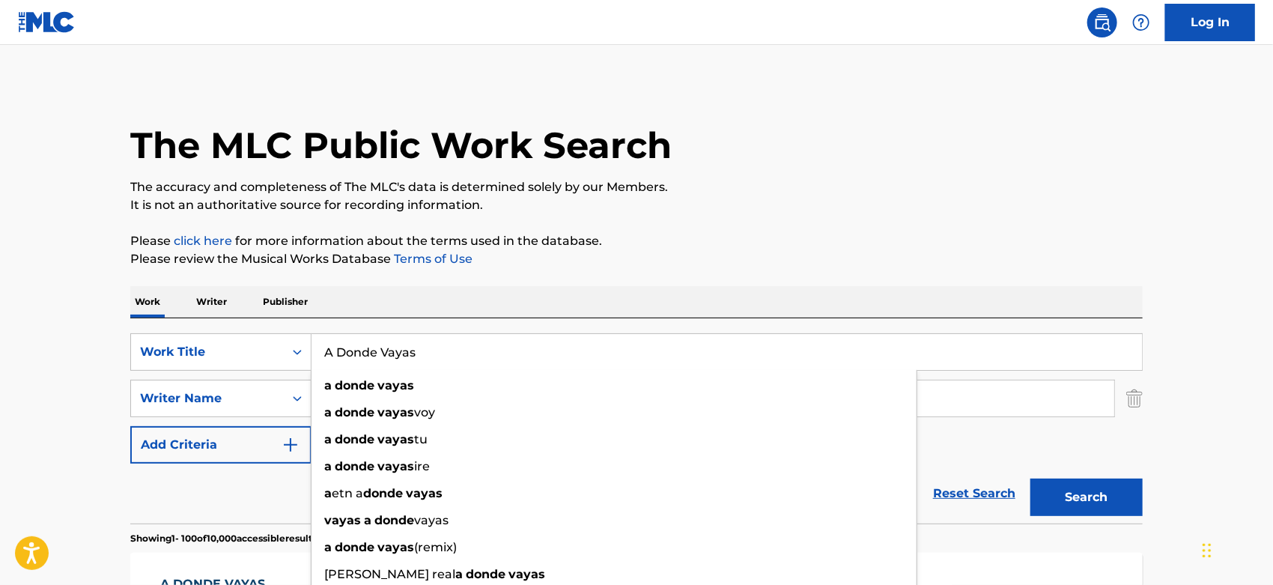
drag, startPoint x: 466, startPoint y: 346, endPoint x: 322, endPoint y: 349, distance: 143.8
click at [322, 349] on input "A Donde Vayas" at bounding box center [727, 352] width 831 height 36
paste input "NO SE CON QUE INTENCION"
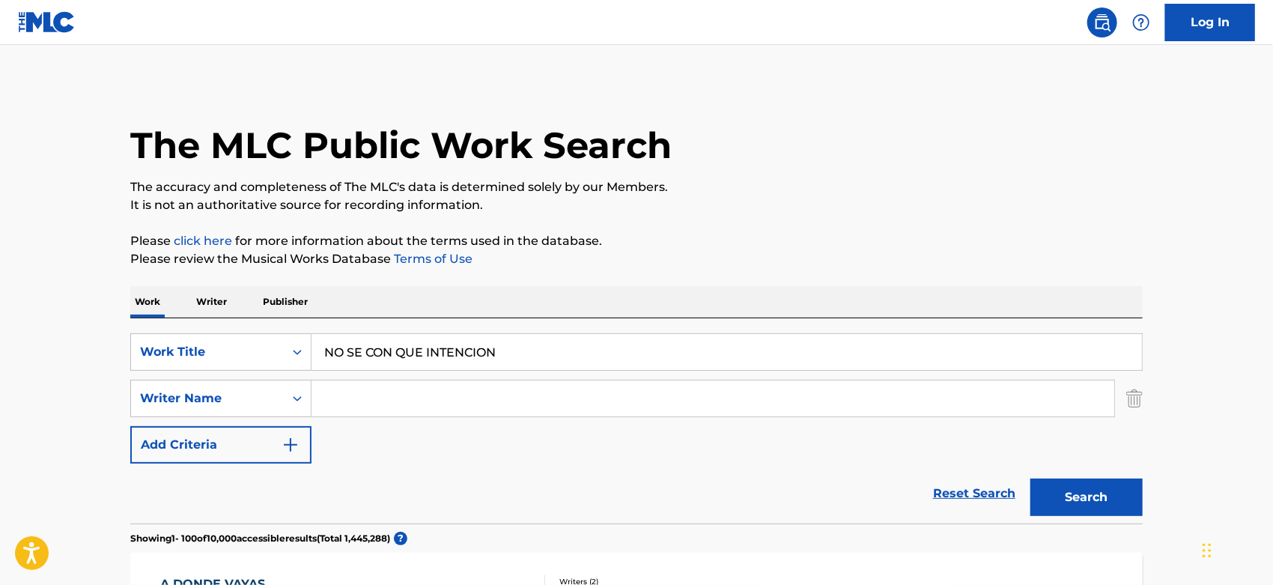
type input "NO SE CON QUE INTENCION"
click at [1088, 485] on button "Search" at bounding box center [1087, 497] width 112 height 37
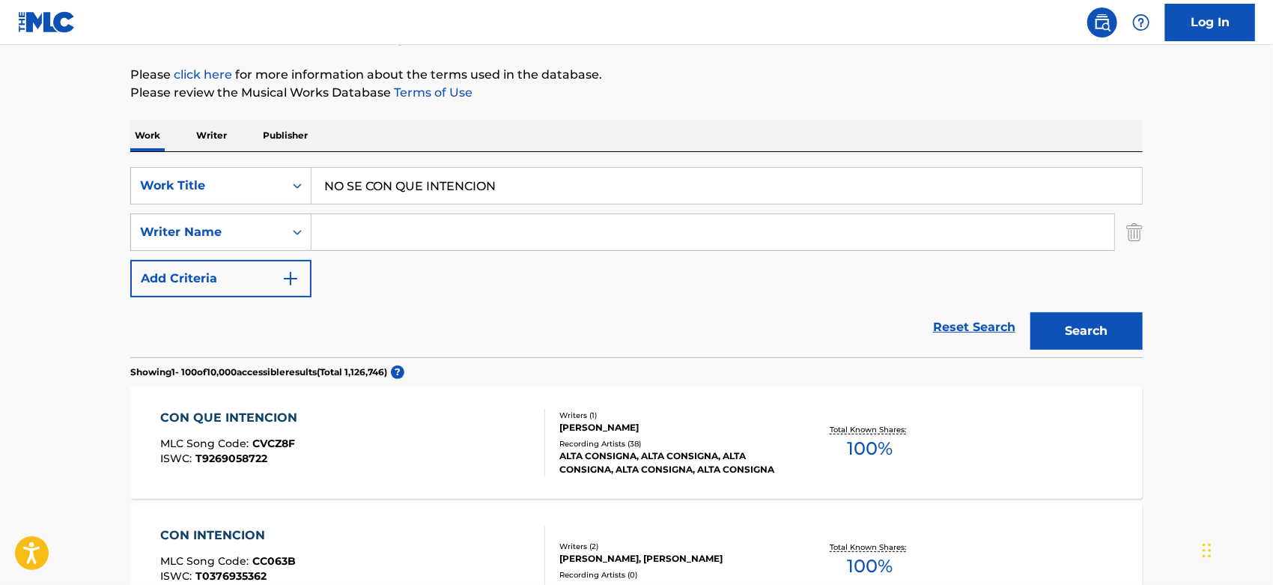
click at [594, 436] on div "Writers ( 1 ) [PERSON_NAME] Recording Artists ( 38 ) [PERSON_NAME], [PERSON_NAM…" at bounding box center [665, 443] width 240 height 67
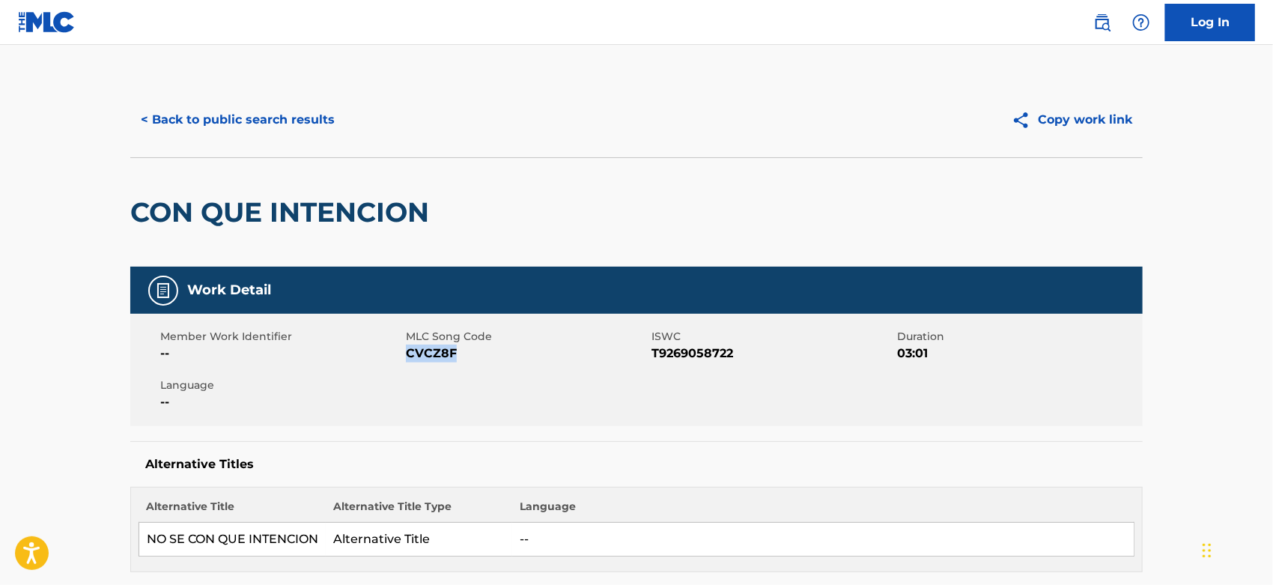
drag, startPoint x: 461, startPoint y: 354, endPoint x: 410, endPoint y: 354, distance: 51.7
click at [410, 354] on span "CVCZ8F" at bounding box center [527, 354] width 242 height 18
click at [312, 129] on button "< Back to public search results" at bounding box center [237, 119] width 215 height 37
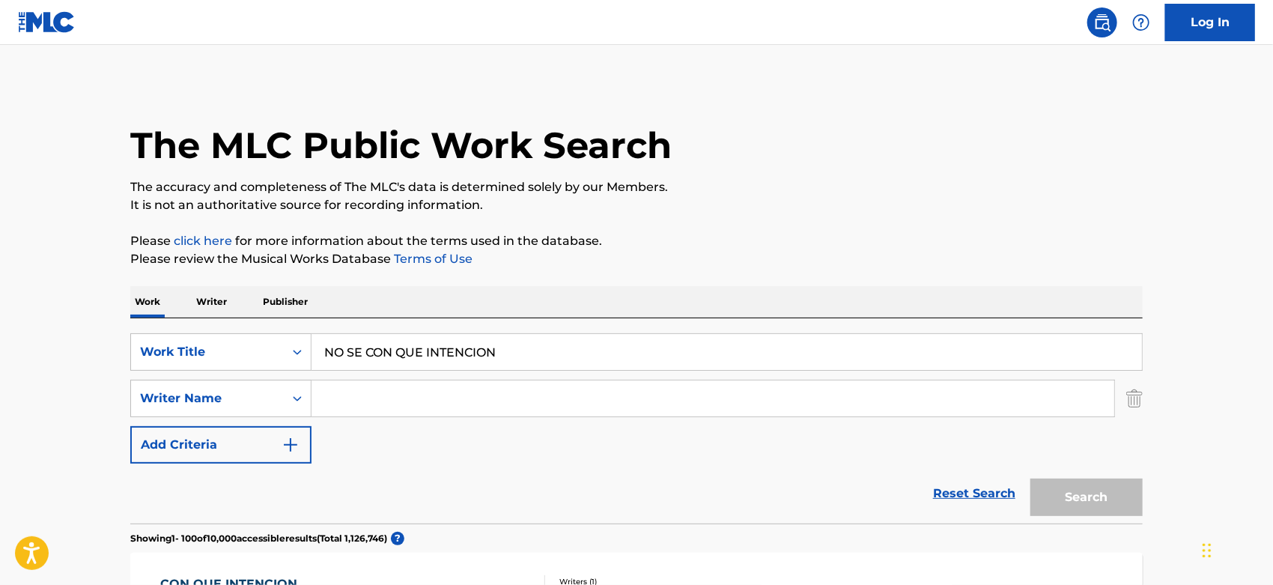
scroll to position [166, 0]
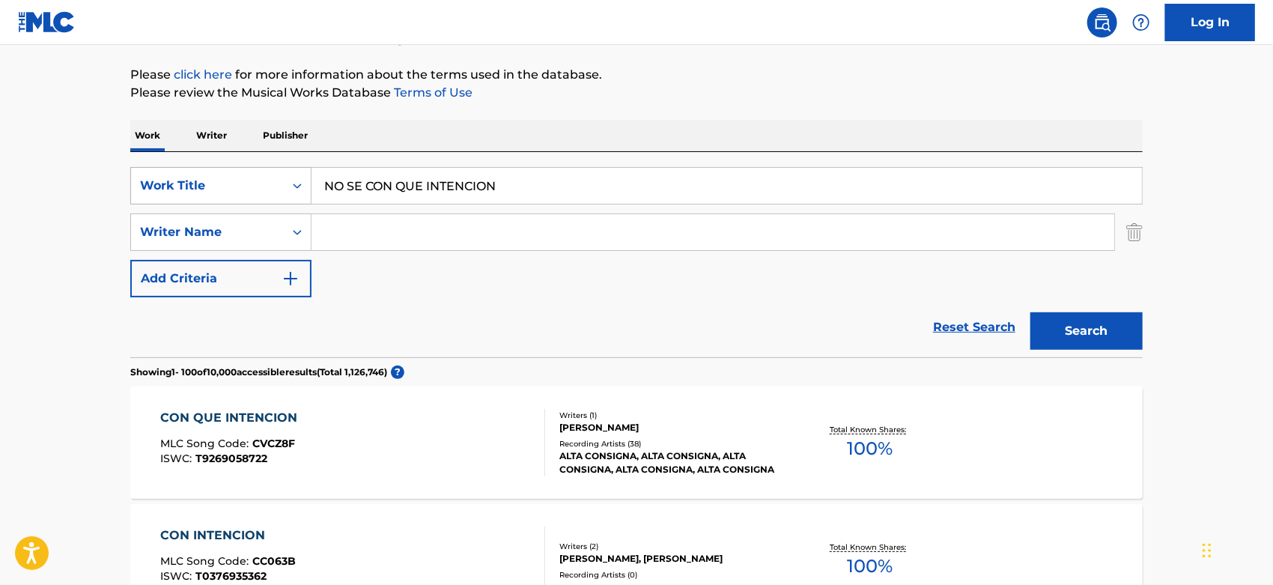
drag, startPoint x: 497, startPoint y: 187, endPoint x: 263, endPoint y: 187, distance: 233.7
click at [263, 187] on div "SearchWithCriteriaa844ed29-4917-4589-9e5a-640658df3c9b Work Title NO SE CON QUE…" at bounding box center [636, 185] width 1013 height 37
paste input "LO NUESTRO FUE"
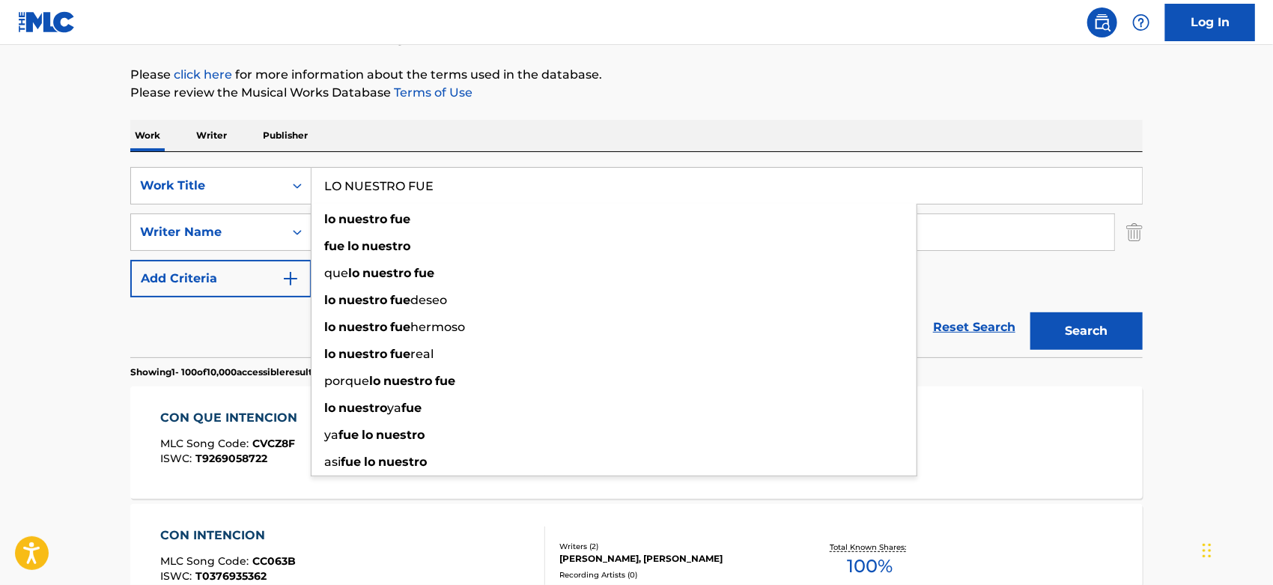
click at [1103, 338] on button "Search" at bounding box center [1087, 330] width 112 height 37
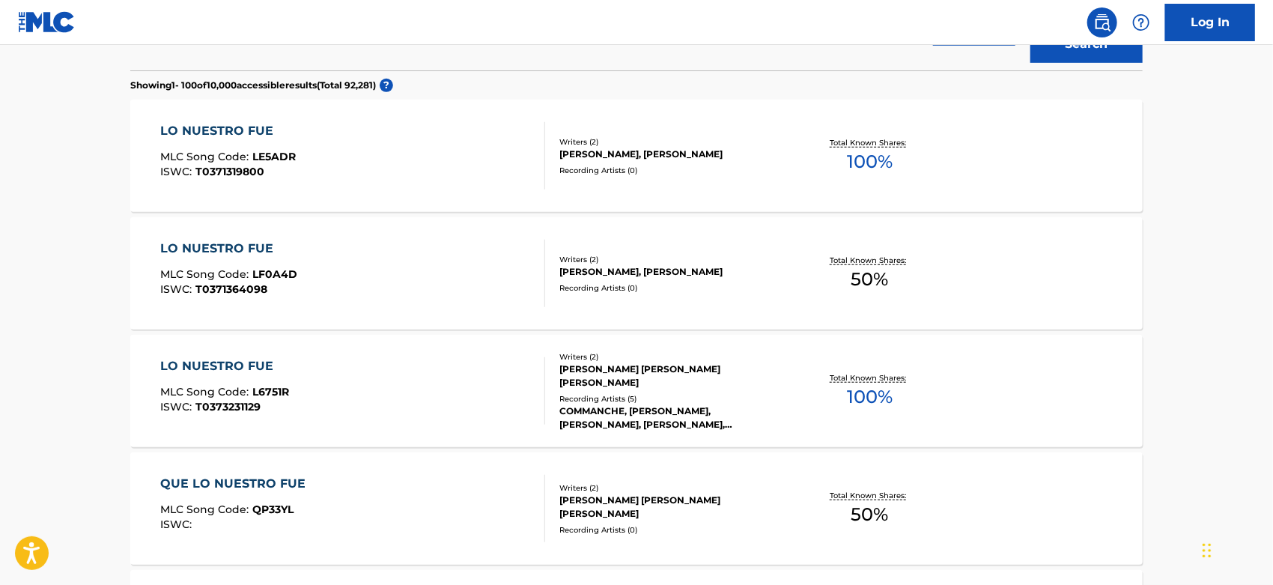
scroll to position [0, 0]
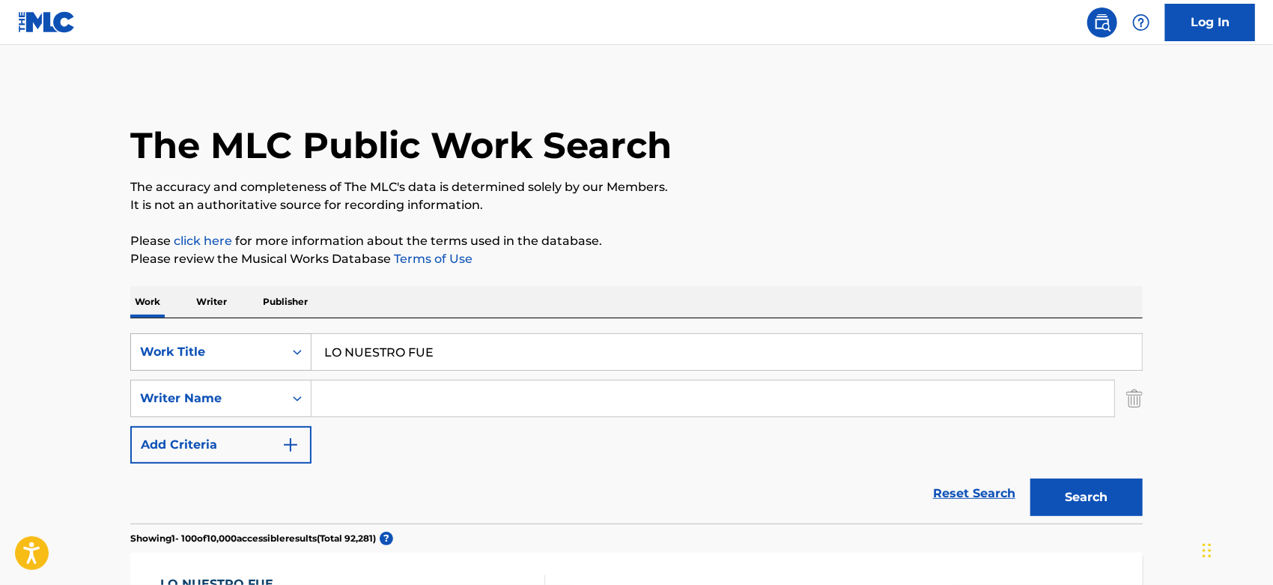
drag, startPoint x: 447, startPoint y: 342, endPoint x: 274, endPoint y: 354, distance: 173.4
click at [274, 354] on div "SearchWithCriteriaa844ed29-4917-4589-9e5a-640658df3c9b Work Title LO NUESTRO FUE" at bounding box center [636, 351] width 1013 height 37
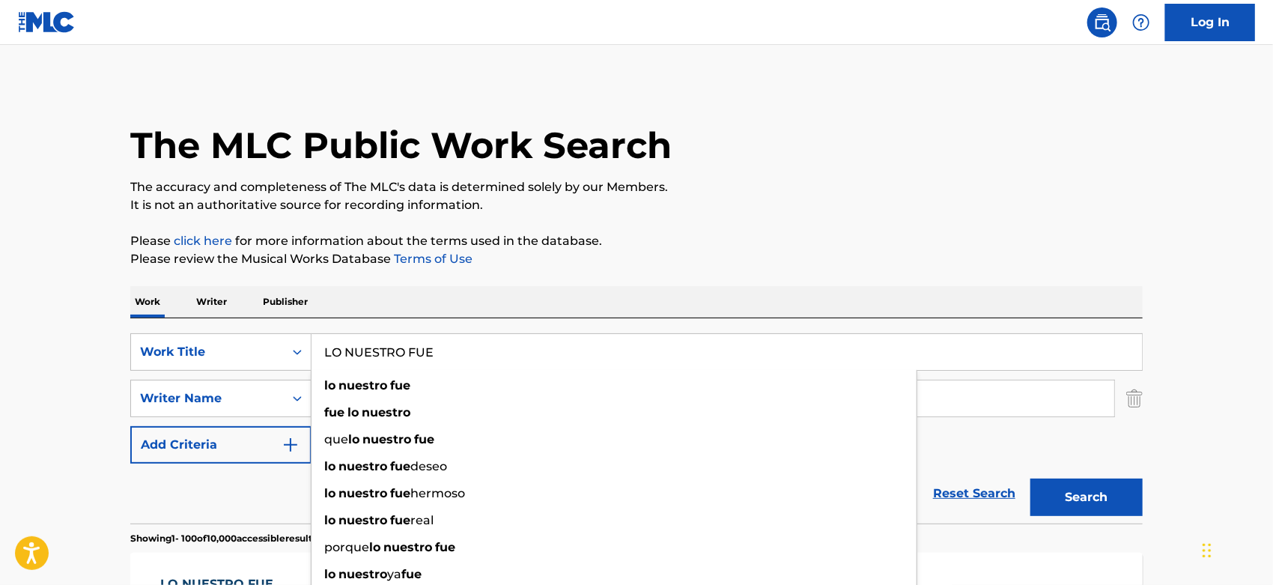
paste input "The Liquor Store"
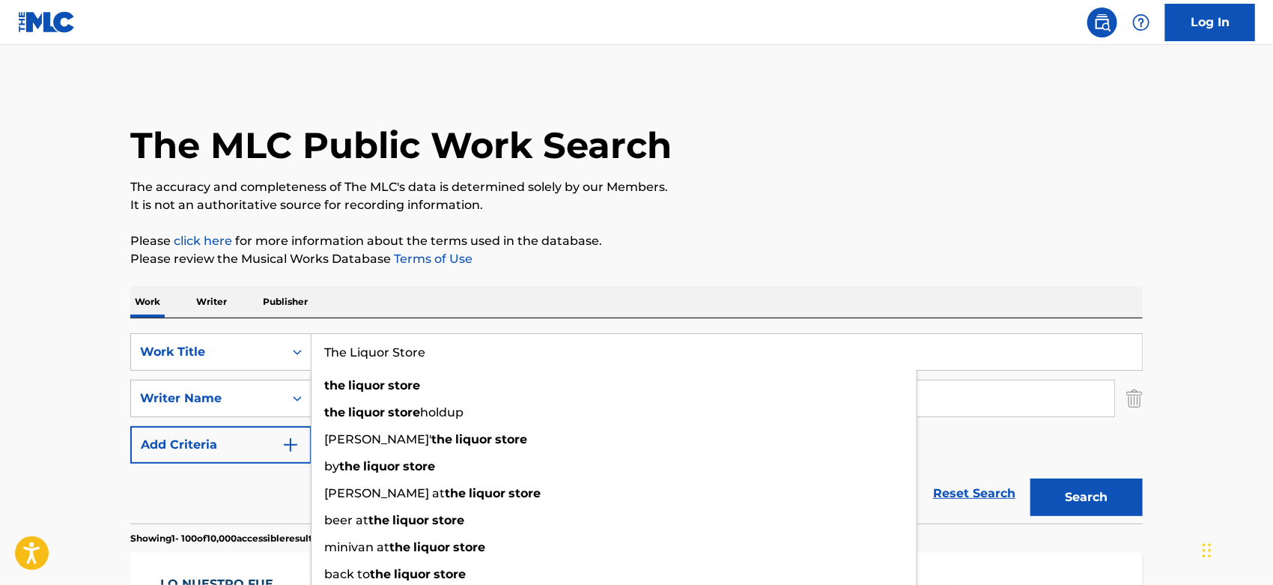
click at [1064, 503] on button "Search" at bounding box center [1087, 497] width 112 height 37
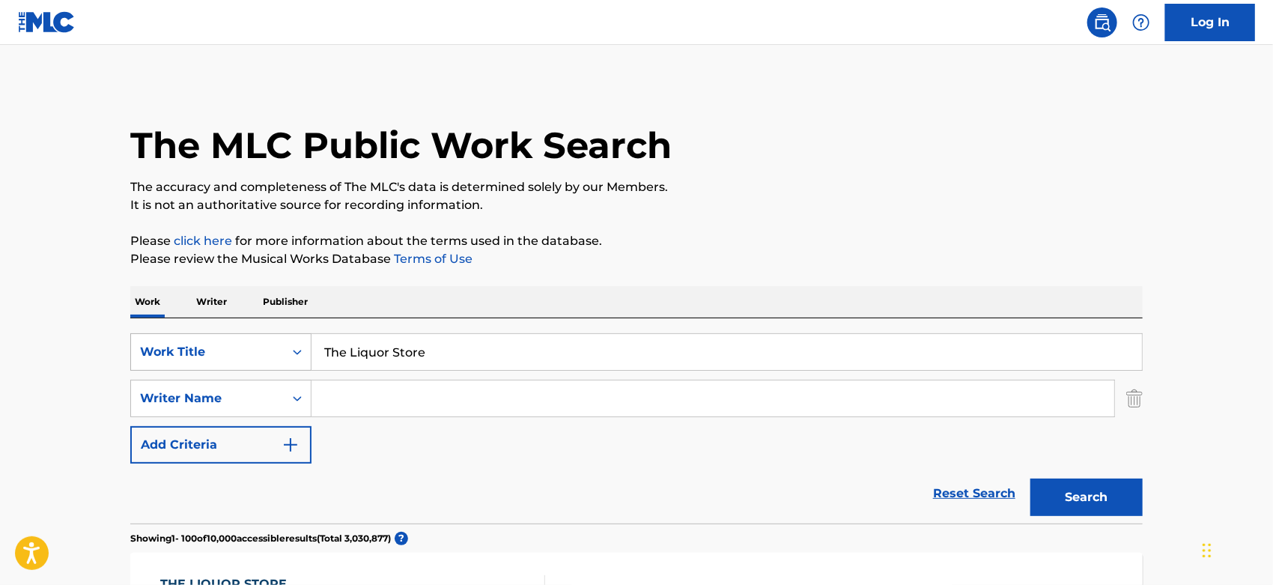
drag, startPoint x: 434, startPoint y: 345, endPoint x: 285, endPoint y: 337, distance: 150.0
click at [285, 336] on div "SearchWithCriteriaa844ed29-4917-4589-9e5a-640658df3c9b Work Title The Liquor St…" at bounding box center [636, 351] width 1013 height 37
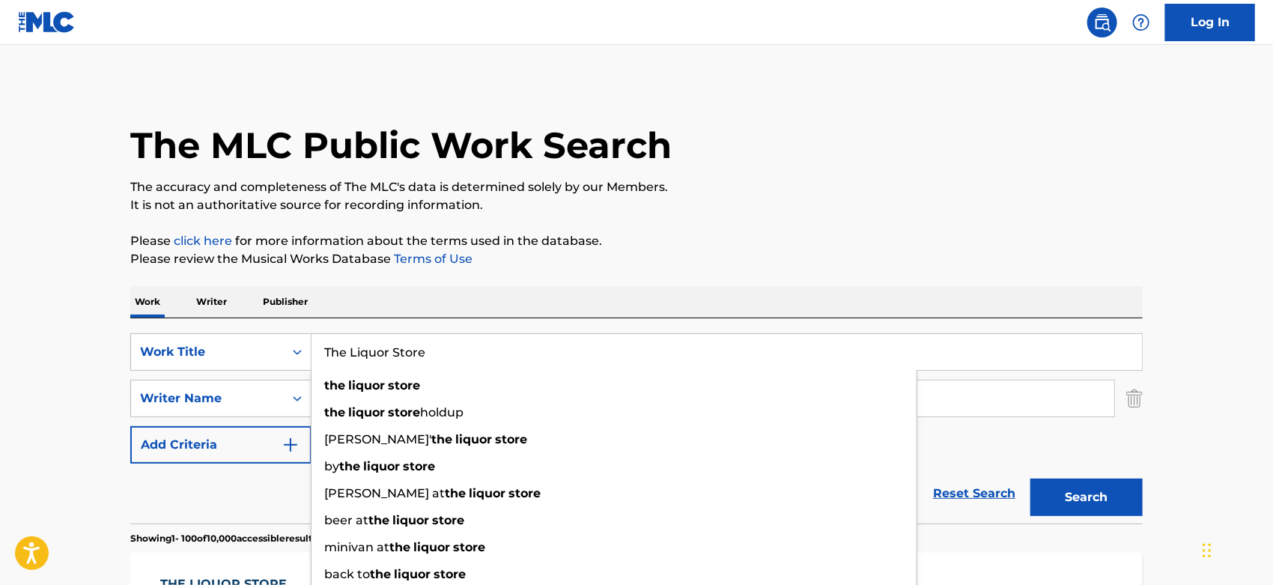
paste input "Keep On Limp'n"
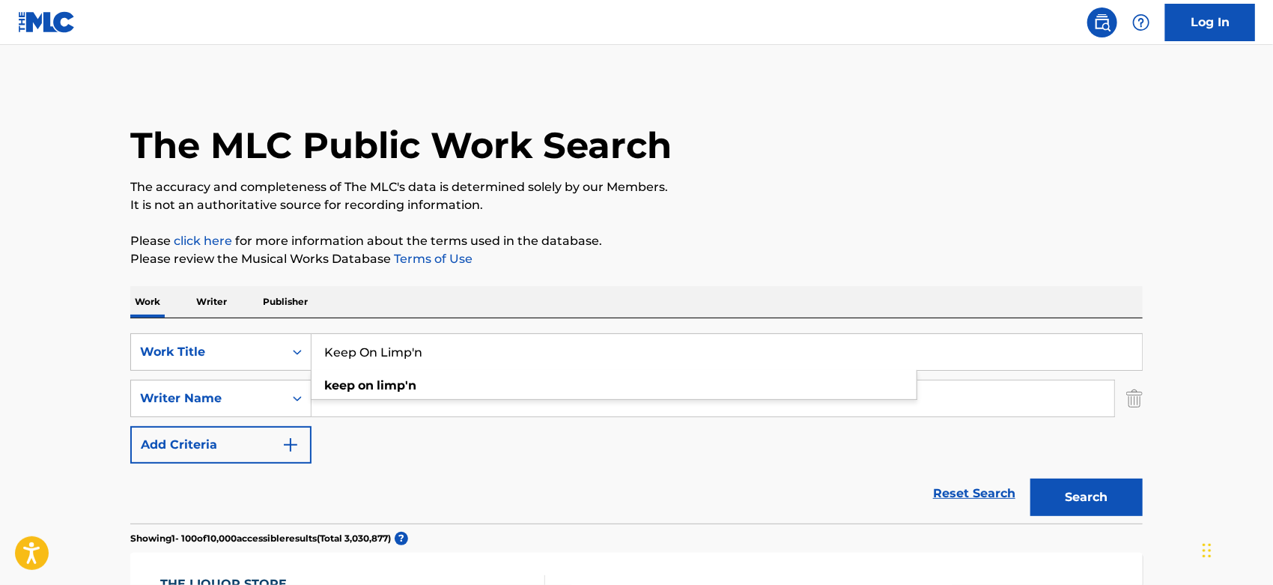
type input "Keep On Limp'n"
click at [1065, 491] on button "Search" at bounding box center [1087, 497] width 112 height 37
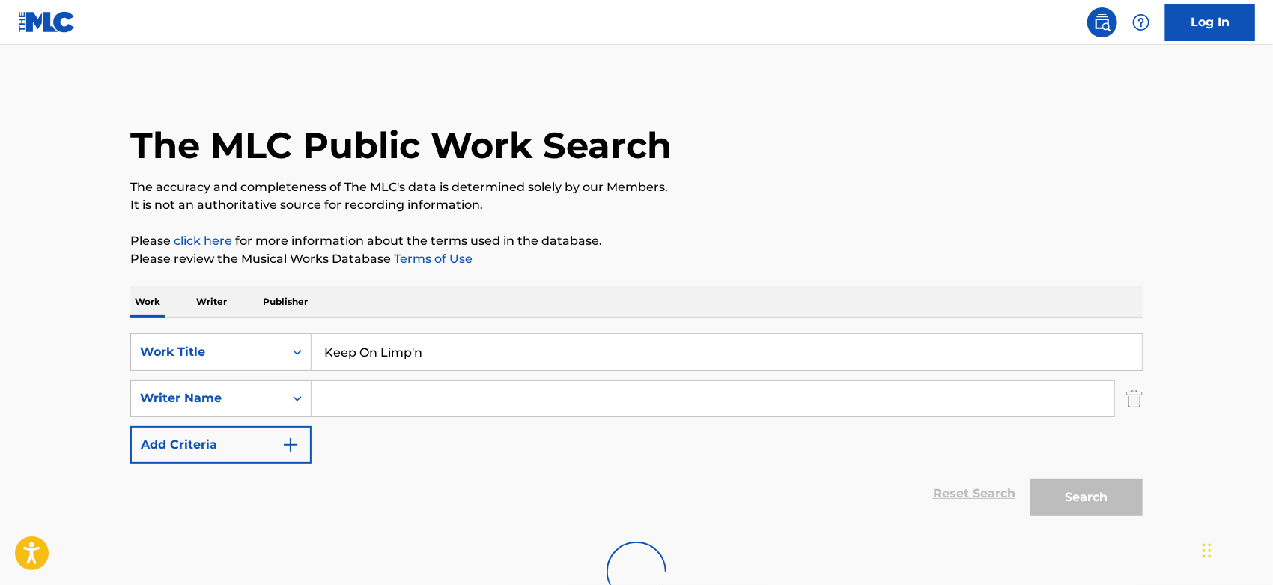
scroll to position [83, 0]
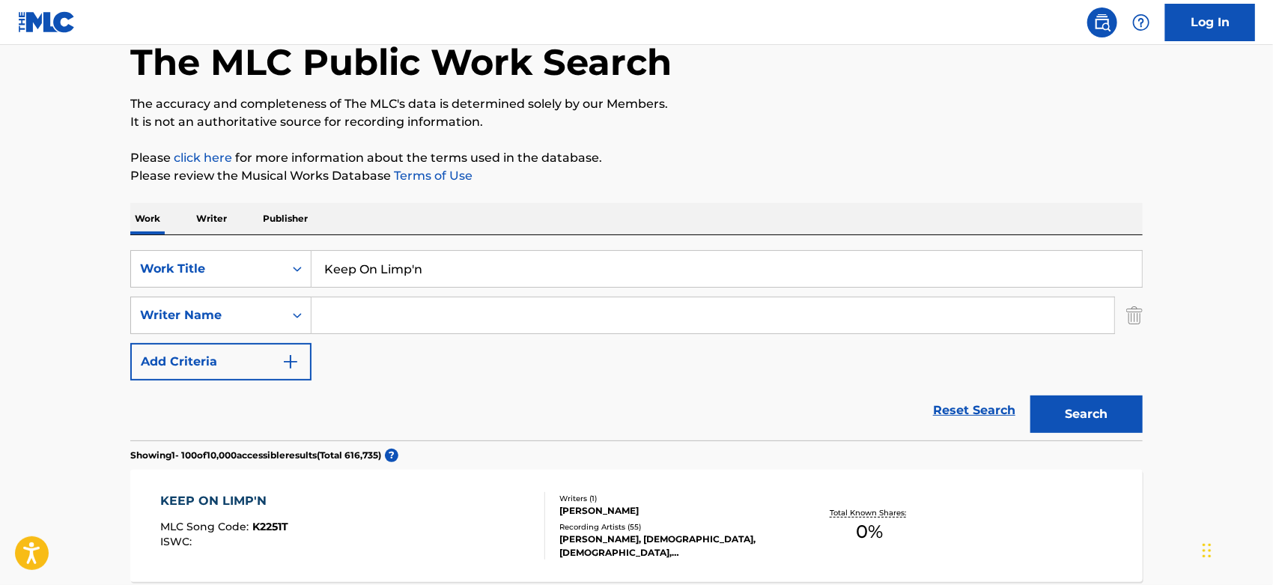
click at [643, 505] on div "[PERSON_NAME]" at bounding box center [672, 510] width 226 height 13
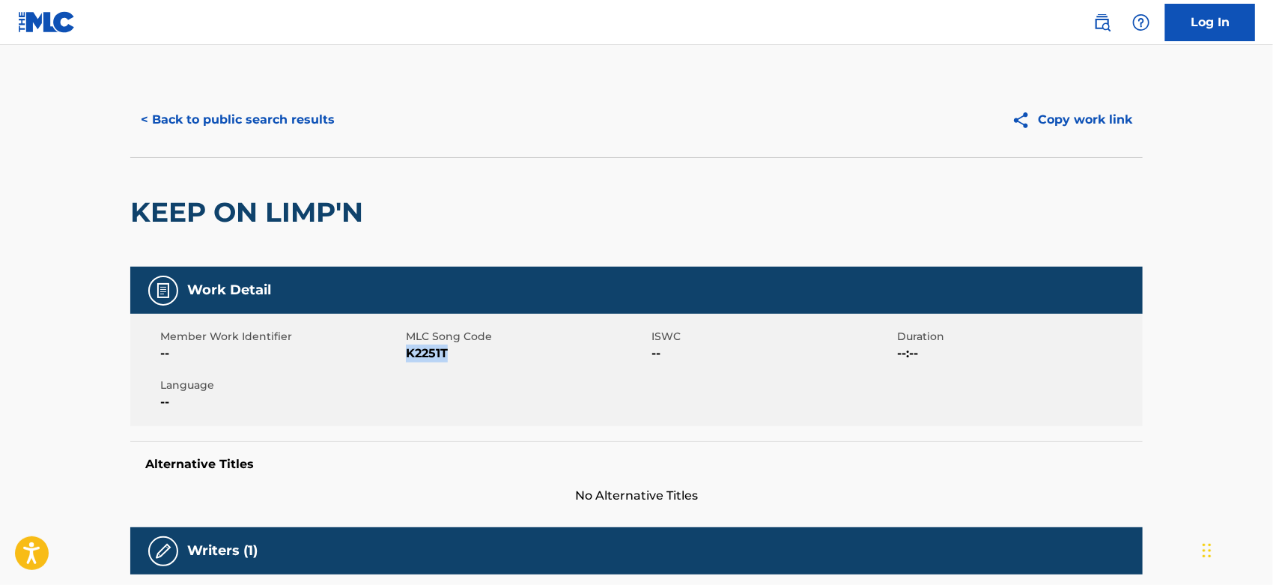
drag, startPoint x: 473, startPoint y: 358, endPoint x: 408, endPoint y: 352, distance: 65.4
click at [408, 352] on span "K2251T" at bounding box center [527, 354] width 242 height 18
click at [313, 133] on button "< Back to public search results" at bounding box center [237, 119] width 215 height 37
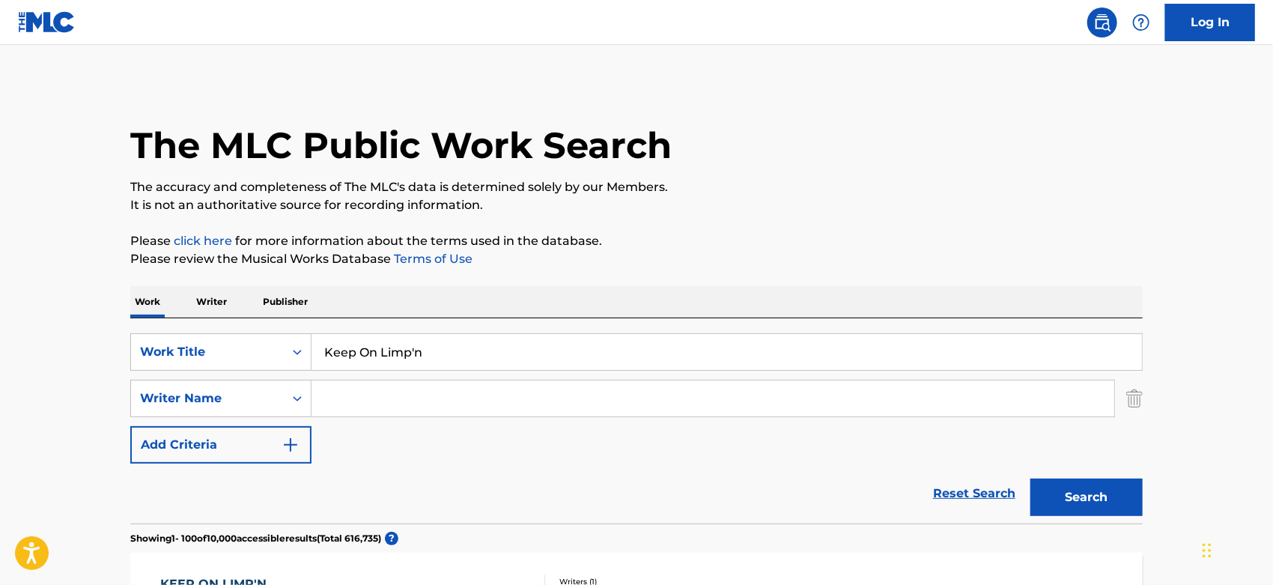
scroll to position [83, 0]
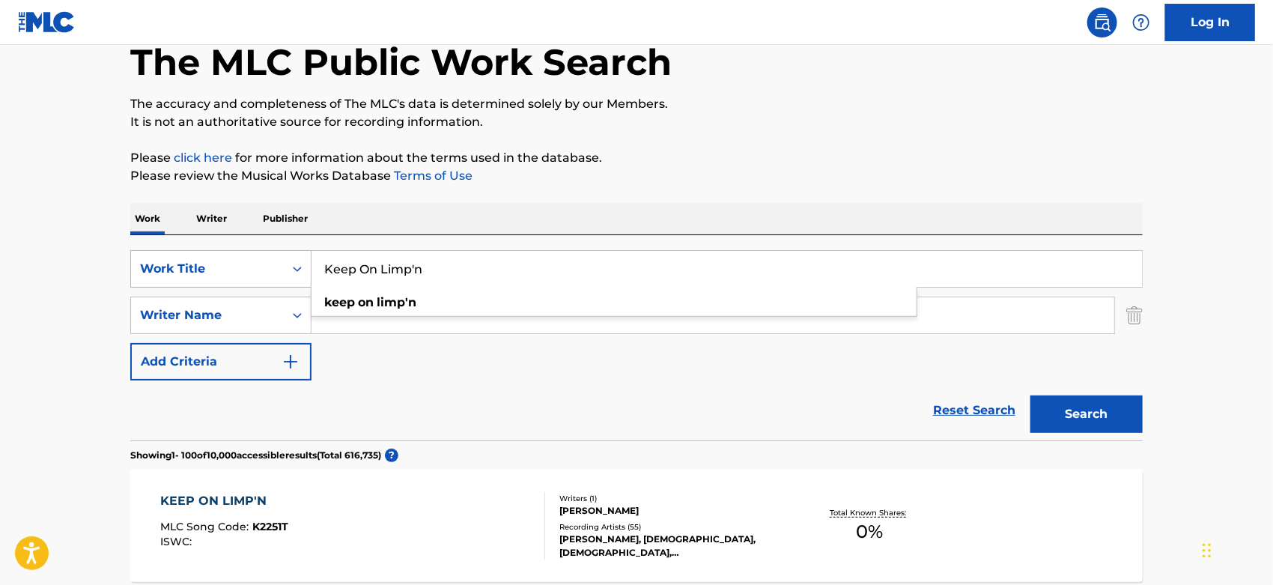
drag, startPoint x: 440, startPoint y: 265, endPoint x: 273, endPoint y: 254, distance: 166.6
click at [273, 254] on div "SearchWithCriteriaa844ed29-4917-4589-9e5a-640658df3c9b Work Title Keep On Limp'…" at bounding box center [636, 268] width 1013 height 37
paste input "Slow Roll It"
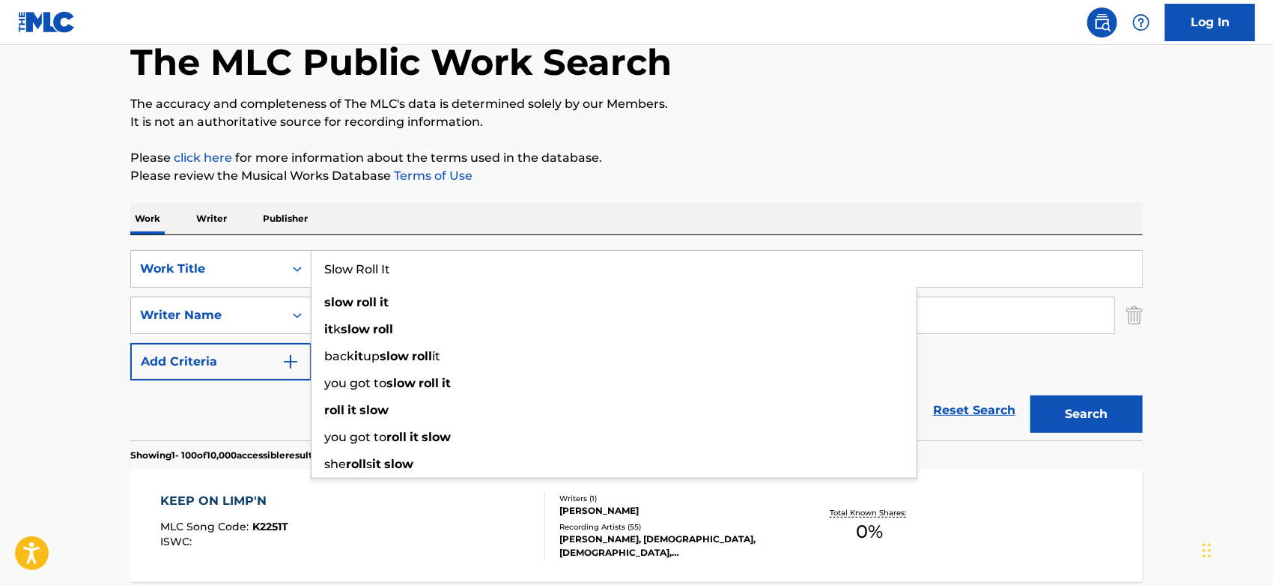
type input "Slow Roll It"
click at [1070, 418] on button "Search" at bounding box center [1087, 413] width 112 height 37
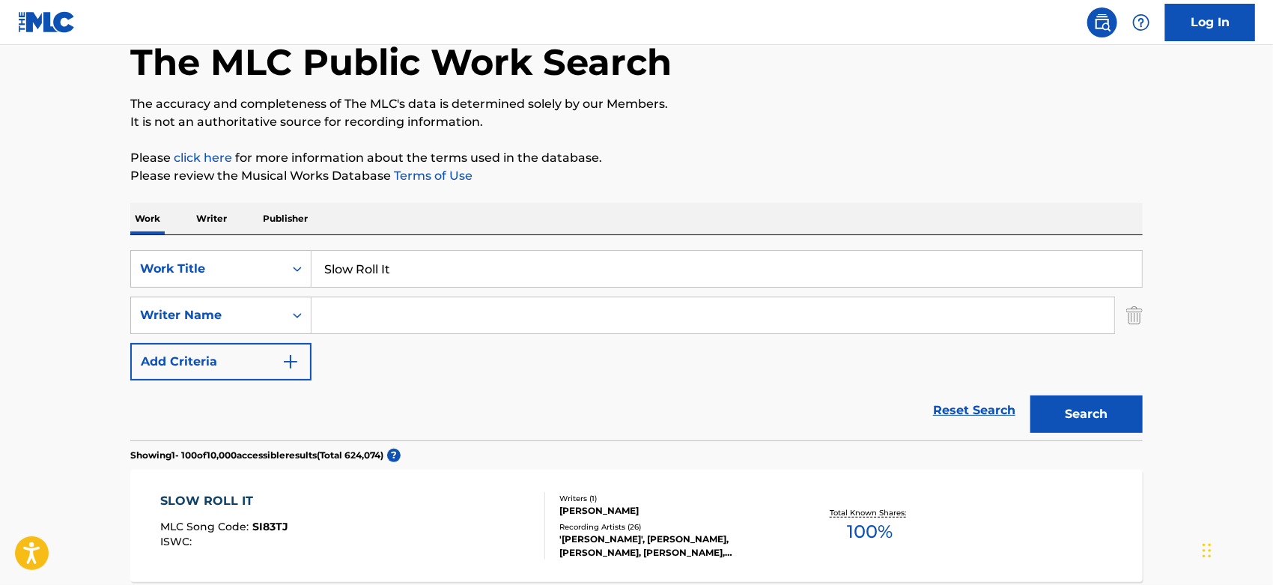
paste input "2Rare"
type input "2Rare"
click at [1054, 412] on button "Search" at bounding box center [1087, 413] width 112 height 37
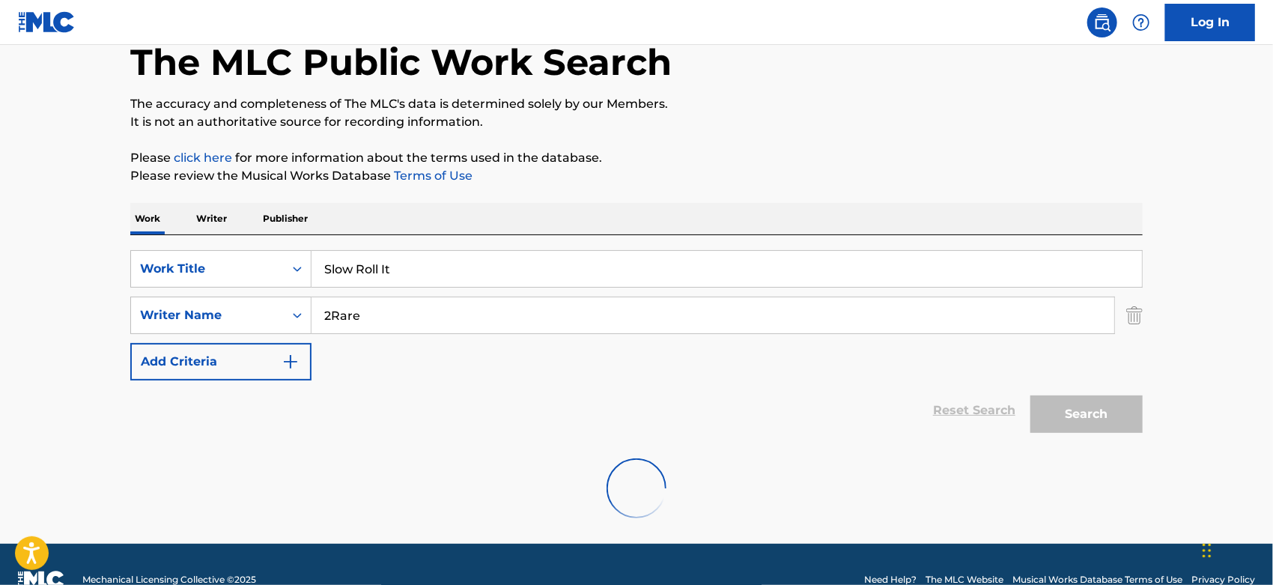
scroll to position [64, 0]
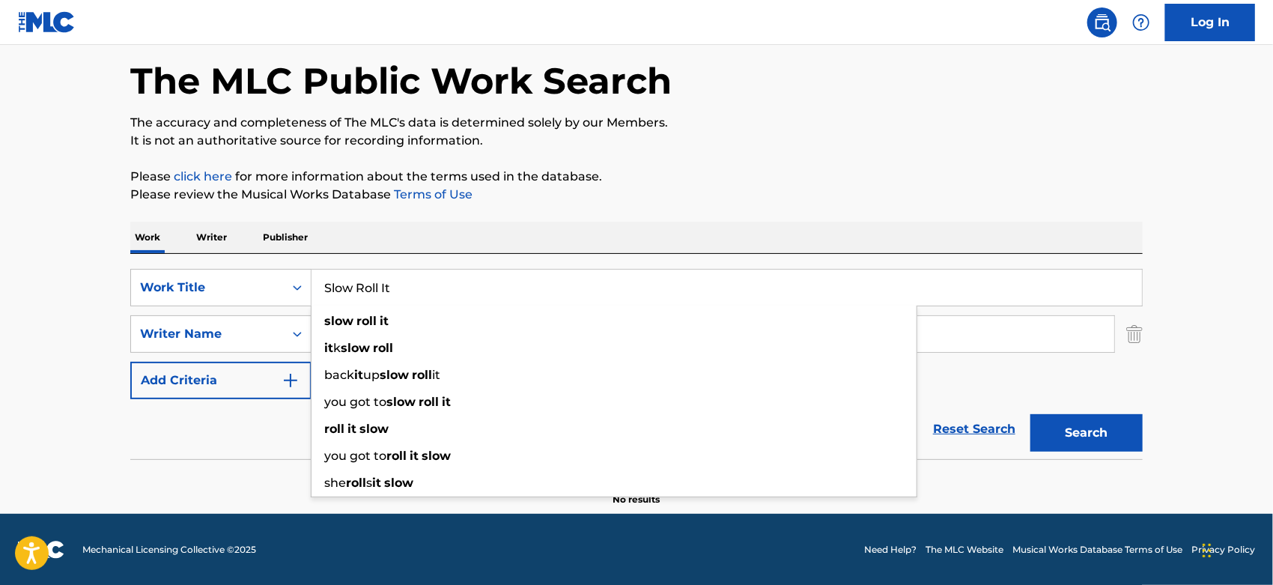
drag, startPoint x: 409, startPoint y: 279, endPoint x: 351, endPoint y: 298, distance: 61.3
click at [315, 279] on input "Slow Roll It" at bounding box center [727, 288] width 831 height 36
paste input "DRILL LESSONS"
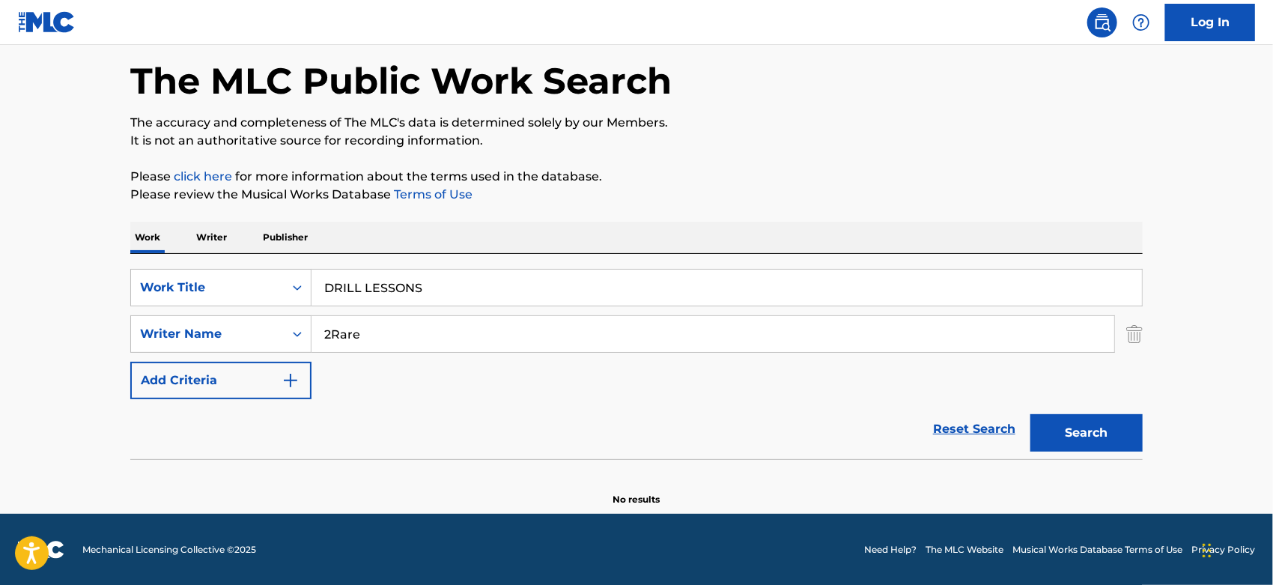
type input "DRILL LESSONS"
click at [481, 209] on div "The MLC Public Work Search The accuracy and completeness of The MLC's data is d…" at bounding box center [636, 262] width 1049 height 488
drag, startPoint x: 367, startPoint y: 317, endPoint x: 240, endPoint y: 339, distance: 129.2
click at [240, 338] on div "SearchWithCriteria183a6ced-df7b-48ea-a37a-e1b1859e4517 Writer Name 2Rare" at bounding box center [636, 333] width 1013 height 37
click at [1031, 414] on button "Search" at bounding box center [1087, 432] width 112 height 37
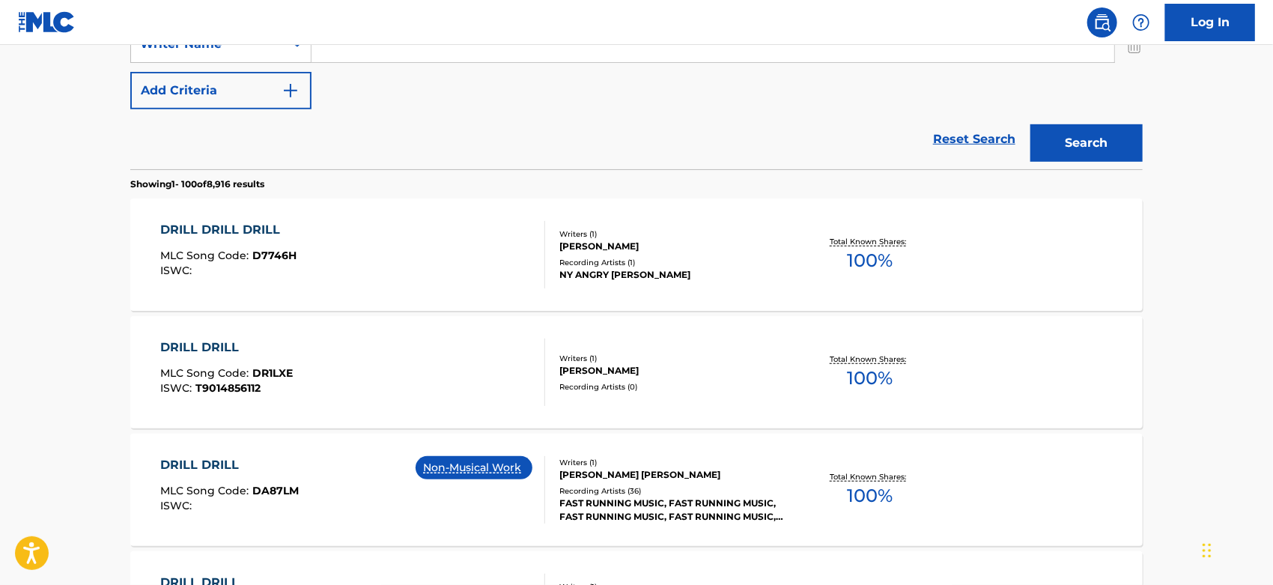
scroll to position [0, 0]
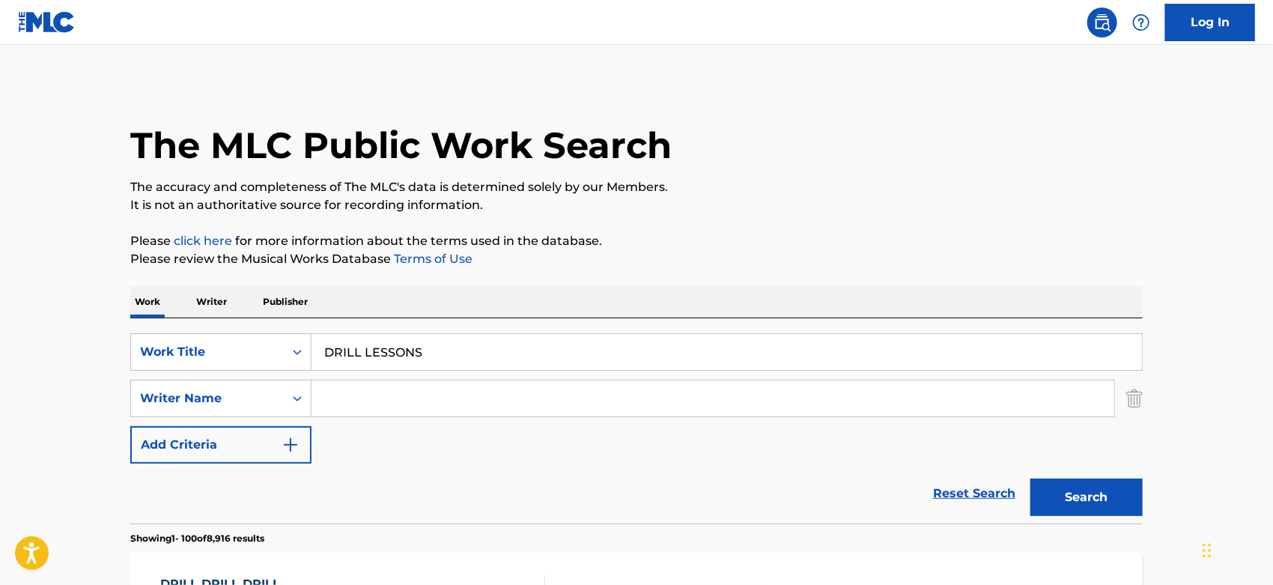
drag, startPoint x: 471, startPoint y: 350, endPoint x: 312, endPoint y: 351, distance: 159.5
click at [312, 351] on input "DRILL LESSONS" at bounding box center [727, 352] width 831 height 36
drag, startPoint x: 401, startPoint y: 343, endPoint x: 719, endPoint y: 136, distance: 379.5
click at [721, 129] on div "The MLC Public Work Search" at bounding box center [636, 136] width 1013 height 109
click at [1109, 502] on button "Search" at bounding box center [1087, 497] width 112 height 37
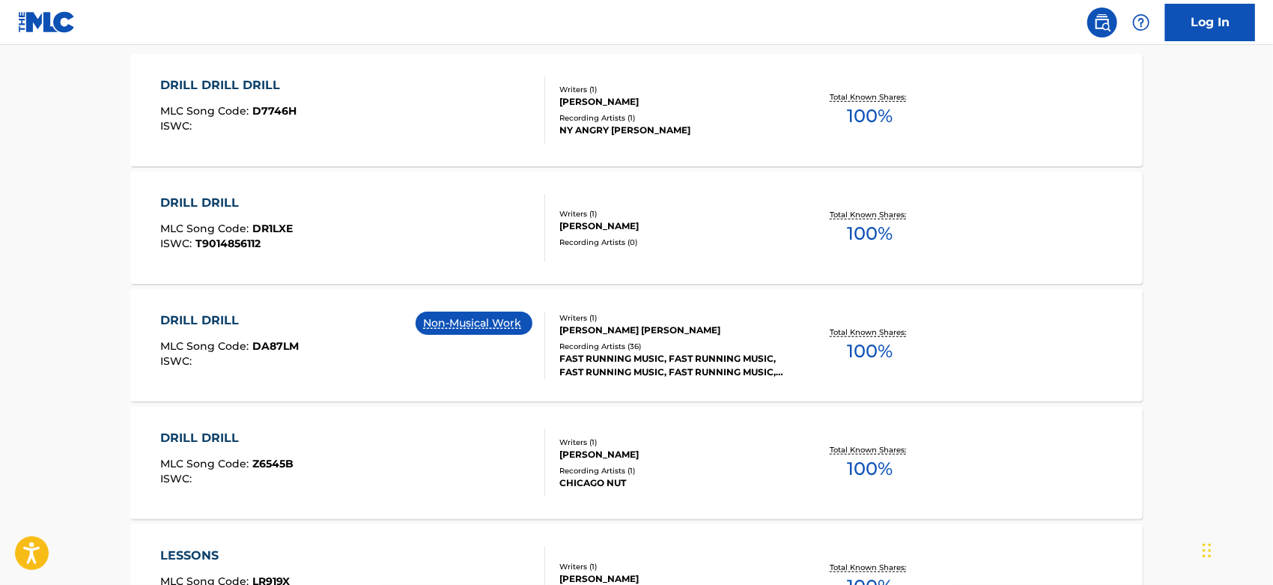
scroll to position [166, 0]
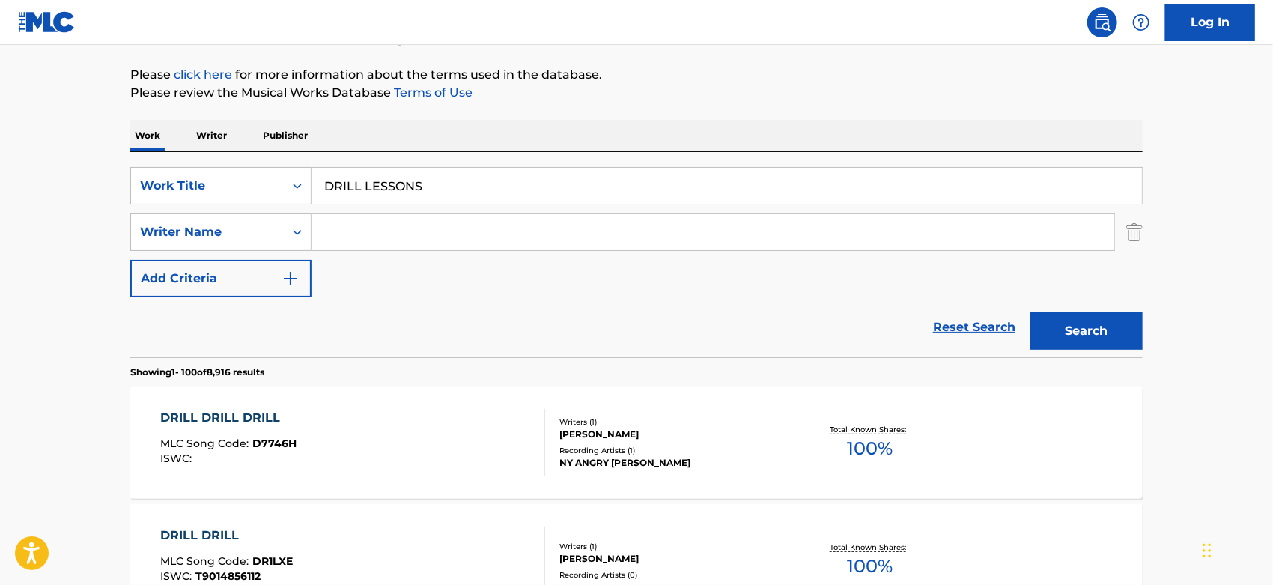
drag, startPoint x: 449, startPoint y: 193, endPoint x: 313, endPoint y: 190, distance: 135.6
click at [313, 190] on input "DRILL LESSONS" at bounding box center [727, 186] width 831 height 36
paste input "WHO'S BEEN MESSIN'"
type input "WHO'S BEEN MESSIN'"
click at [1080, 328] on button "Search" at bounding box center [1087, 330] width 112 height 37
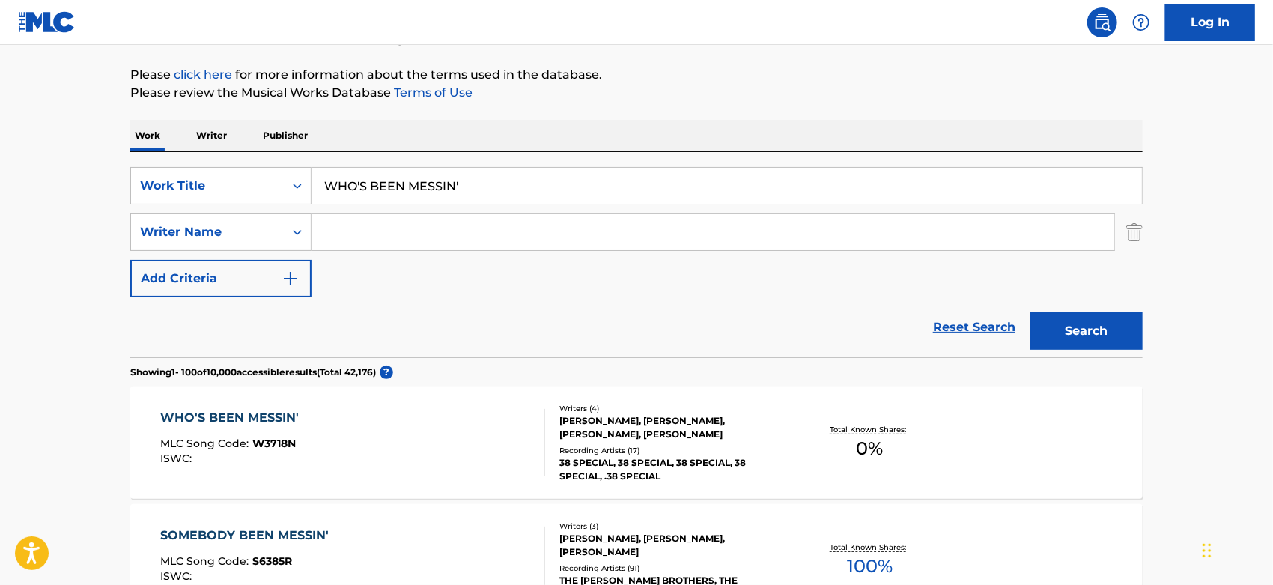
click at [641, 408] on div "Writers ( 4 )" at bounding box center [672, 408] width 226 height 11
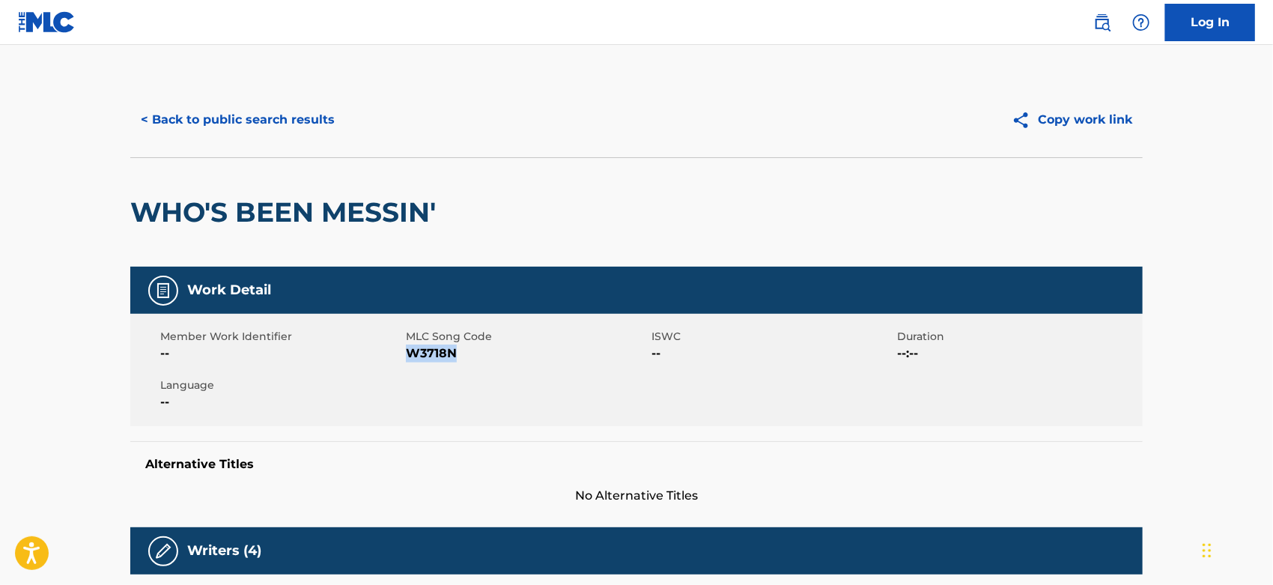
drag, startPoint x: 455, startPoint y: 352, endPoint x: 408, endPoint y: 354, distance: 47.2
click at [408, 354] on span "W3718N" at bounding box center [527, 354] width 242 height 18
click at [288, 125] on button "< Back to public search results" at bounding box center [237, 119] width 215 height 37
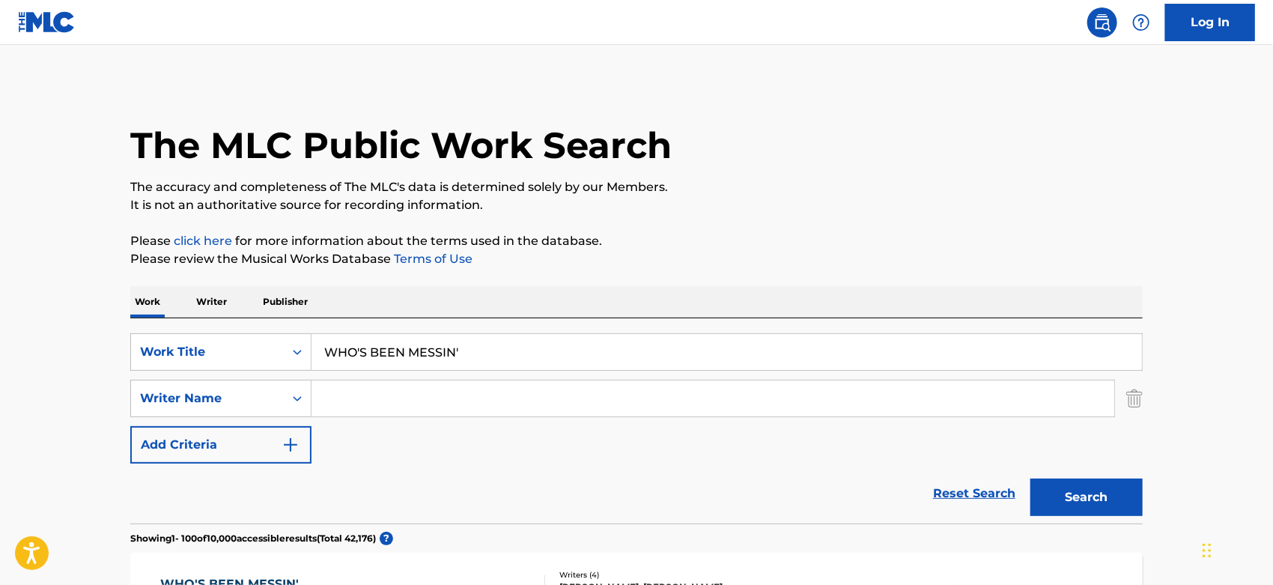
scroll to position [166, 0]
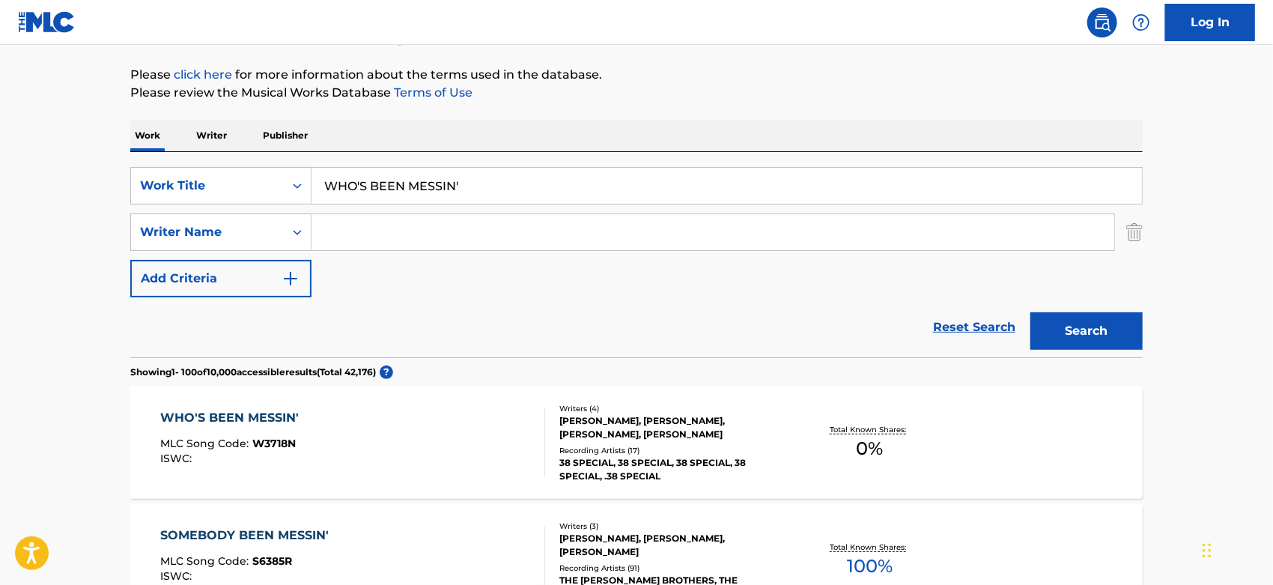
drag, startPoint x: 469, startPoint y: 184, endPoint x: 312, endPoint y: 189, distance: 157.4
click at [300, 189] on div "SearchWithCriteriaa844ed29-4917-4589-9e5a-640658df3c9b Work Title WHO'S BEEN ME…" at bounding box center [636, 185] width 1013 height 37
paste input "I BEEN A MOVER"
type input "I BEEN A MOVER"
click at [1090, 330] on button "Search" at bounding box center [1087, 330] width 112 height 37
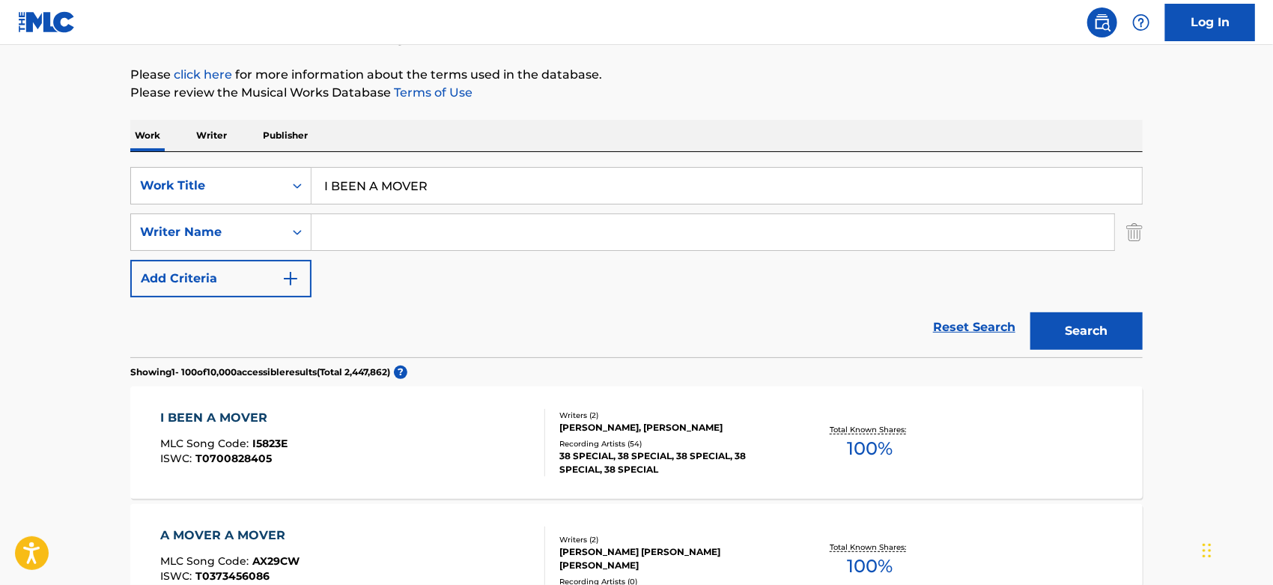
click at [622, 464] on div "38 SPECIAL, 38 SPECIAL, 38 SPECIAL, 38 SPECIAL, 38 SPECIAL" at bounding box center [672, 462] width 226 height 27
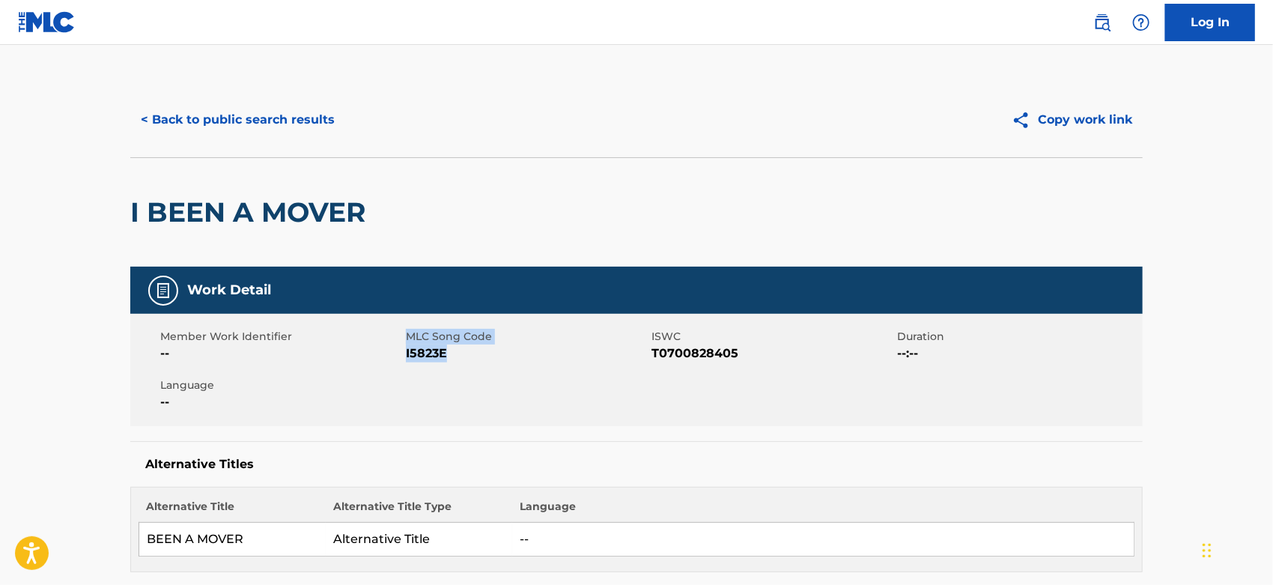
drag, startPoint x: 446, startPoint y: 353, endPoint x: 403, endPoint y: 357, distance: 42.9
click at [403, 357] on div "Member Work Identifier -- MLC Song Code I5823E ISWC T0700828405 Duration --:-- …" at bounding box center [636, 370] width 1013 height 112
click at [410, 356] on span "I5823E" at bounding box center [527, 354] width 242 height 18
drag, startPoint x: 407, startPoint y: 354, endPoint x: 453, endPoint y: 351, distance: 46.5
click at [453, 351] on span "I5823E" at bounding box center [527, 354] width 242 height 18
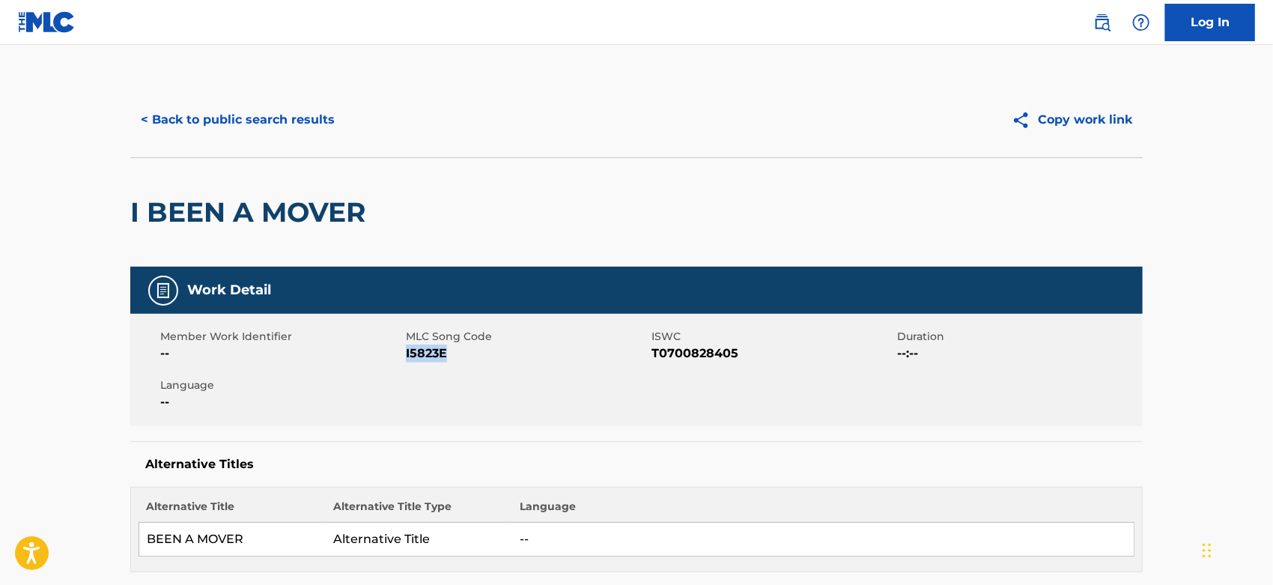
click at [279, 128] on button "< Back to public search results" at bounding box center [237, 119] width 215 height 37
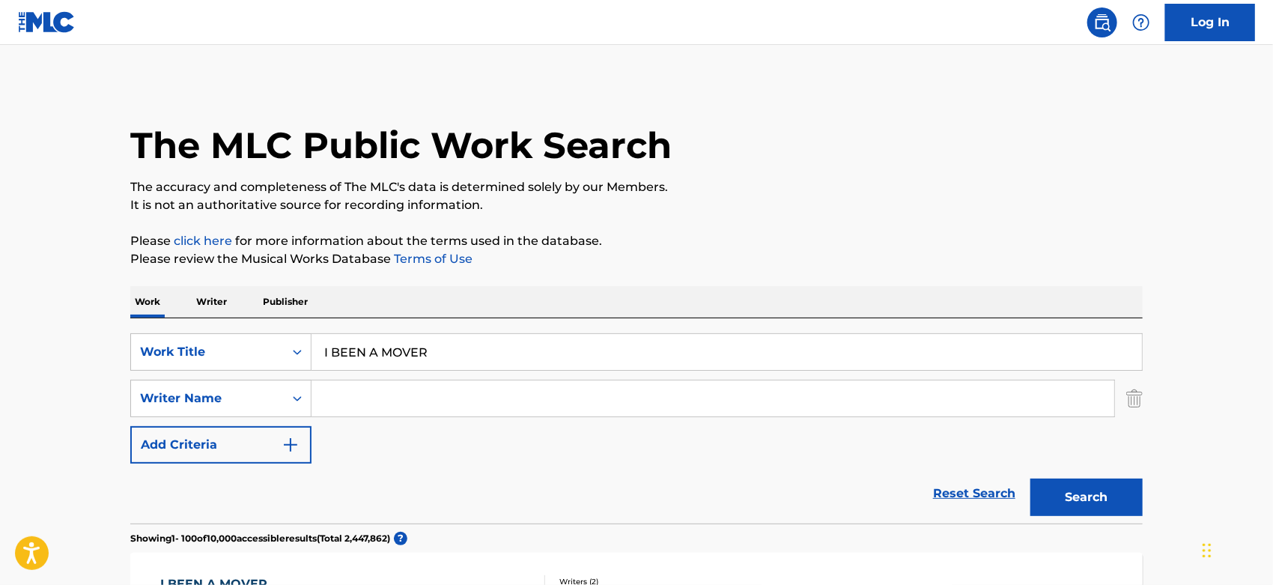
scroll to position [166, 0]
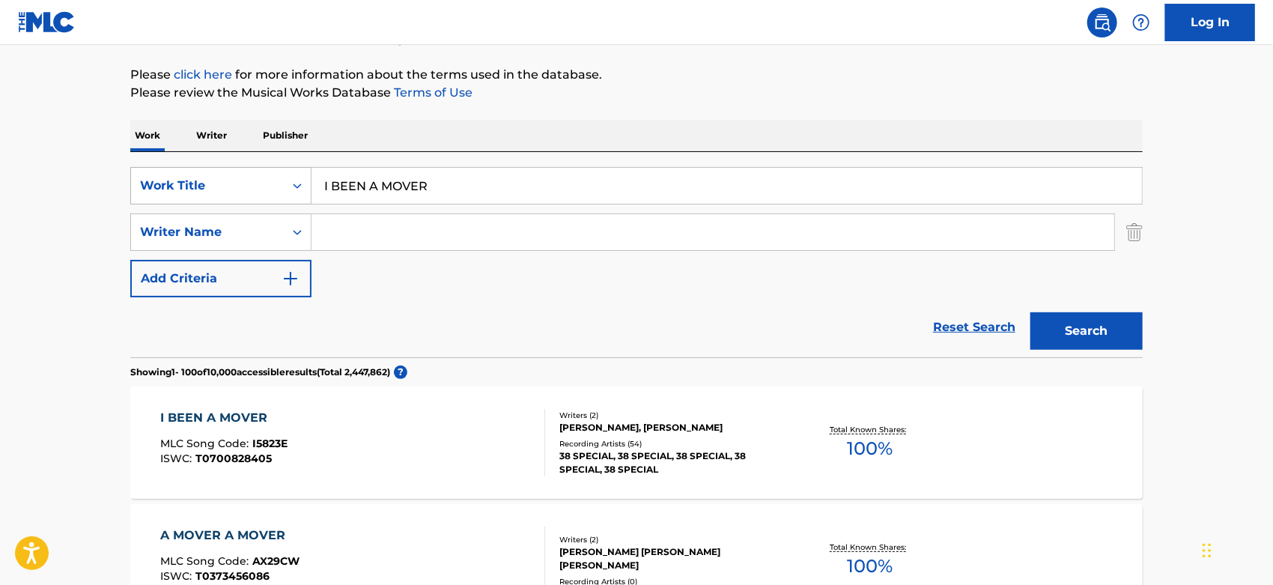
drag, startPoint x: 431, startPoint y: 192, endPoint x: 303, endPoint y: 188, distance: 128.1
click at [302, 189] on div "SearchWithCriteriaa844ed29-4917-4589-9e5a-640658df3c9b Work Title I BEEN A MOVER" at bounding box center [636, 185] width 1013 height 37
paste input "Scorpion"
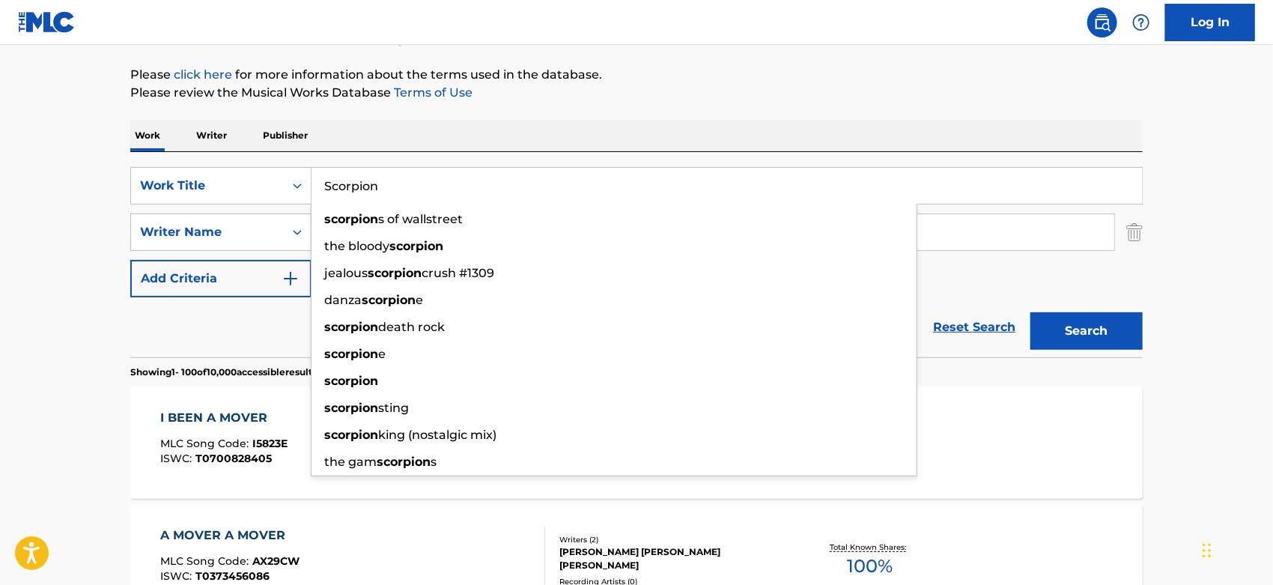
type input "Scorpion"
click at [446, 126] on div "Work Writer Publisher" at bounding box center [636, 135] width 1013 height 31
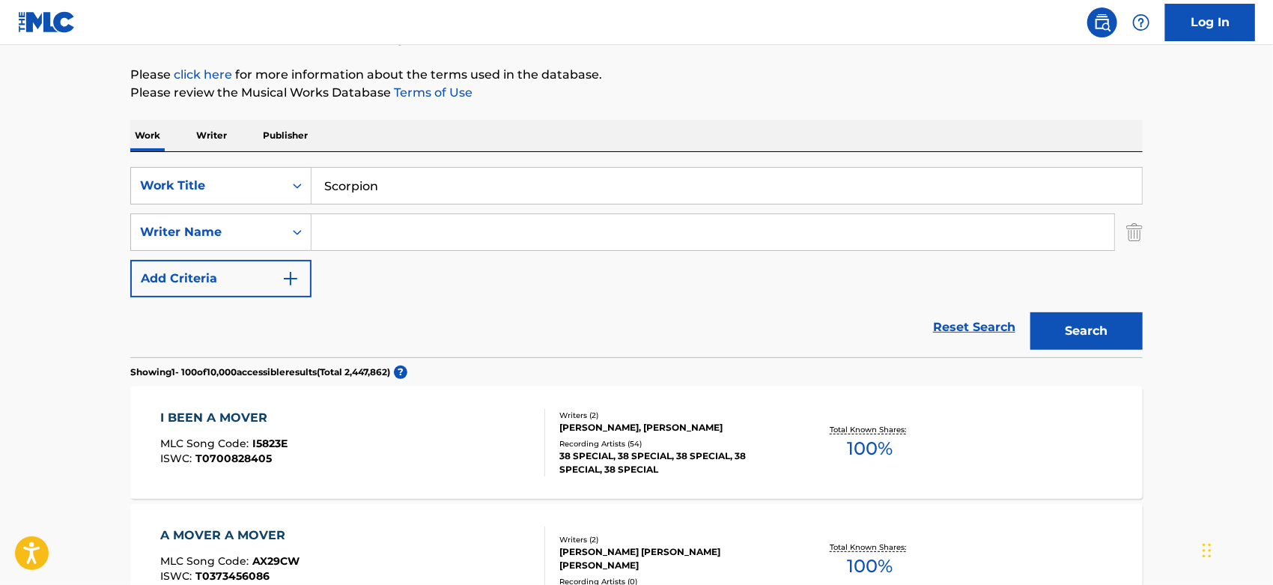
paste input "3TEETH,"
type input "3TEETH"
click at [1031, 312] on button "Search" at bounding box center [1087, 330] width 112 height 37
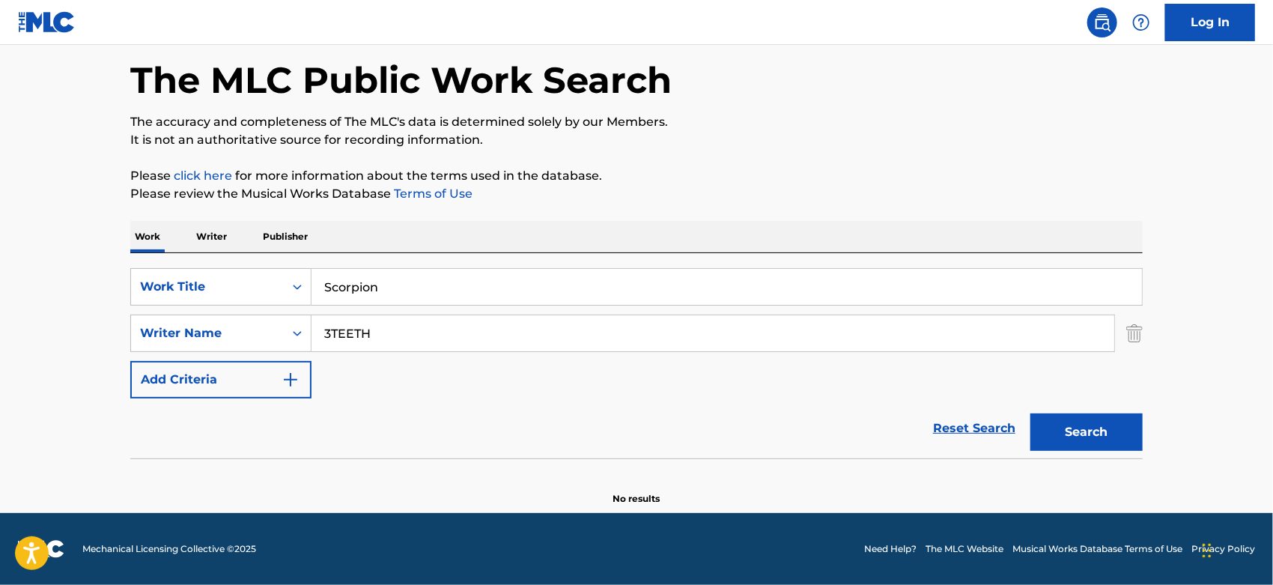
scroll to position [64, 0]
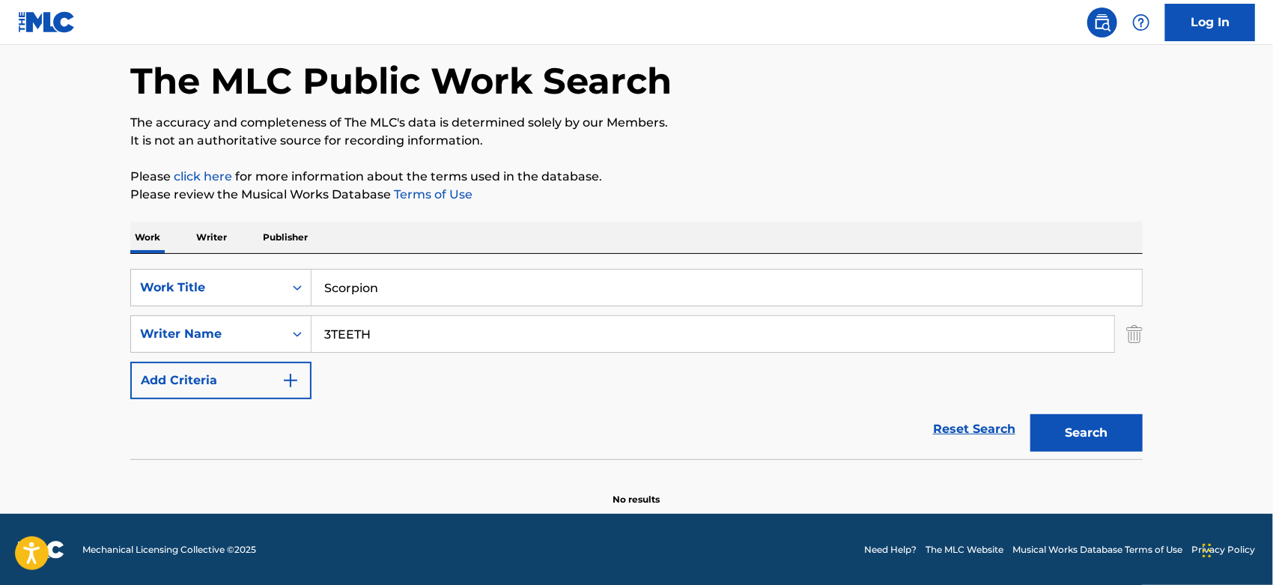
click at [1099, 442] on button "Search" at bounding box center [1087, 432] width 112 height 37
drag, startPoint x: 425, startPoint y: 287, endPoint x: 264, endPoint y: 293, distance: 161.9
click at [264, 293] on div "SearchWithCriteriaa844ed29-4917-4589-9e5a-640658df3c9b Work Title Scorpion" at bounding box center [636, 287] width 1013 height 37
